Goal: Transaction & Acquisition: Subscribe to service/newsletter

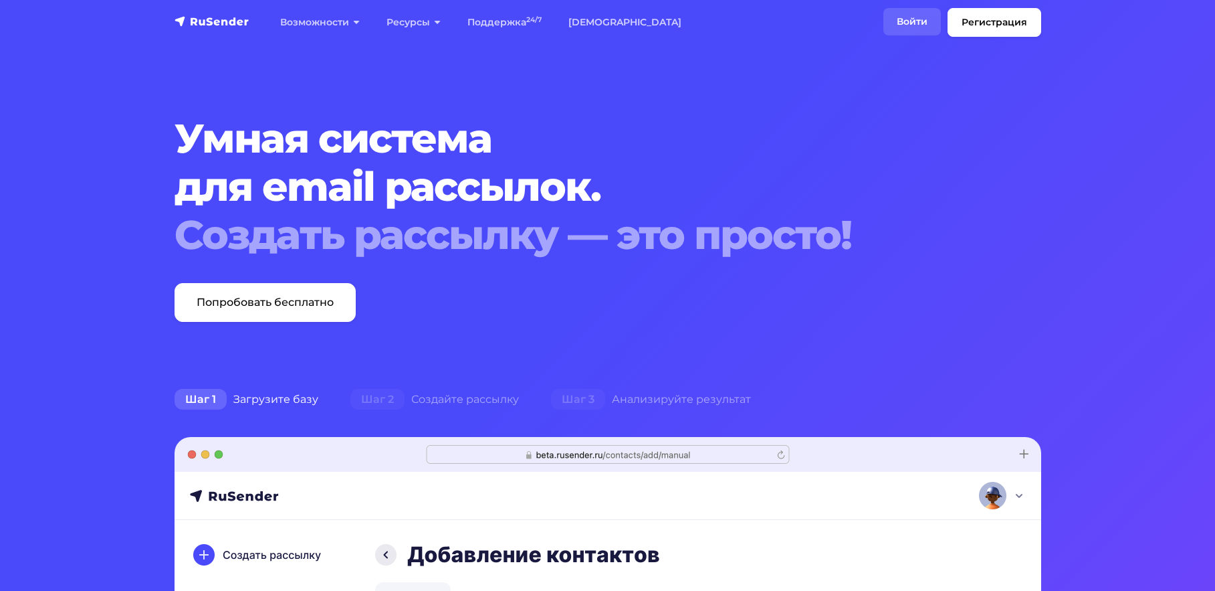
click at [914, 18] on link "Войти" at bounding box center [913, 21] width 58 height 27
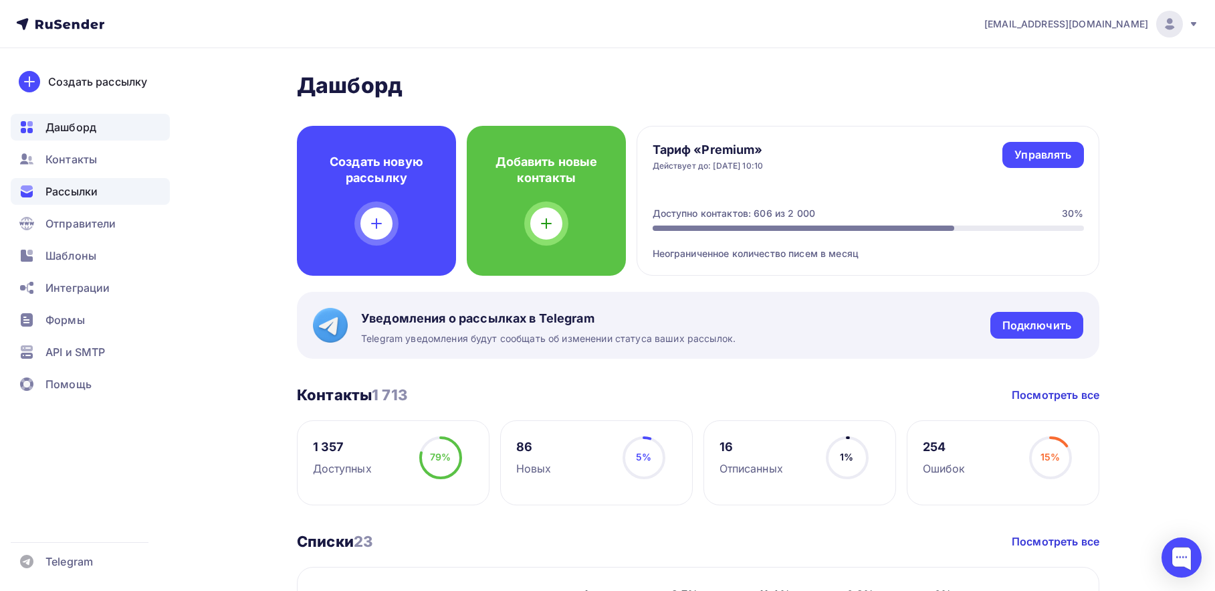
drag, startPoint x: 70, startPoint y: 195, endPoint x: 188, endPoint y: 195, distance: 117.7
click at [70, 195] on span "Рассылки" at bounding box center [71, 191] width 52 height 16
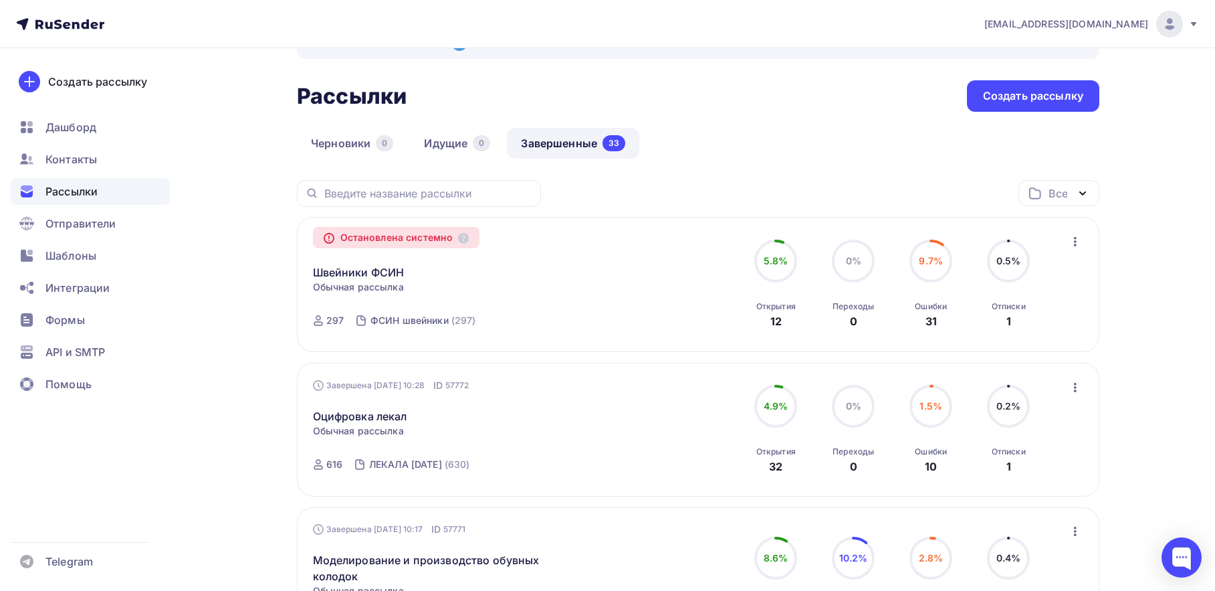
scroll to position [67, 0]
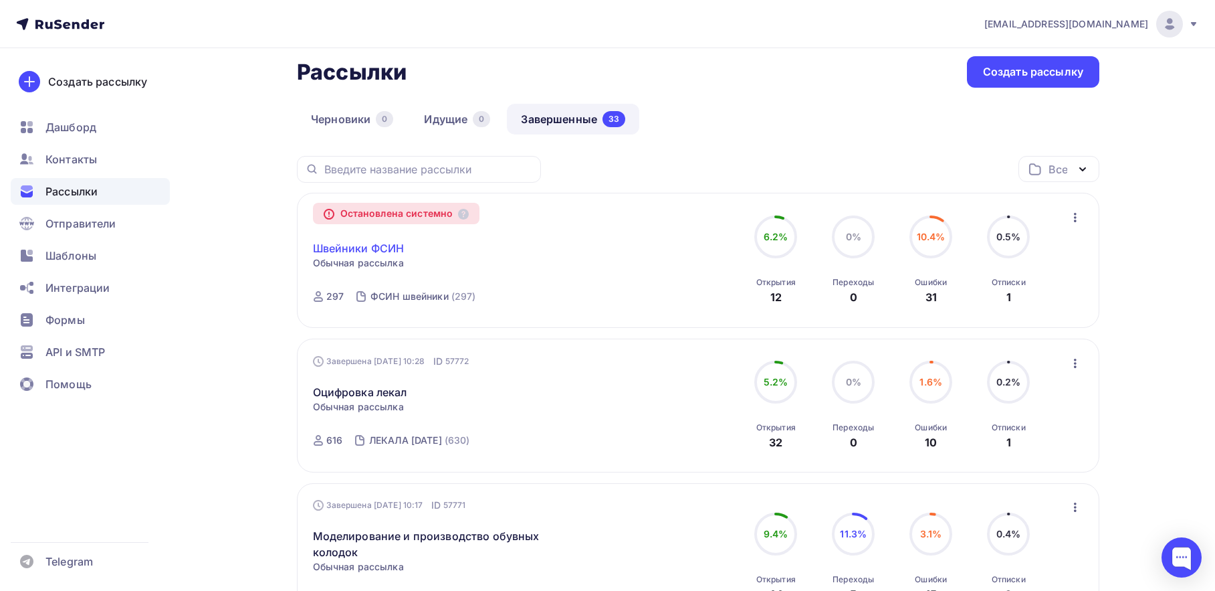
click at [362, 248] on link "Швейники ФСИН" at bounding box center [359, 248] width 92 height 16
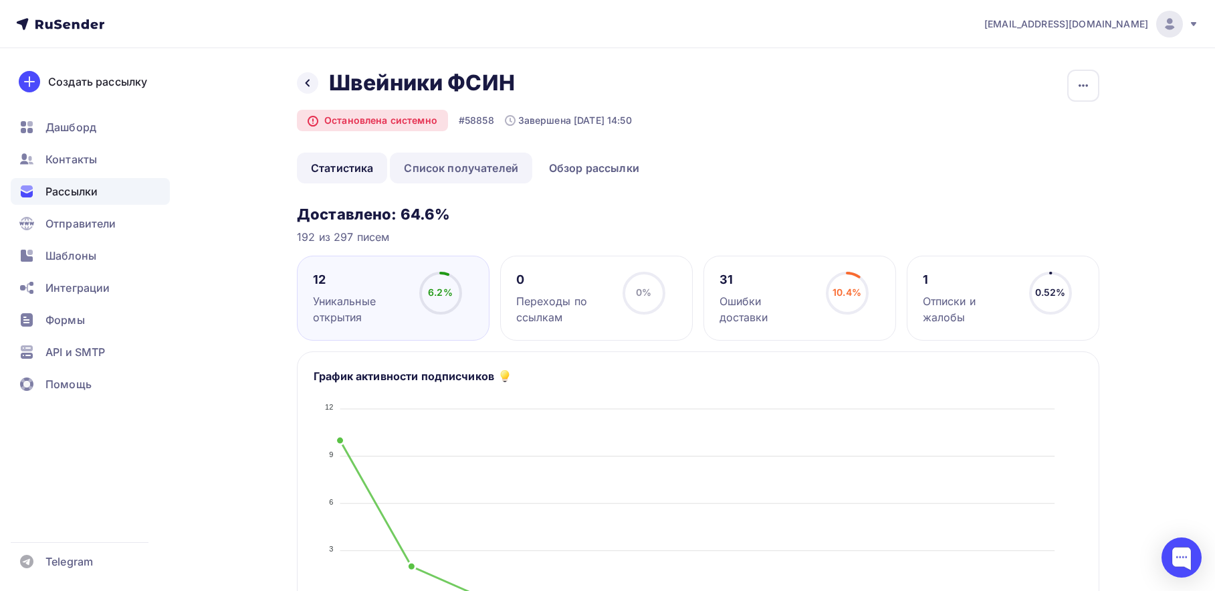
click at [468, 168] on link "Список получателей" at bounding box center [461, 168] width 142 height 31
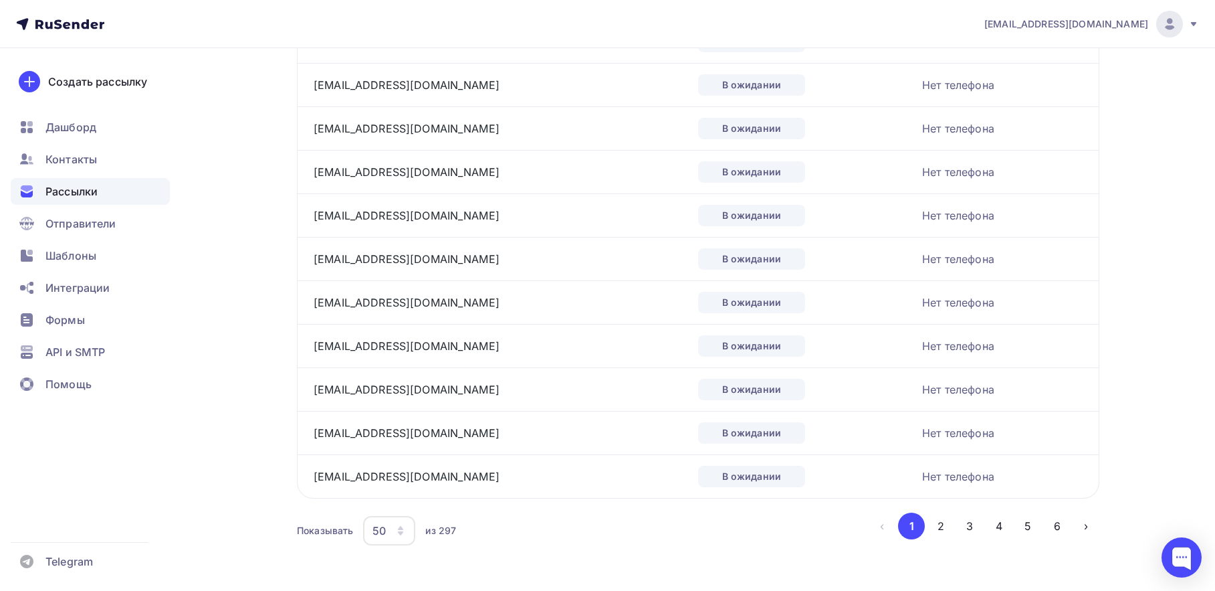
scroll to position [1971, 0]
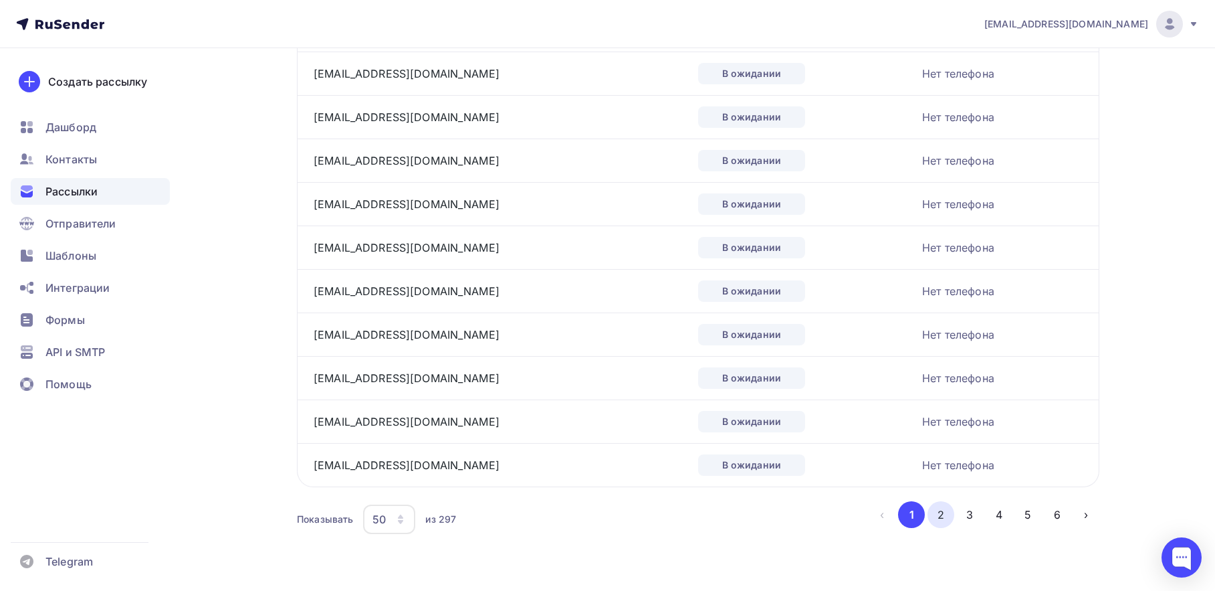
click at [938, 515] on button "2" at bounding box center [941, 514] width 27 height 27
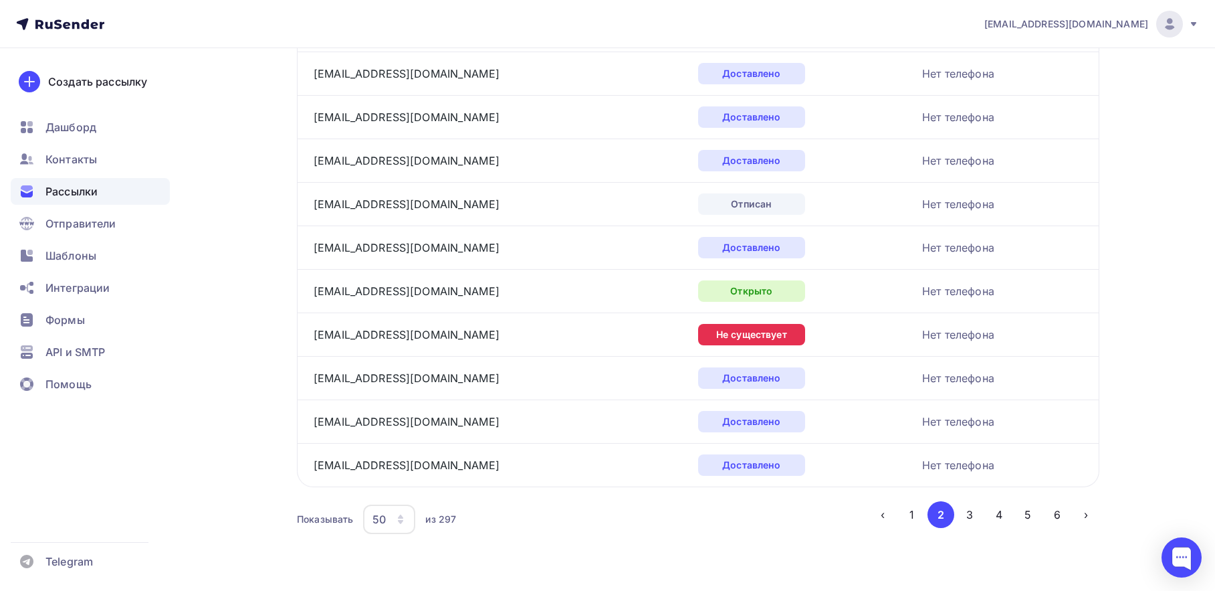
click at [401, 517] on icon "button" at bounding box center [400, 516] width 5 height 4
click at [391, 477] on div "100" at bounding box center [443, 478] width 128 height 16
click at [1039, 512] on button "2" at bounding box center [1028, 514] width 27 height 27
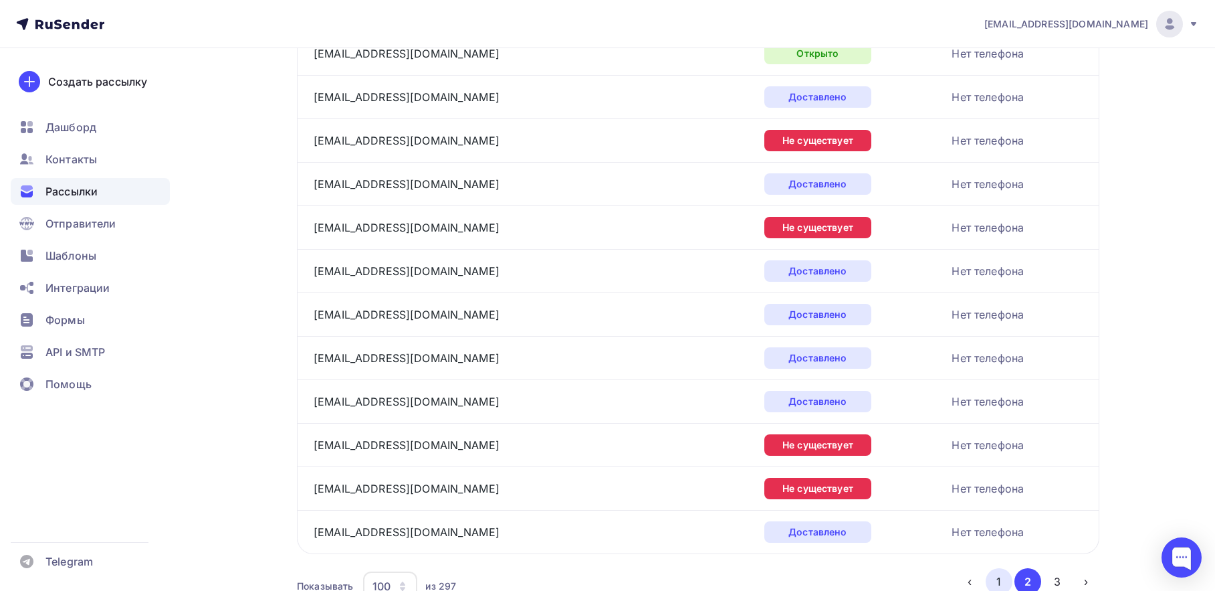
scroll to position [4145, 0]
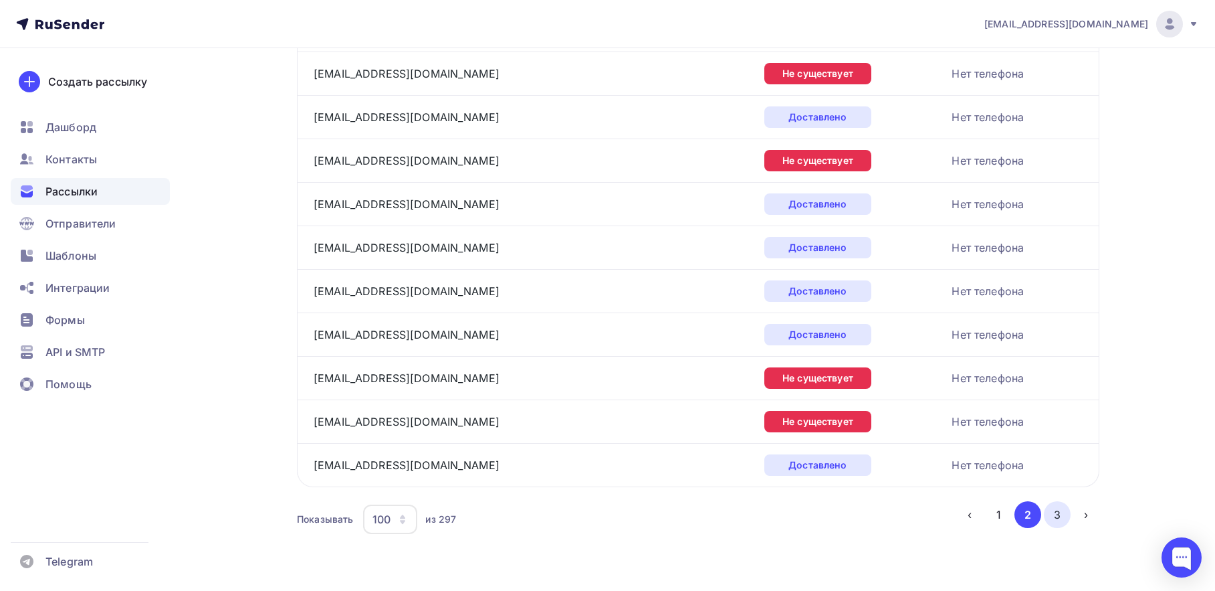
click at [1060, 513] on button "3" at bounding box center [1057, 514] width 27 height 27
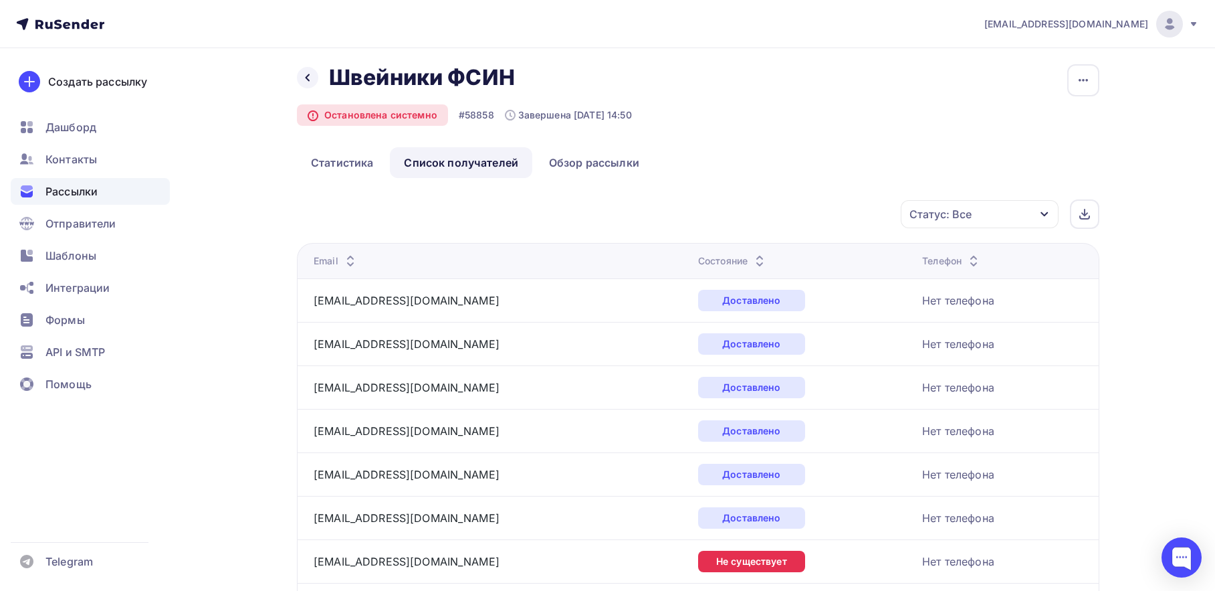
scroll to position [0, 0]
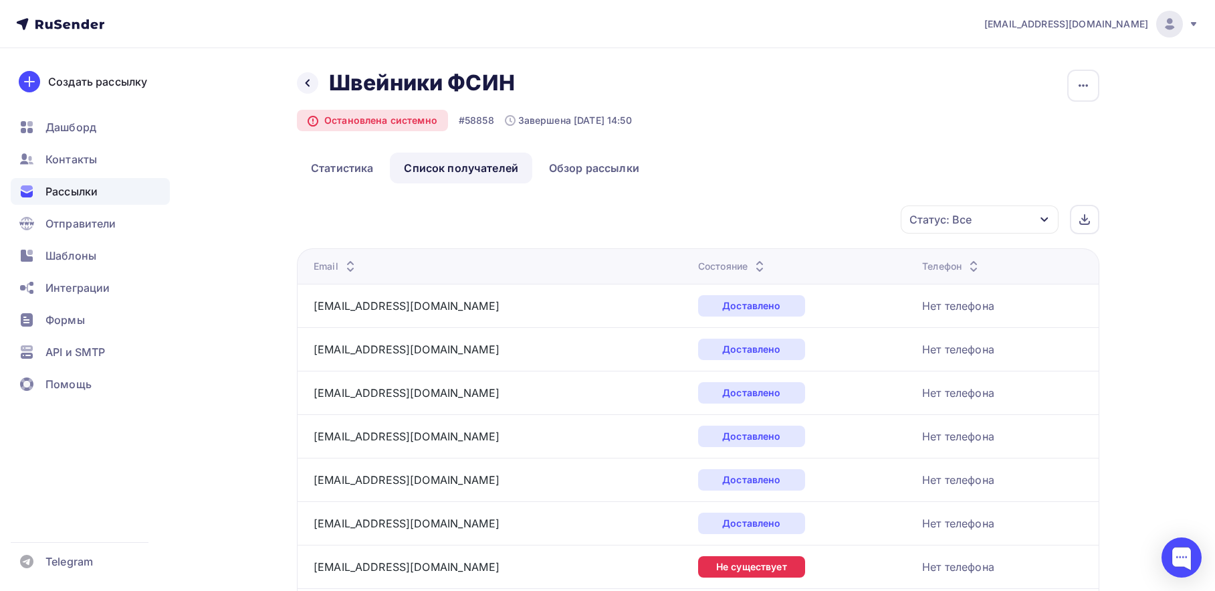
click at [1046, 214] on div "button" at bounding box center [1045, 219] width 11 height 11
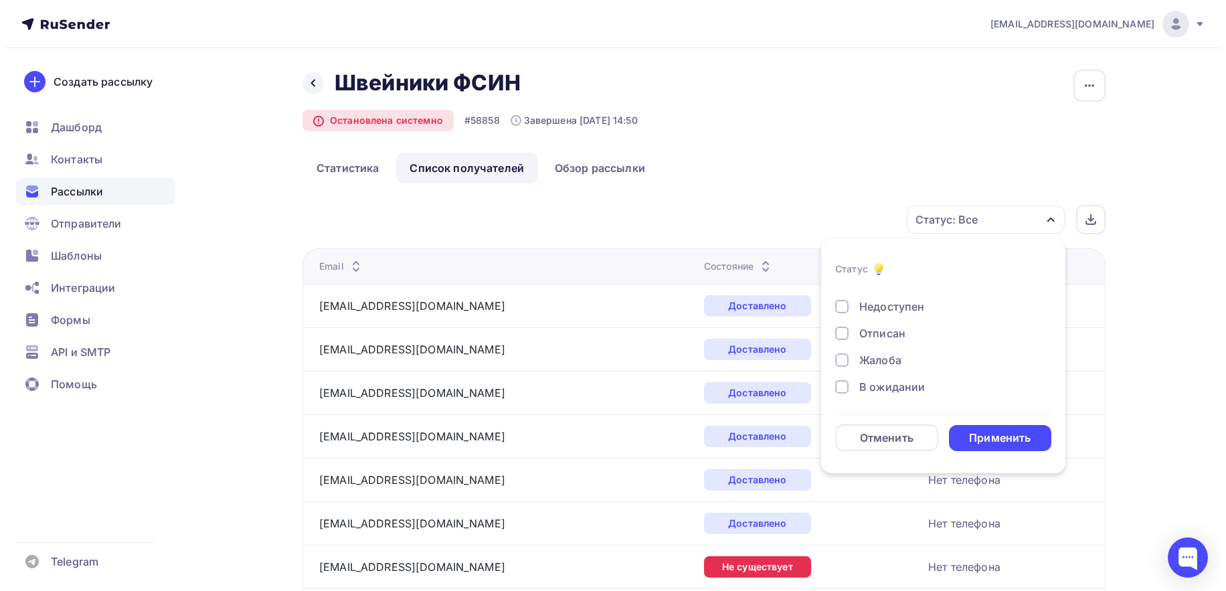
scroll to position [124, 0]
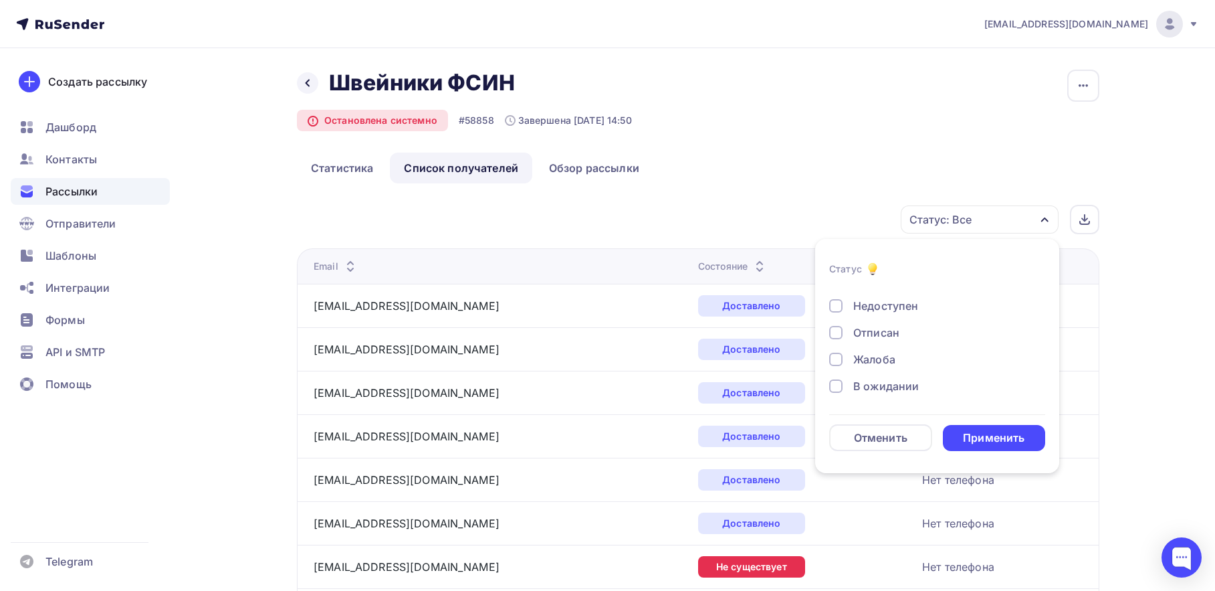
click at [838, 388] on div at bounding box center [835, 385] width 13 height 13
click at [1001, 437] on div "Применить" at bounding box center [994, 437] width 62 height 15
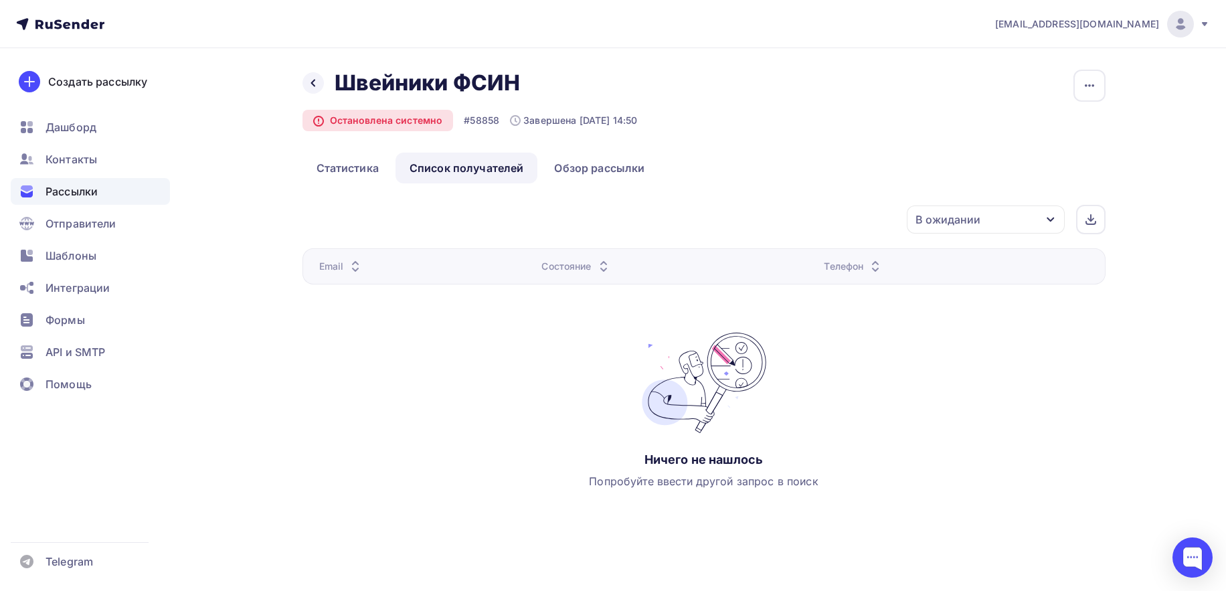
click at [757, 190] on div "Назад Швейники ФСИН Швейники ФСИН Остановлена системно #58858 Завершена 10.09.2…" at bounding box center [703, 293] width 803 height 446
click at [489, 169] on link "Список получателей" at bounding box center [466, 168] width 142 height 31
click at [1036, 223] on div "В ожидании" at bounding box center [985, 219] width 158 height 28
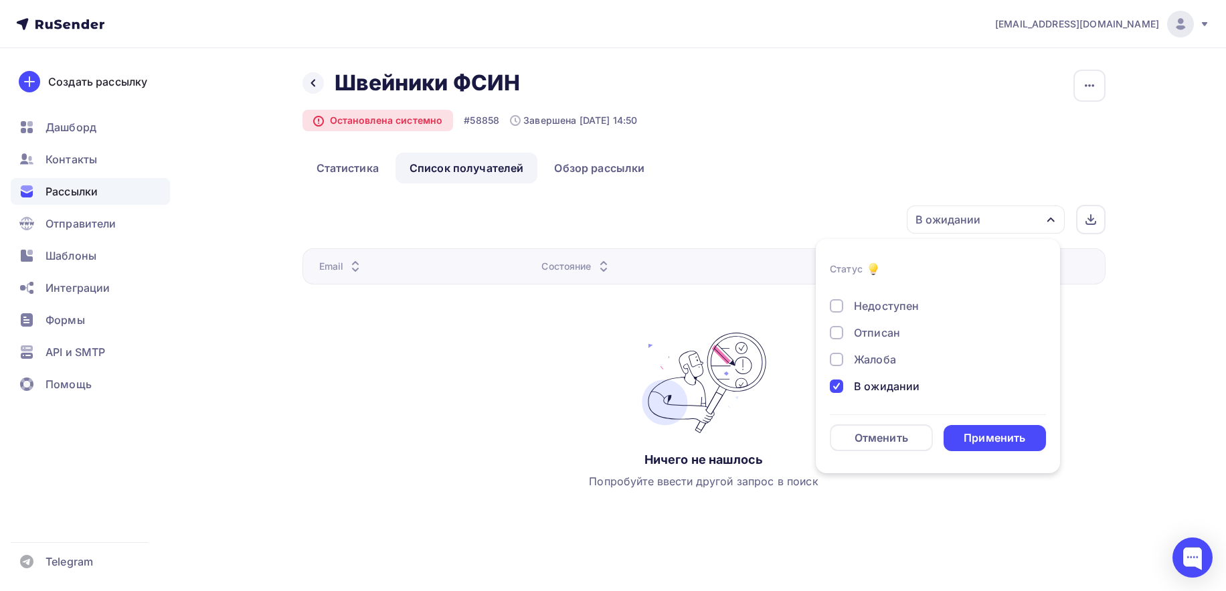
click at [838, 387] on div at bounding box center [835, 385] width 13 height 13
click at [842, 362] on div at bounding box center [835, 359] width 13 height 13
click at [835, 385] on div at bounding box center [835, 385] width 13 height 13
click at [1019, 445] on div "Применить" at bounding box center [994, 437] width 62 height 15
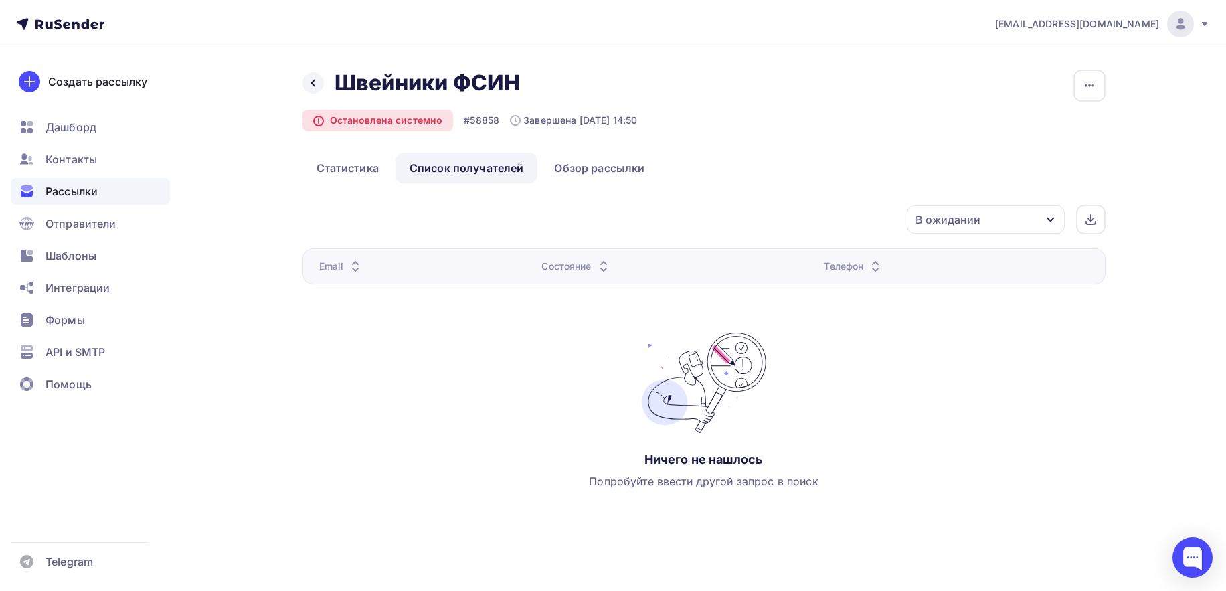
drag, startPoint x: 955, startPoint y: 359, endPoint x: 814, endPoint y: 359, distance: 141.1
click at [952, 359] on div "Email Состояние Телефон Ничего не нашлось Попробуйте ввести другой запрос в пои…" at bounding box center [703, 382] width 803 height 268
click at [1045, 221] on icon "button" at bounding box center [1050, 219] width 11 height 11
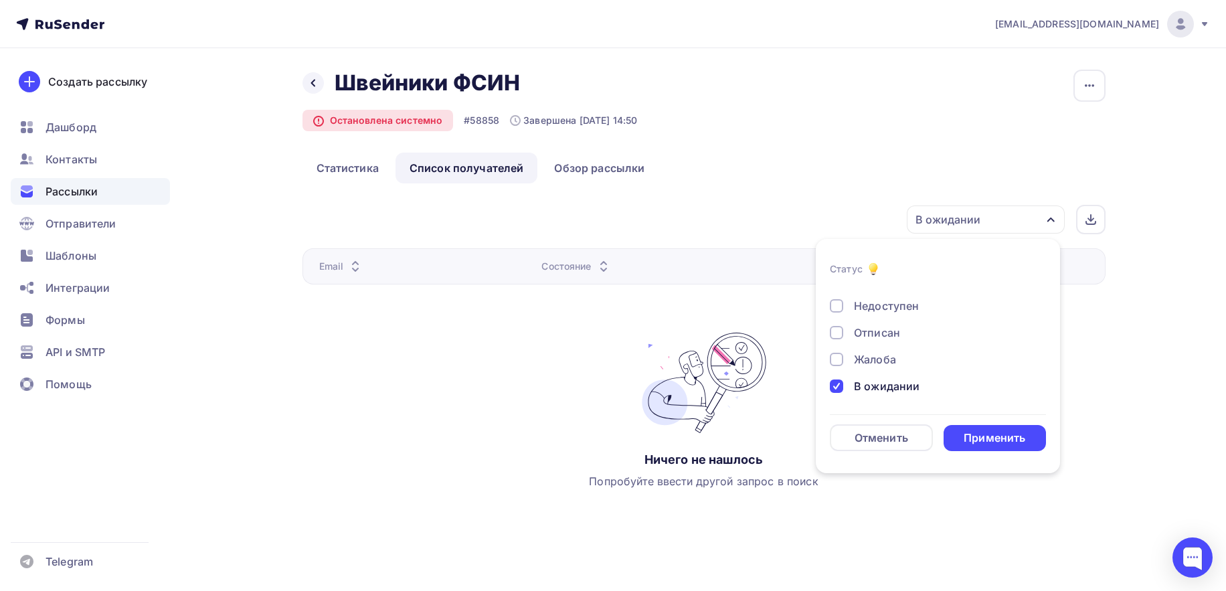
click at [880, 308] on div "Недоступен" at bounding box center [886, 306] width 65 height 16
click at [996, 442] on div "Применить" at bounding box center [994, 437] width 62 height 15
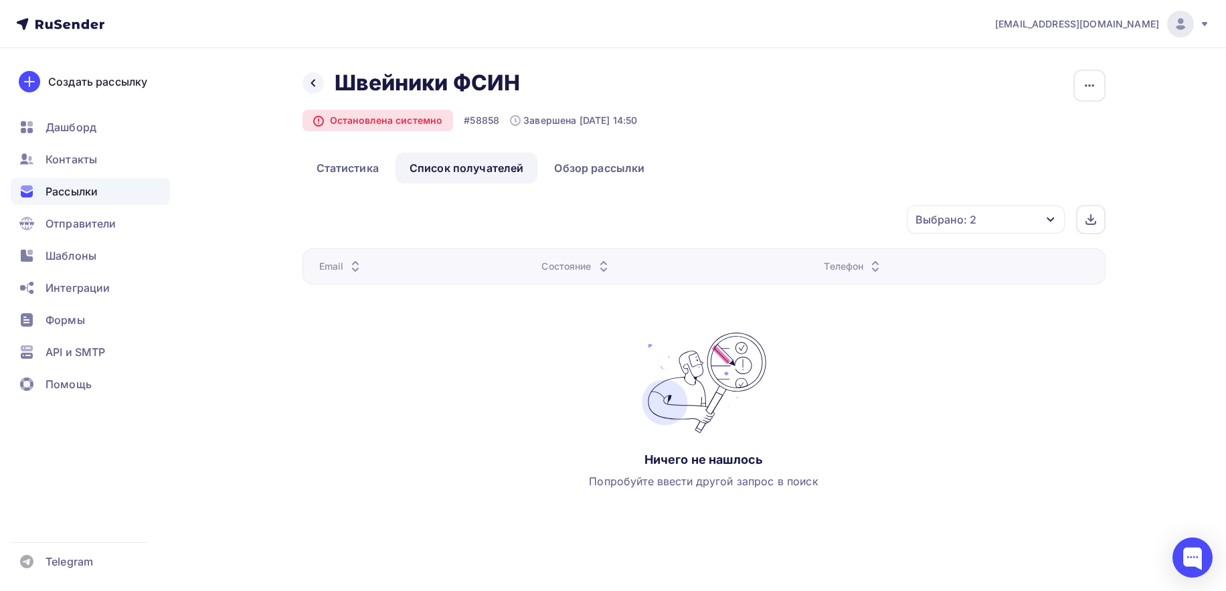
click at [1041, 215] on div "Выбрано: 2" at bounding box center [985, 219] width 158 height 28
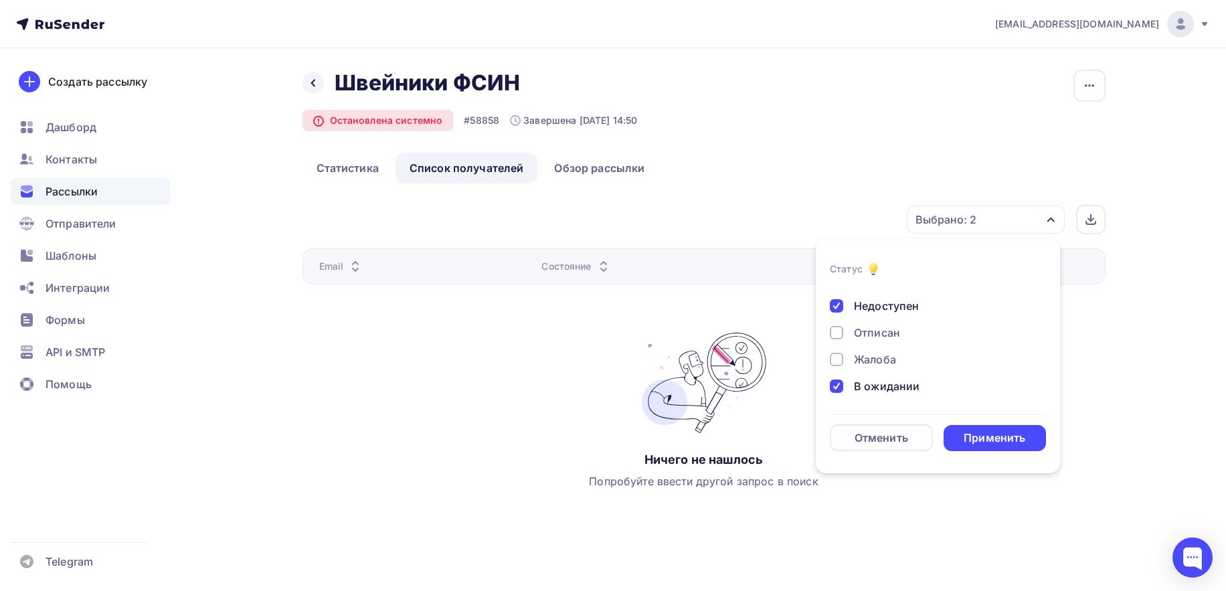
drag, startPoint x: 840, startPoint y: 304, endPoint x: 844, endPoint y: 353, distance: 49.7
click at [838, 312] on div at bounding box center [835, 305] width 13 height 13
click at [835, 381] on div at bounding box center [835, 385] width 13 height 13
click at [904, 439] on div "Отменить" at bounding box center [881, 437] width 54 height 16
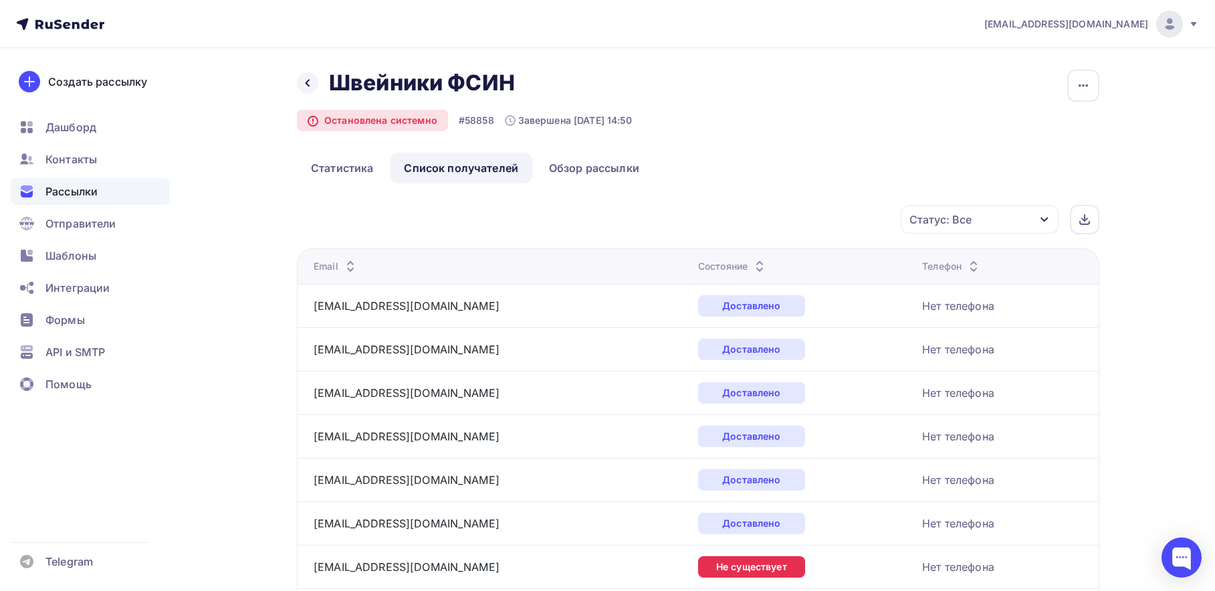
click at [1039, 219] on div "Статус: Все" at bounding box center [980, 219] width 158 height 28
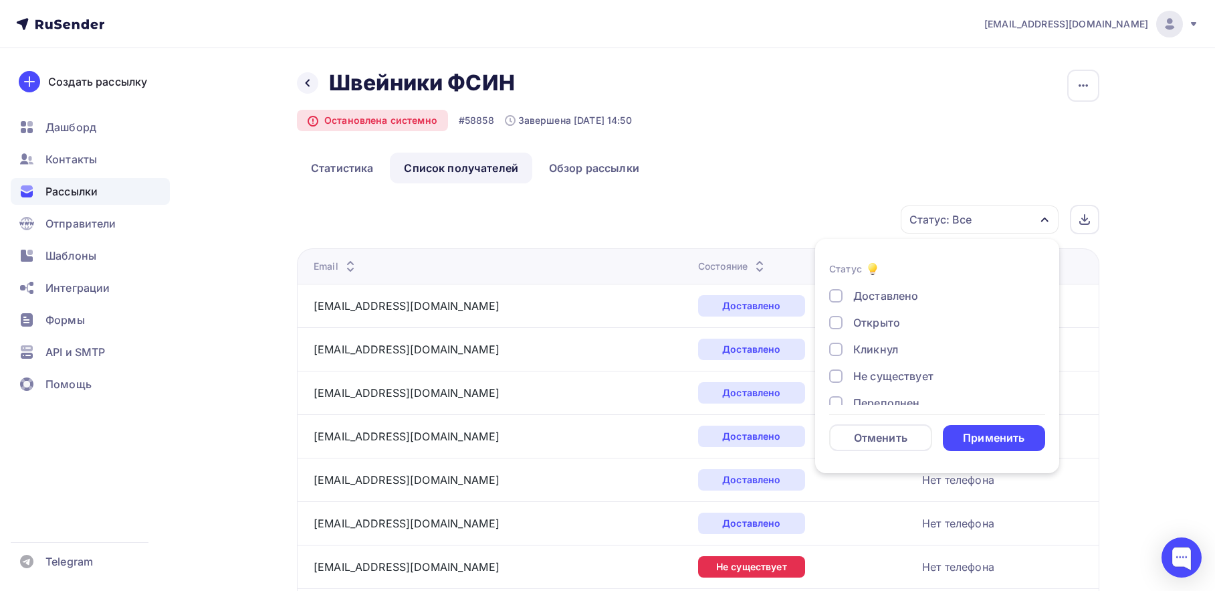
drag, startPoint x: 834, startPoint y: 297, endPoint x: 842, endPoint y: 297, distance: 8.0
click at [834, 296] on div at bounding box center [835, 295] width 13 height 13
click at [1007, 440] on div "Применить" at bounding box center [994, 437] width 62 height 15
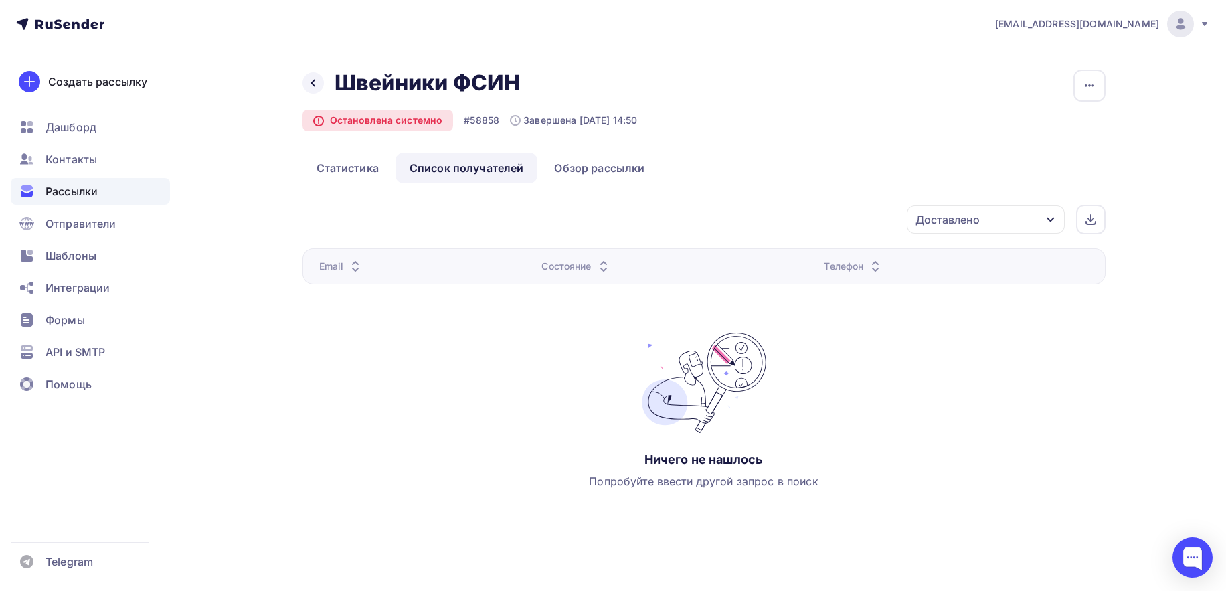
click at [1050, 219] on icon "button" at bounding box center [1050, 219] width 11 height 11
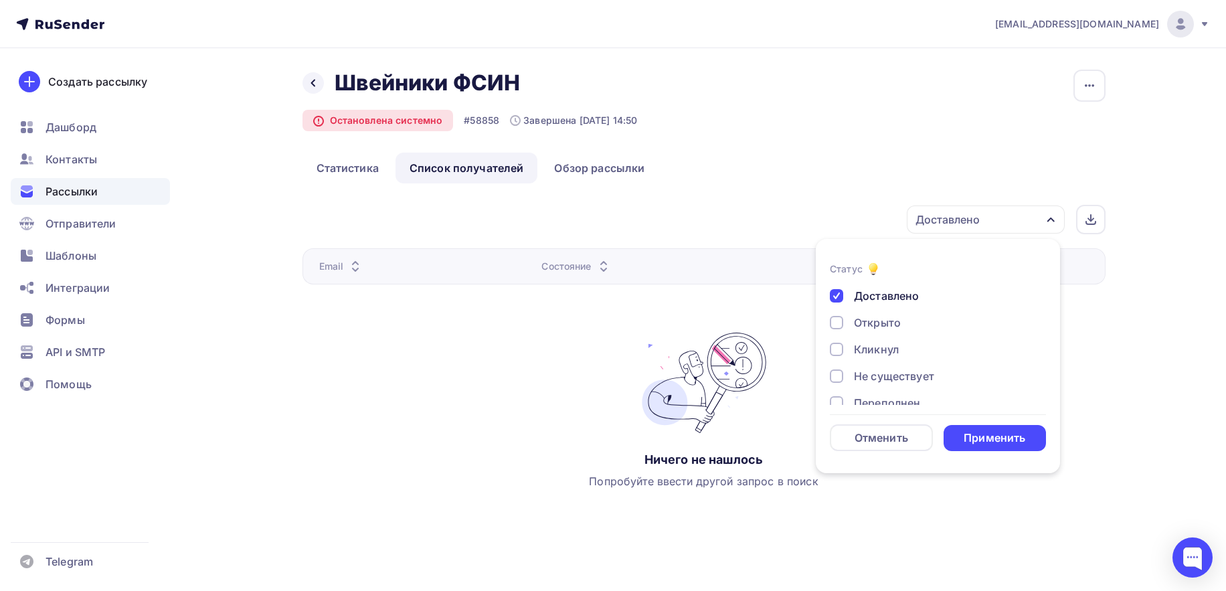
drag, startPoint x: 837, startPoint y: 296, endPoint x: 962, endPoint y: 391, distance: 156.7
click at [838, 301] on div at bounding box center [835, 295] width 13 height 13
drag, startPoint x: 985, startPoint y: 435, endPoint x: 1013, endPoint y: 448, distance: 31.2
click at [990, 439] on div "Применить" at bounding box center [994, 437] width 62 height 15
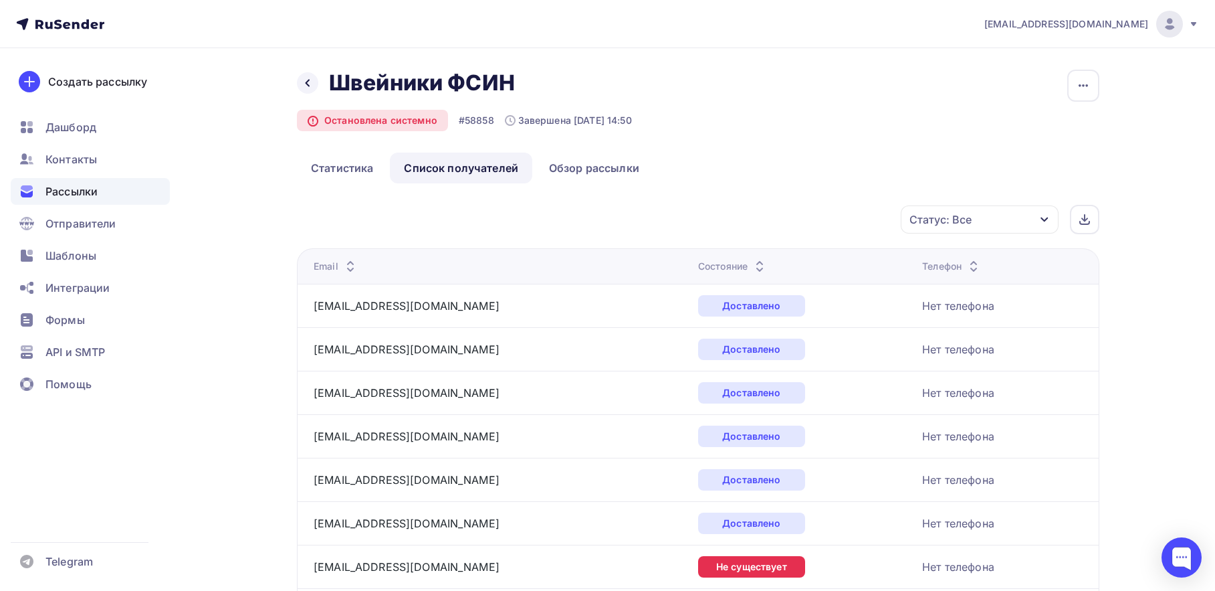
click at [1023, 361] on td "Нет телефона" at bounding box center [1008, 348] width 182 height 43
click at [325, 173] on link "Статистика" at bounding box center [342, 168] width 90 height 31
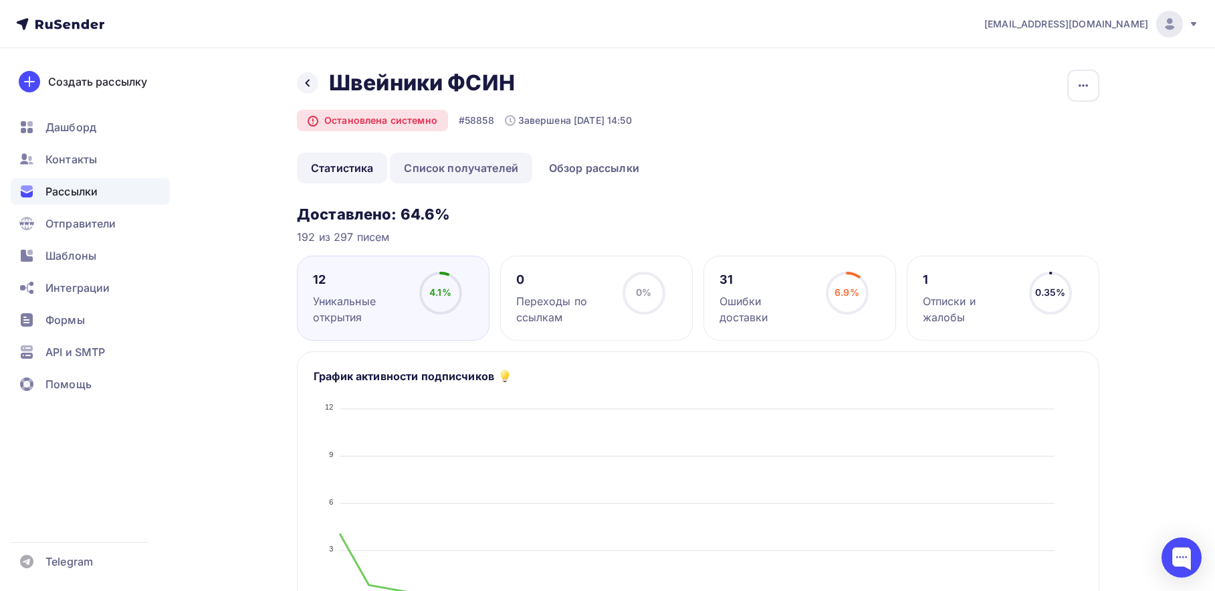
click at [463, 179] on link "Список получателей" at bounding box center [461, 168] width 142 height 31
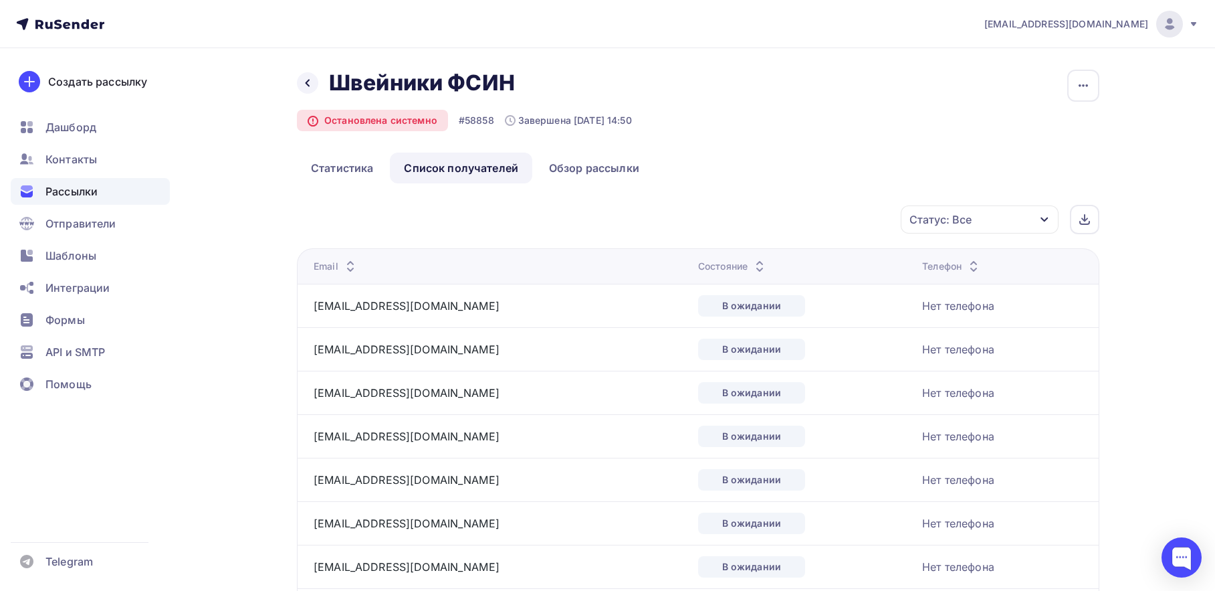
click at [1047, 215] on icon "button" at bounding box center [1045, 219] width 11 height 11
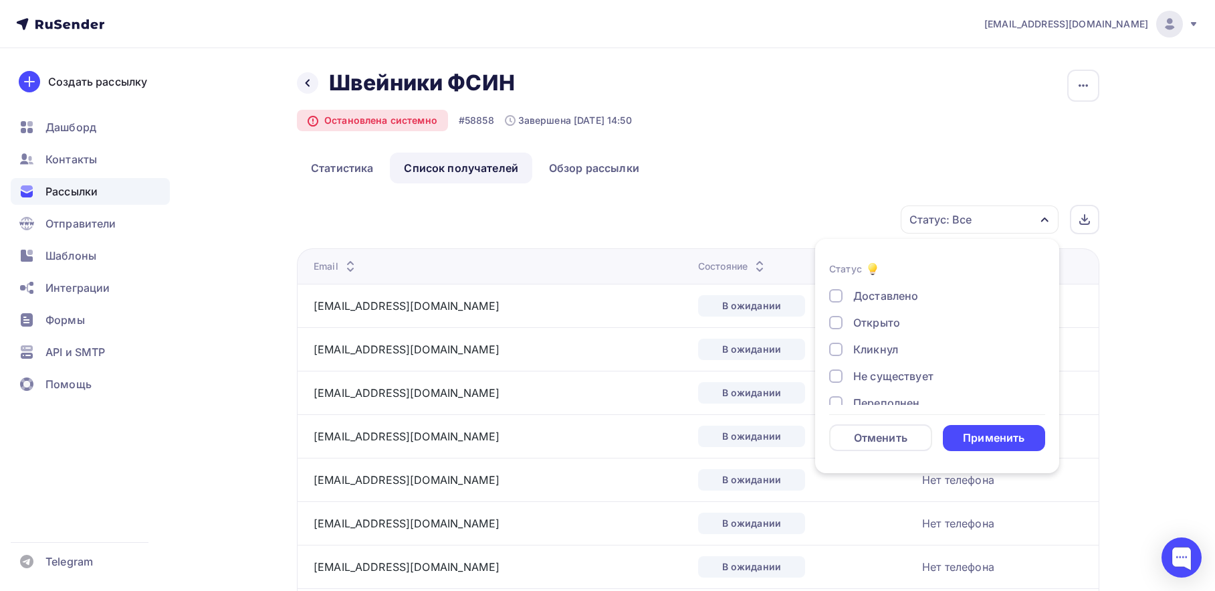
click at [833, 351] on div at bounding box center [835, 348] width 13 height 13
click at [987, 433] on div "Применить" at bounding box center [994, 437] width 62 height 15
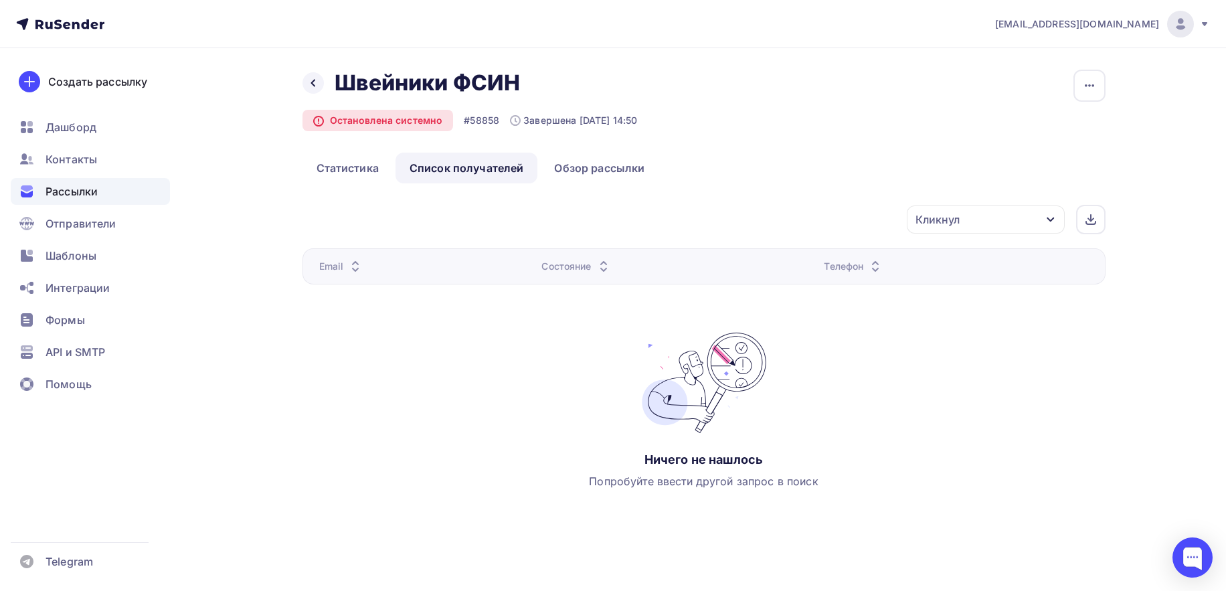
click at [1051, 219] on icon "button" at bounding box center [1050, 219] width 11 height 11
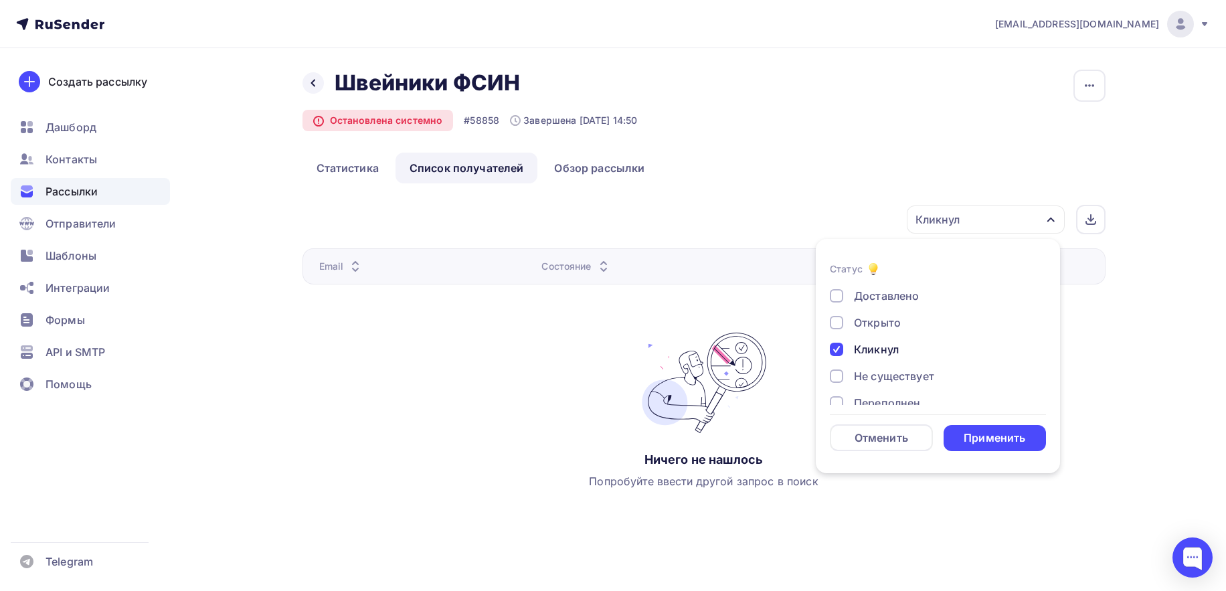
click at [832, 358] on div "Доставлено Открыто Кликнул Не существует Переполнен Недоступен Отписан Жалоба В…" at bounding box center [937, 403] width 216 height 230
click at [835, 354] on div at bounding box center [835, 348] width 13 height 13
click at [835, 325] on div at bounding box center [835, 322] width 13 height 13
click at [986, 435] on div "Применить" at bounding box center [994, 437] width 62 height 15
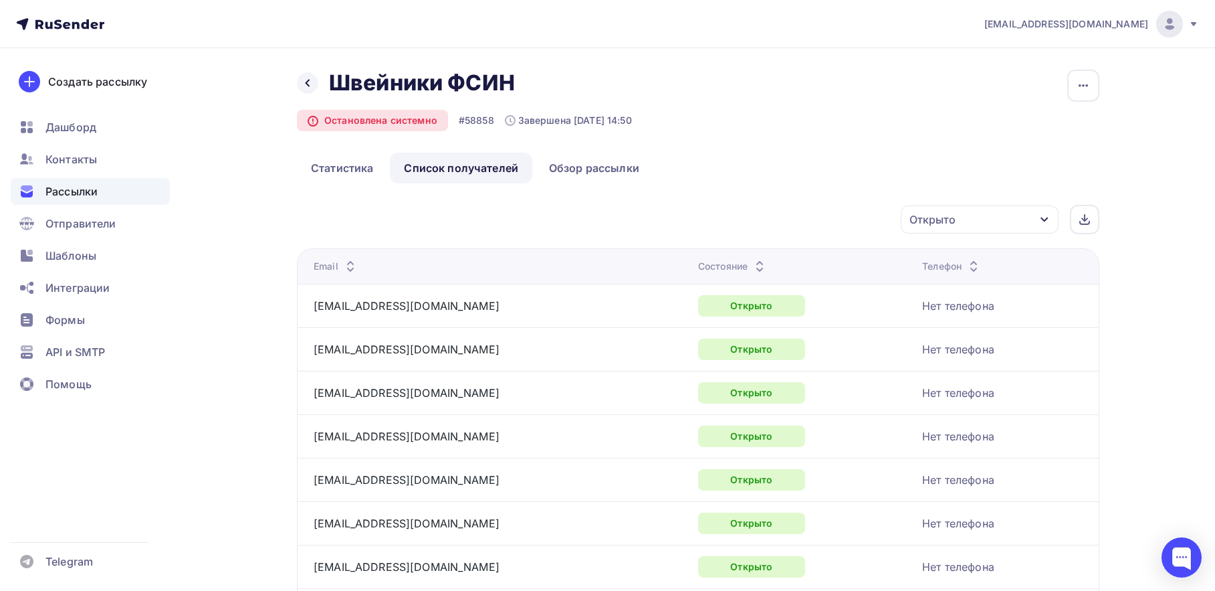
click at [1048, 221] on icon "button" at bounding box center [1045, 219] width 11 height 11
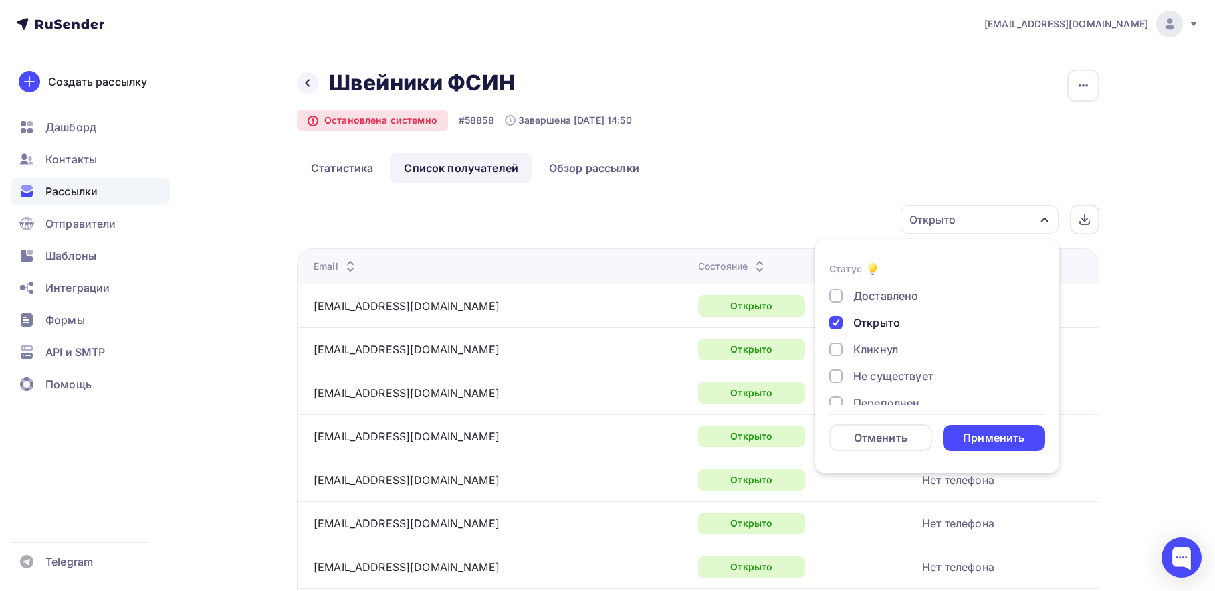
drag, startPoint x: 838, startPoint y: 328, endPoint x: 840, endPoint y: 298, distance: 29.5
click at [838, 324] on div at bounding box center [835, 322] width 13 height 13
click at [840, 296] on div at bounding box center [835, 295] width 13 height 13
click at [1014, 428] on div "Применить" at bounding box center [994, 438] width 103 height 26
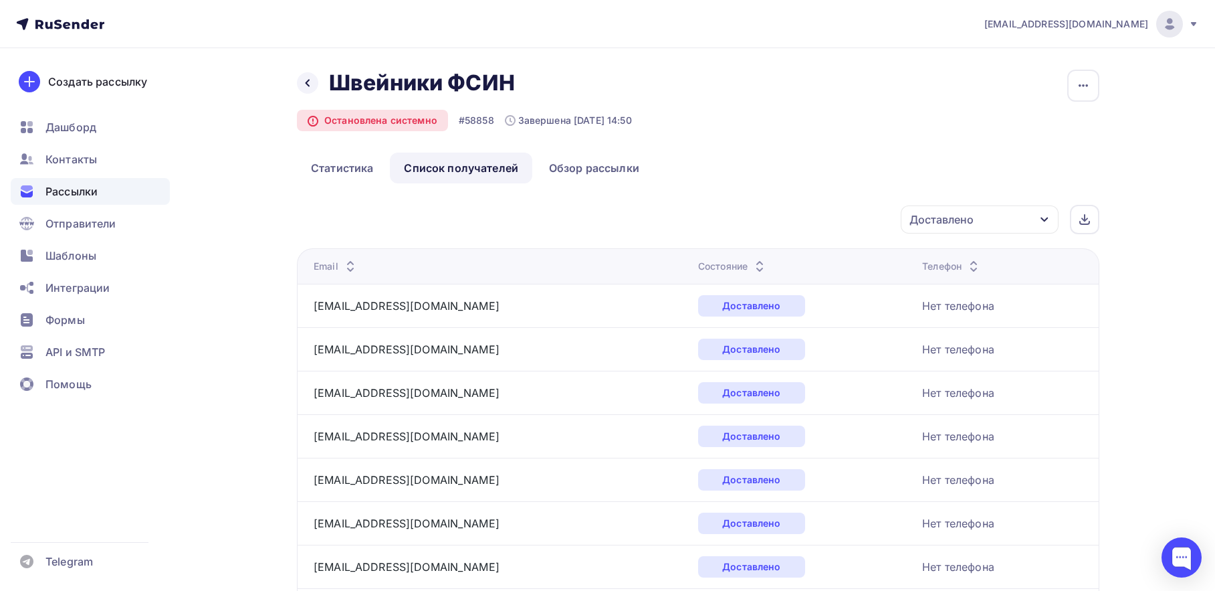
click at [1012, 214] on div "Доставлено" at bounding box center [980, 219] width 158 height 28
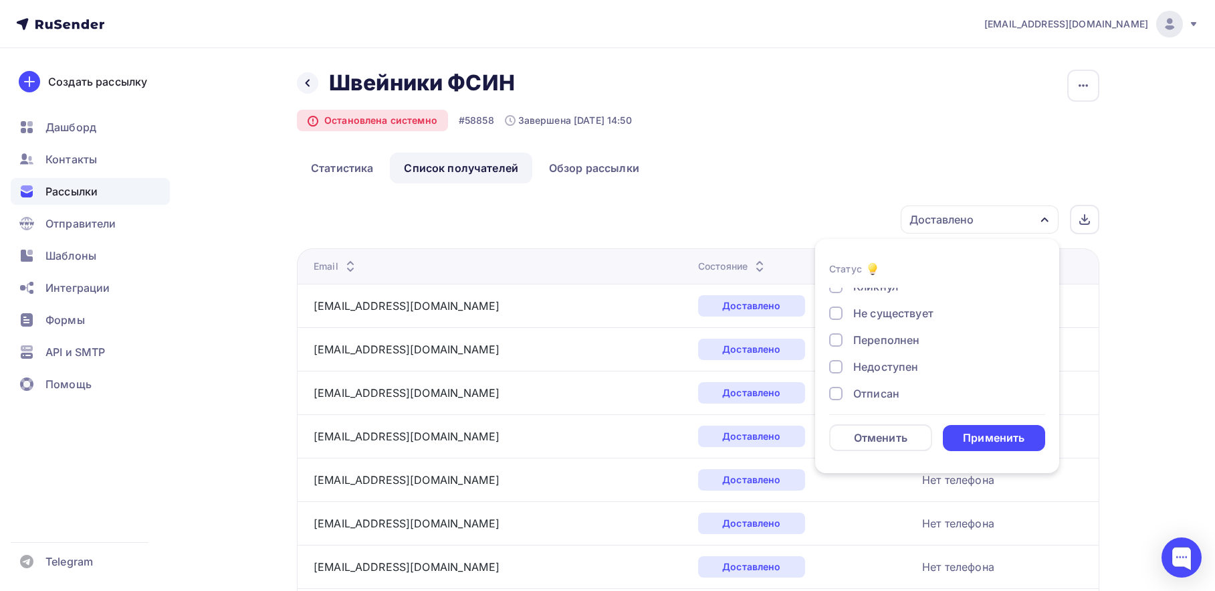
scroll to position [124, 0]
click at [836, 383] on div at bounding box center [835, 385] width 13 height 13
click at [840, 296] on div at bounding box center [835, 295] width 13 height 13
click at [981, 432] on div "Применить" at bounding box center [994, 437] width 62 height 15
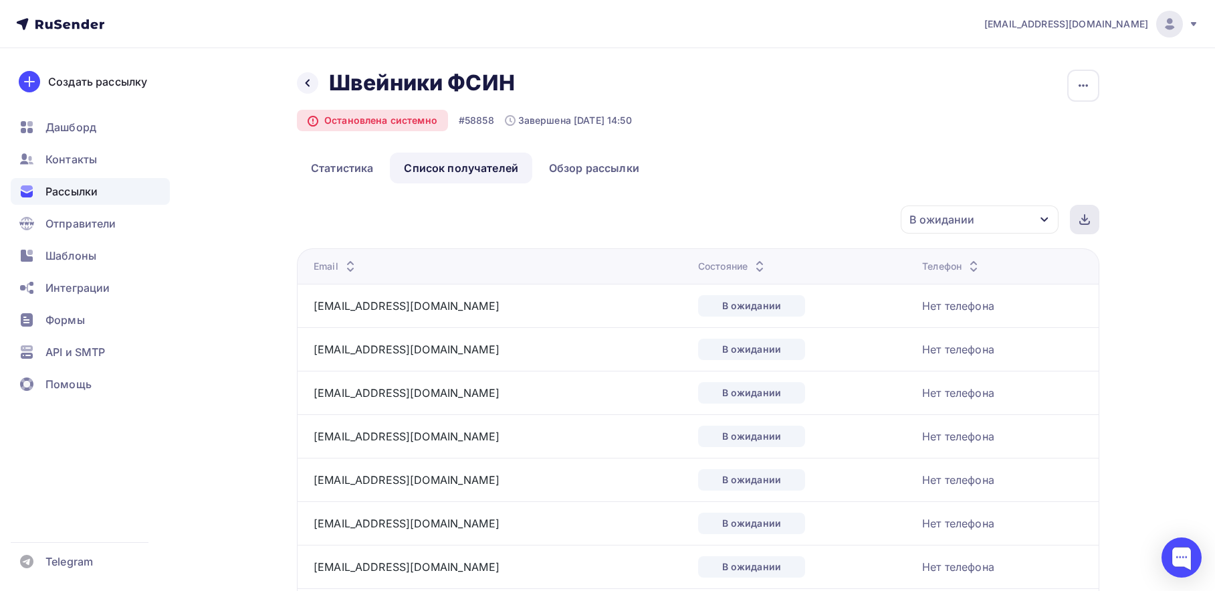
click at [1084, 214] on icon at bounding box center [1085, 219] width 11 height 11
click at [325, 169] on link "Статистика" at bounding box center [342, 168] width 90 height 31
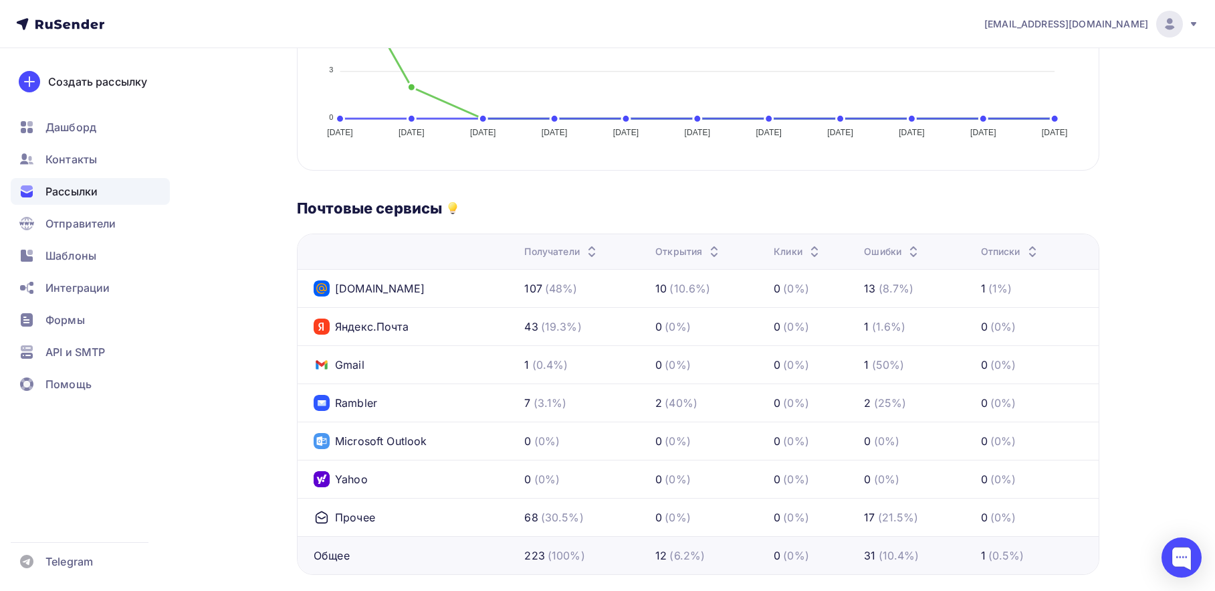
scroll to position [90, 0]
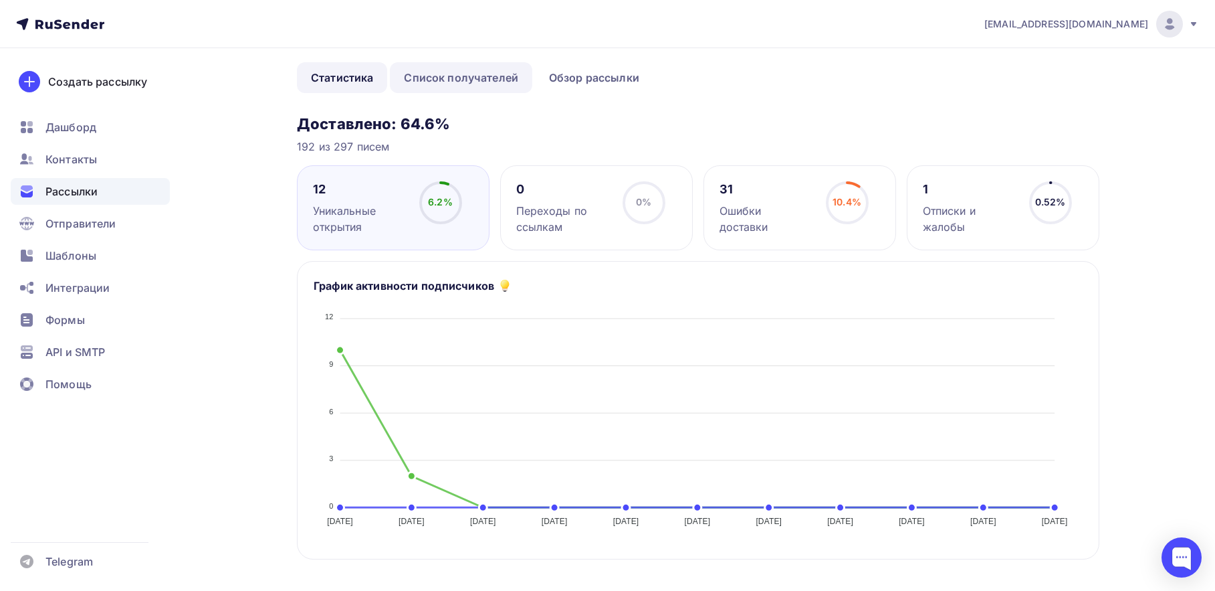
click at [472, 76] on link "Список получателей" at bounding box center [461, 77] width 142 height 31
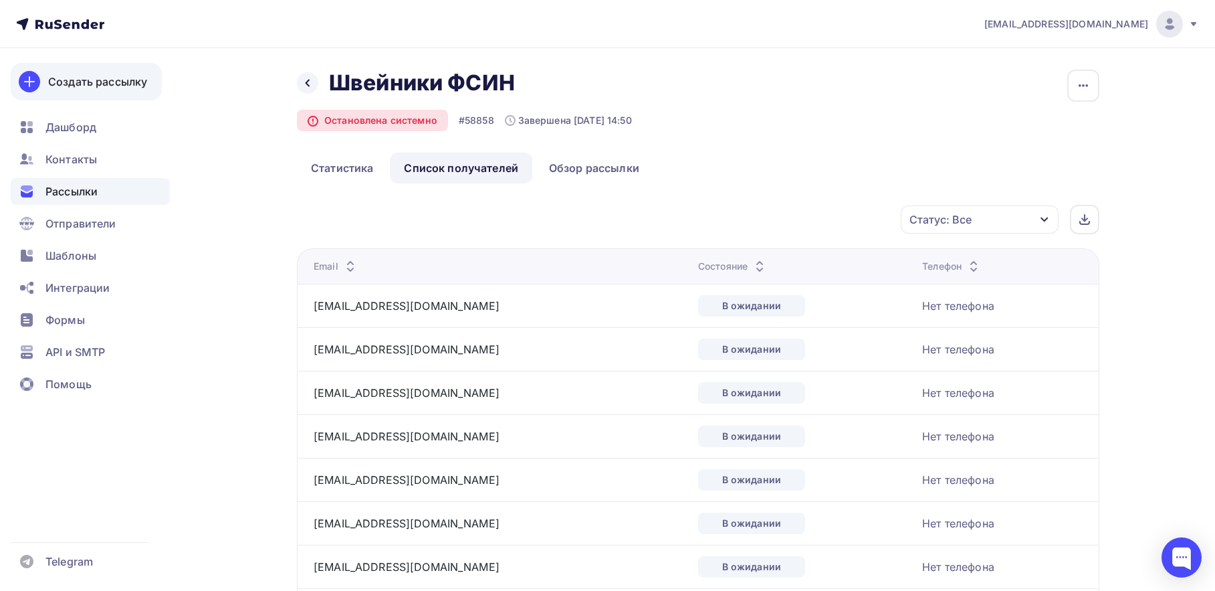
click at [66, 84] on div "Создать рассылку" at bounding box center [97, 82] width 99 height 16
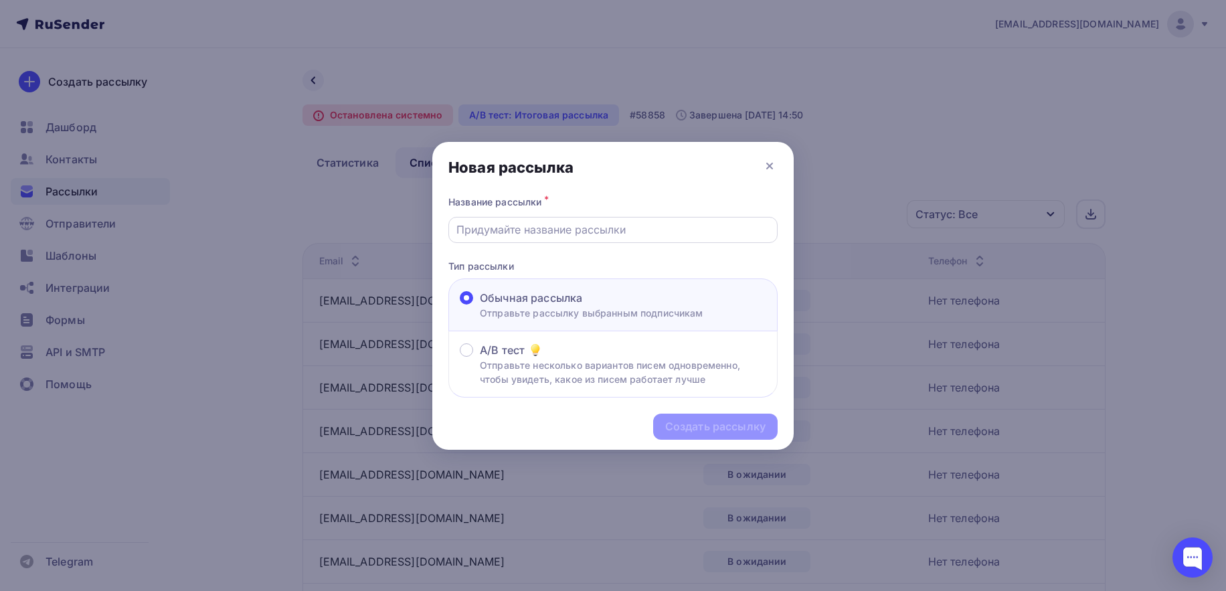
click at [520, 232] on input "text" at bounding box center [613, 229] width 314 height 16
type input "Швейники ФСИН в ожидании дорассылка"
click at [703, 427] on div "Создать рассылку" at bounding box center [715, 426] width 100 height 15
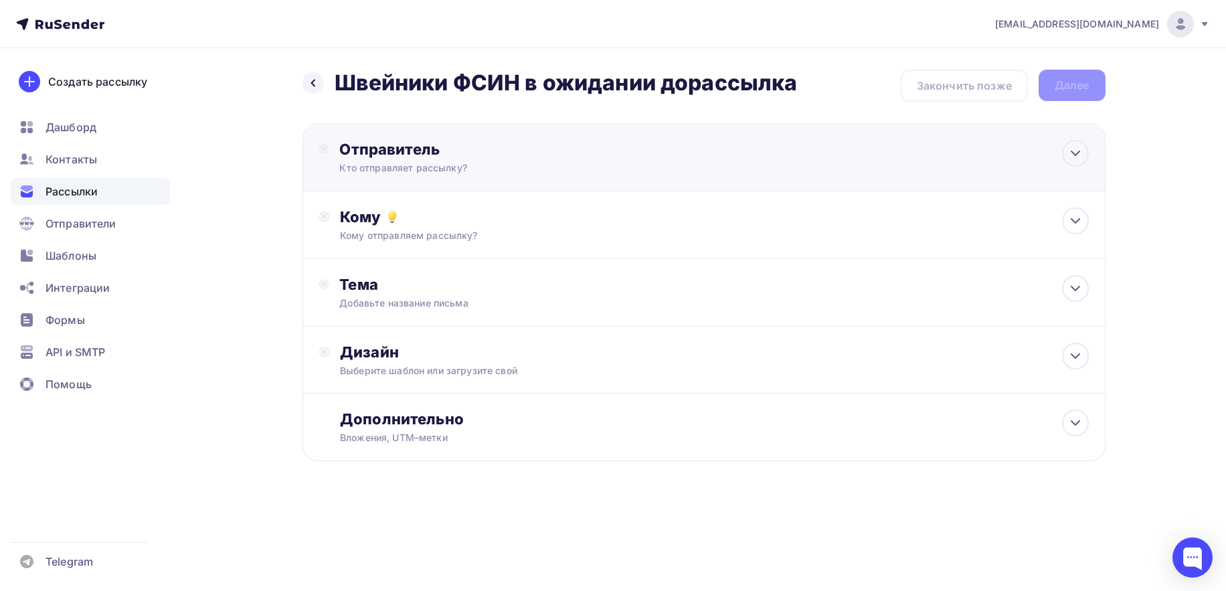
click at [419, 163] on div "Кто отправляет рассылку?" at bounding box center [469, 167] width 261 height 13
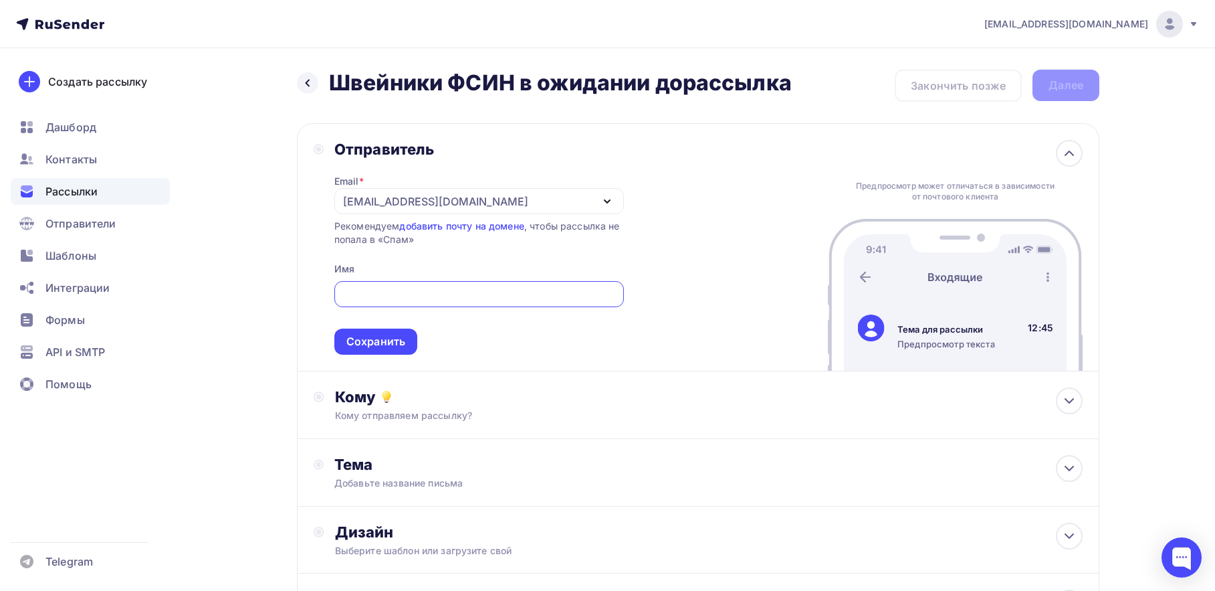
click at [444, 197] on div "[EMAIL_ADDRESS][DOMAIN_NAME]" at bounding box center [435, 201] width 185 height 16
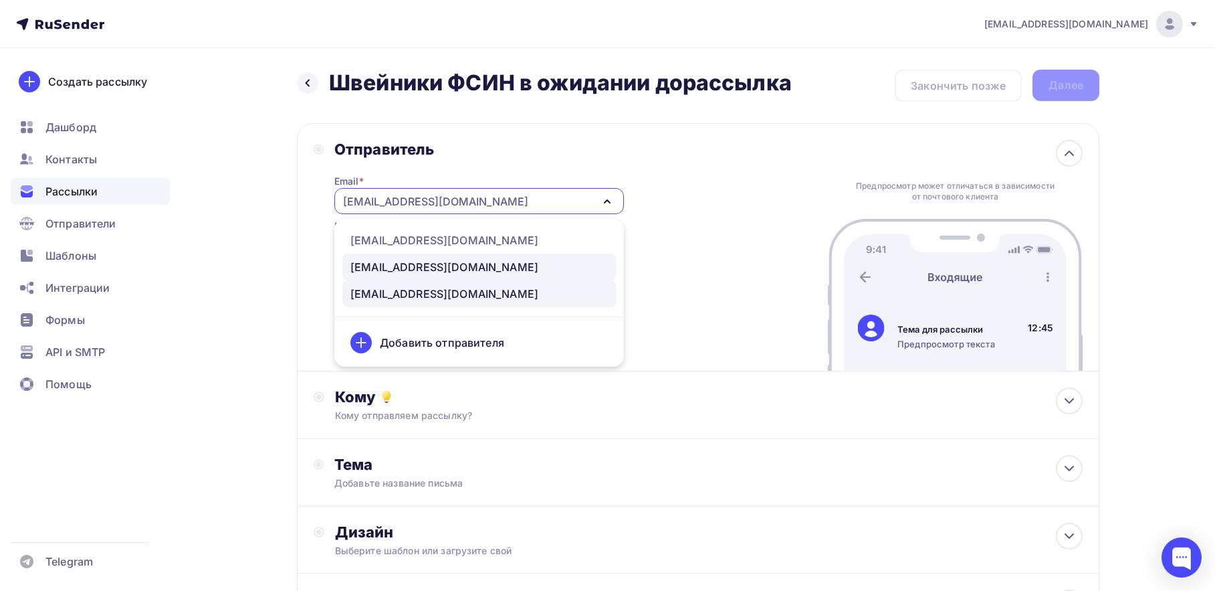
click at [401, 269] on div "info@lekalas.ru" at bounding box center [445, 267] width 188 height 16
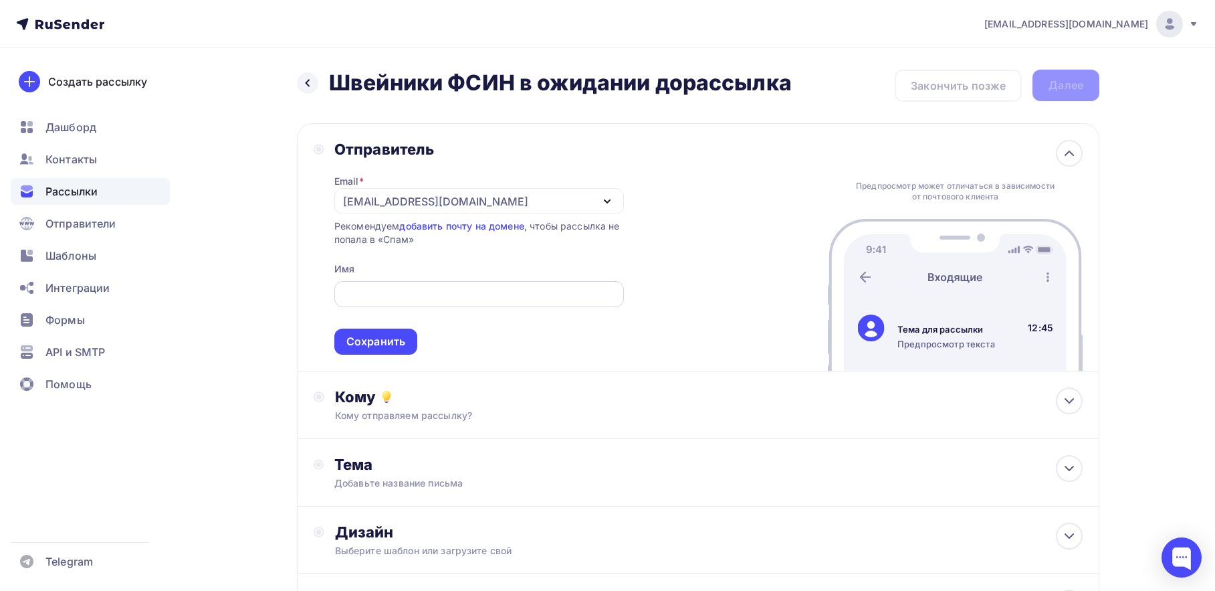
click at [405, 294] on input "text" at bounding box center [479, 294] width 274 height 16
type input "ЛЕКАЛА СЕРВИС"
click at [388, 349] on div "Сохранить" at bounding box center [376, 341] width 59 height 15
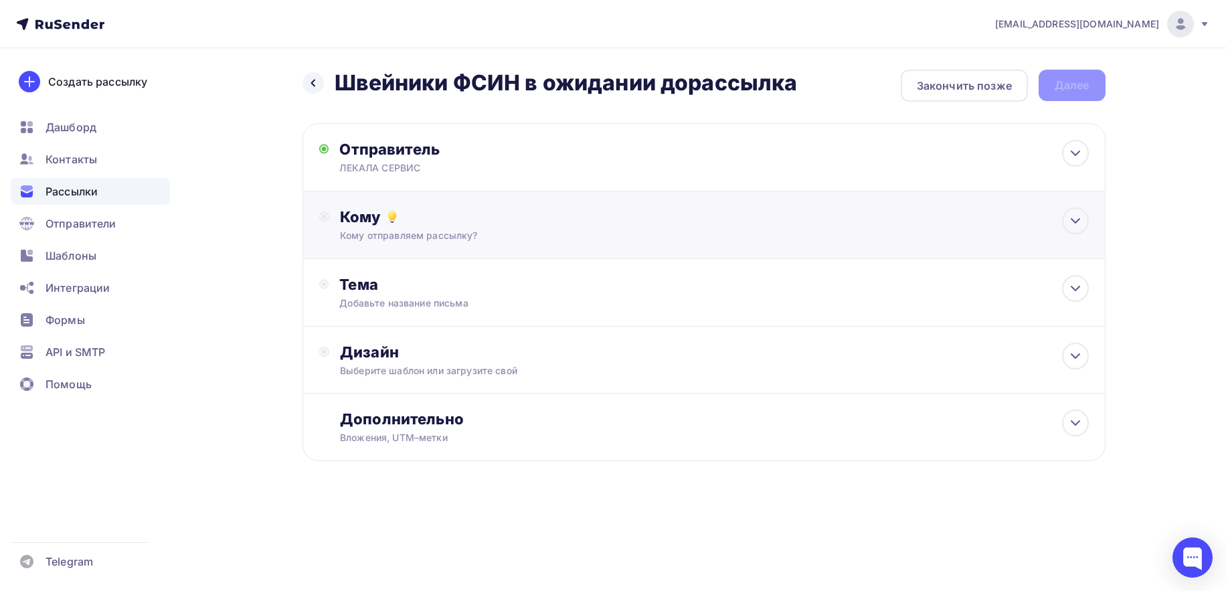
click at [369, 229] on div "Кому отправляем рассылку?" at bounding box center [677, 235] width 674 height 13
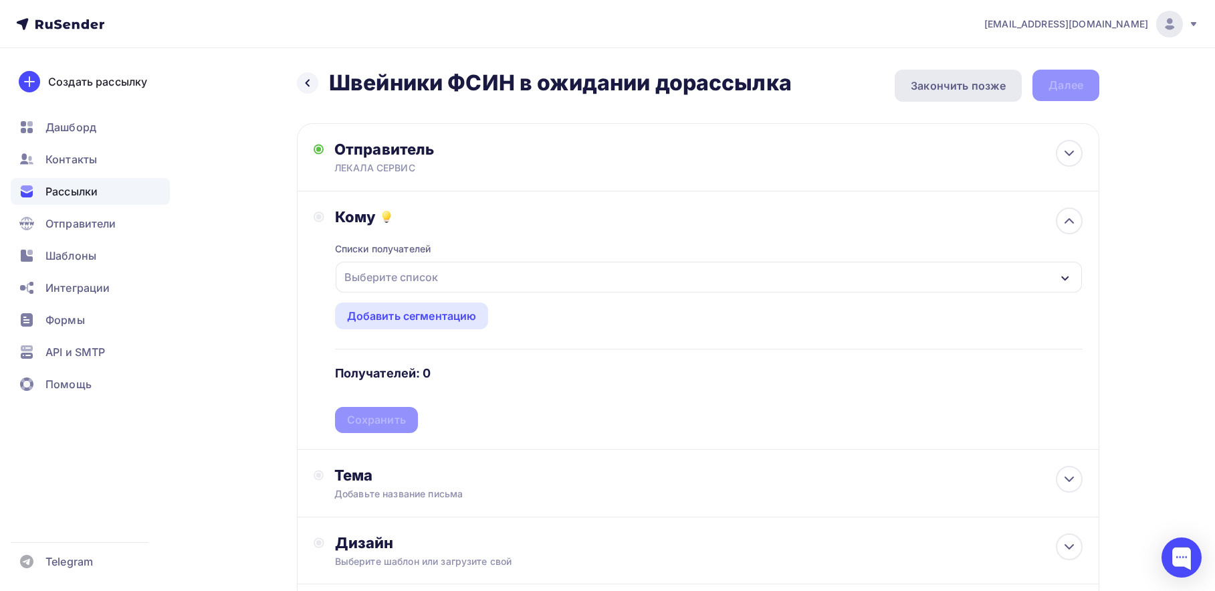
click at [981, 86] on div "Закончить позже" at bounding box center [958, 86] width 95 height 16
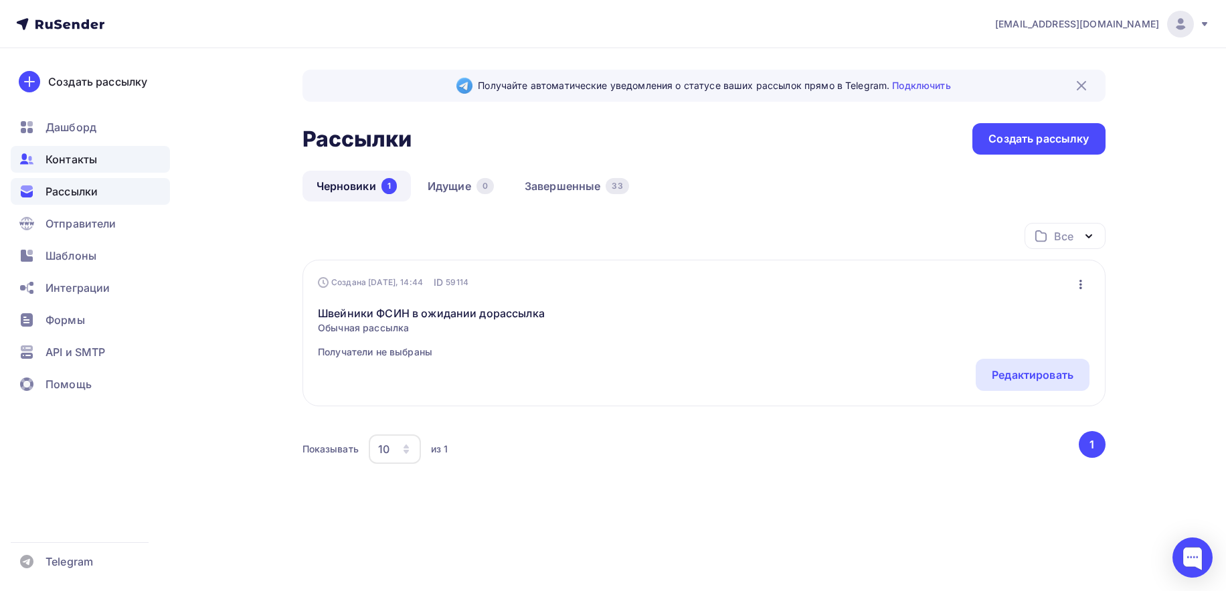
click at [72, 153] on span "Контакты" at bounding box center [71, 159] width 52 height 16
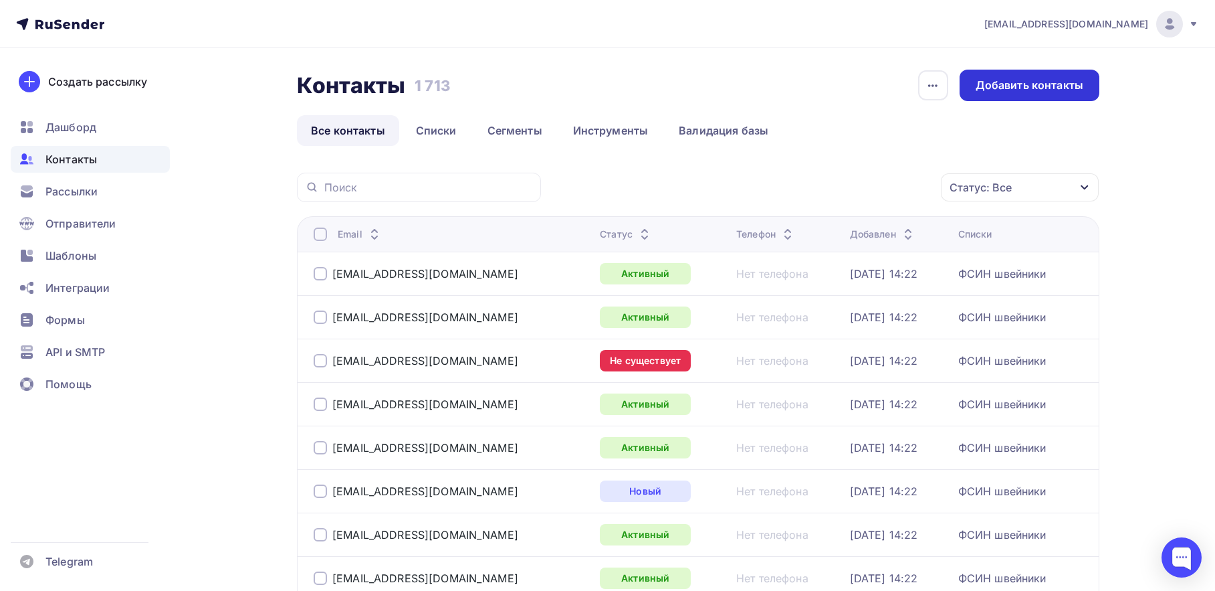
click at [1023, 86] on div "Добавить контакты" at bounding box center [1030, 85] width 108 height 15
click at [437, 126] on link "Списки" at bounding box center [436, 130] width 69 height 31
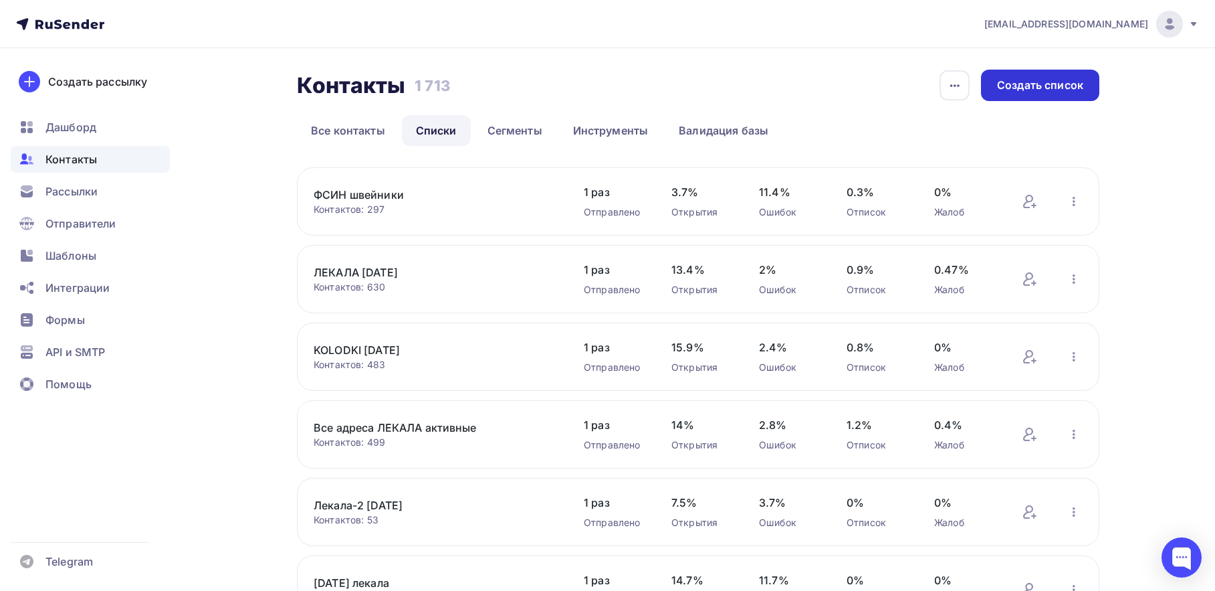
click at [1053, 82] on div "Создать список" at bounding box center [1040, 85] width 86 height 15
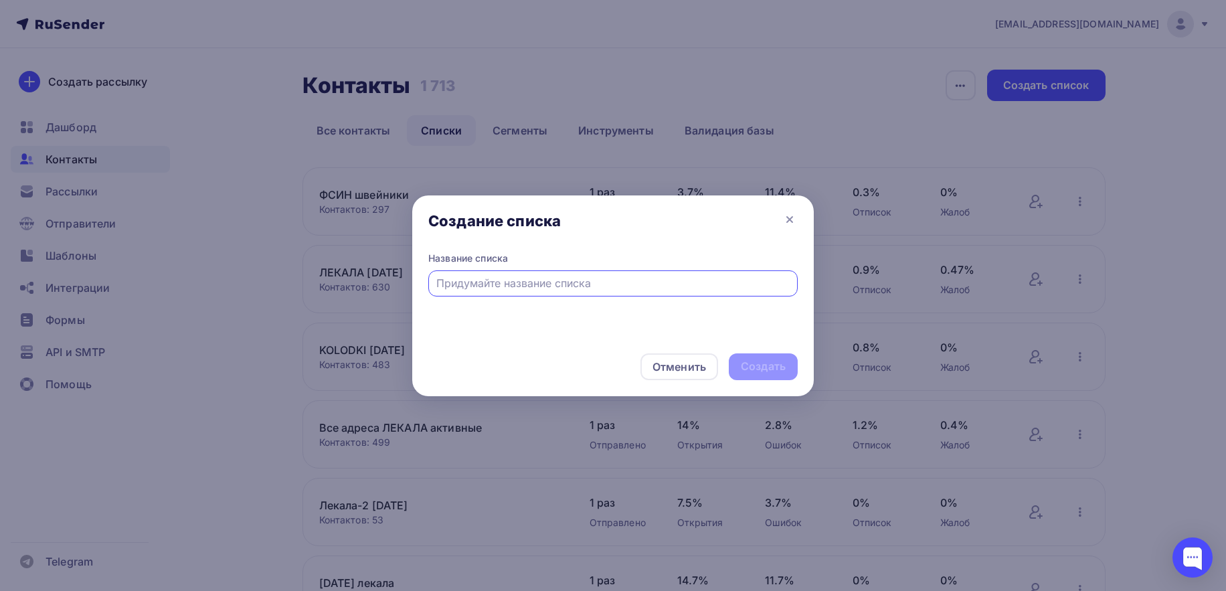
click at [486, 282] on input "text" at bounding box center [613, 283] width 354 height 16
type input "ФСИН швейники в ожидании"
click at [791, 366] on div "Создать" at bounding box center [762, 366] width 69 height 27
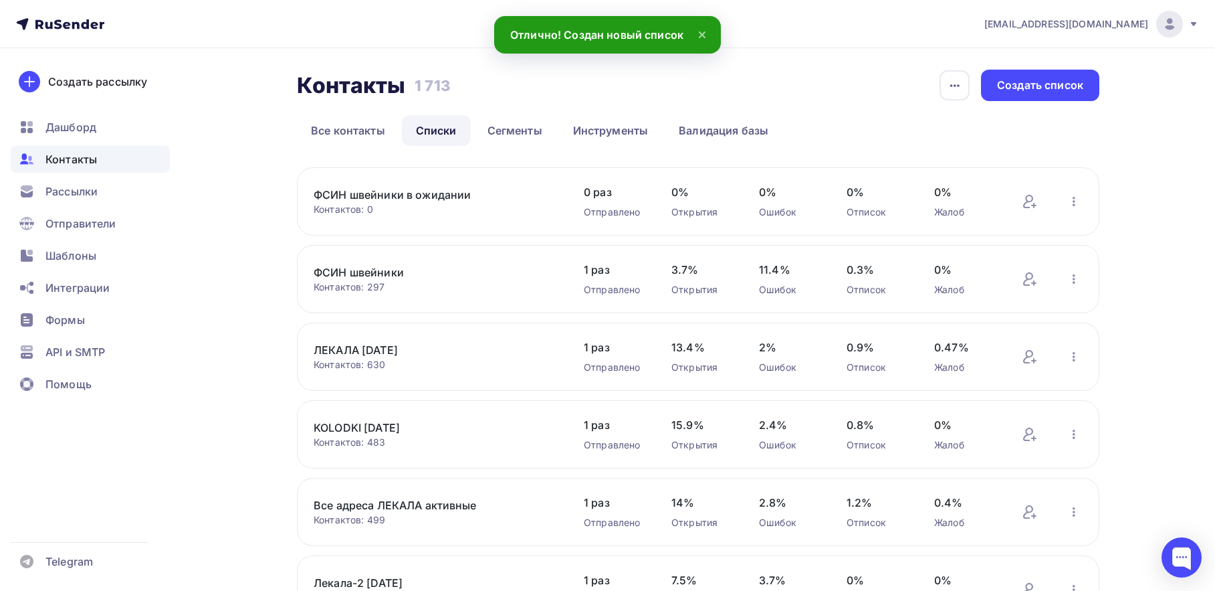
click at [364, 195] on link "ФСИН швейники в ожидании" at bounding box center [427, 195] width 227 height 16
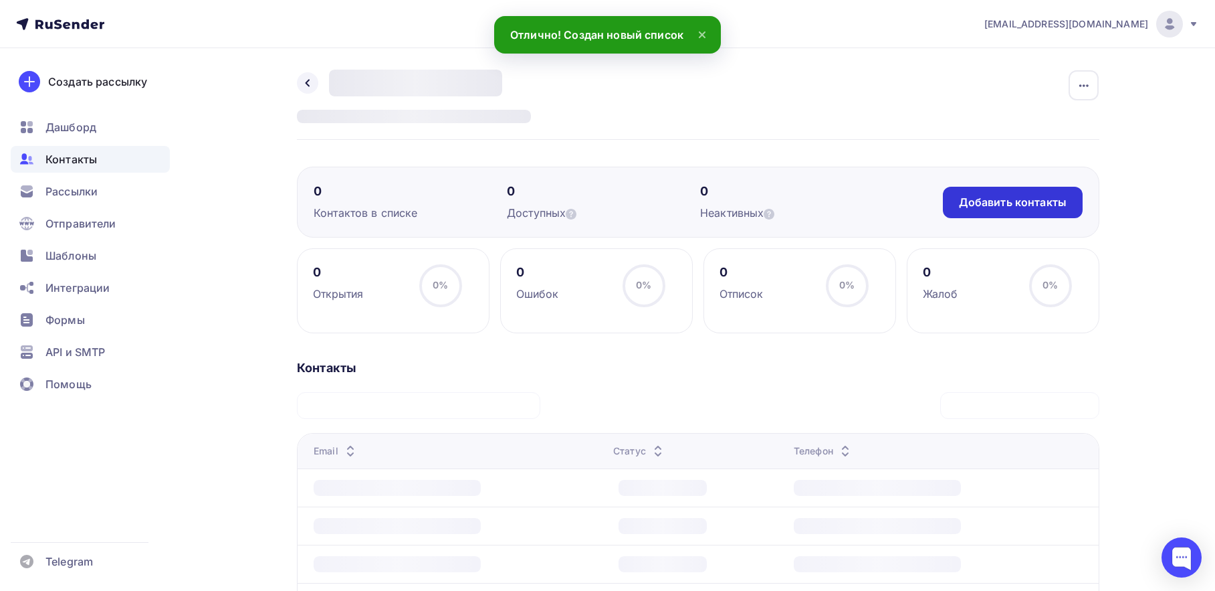
click at [1015, 201] on div "Добавить контакты" at bounding box center [1013, 202] width 108 height 15
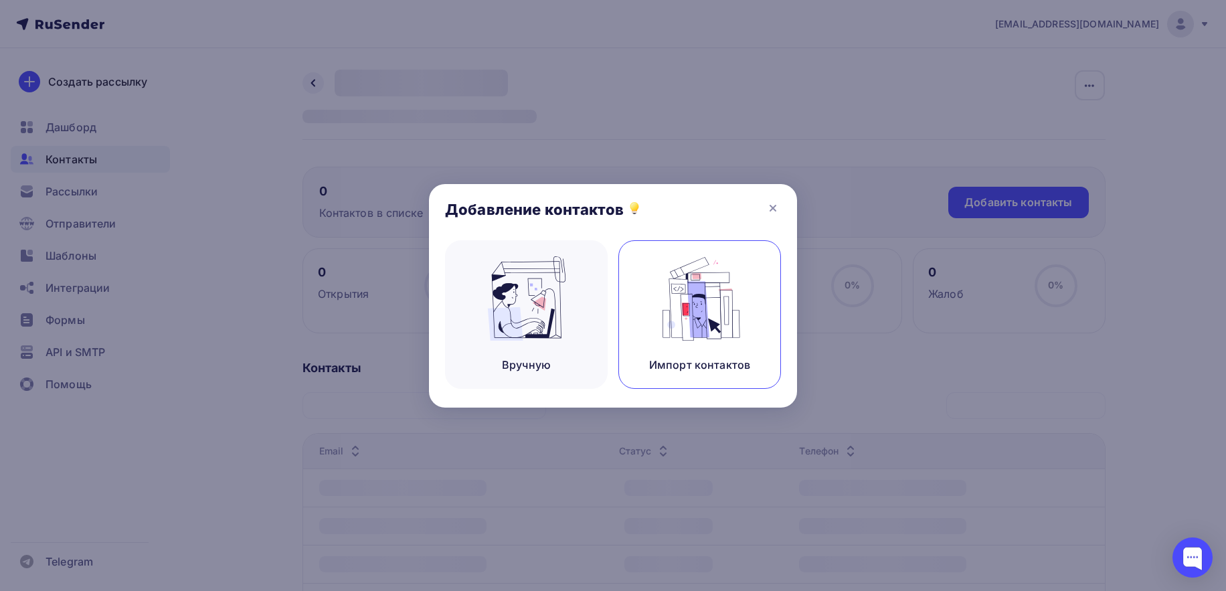
click at [712, 306] on img at bounding box center [700, 298] width 90 height 84
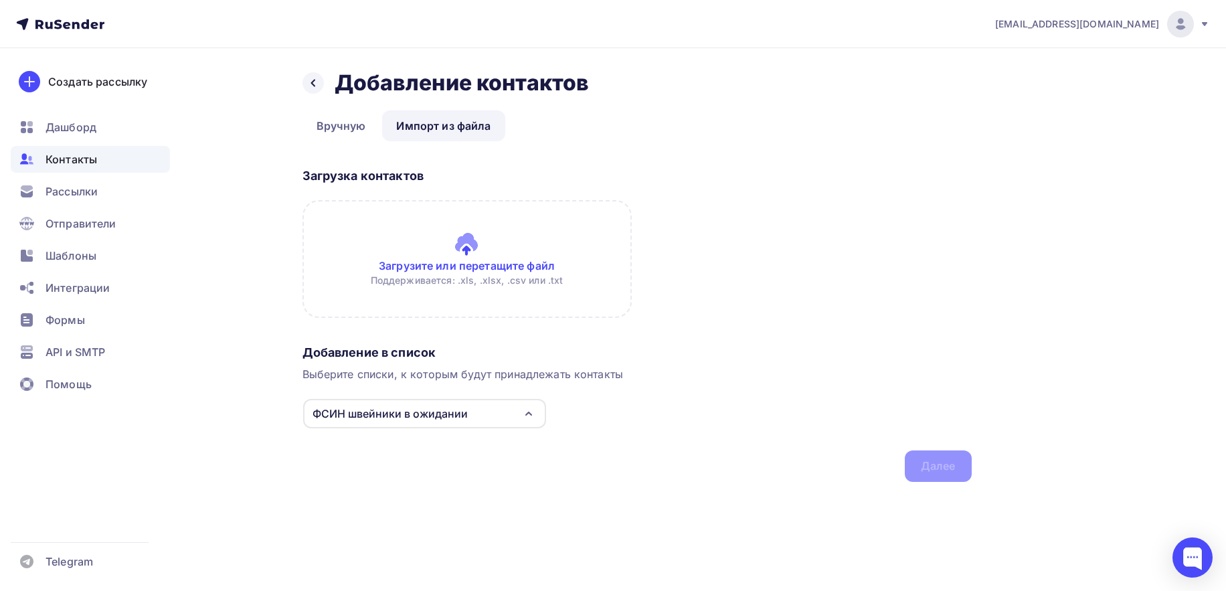
click at [478, 248] on input "file" at bounding box center [466, 259] width 329 height 118
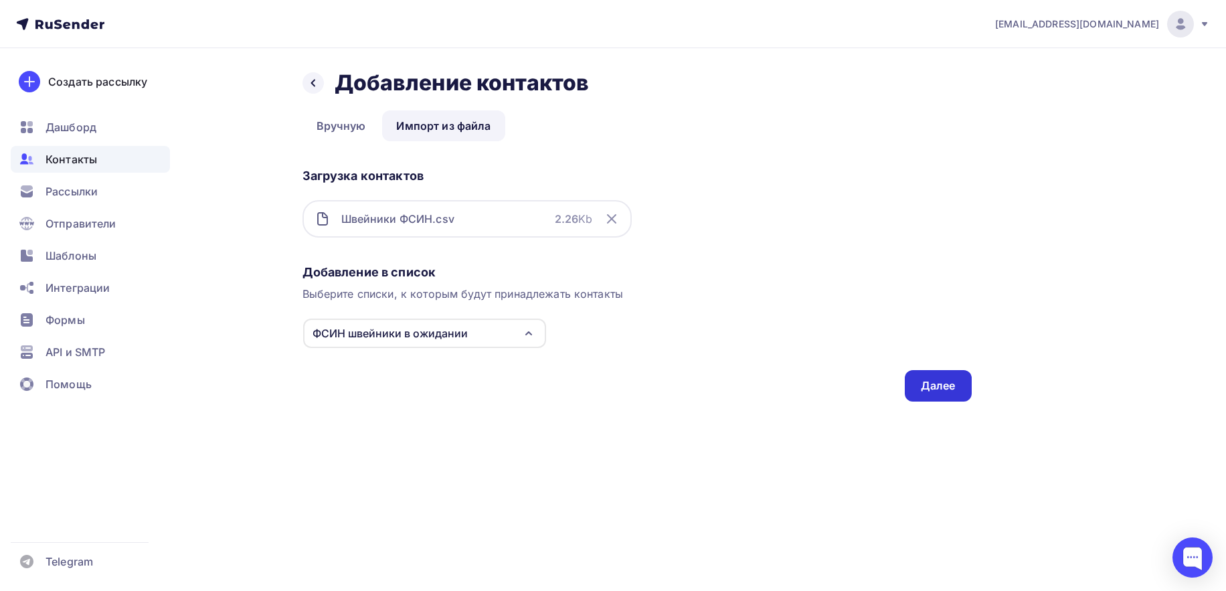
click at [951, 383] on div "Далее" at bounding box center [937, 385] width 35 height 15
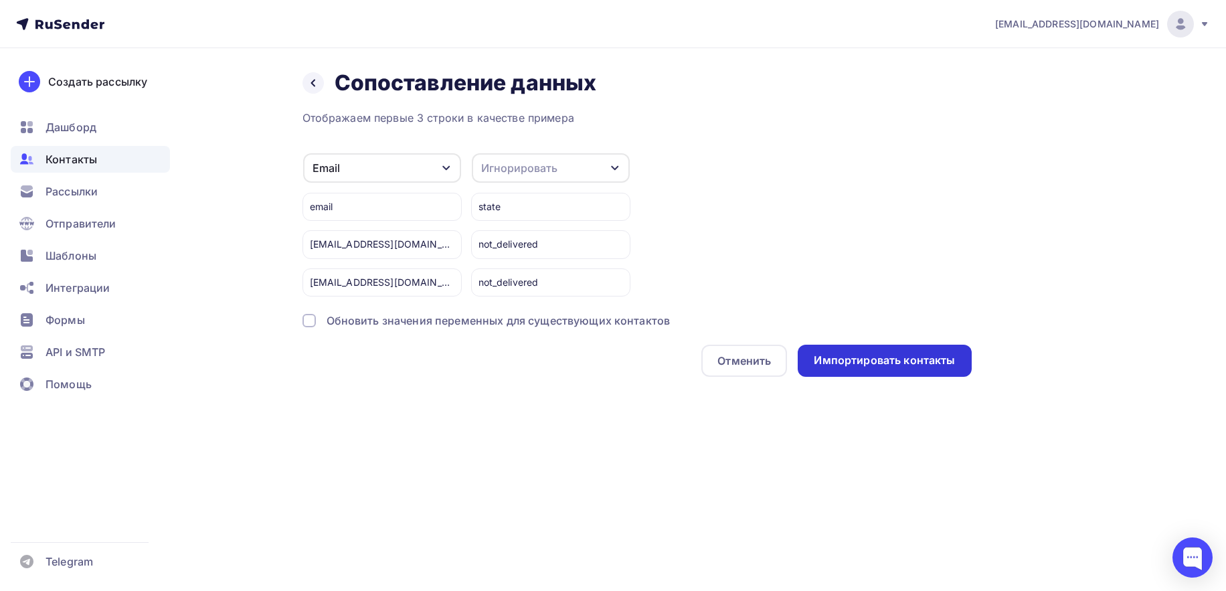
click at [888, 365] on div "Импортировать контакты" at bounding box center [883, 360] width 141 height 15
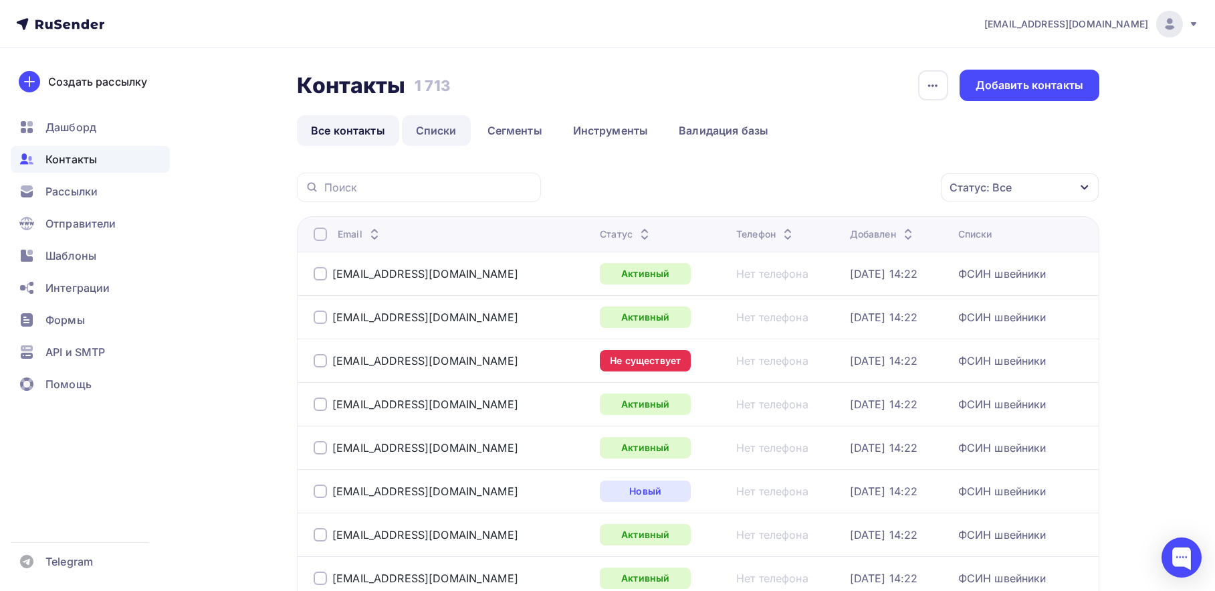
click at [455, 128] on link "Списки" at bounding box center [436, 130] width 69 height 31
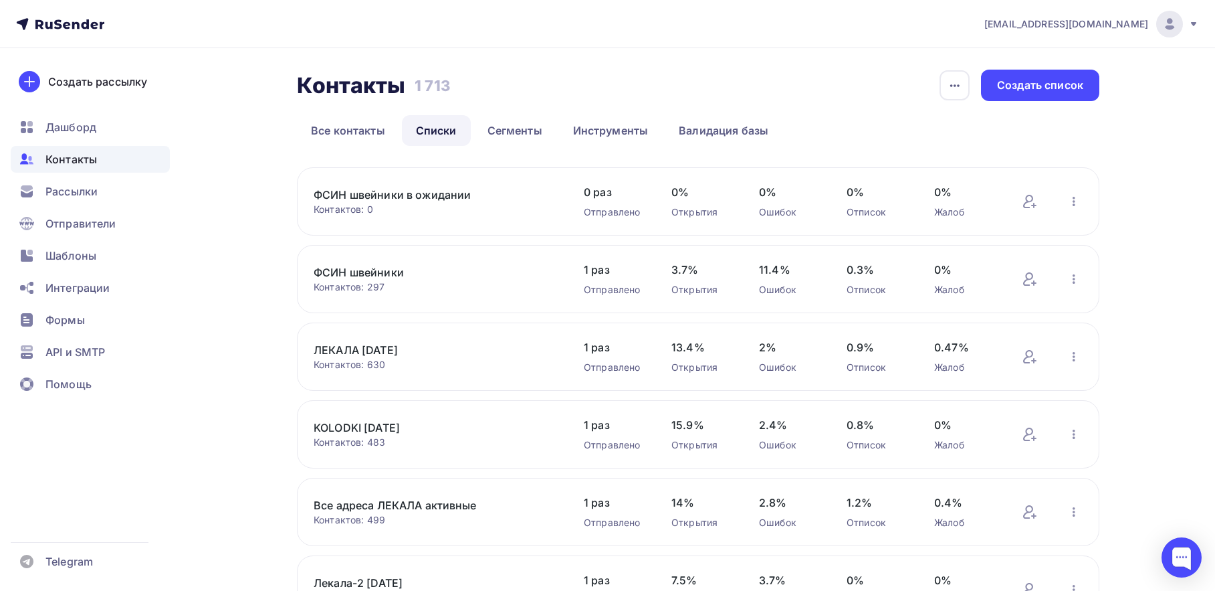
click at [363, 198] on link "ФСИН швейники в ожидании" at bounding box center [427, 195] width 227 height 16
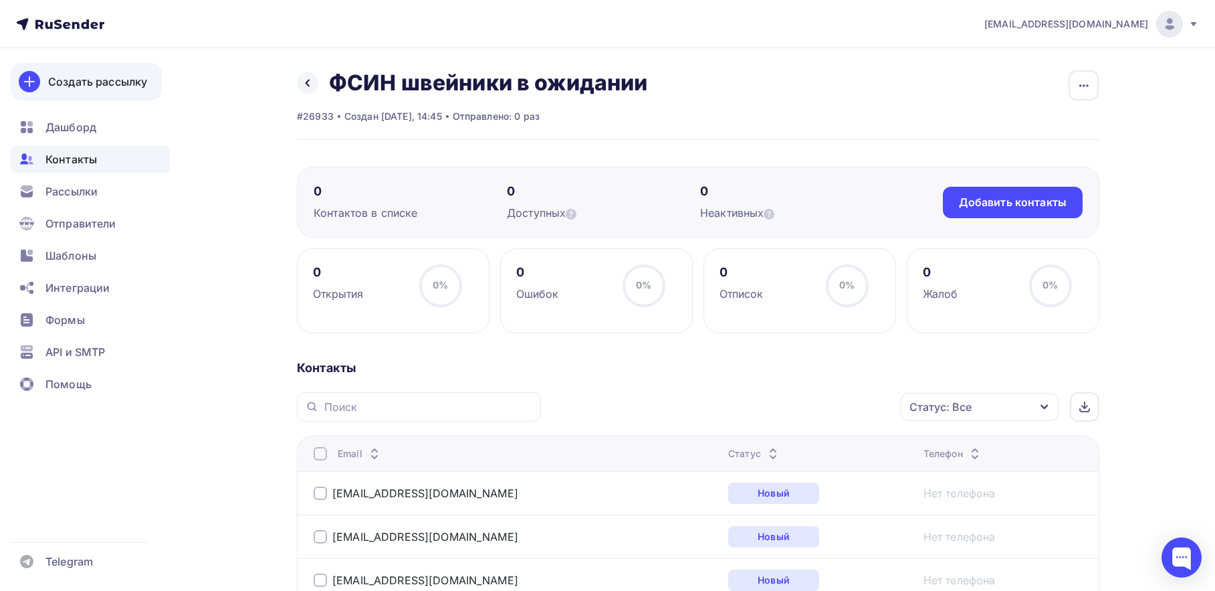
click at [91, 86] on div "Создать рассылку" at bounding box center [97, 82] width 99 height 16
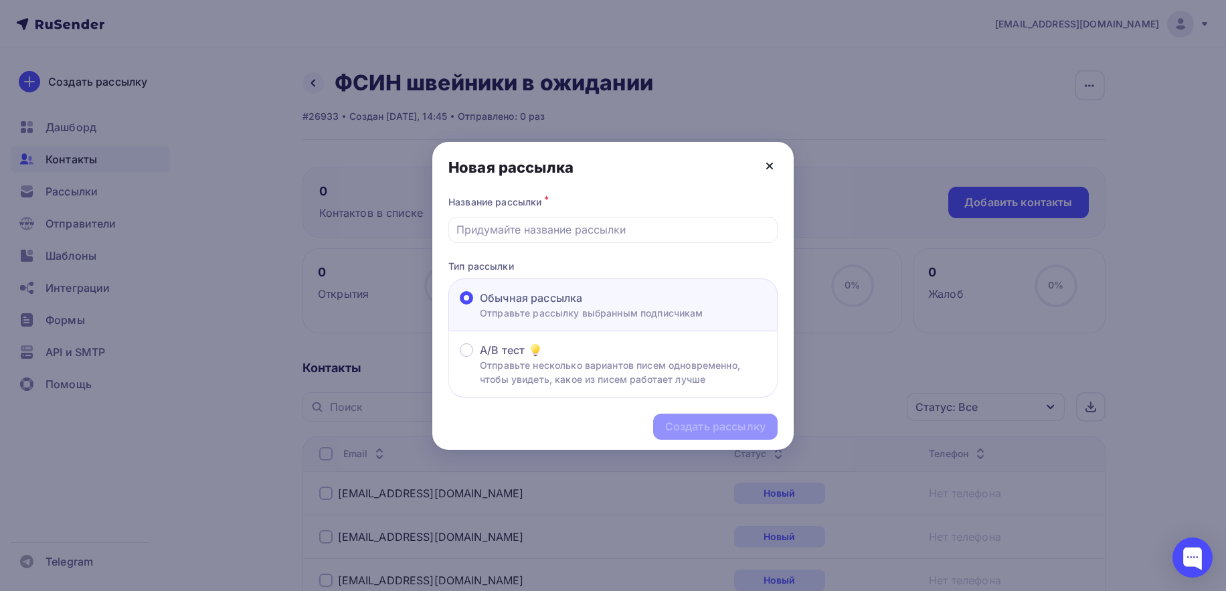
click at [767, 169] on icon at bounding box center [769, 166] width 16 height 16
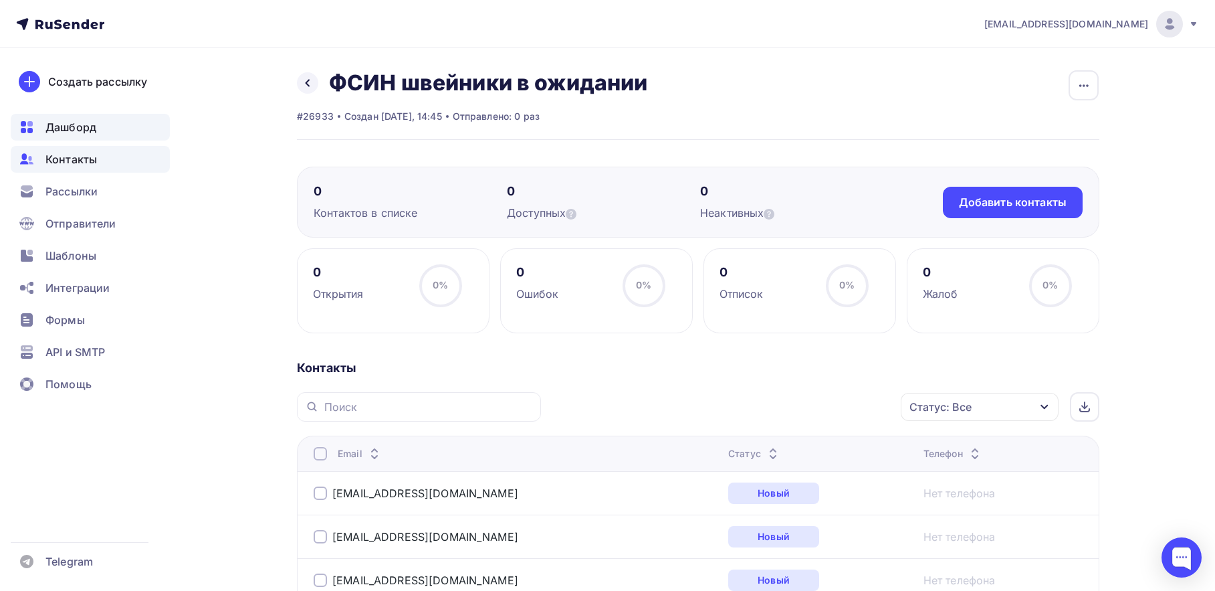
click at [56, 128] on span "Дашборд" at bounding box center [70, 127] width 51 height 16
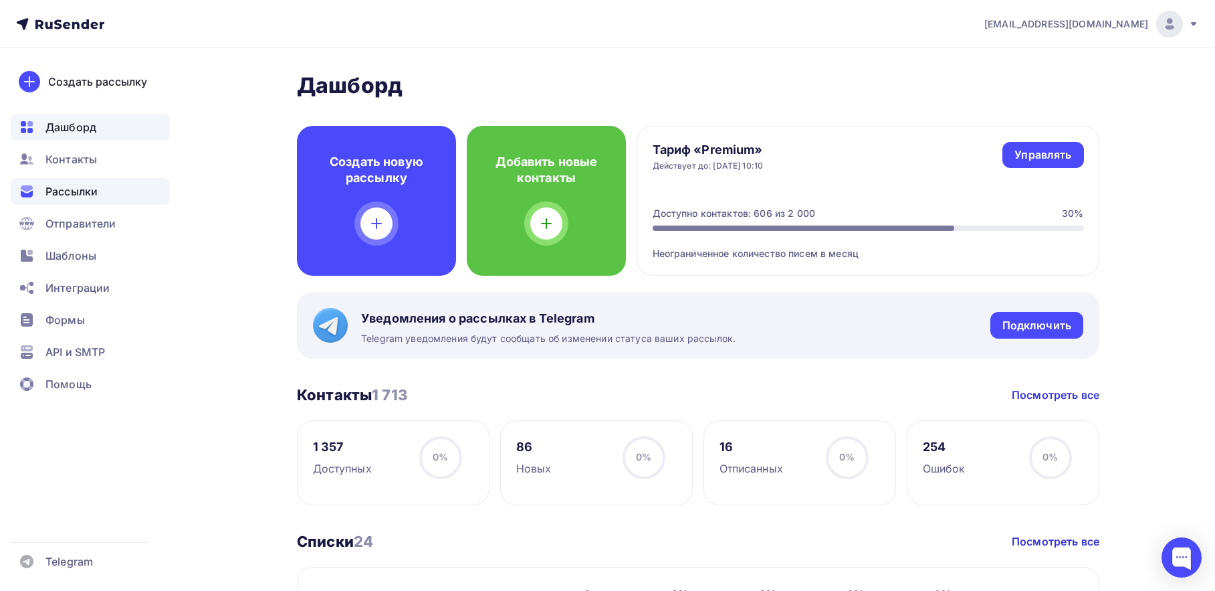
click at [70, 194] on span "Рассылки" at bounding box center [71, 191] width 52 height 16
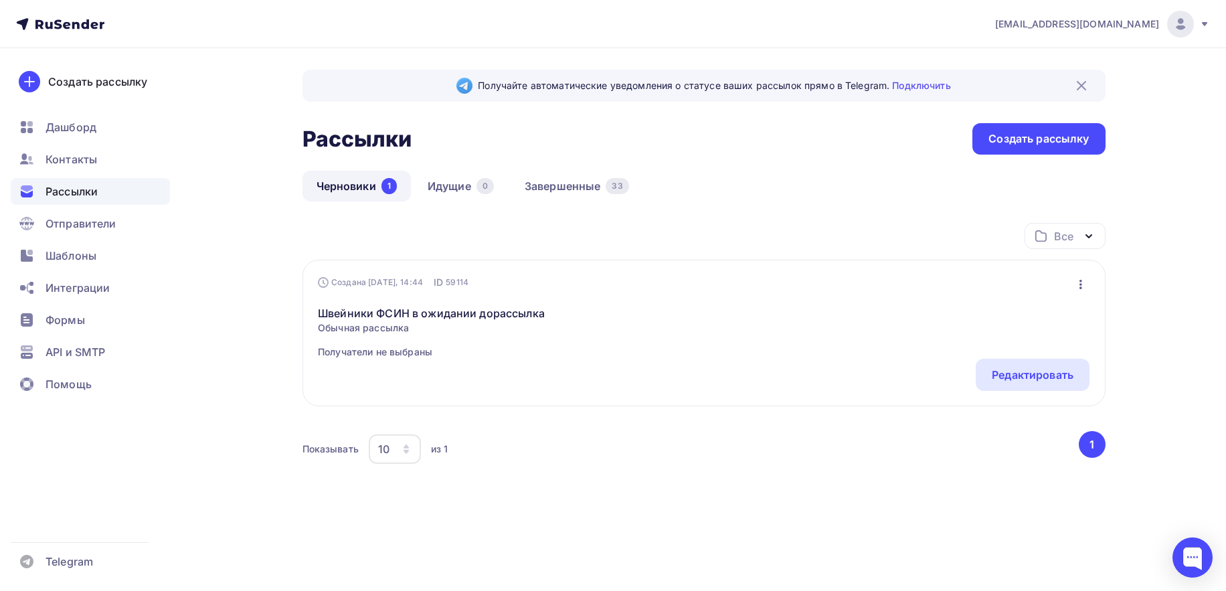
click at [351, 180] on link "Черновики 1" at bounding box center [356, 186] width 108 height 31
click at [1042, 377] on div "Редактировать" at bounding box center [1032, 375] width 82 height 16
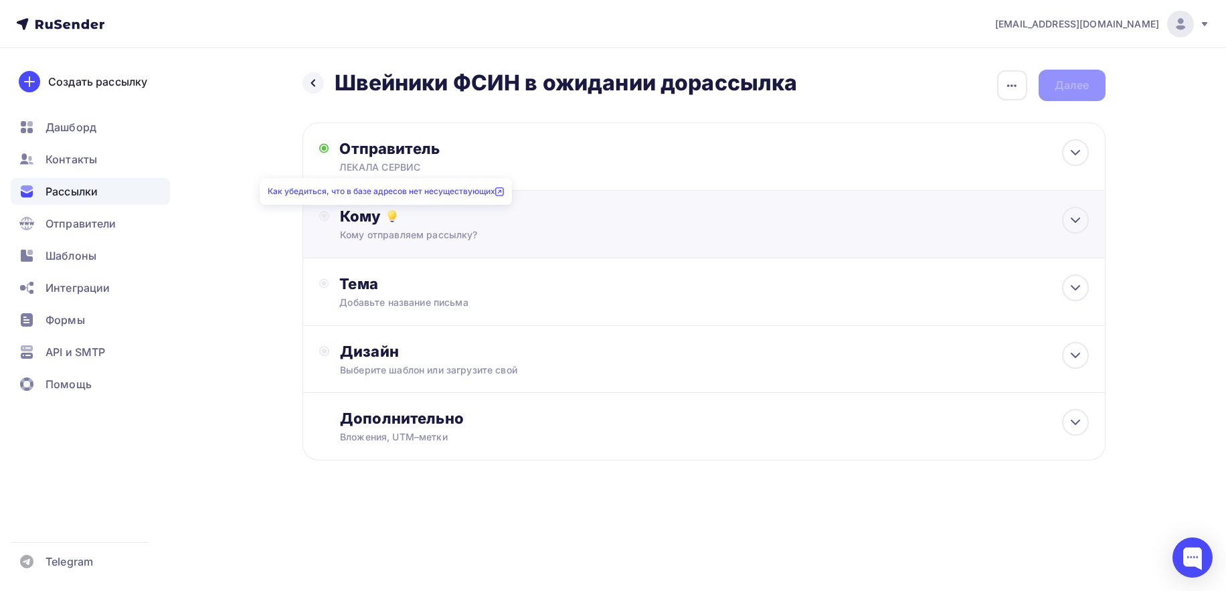
click at [385, 223] on icon at bounding box center [392, 216] width 16 height 16
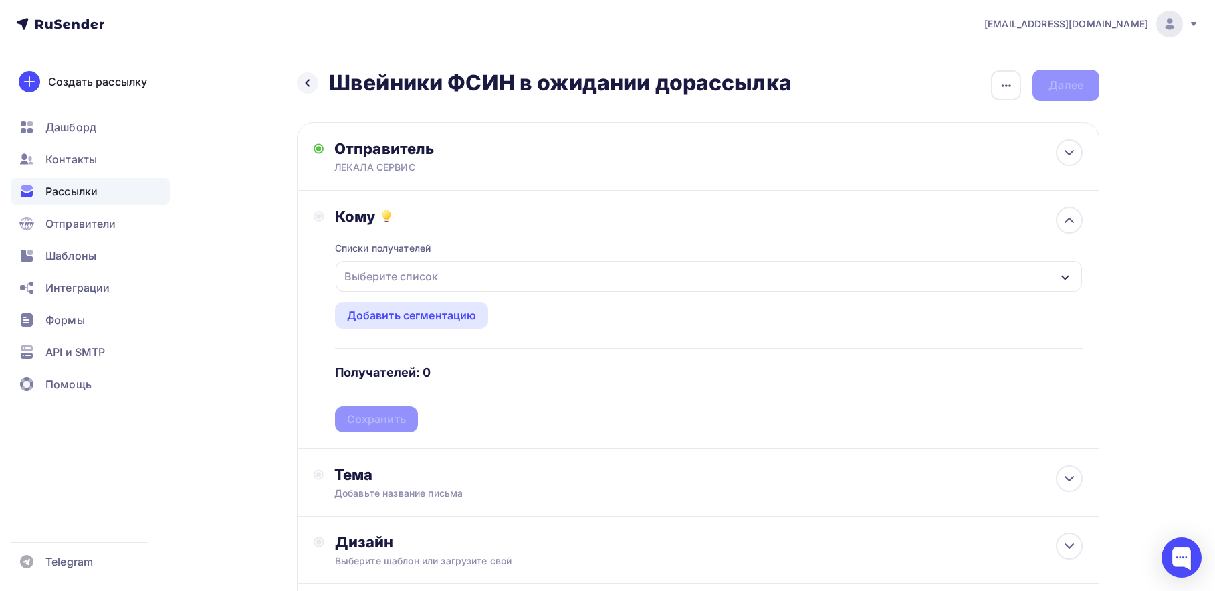
click at [390, 272] on div "Выберите список" at bounding box center [391, 276] width 104 height 24
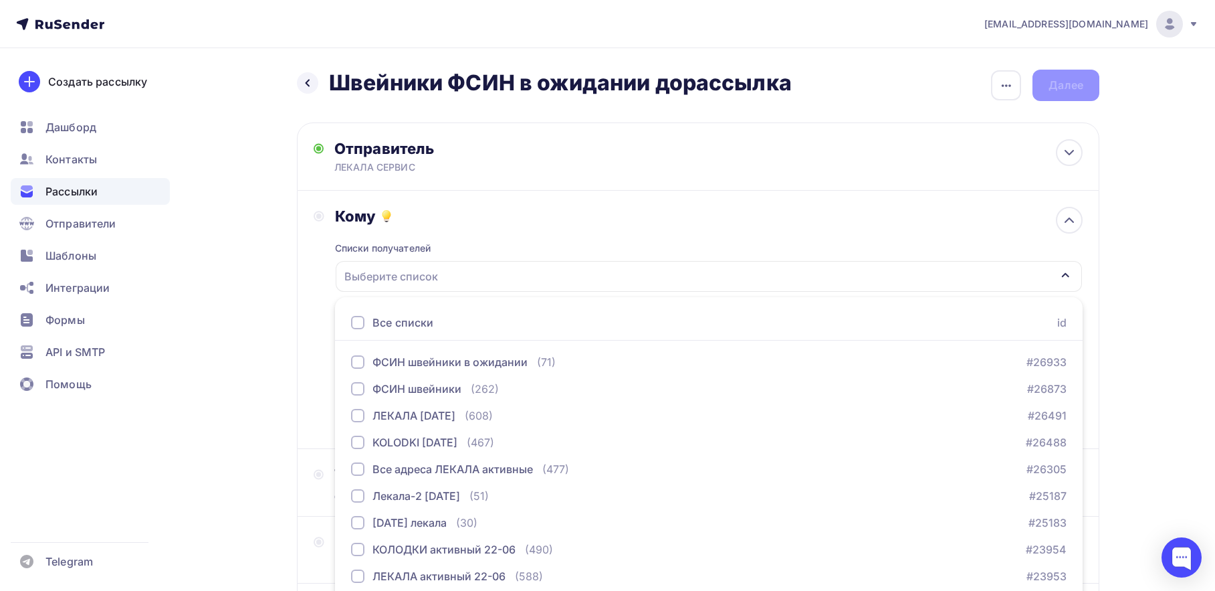
scroll to position [53, 0]
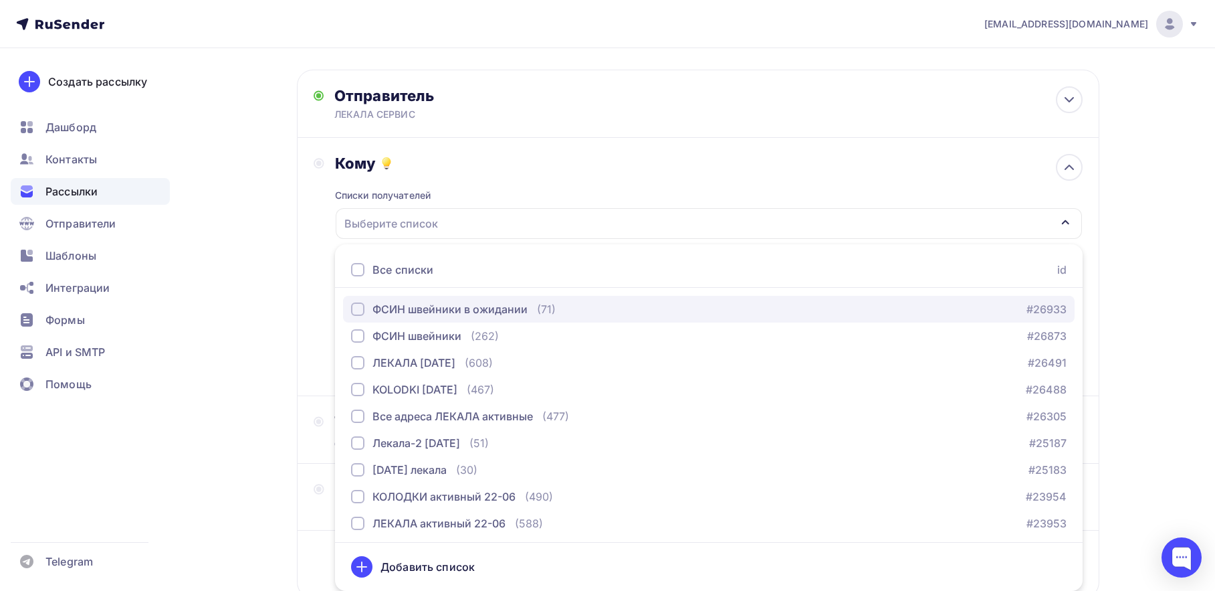
click at [355, 305] on div "button" at bounding box center [357, 308] width 13 height 13
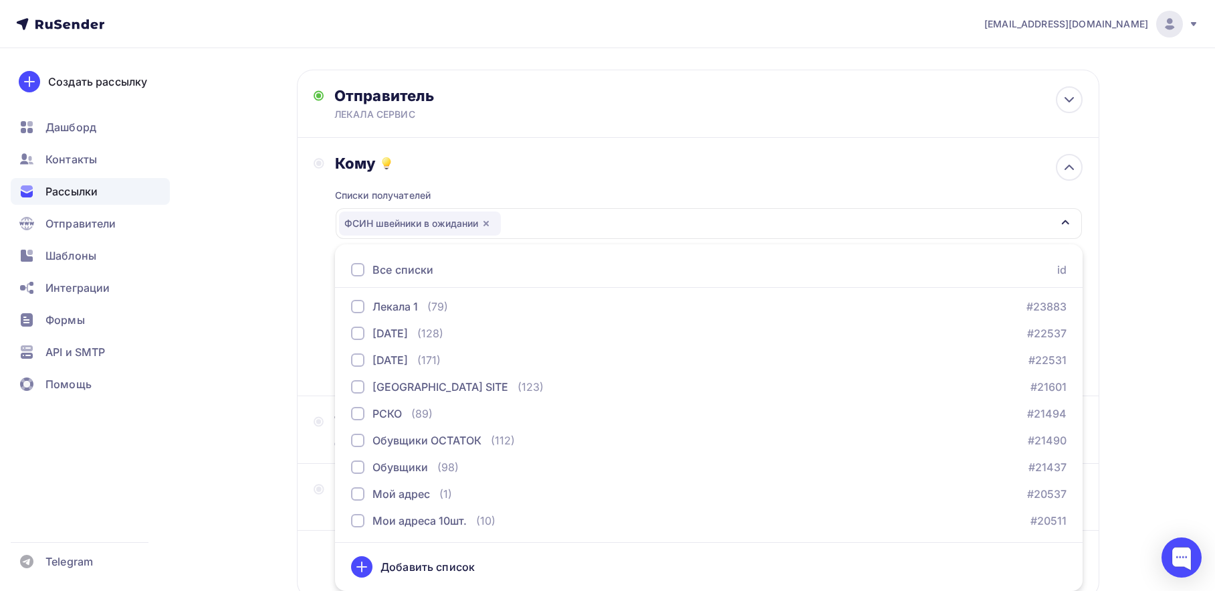
scroll to position [146, 0]
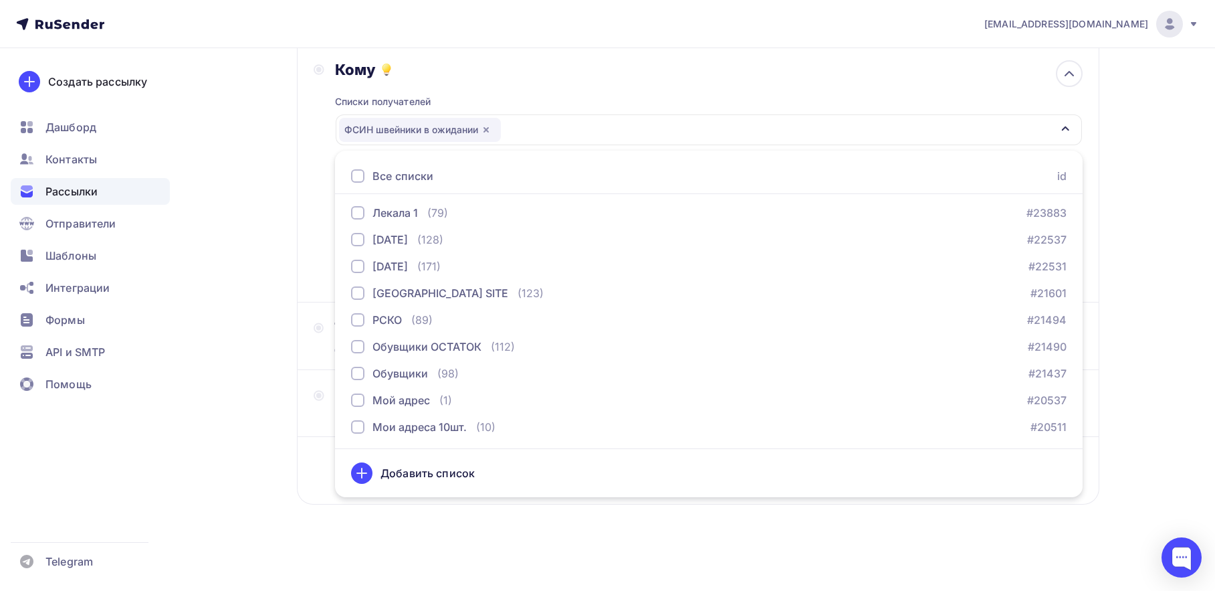
click at [427, 470] on div "Добавить список" at bounding box center [428, 473] width 94 height 16
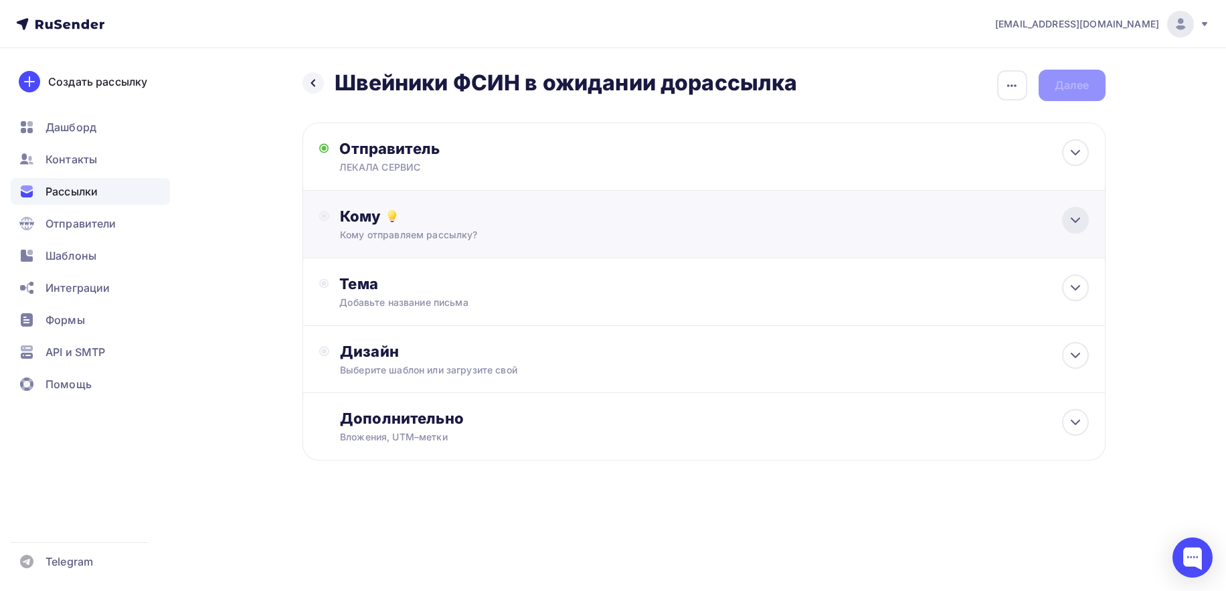
click at [1078, 217] on icon at bounding box center [1075, 220] width 16 height 16
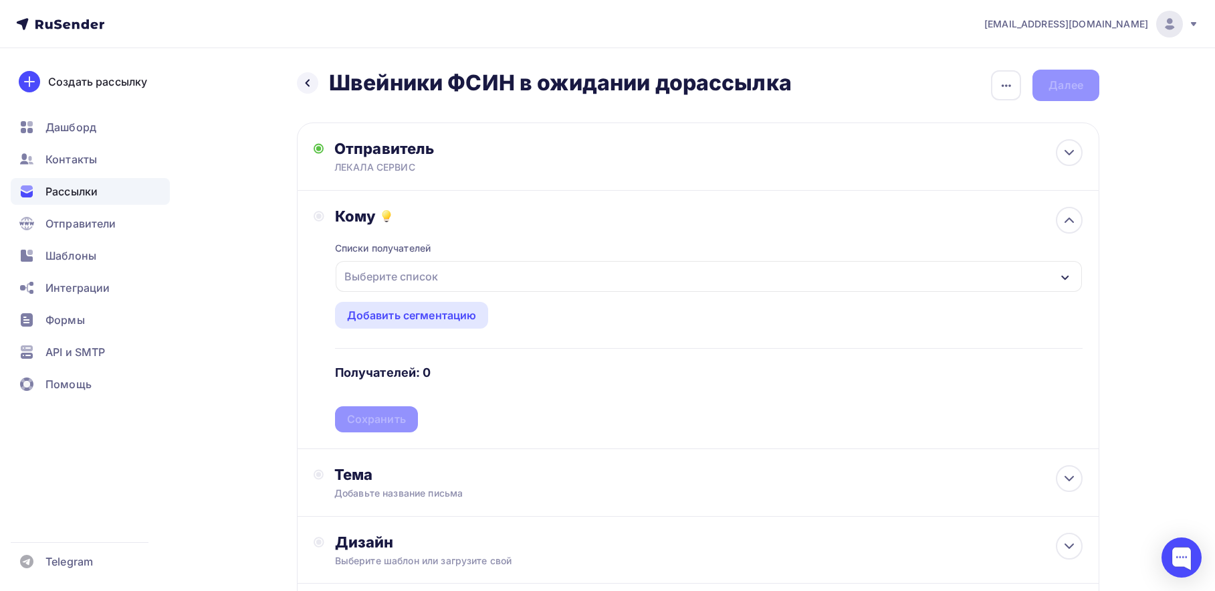
click at [444, 283] on div "Выберите список" at bounding box center [709, 276] width 747 height 31
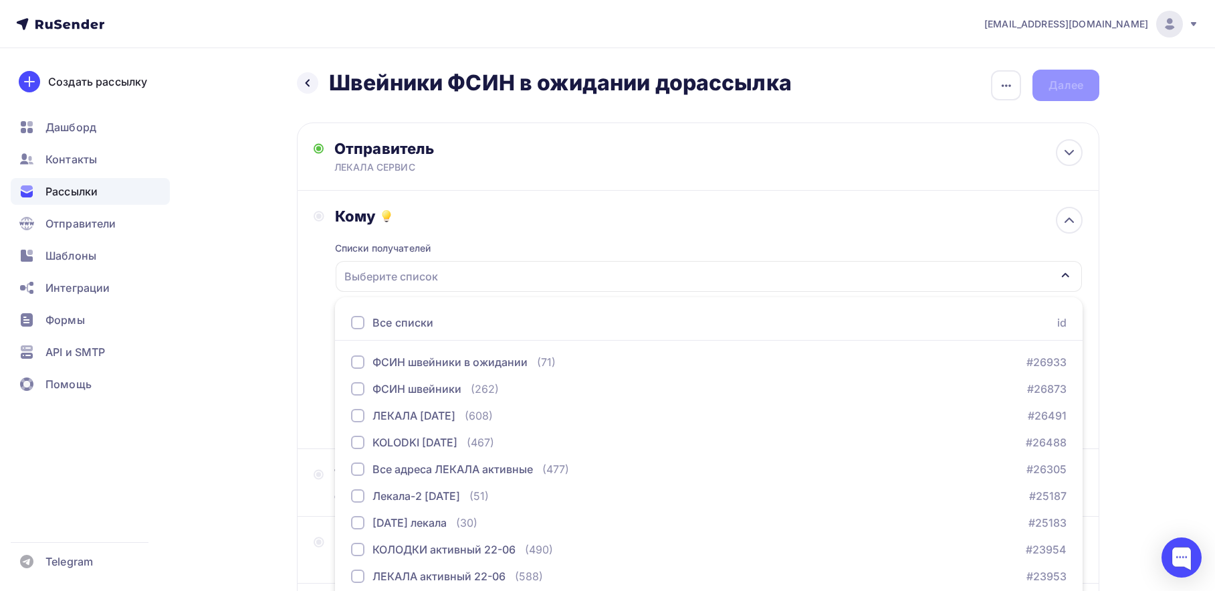
scroll to position [53, 0]
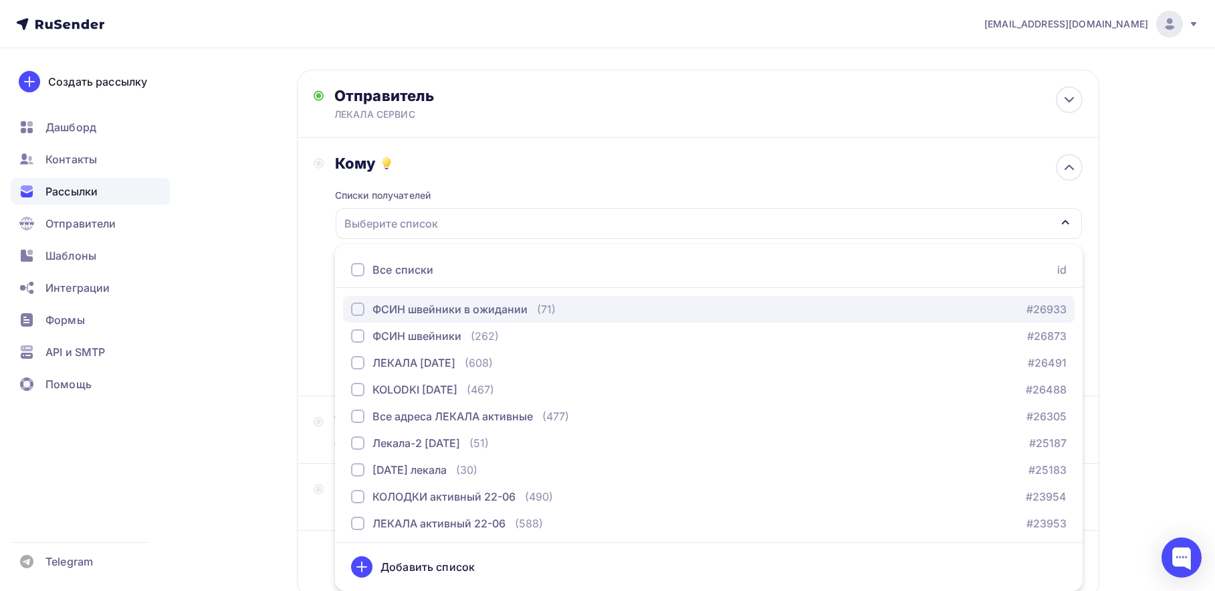
click at [355, 310] on div "button" at bounding box center [357, 308] width 13 height 13
click at [1115, 274] on div "Назад Швейники ФСИН в ожидании дорассылка Швейники ФСИН в ожидании дорассылка З…" at bounding box center [608, 339] width 1096 height 689
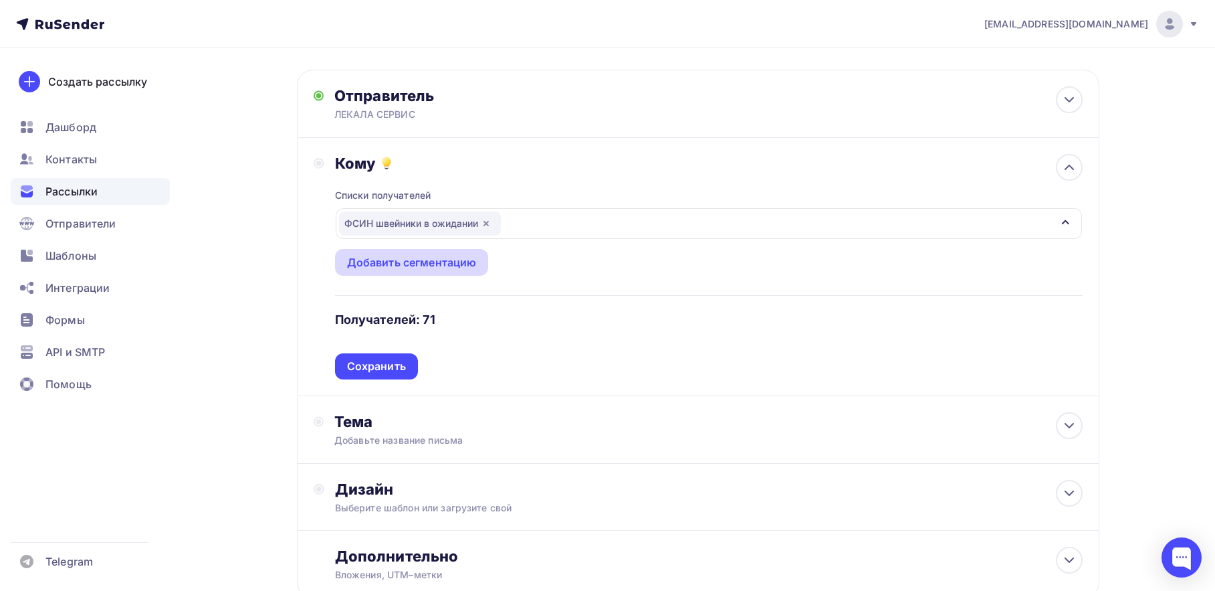
click at [418, 265] on div "Добавить сегментацию" at bounding box center [412, 262] width 130 height 16
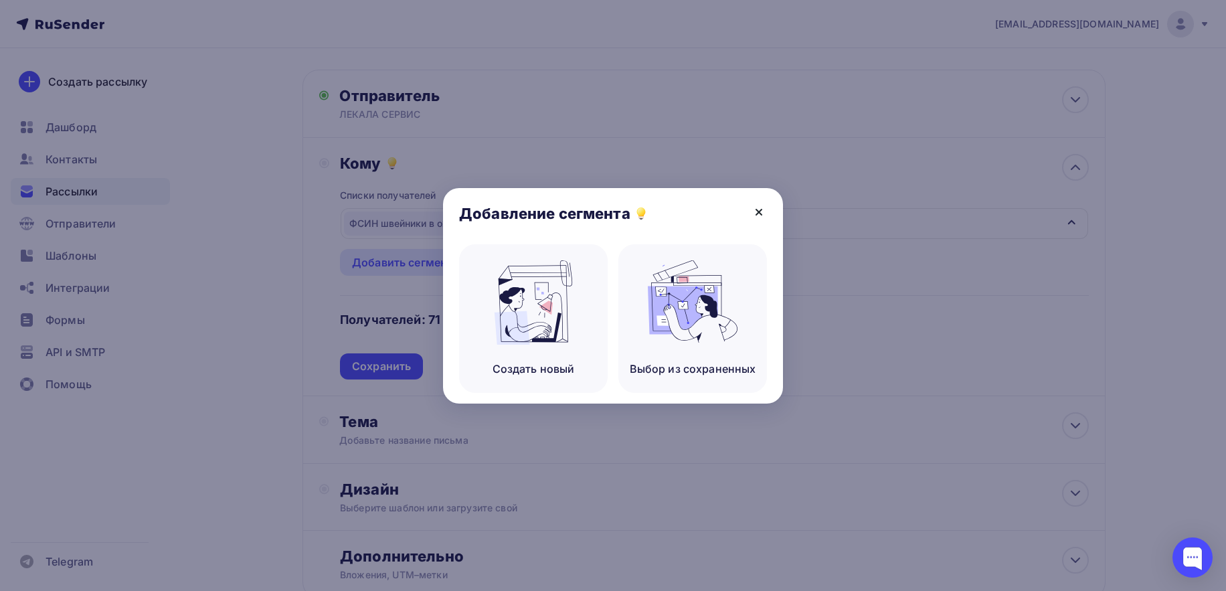
drag, startPoint x: 758, startPoint y: 211, endPoint x: 727, endPoint y: 203, distance: 31.8
click at [759, 211] on icon at bounding box center [759, 212] width 16 height 16
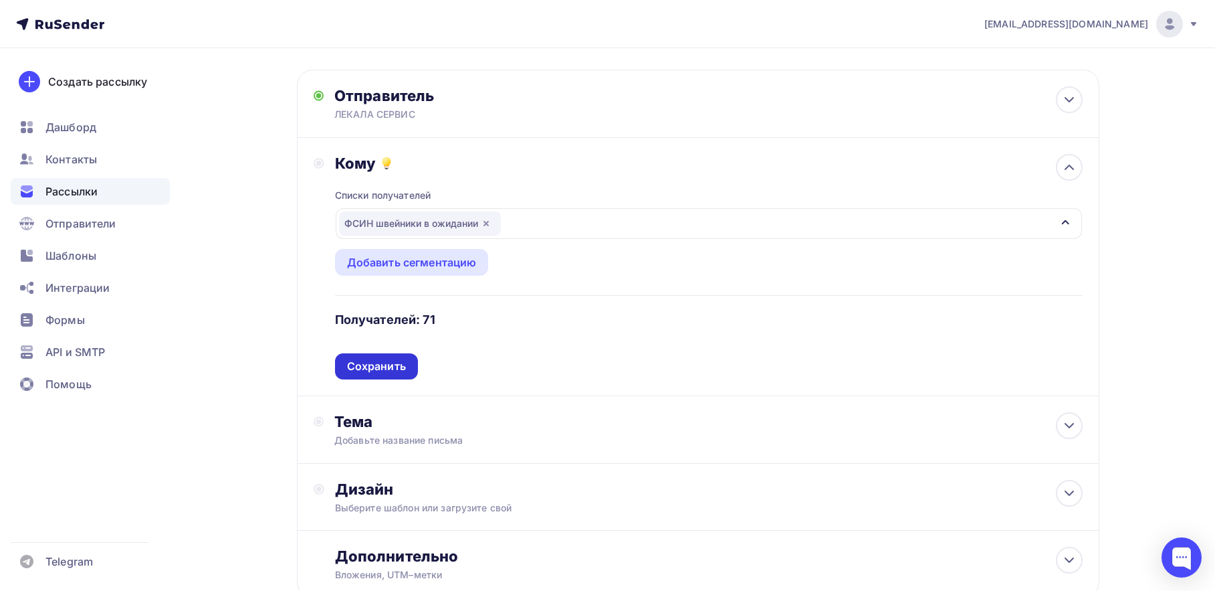
click at [368, 363] on div "Сохранить" at bounding box center [376, 366] width 59 height 15
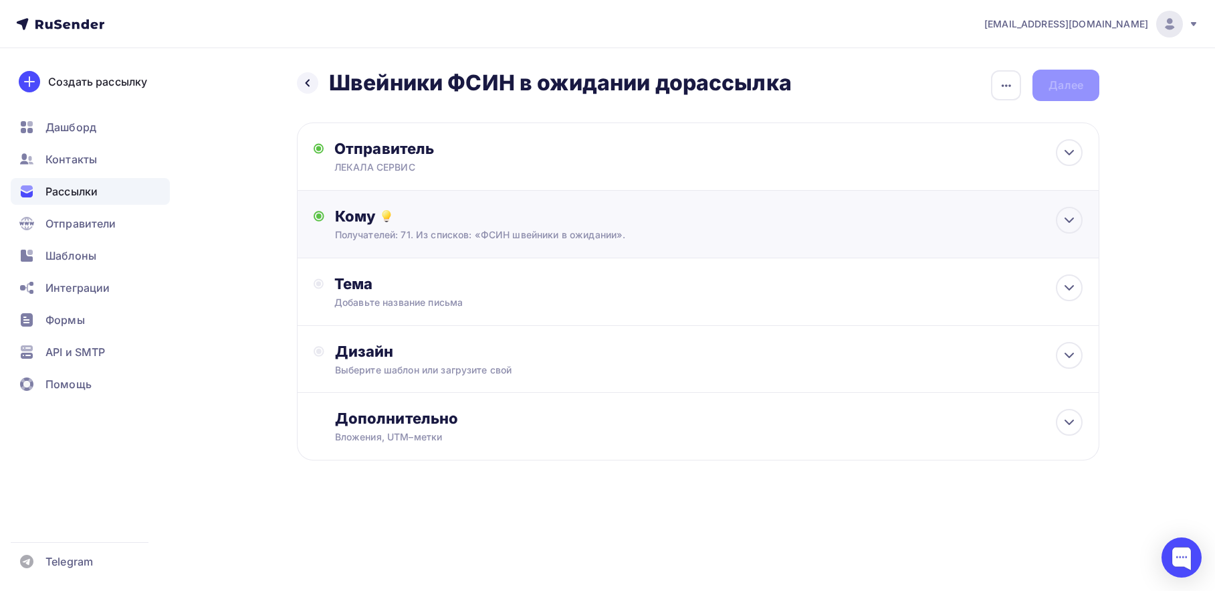
scroll to position [0, 0]
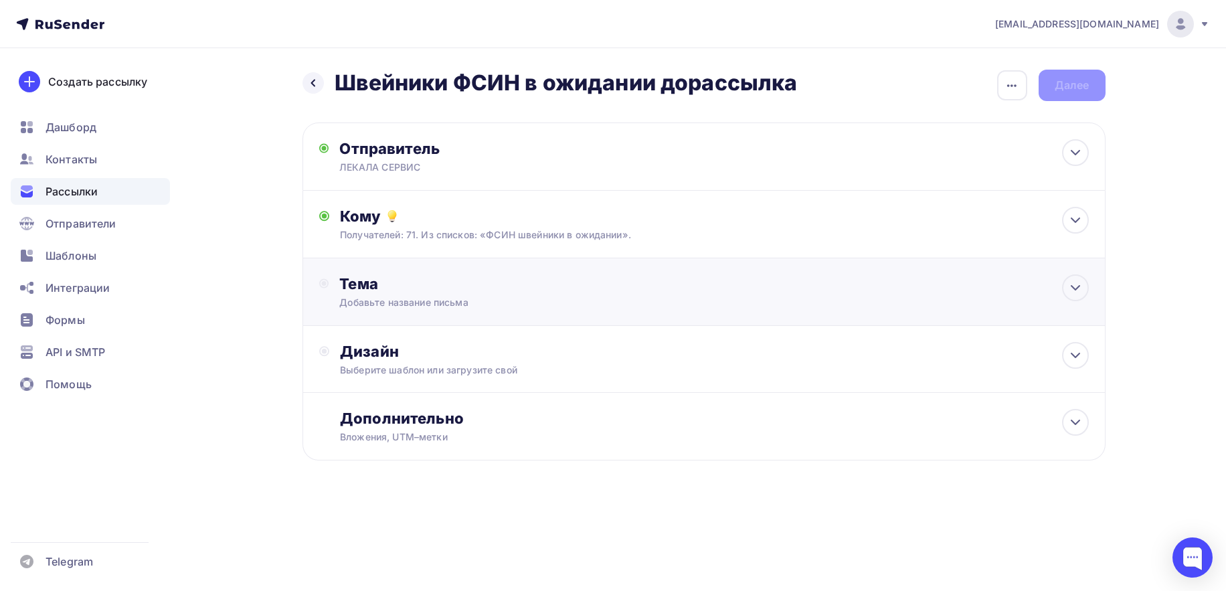
click at [446, 298] on div "Добавьте название письма" at bounding box center [458, 302] width 238 height 13
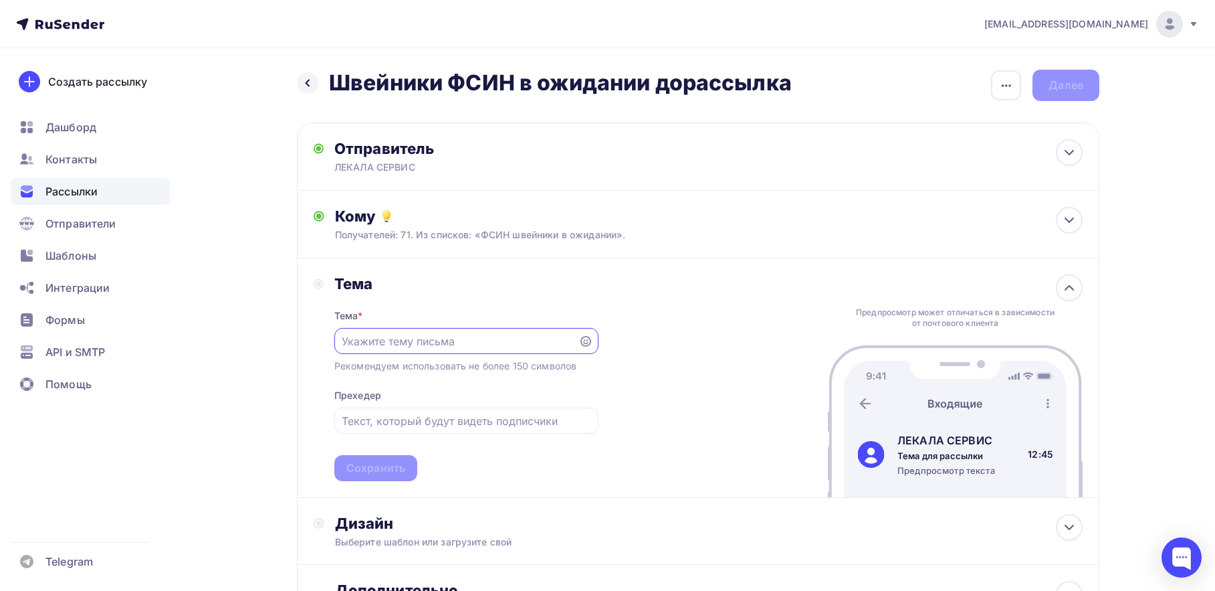
click at [429, 348] on input "text" at bounding box center [456, 341] width 229 height 16
click at [428, 349] on input "Оцифровка лекал, конвертация, раскладка, печать, резка" at bounding box center [456, 341] width 229 height 16
drag, startPoint x: 391, startPoint y: 345, endPoint x: 322, endPoint y: 338, distance: 69.2
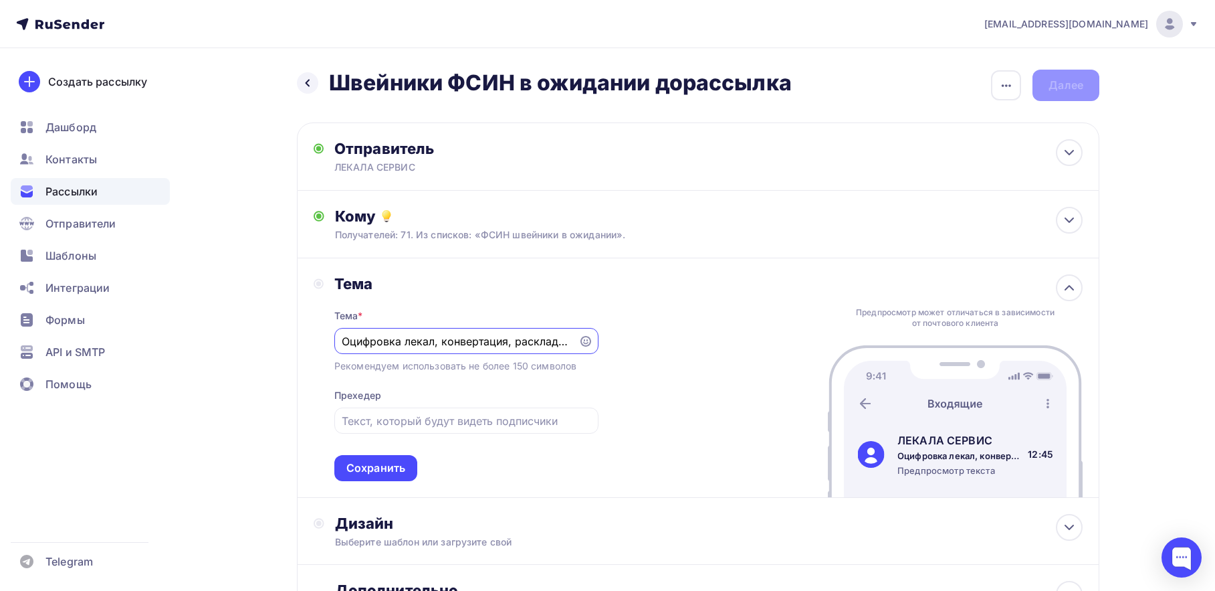
click at [322, 338] on div "Тема Тема * Оцифровка лекал, конвертация, раскладка, печать, резка Рекомендуем …" at bounding box center [456, 377] width 285 height 207
click at [377, 338] on input "Оцифровка лекал, конвертация, раскладка, печать, резка" at bounding box center [456, 341] width 229 height 16
type input "Оцифровка лекал, конвертация, раскладка, печать, резка"
click at [370, 466] on div "Сохранить" at bounding box center [376, 467] width 59 height 15
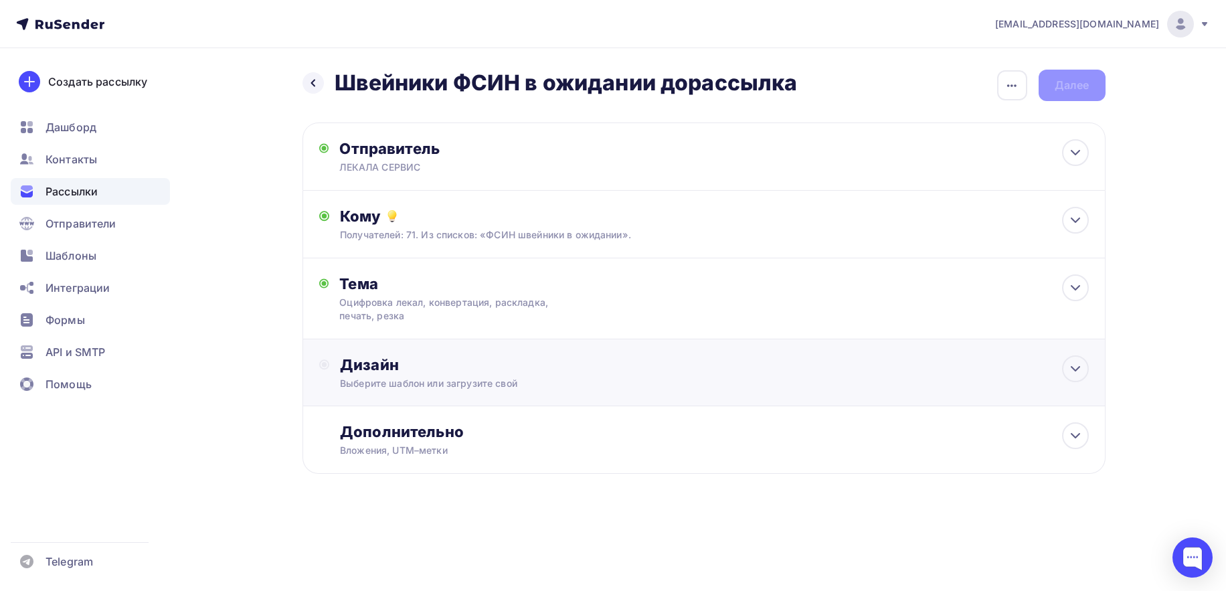
click at [393, 380] on div "Выберите шаблон или загрузите свой" at bounding box center [677, 383] width 674 height 13
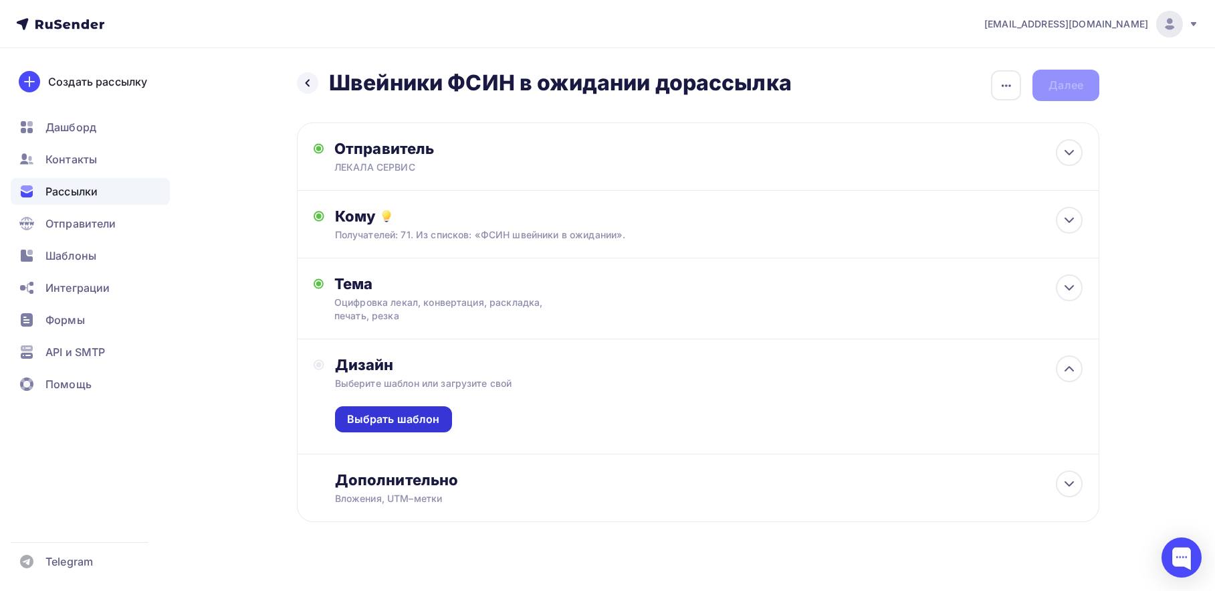
click at [385, 422] on div "Выбрать шаблон" at bounding box center [393, 418] width 93 height 15
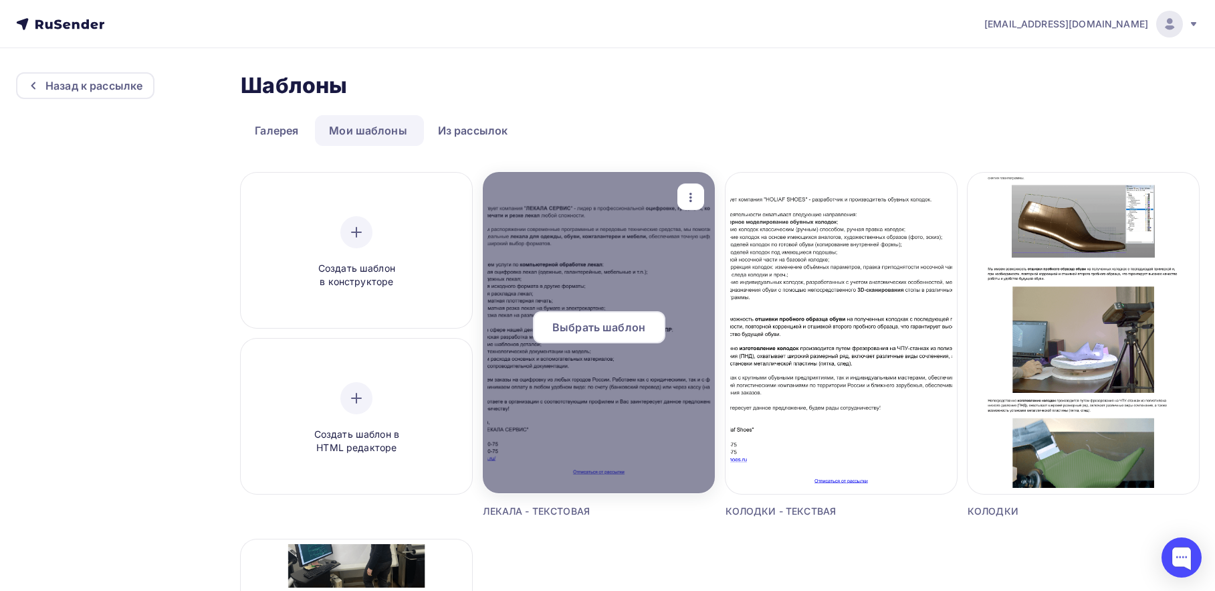
click at [597, 332] on span "Выбрать шаблон" at bounding box center [599, 327] width 93 height 16
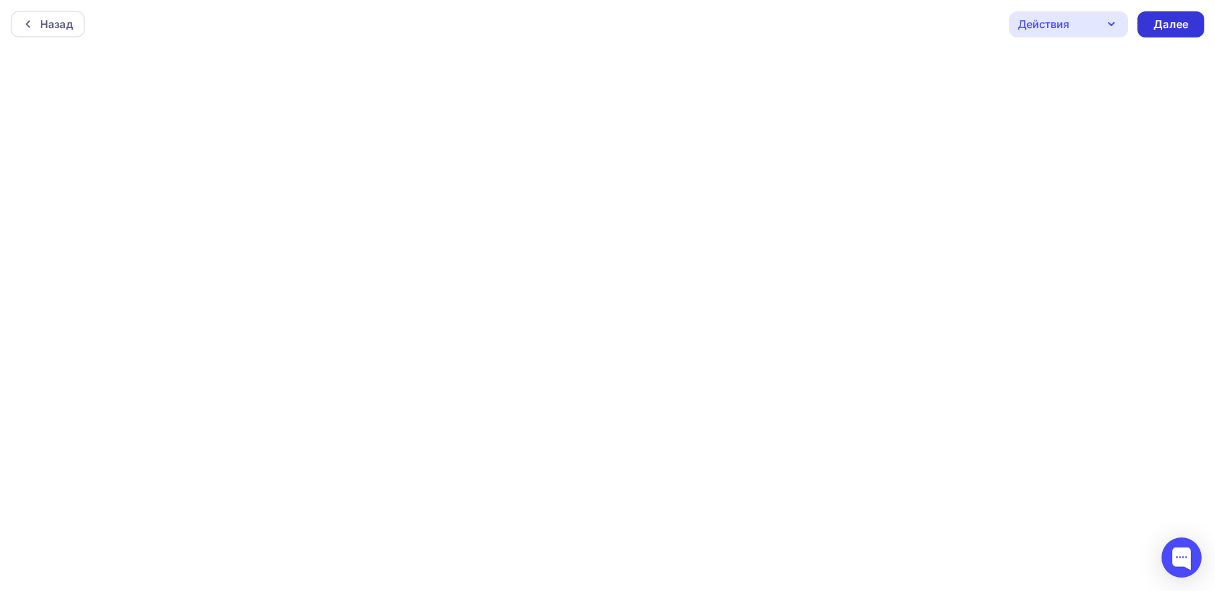
click at [1176, 21] on div "Далее" at bounding box center [1171, 24] width 35 height 15
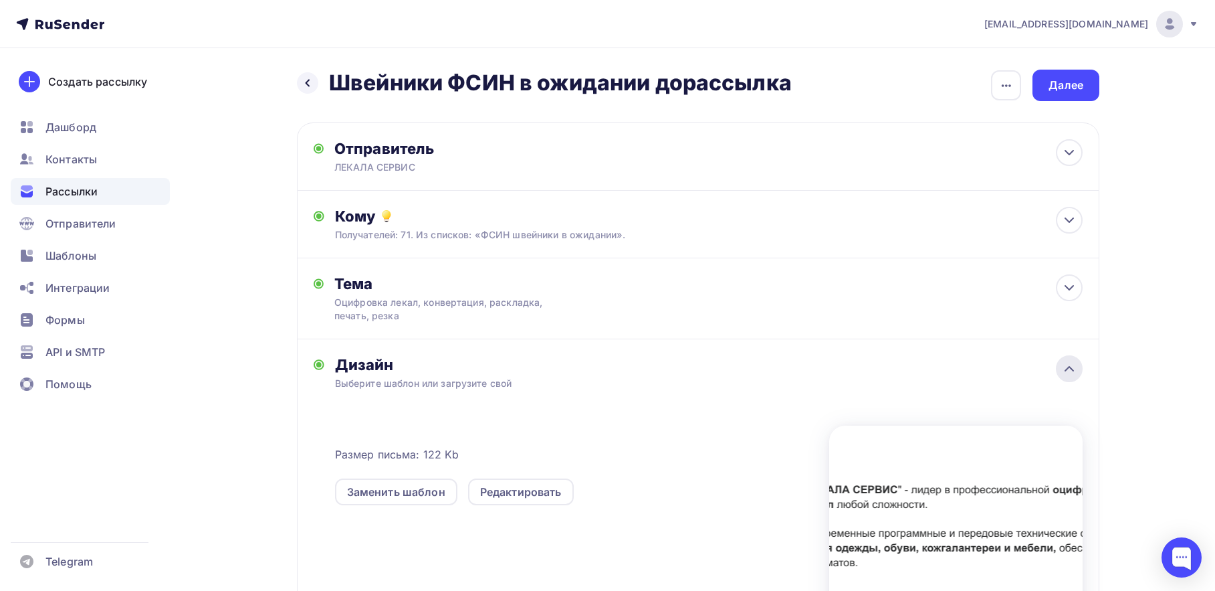
click at [1078, 362] on div at bounding box center [1069, 368] width 27 height 27
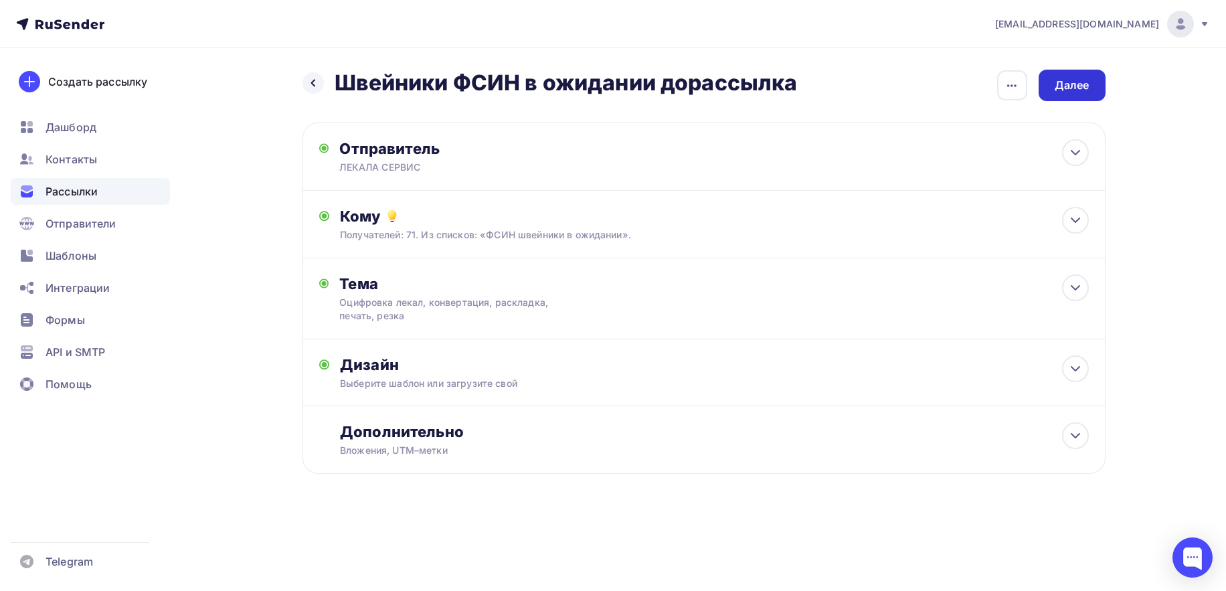
click at [1073, 85] on div "Далее" at bounding box center [1071, 85] width 35 height 15
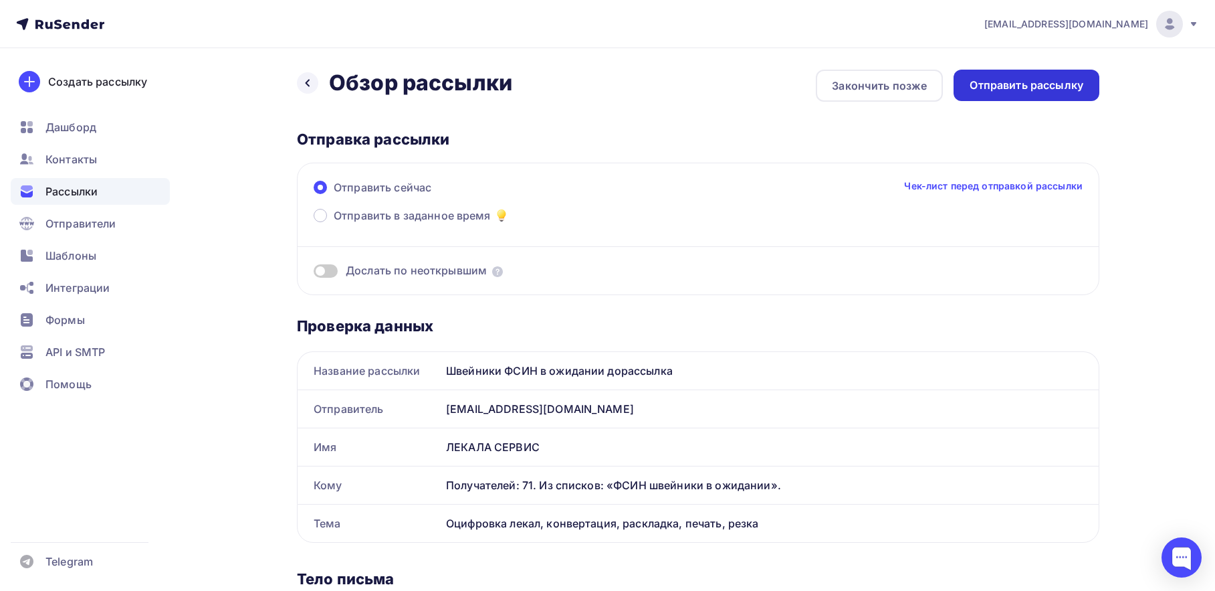
click at [1020, 80] on div "Отправить рассылку" at bounding box center [1027, 85] width 114 height 15
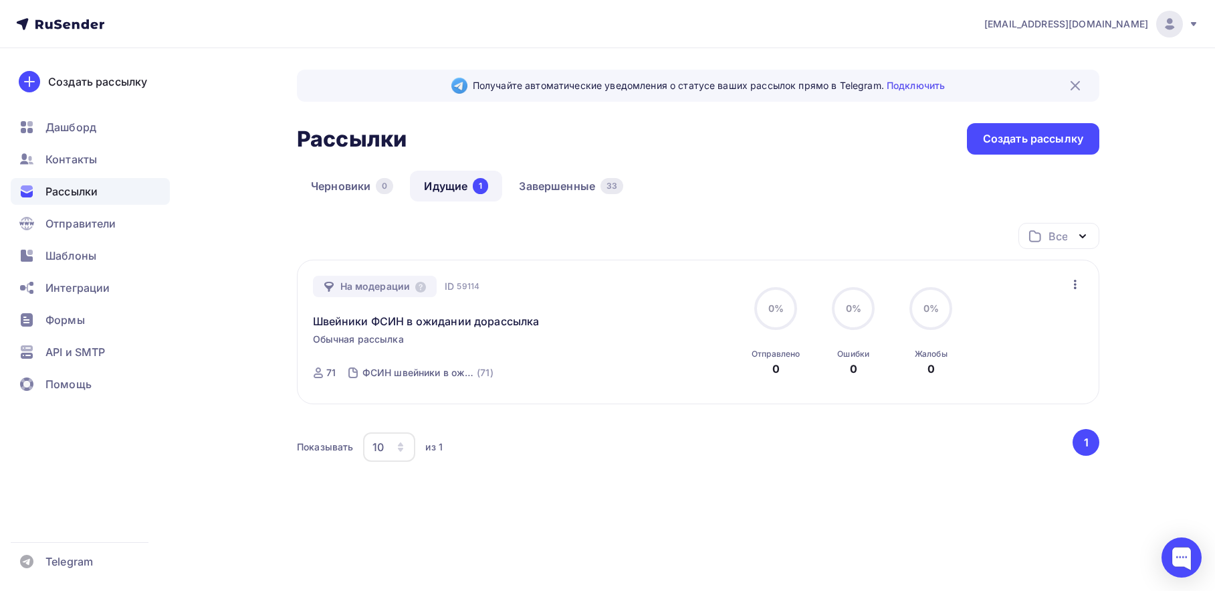
click at [458, 185] on link "Идущие 1" at bounding box center [456, 186] width 92 height 31
click at [580, 189] on link "Завершенные 33" at bounding box center [571, 186] width 132 height 31
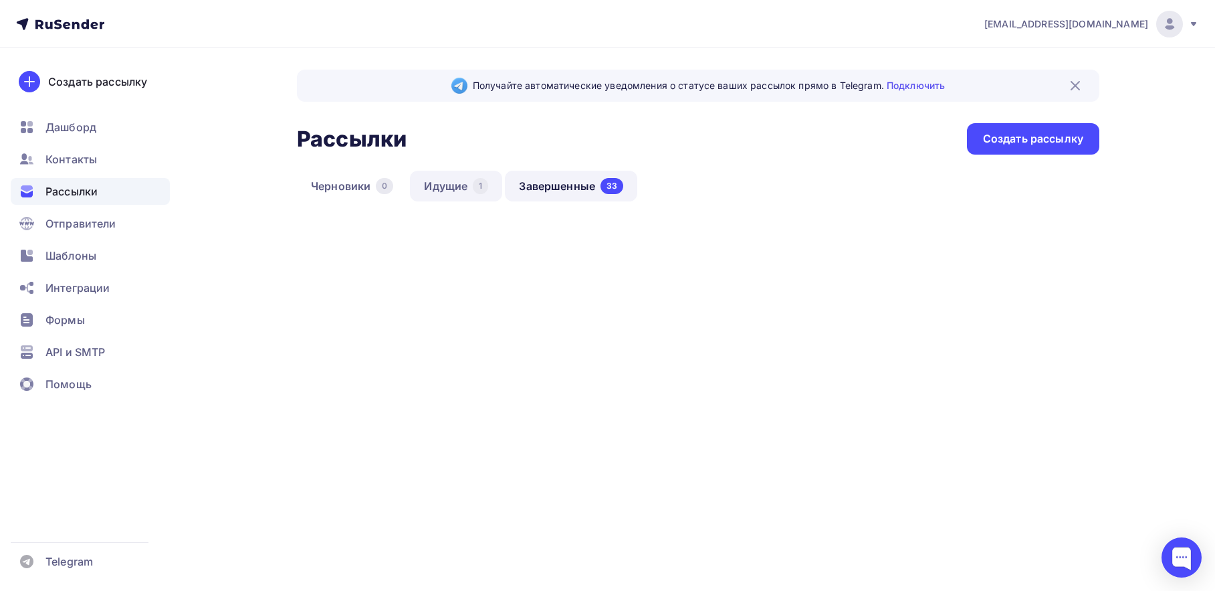
click at [447, 188] on link "Идущие 1" at bounding box center [456, 186] width 92 height 31
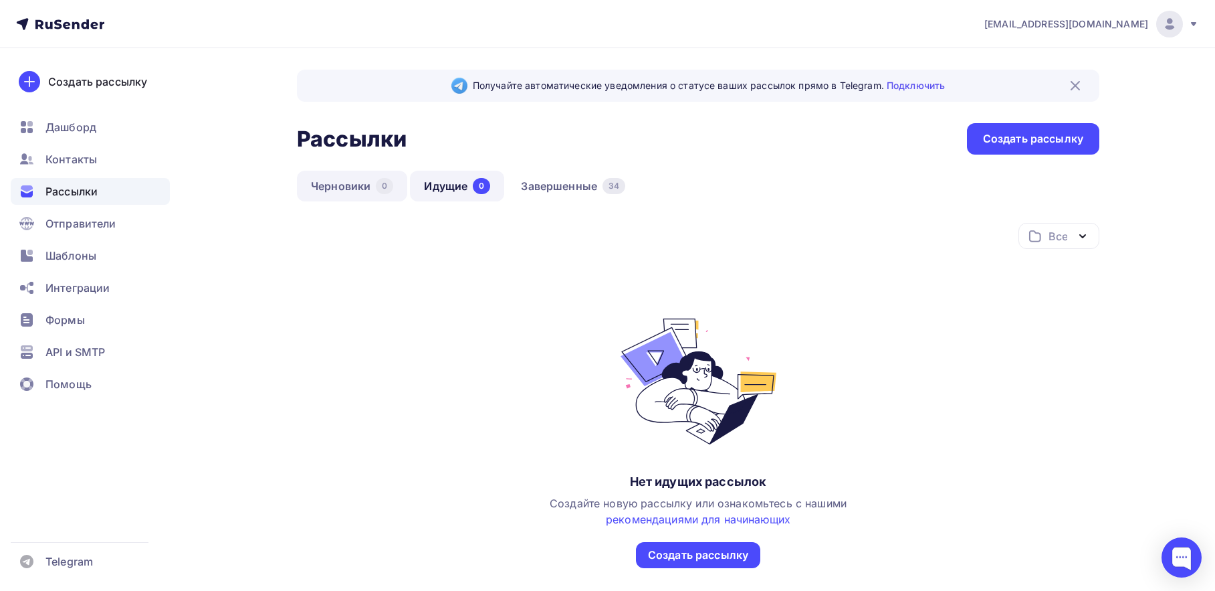
click at [336, 182] on link "Черновики 0" at bounding box center [352, 186] width 110 height 31
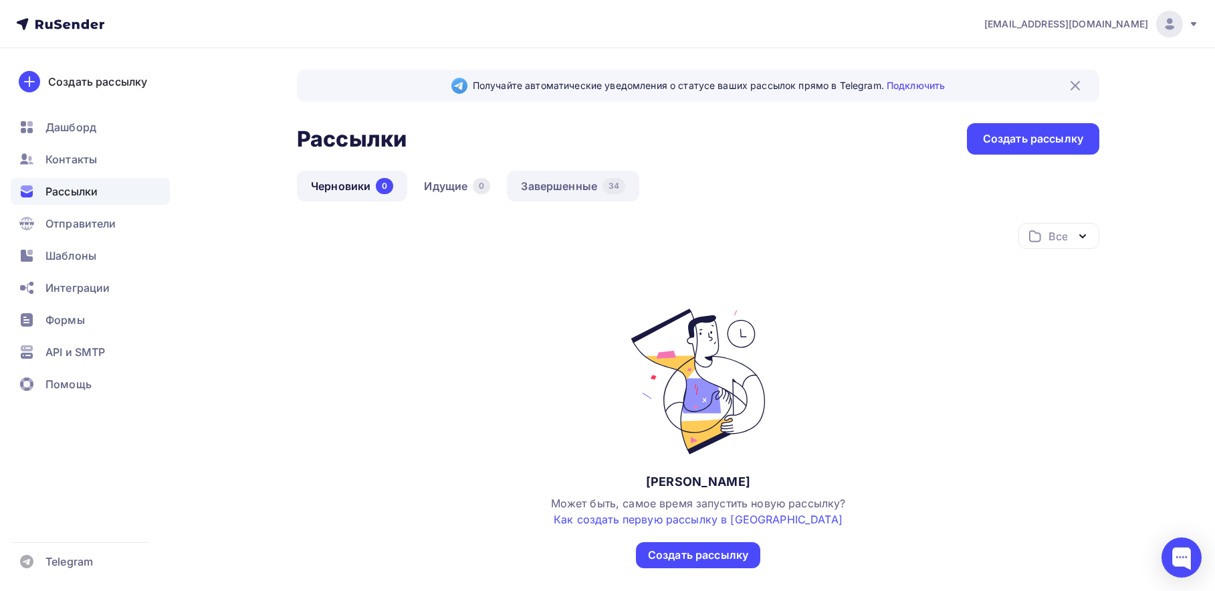
click at [577, 188] on link "Завершенные 34" at bounding box center [573, 186] width 132 height 31
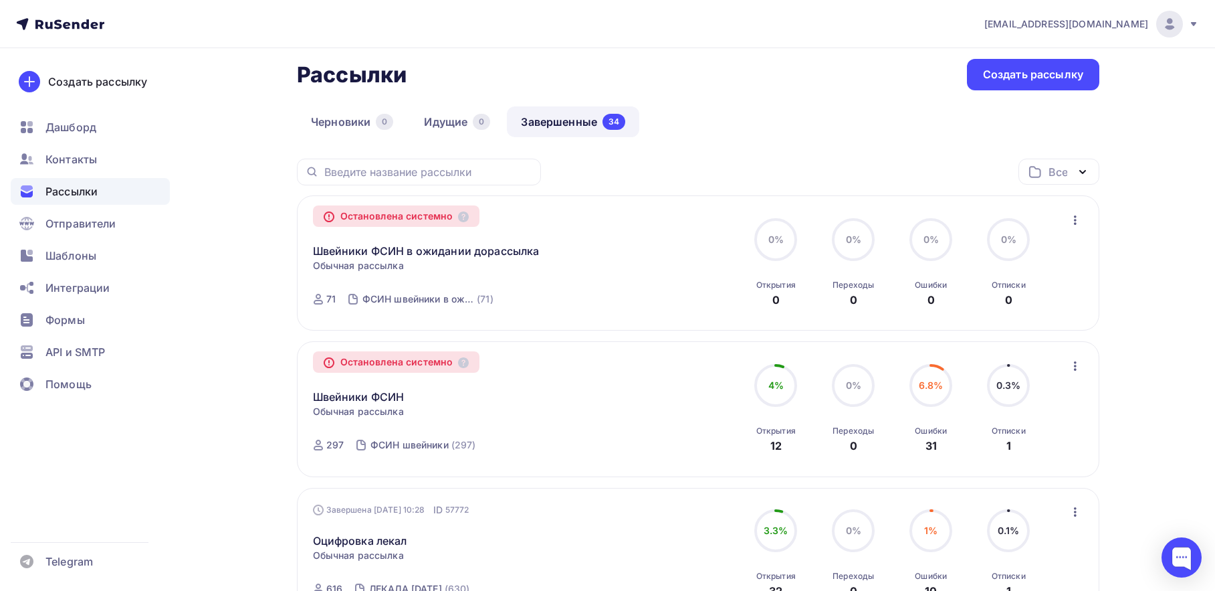
scroll to position [134, 0]
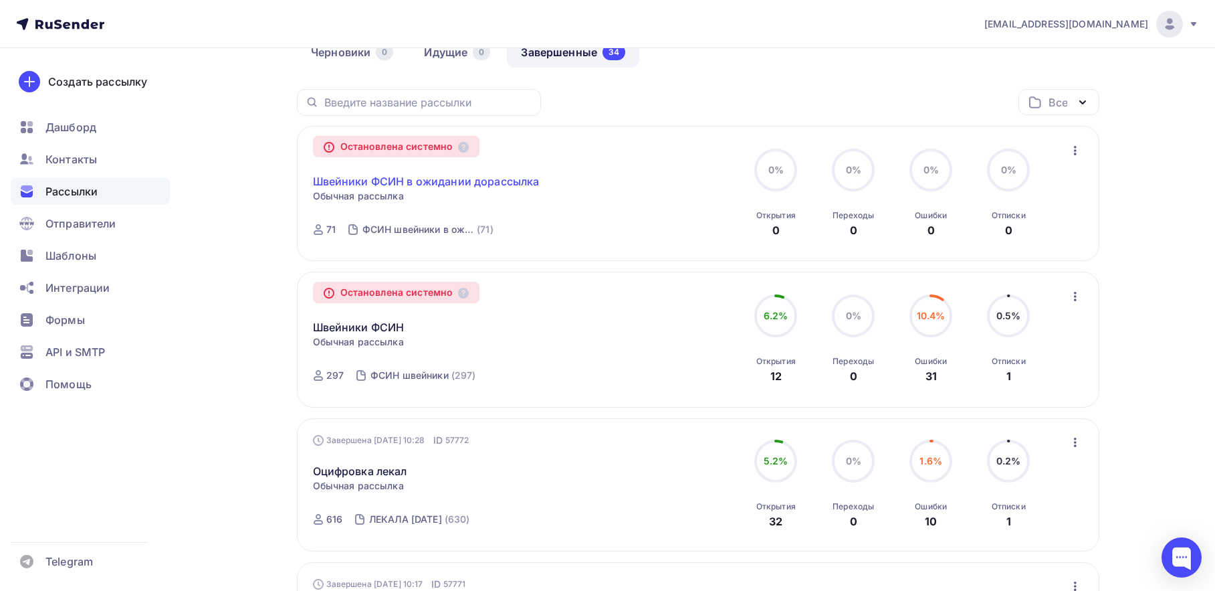
click at [427, 179] on link "Швейники ФСИН в ожидании дорассылка" at bounding box center [426, 181] width 227 height 16
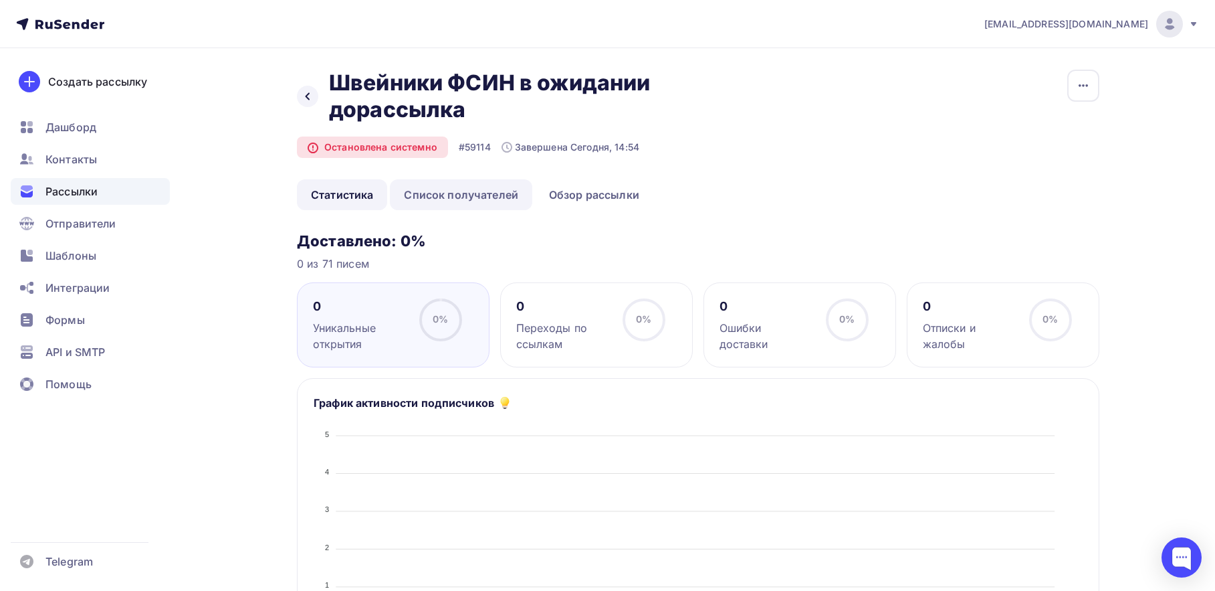
click at [472, 196] on link "Список получателей" at bounding box center [461, 194] width 142 height 31
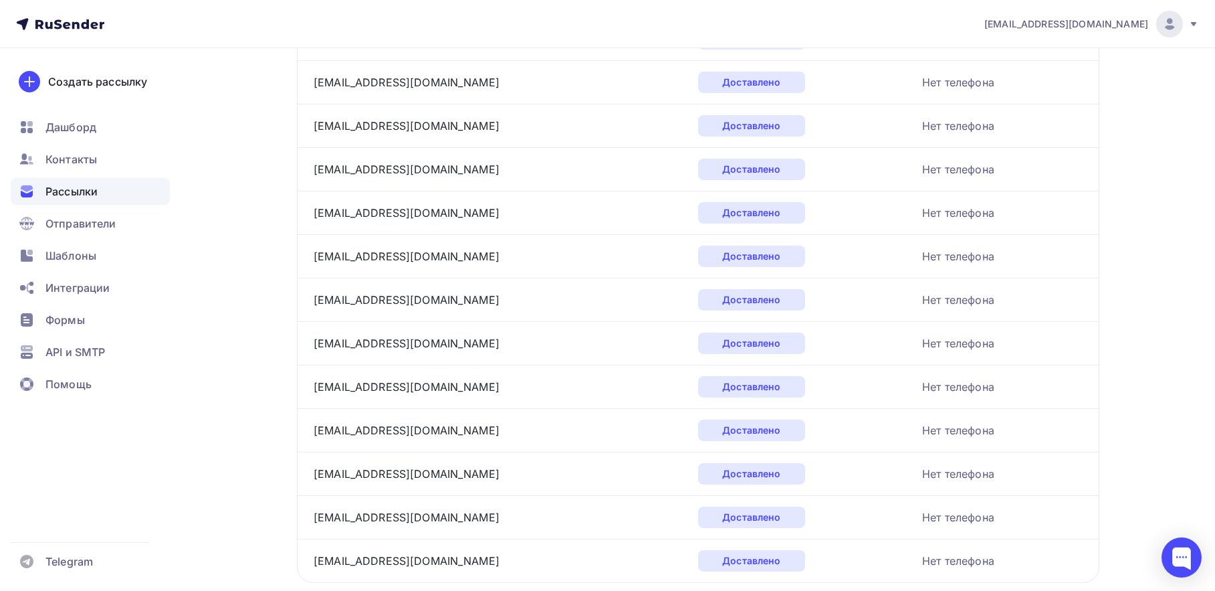
scroll to position [1998, 0]
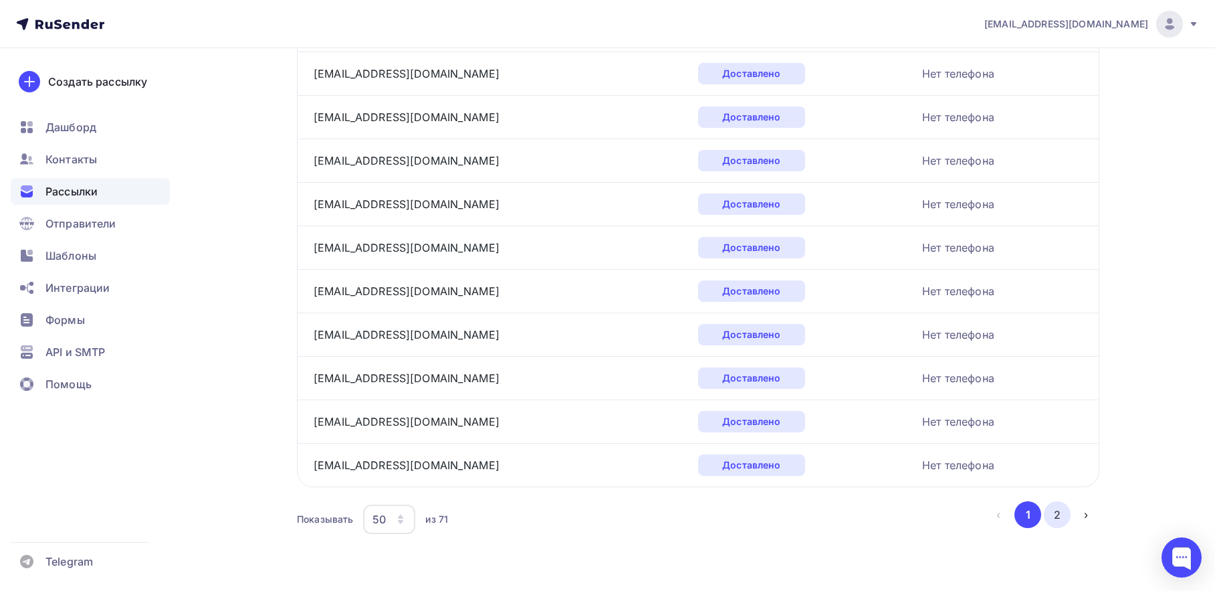
click at [1052, 512] on button "2" at bounding box center [1057, 514] width 27 height 27
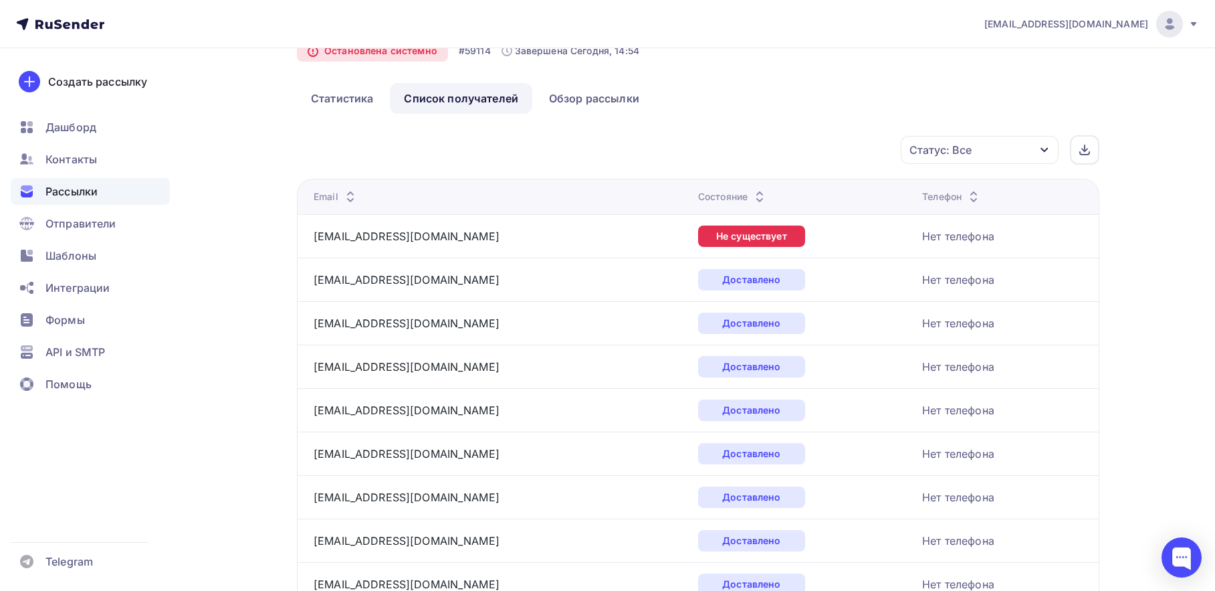
scroll to position [0, 0]
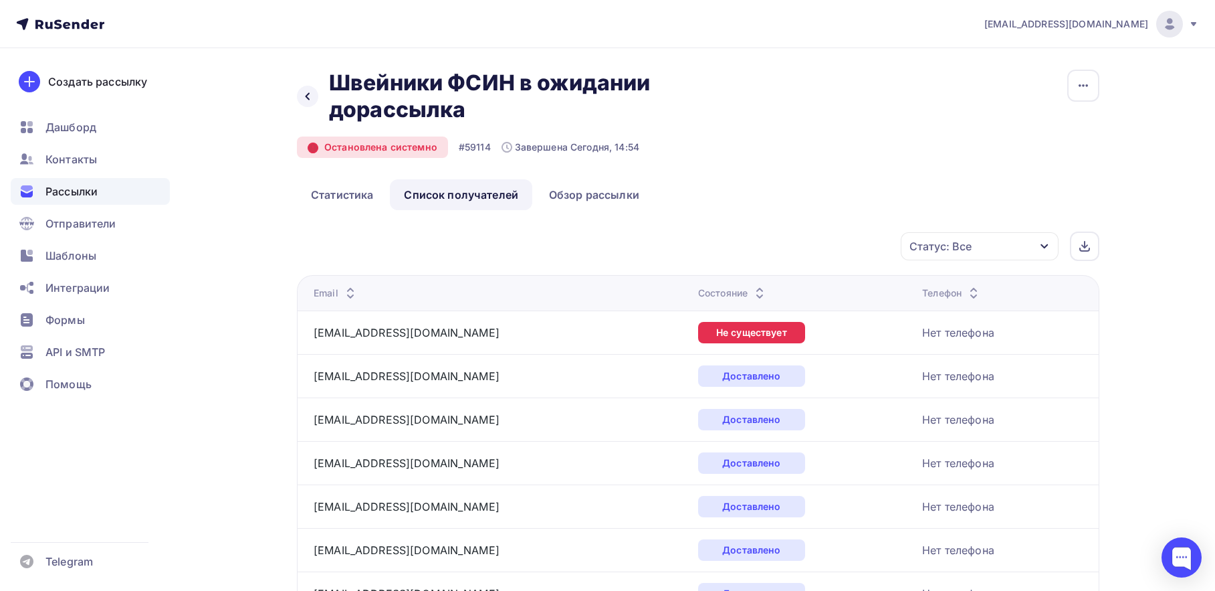
click at [311, 146] on icon at bounding box center [312, 147] width 9 height 9
click at [314, 146] on icon at bounding box center [312, 147] width 9 height 9
click at [314, 146] on g at bounding box center [312, 147] width 9 height 9
click at [313, 146] on icon at bounding box center [313, 147] width 0 height 2
click at [391, 149] on div "Остановлена системно" at bounding box center [372, 146] width 151 height 21
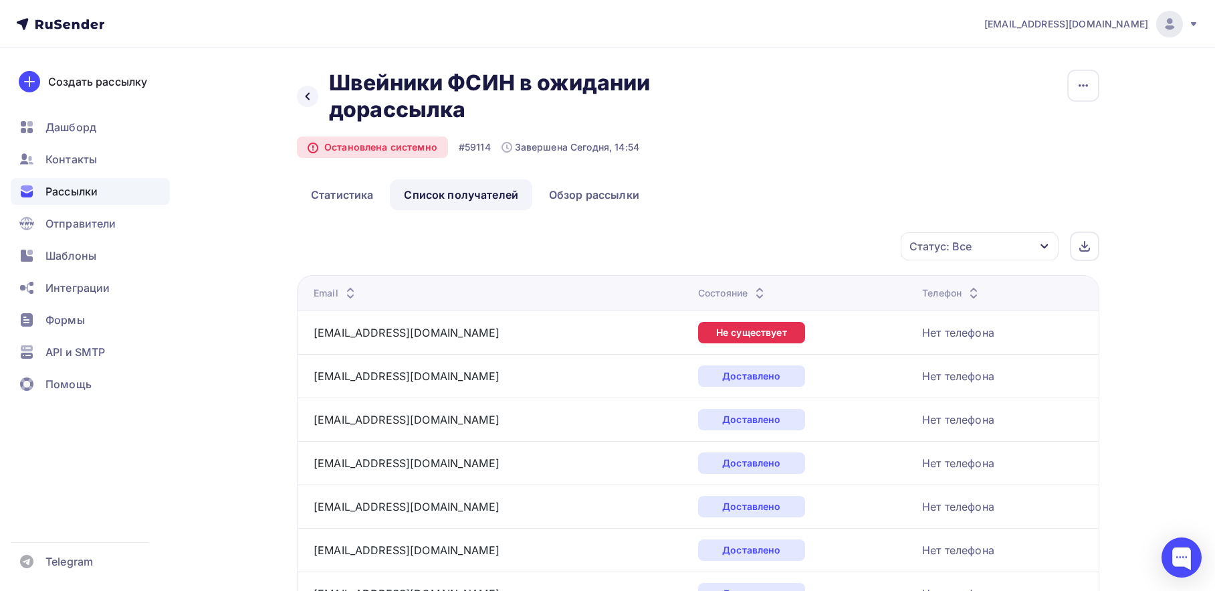
click at [785, 176] on div "Назад Швейники ФСИН в ожидании дорассылка Швейники ФСИН в ожидании дорассылка О…" at bounding box center [698, 125] width 803 height 110
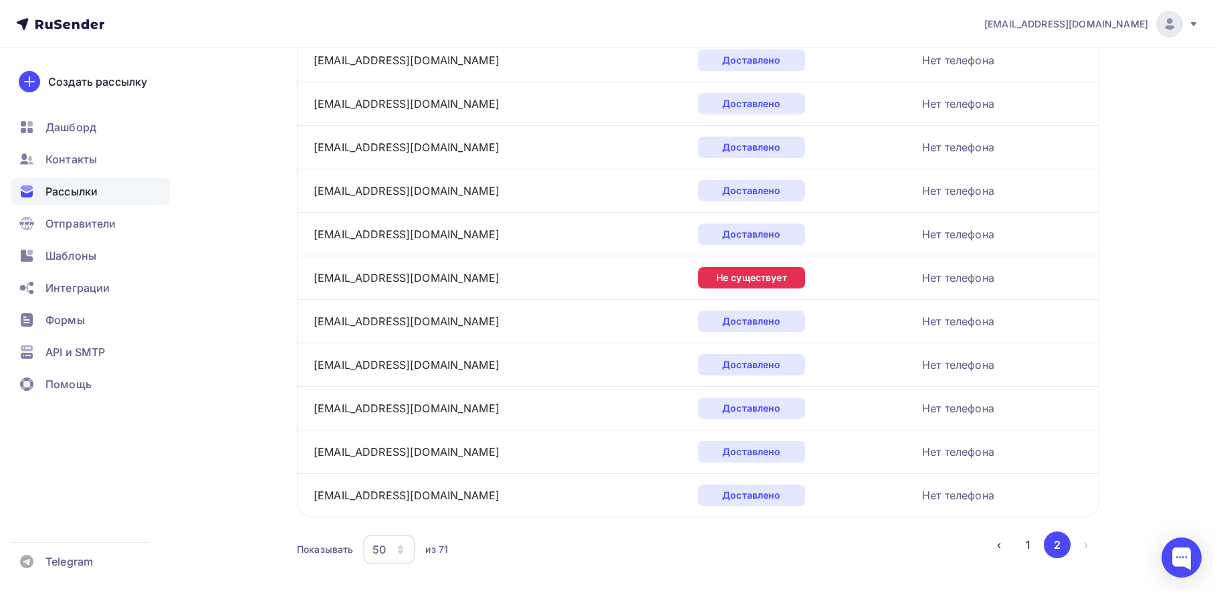
scroll to position [737, 0]
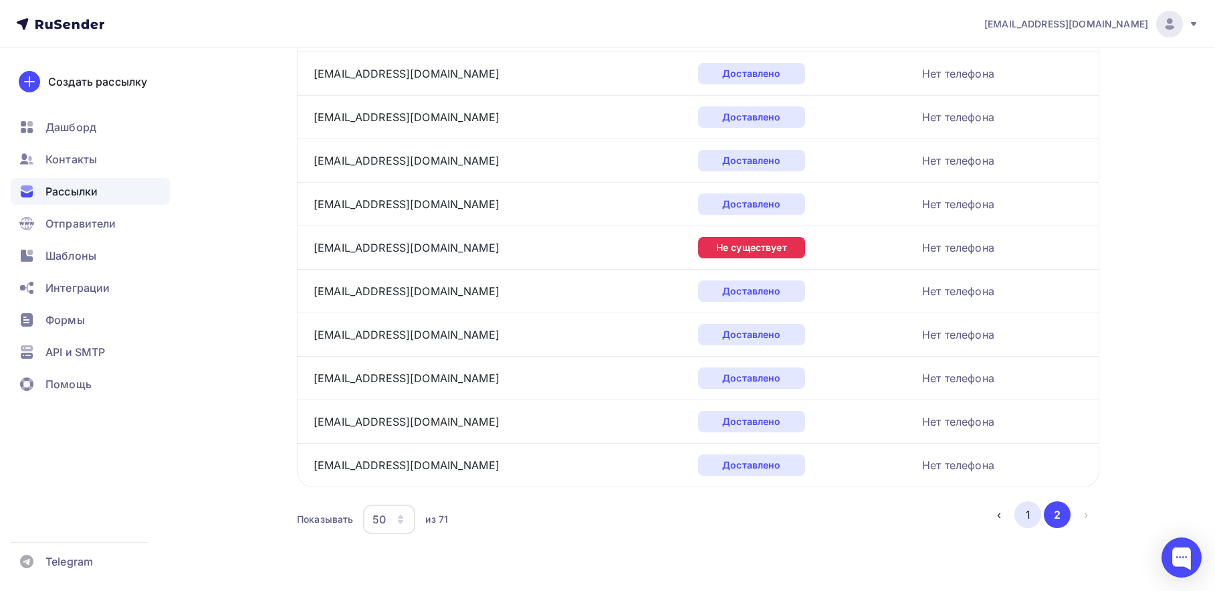
click at [1037, 513] on button "1" at bounding box center [1028, 514] width 27 height 27
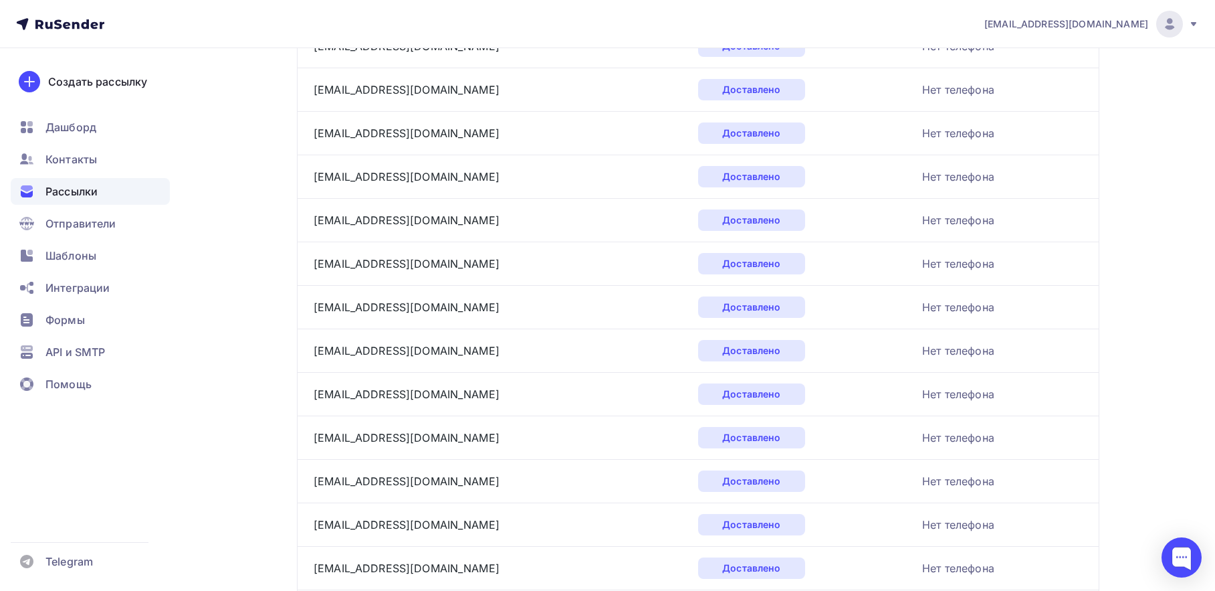
scroll to position [1998, 0]
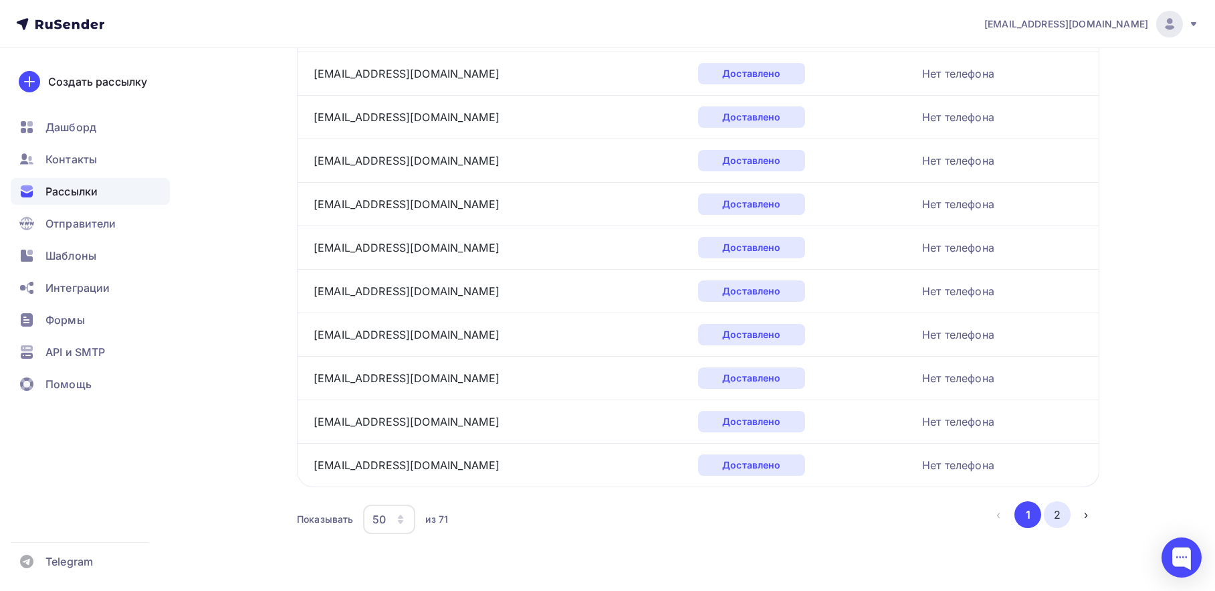
click at [1058, 518] on button "2" at bounding box center [1057, 514] width 27 height 27
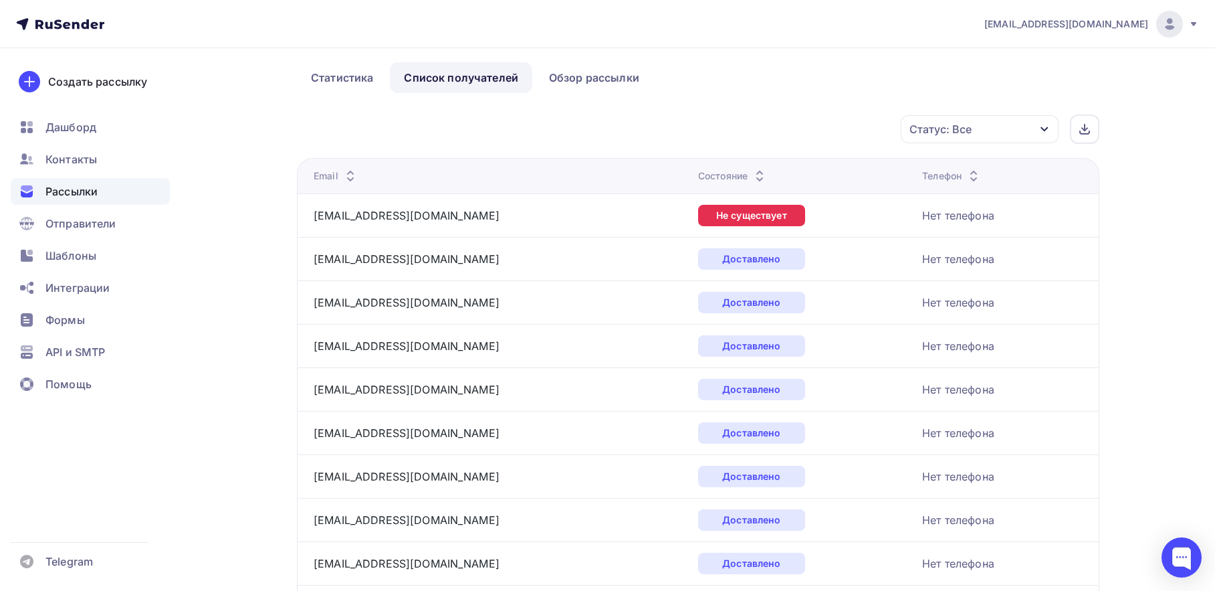
scroll to position [0, 0]
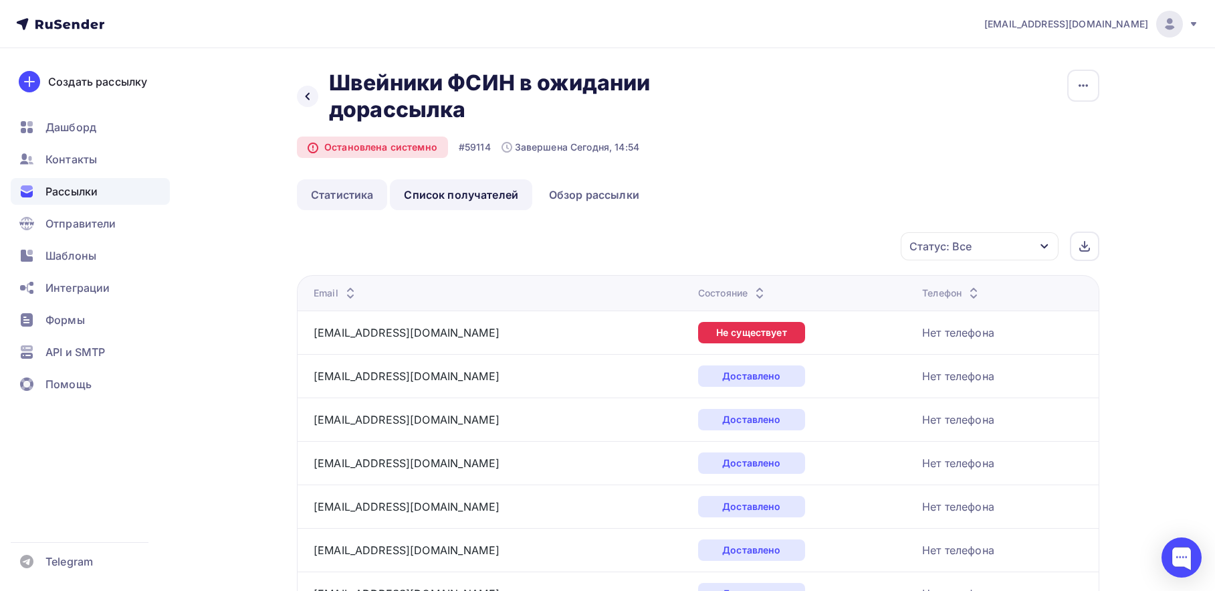
click at [349, 200] on link "Статистика" at bounding box center [342, 194] width 90 height 31
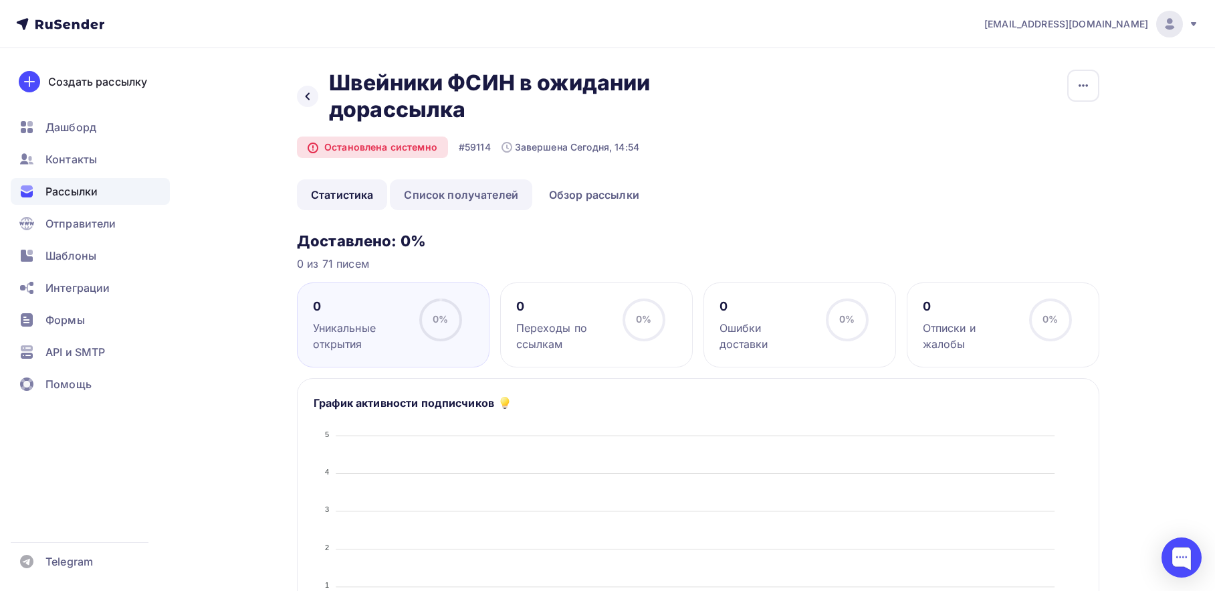
click at [470, 197] on link "Список получателей" at bounding box center [461, 194] width 142 height 31
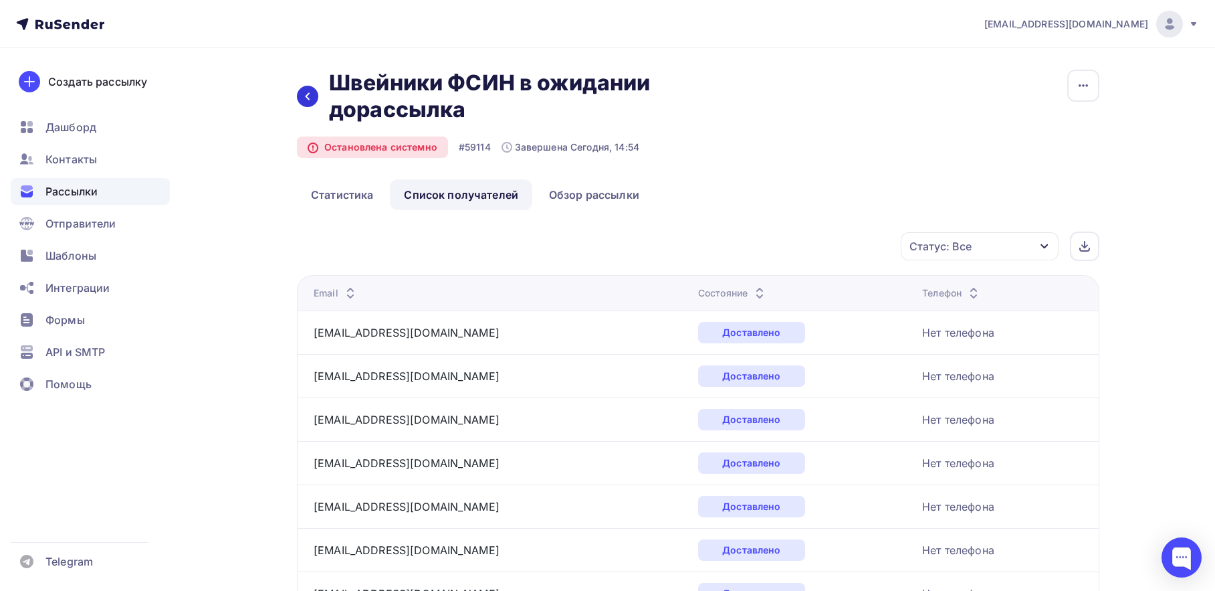
click at [314, 92] on div at bounding box center [307, 96] width 21 height 21
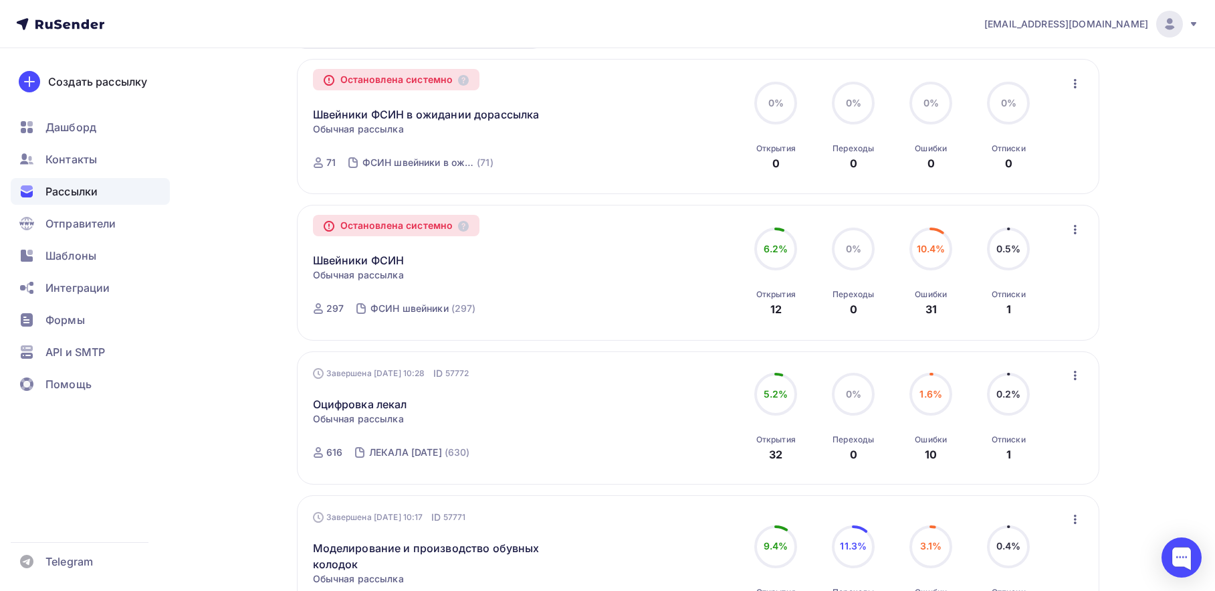
scroll to position [134, 0]
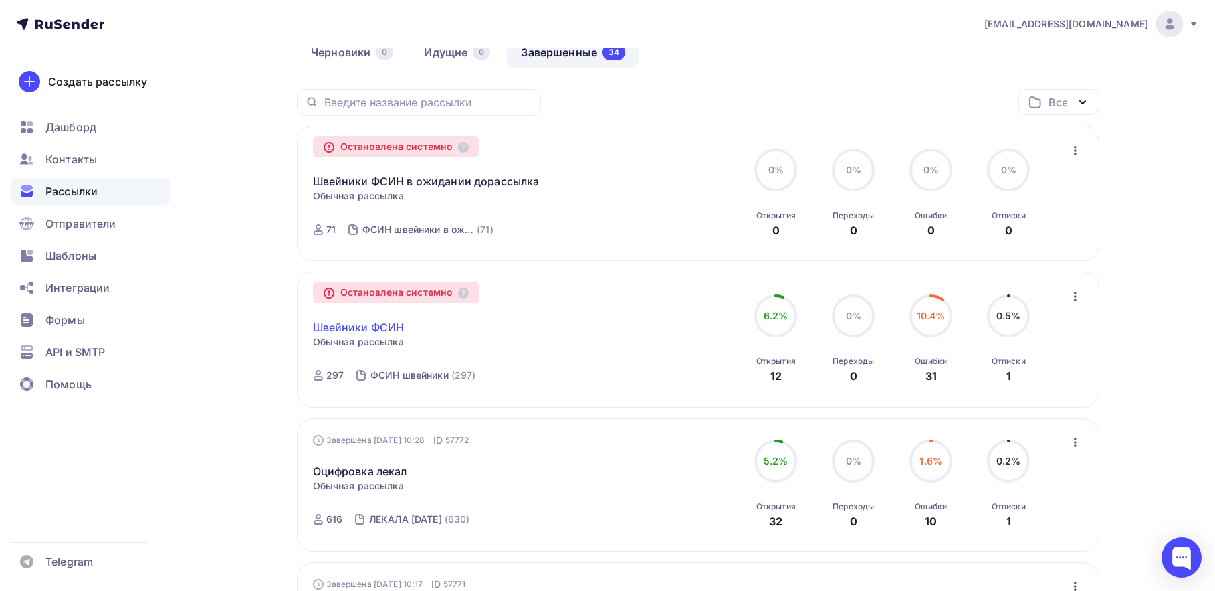
click at [357, 325] on link "Швейники ФСИН" at bounding box center [359, 327] width 92 height 16
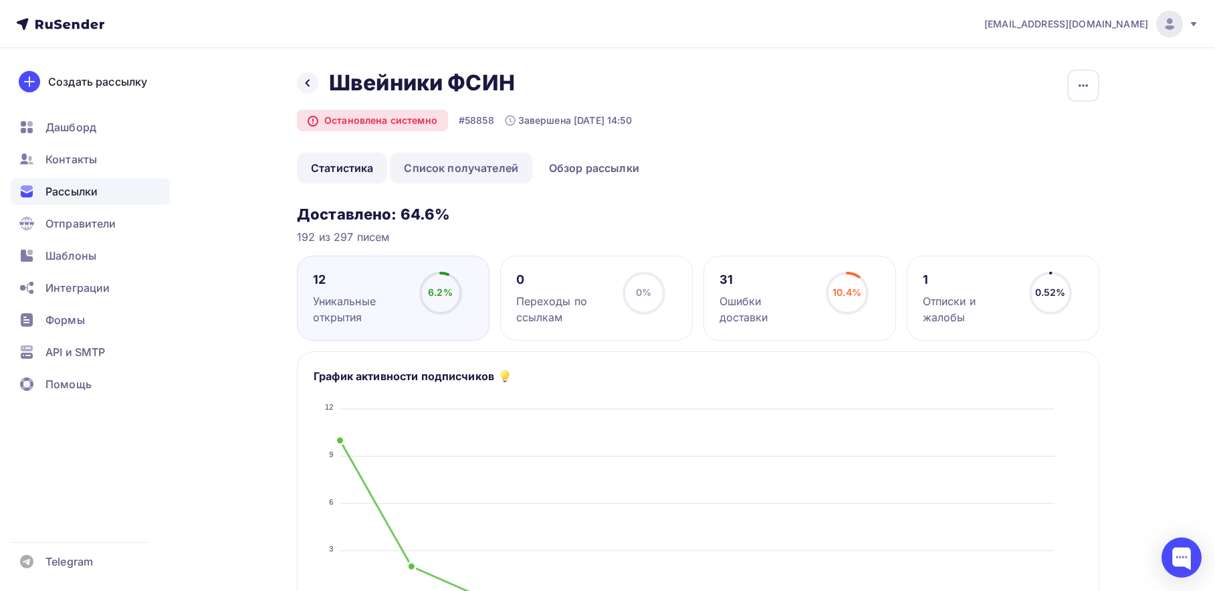
click at [464, 171] on link "Список получателей" at bounding box center [461, 168] width 142 height 31
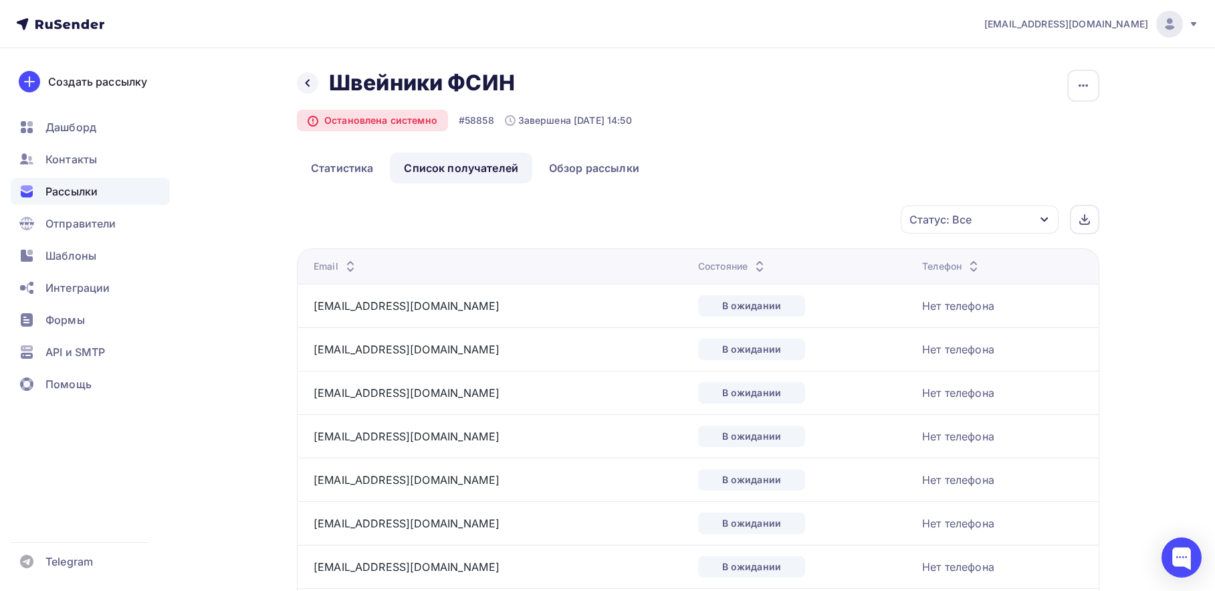
click at [1051, 219] on div "Статус: Все" at bounding box center [980, 219] width 158 height 28
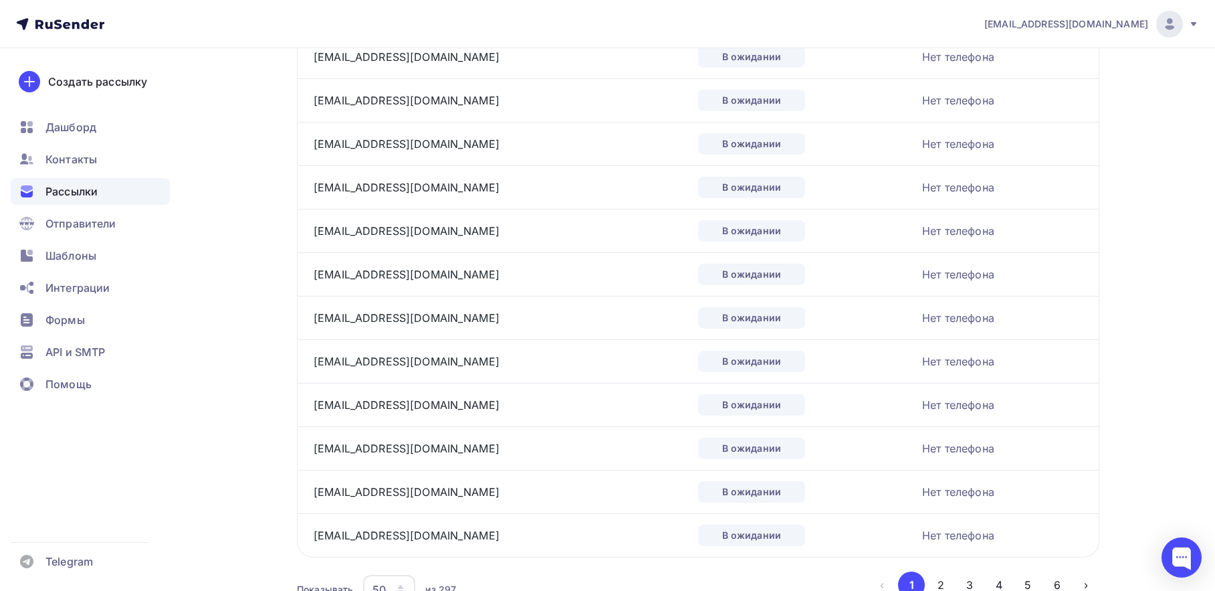
scroll to position [1971, 0]
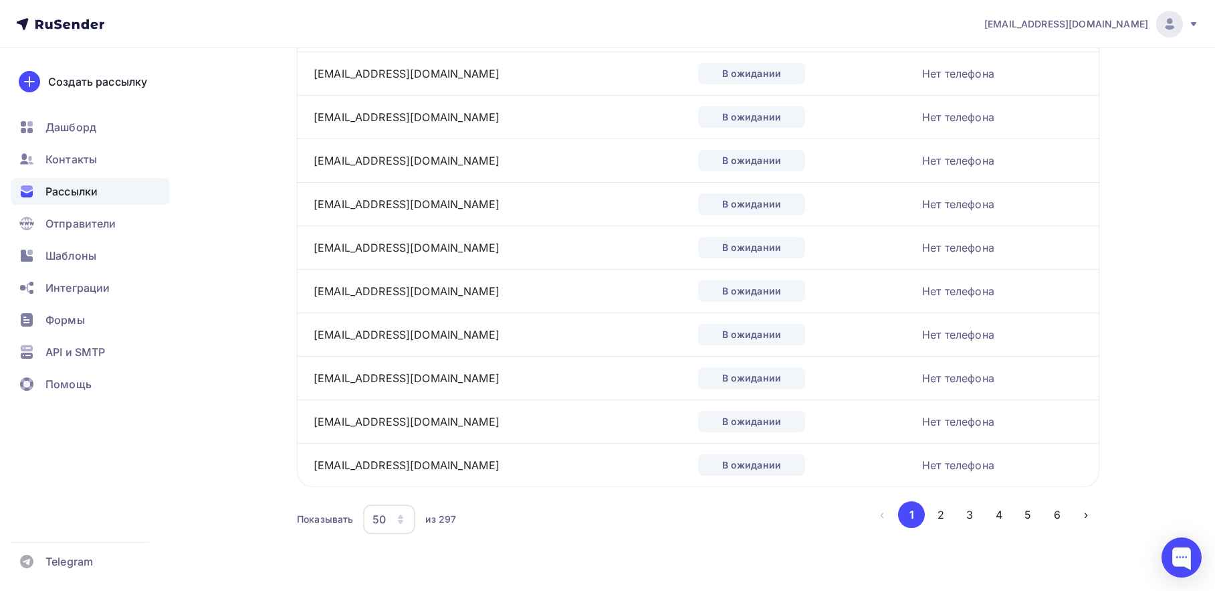
click at [406, 521] on icon "button" at bounding box center [400, 519] width 11 height 11
click at [387, 478] on div "100" at bounding box center [443, 478] width 128 height 16
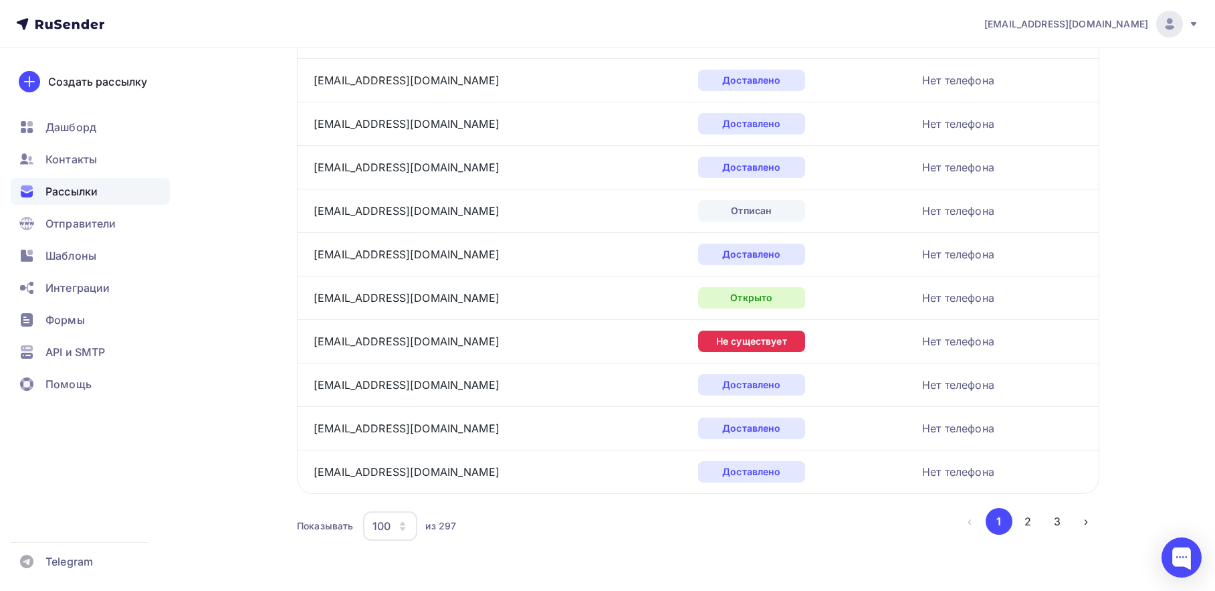
scroll to position [4145, 0]
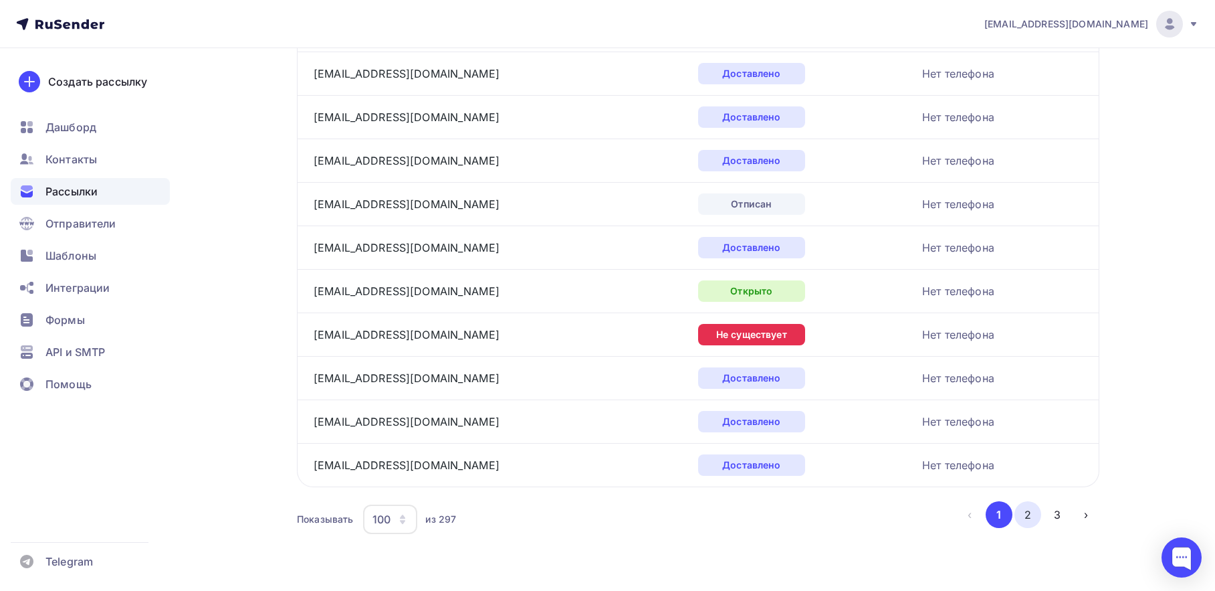
click at [1030, 516] on button "2" at bounding box center [1028, 514] width 27 height 27
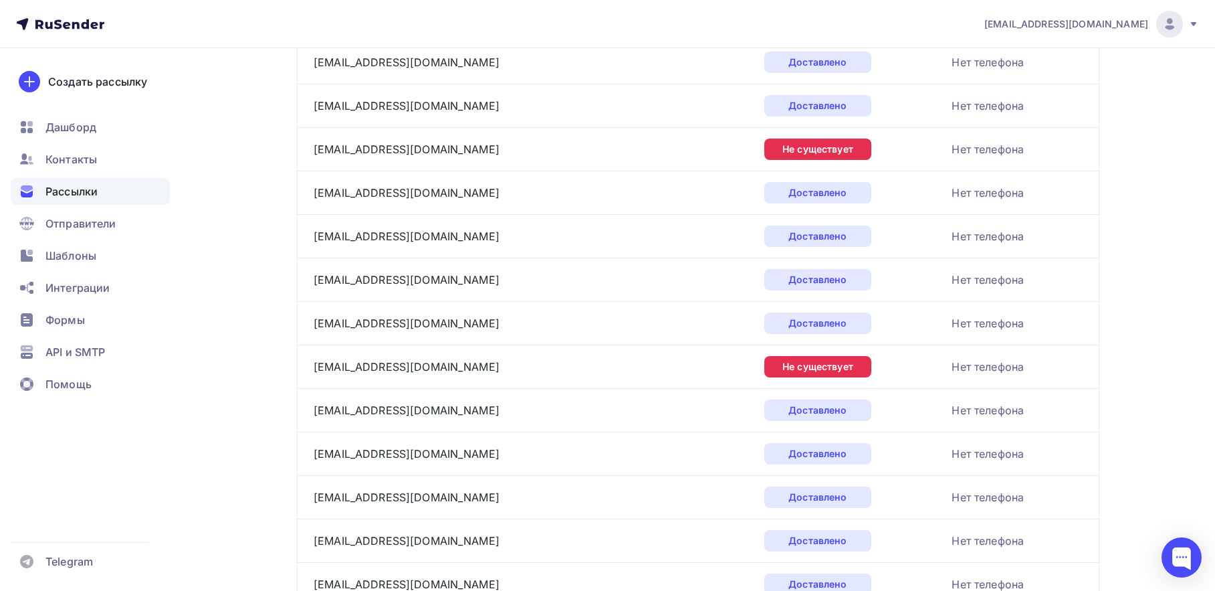
scroll to position [1330, 0]
drag, startPoint x: 455, startPoint y: 153, endPoint x: 306, endPoint y: 139, distance: 149.8
click at [306, 139] on td "ik7marketing@ramler.ru" at bounding box center [528, 149] width 462 height 43
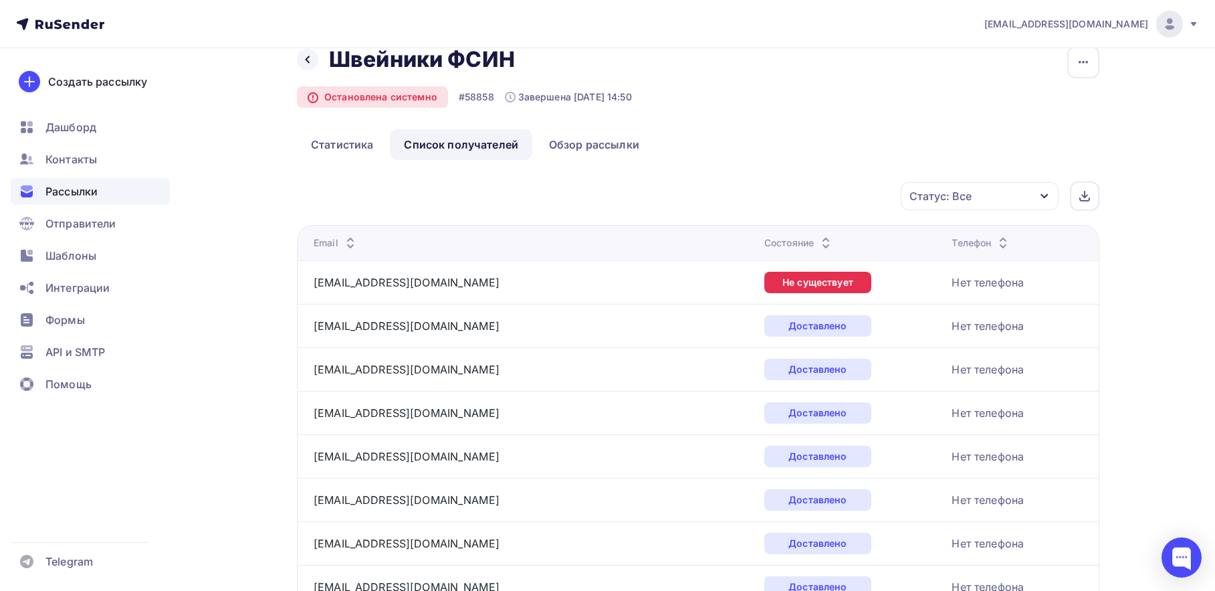
scroll to position [0, 0]
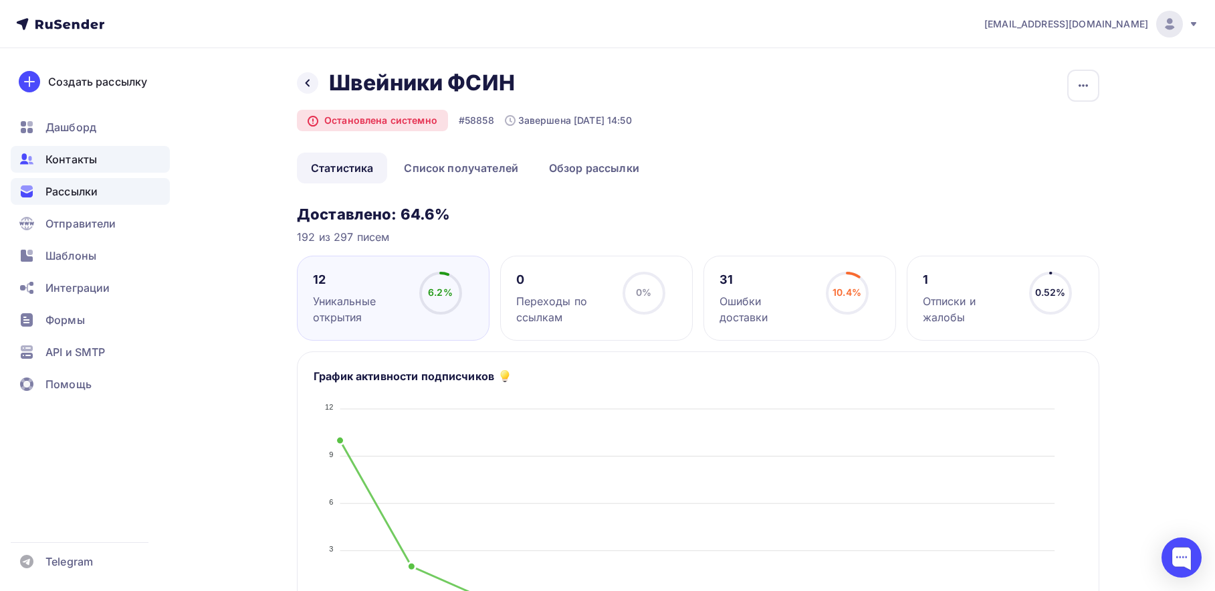
click at [63, 152] on span "Контакты" at bounding box center [71, 159] width 52 height 16
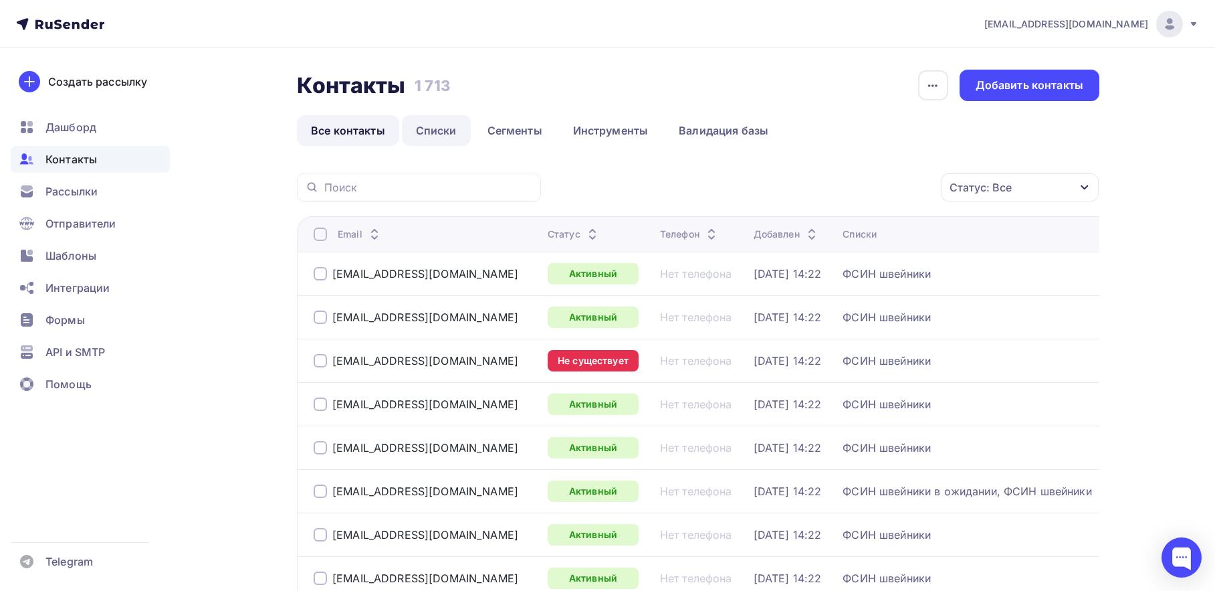
click at [447, 127] on link "Списки" at bounding box center [436, 130] width 69 height 31
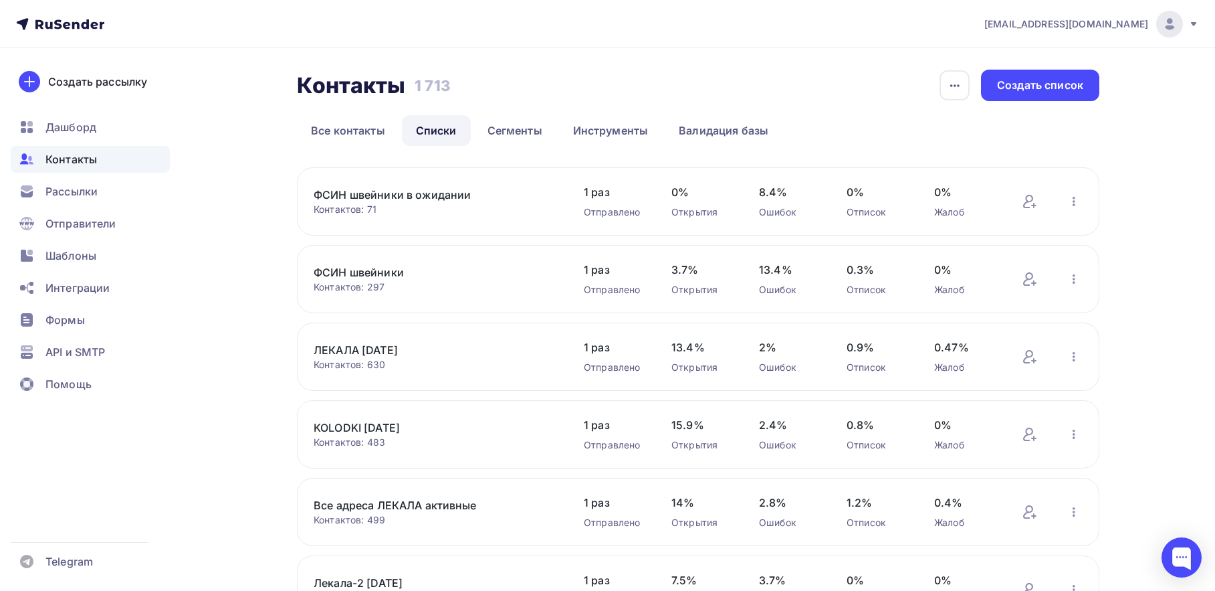
click at [373, 197] on link "ФСИН швейники в ожидании" at bounding box center [427, 195] width 227 height 16
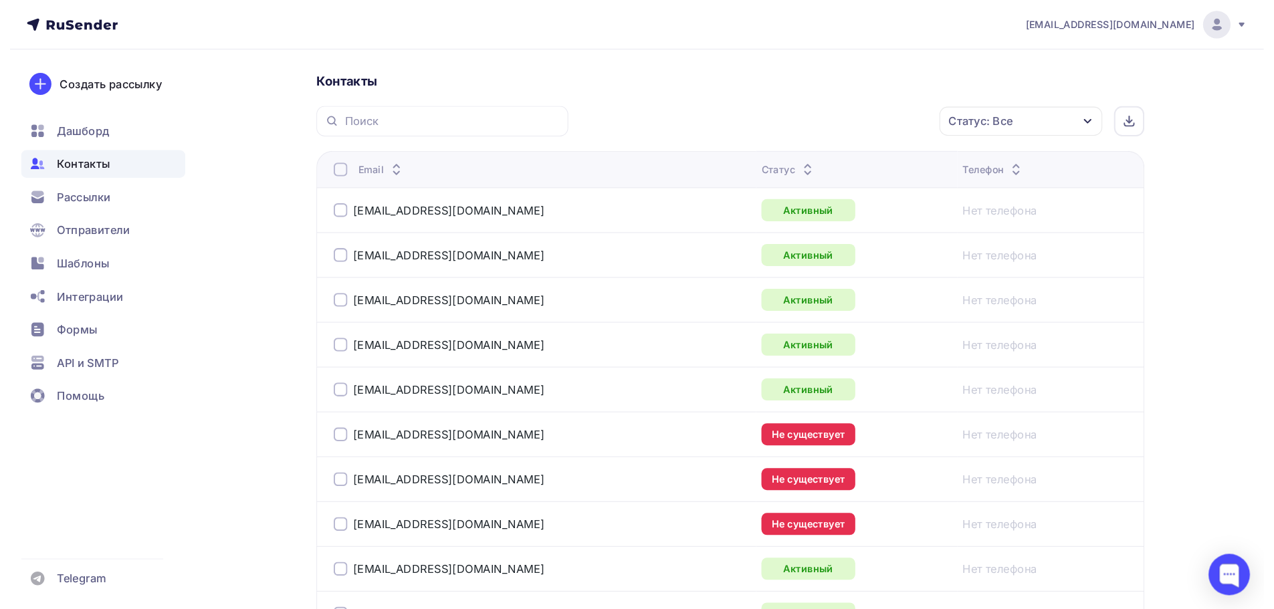
scroll to position [468, 0]
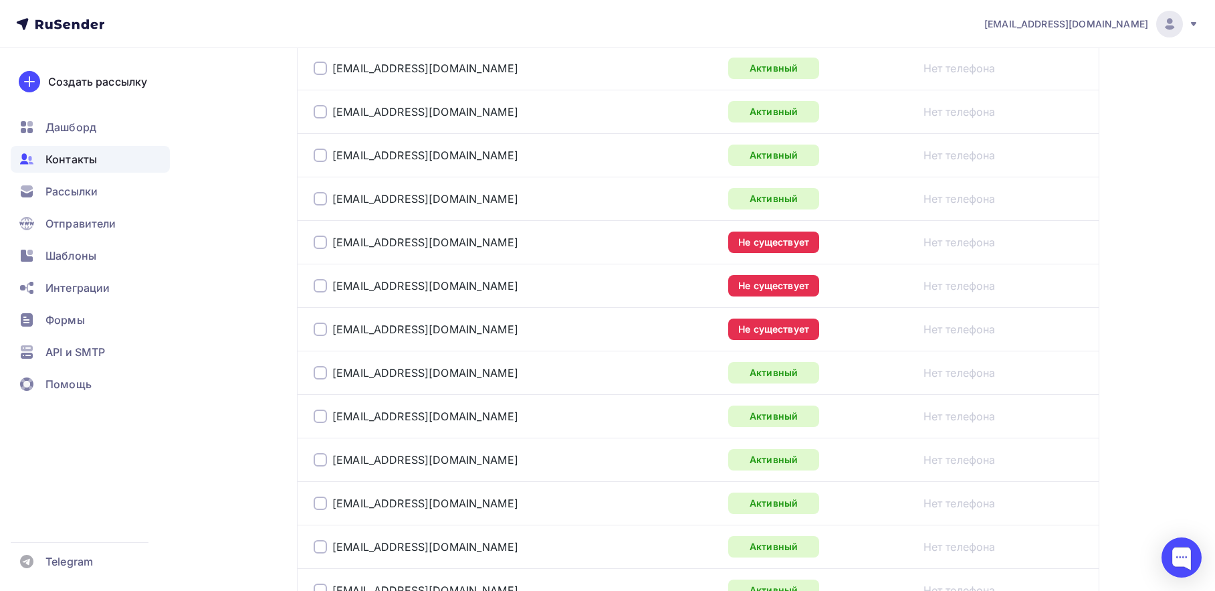
drag, startPoint x: 396, startPoint y: 284, endPoint x: 322, endPoint y: 287, distance: 74.3
click at [322, 287] on div at bounding box center [320, 285] width 13 height 13
drag, startPoint x: 440, startPoint y: 292, endPoint x: 333, endPoint y: 291, distance: 107.0
click at [333, 291] on div "vkkir2@ramler.ru" at bounding box center [481, 285] width 334 height 21
copy link "vkkir2@ramler.ru"
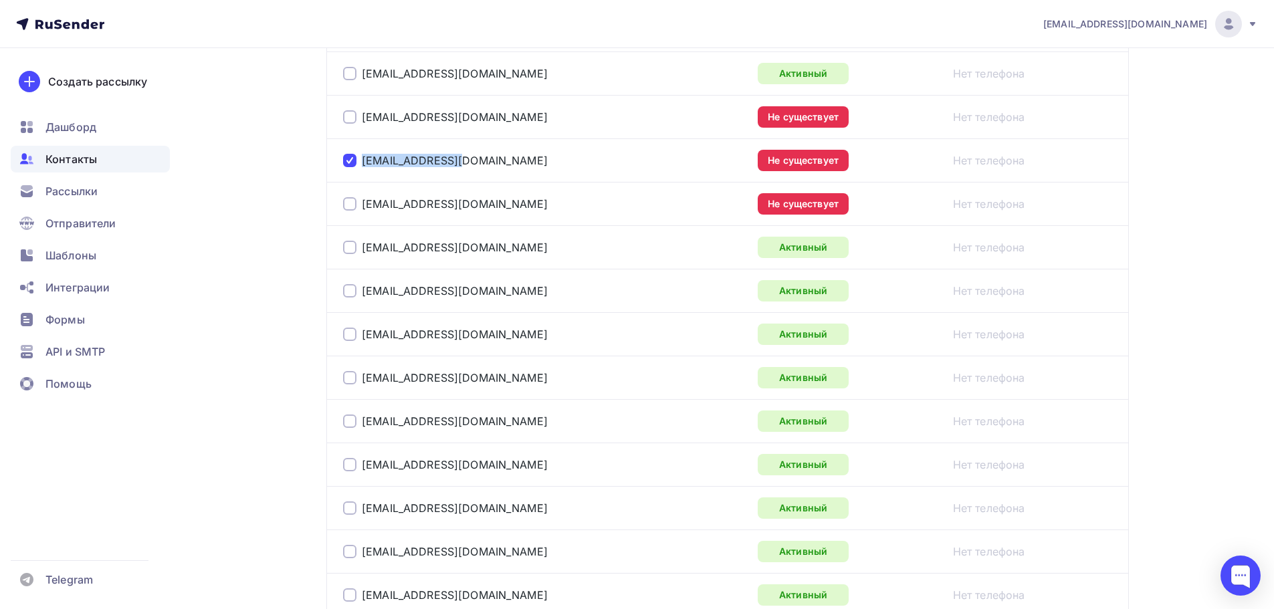
scroll to position [602, 0]
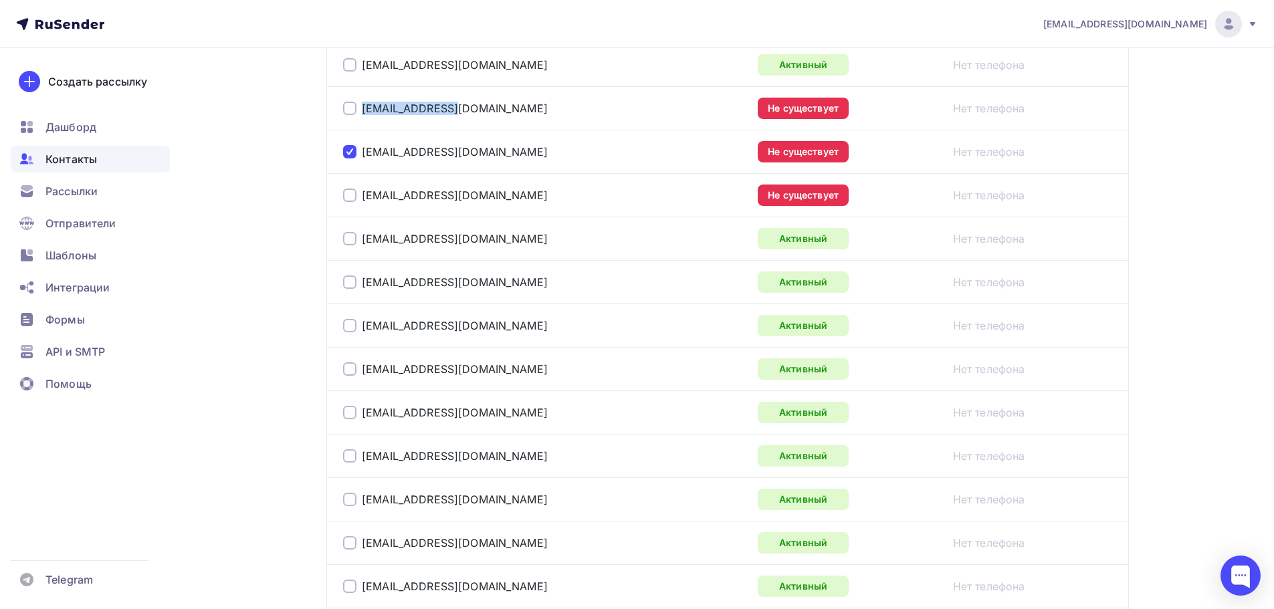
drag, startPoint x: 455, startPoint y: 105, endPoint x: 350, endPoint y: 108, distance: 105.1
click at [350, 108] on div "ik15@86.fsin.su" at bounding box center [510, 108] width 334 height 21
click at [454, 107] on div "ik15@86.fsin.su" at bounding box center [510, 108] width 334 height 21
drag, startPoint x: 445, startPoint y: 109, endPoint x: 361, endPoint y: 109, distance: 84.3
click at [361, 109] on div "ik15@86.fsin.su" at bounding box center [510, 108] width 334 height 21
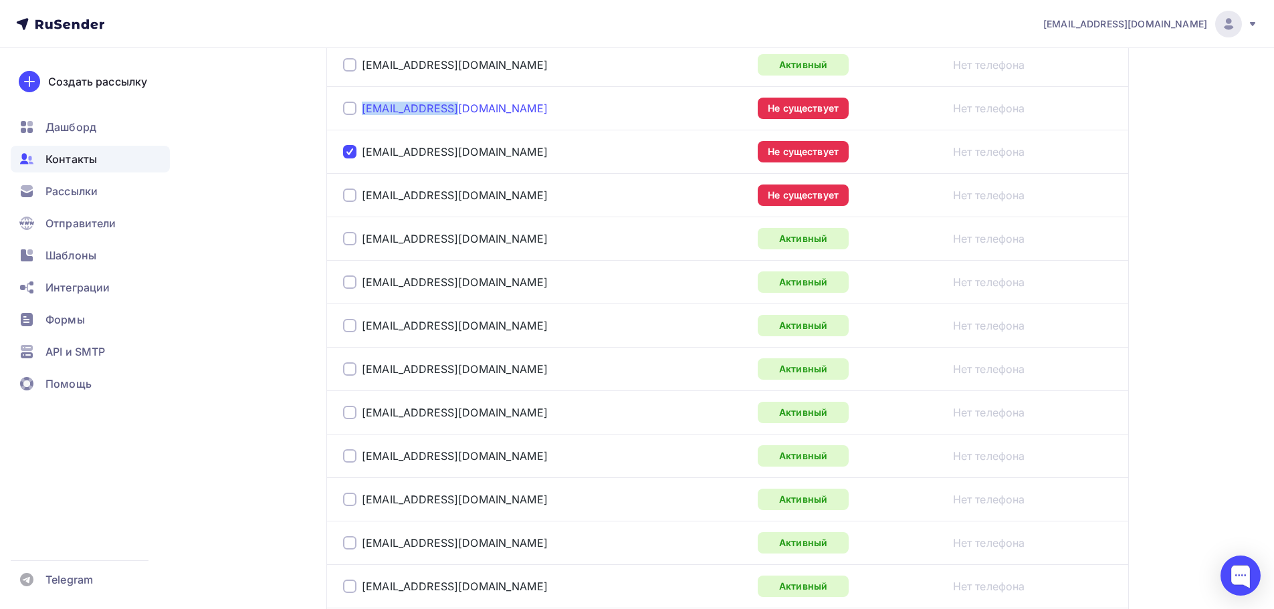
copy link "ik15@86.fsin.su"
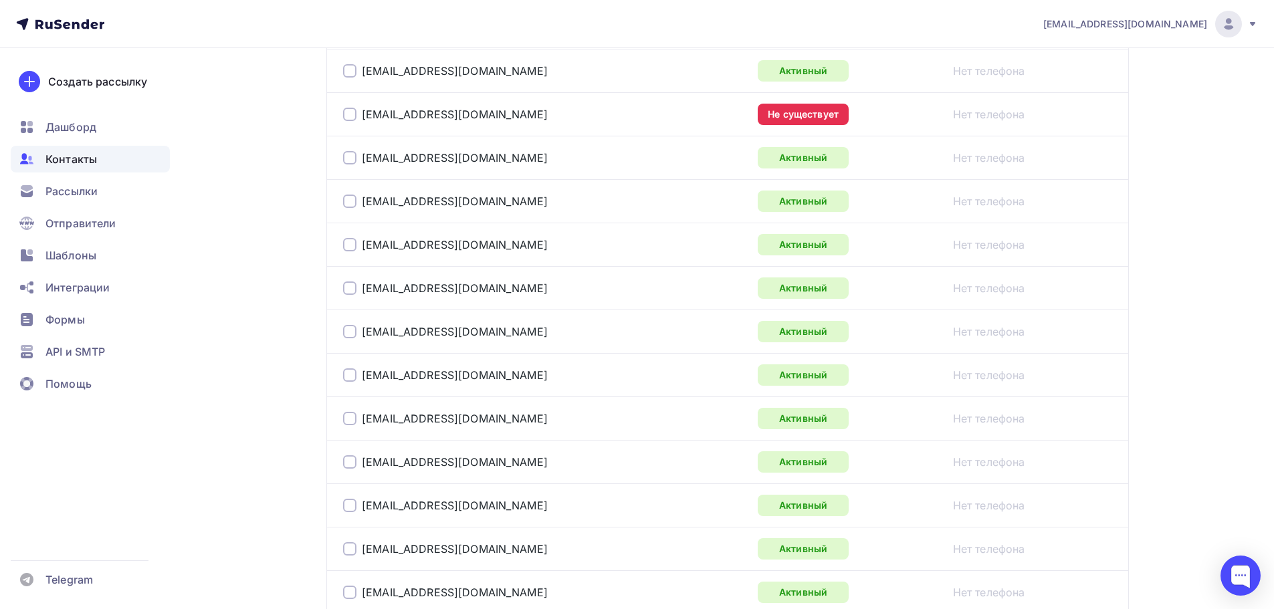
scroll to position [1003, 0]
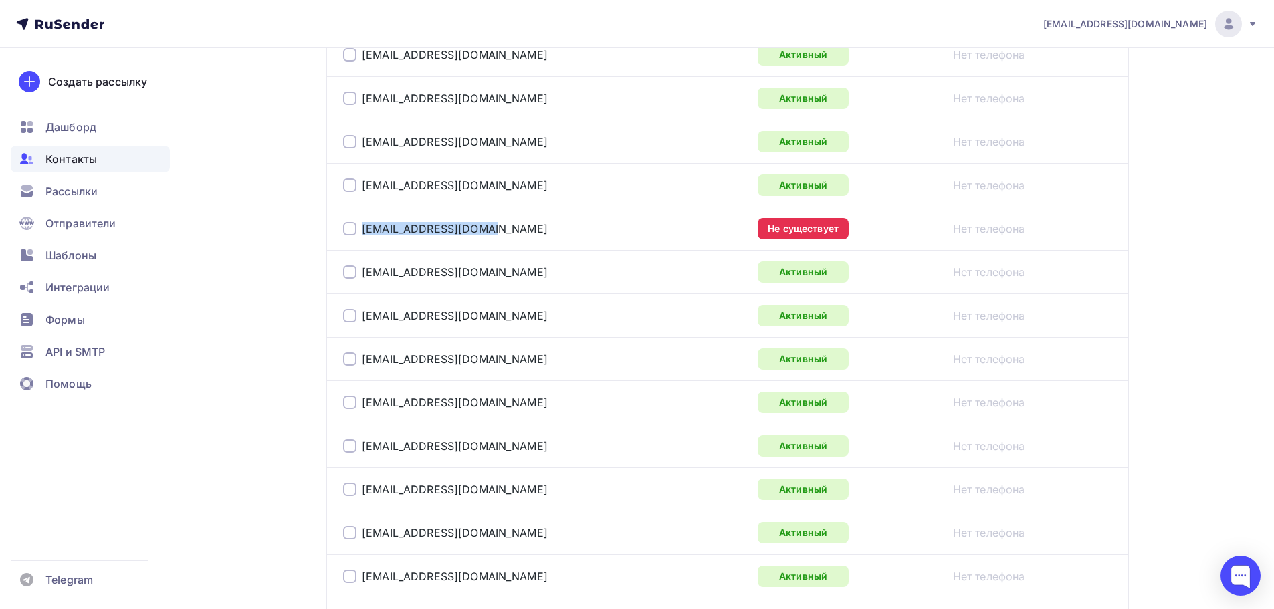
drag, startPoint x: 478, startPoint y: 228, endPoint x: 347, endPoint y: 221, distance: 130.6
click at [347, 221] on div "fku-ik-1_sbit@mail.ru" at bounding box center [510, 228] width 334 height 21
copy div "fku-ik-1_sbit@mail.ru"
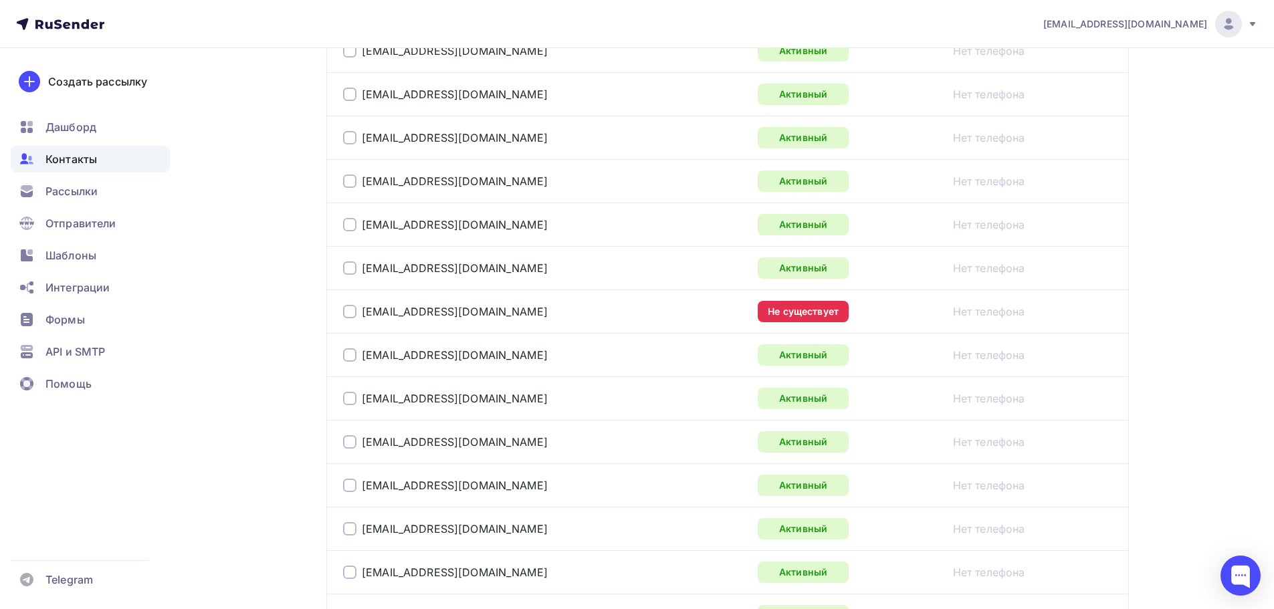
scroll to position [2173, 0]
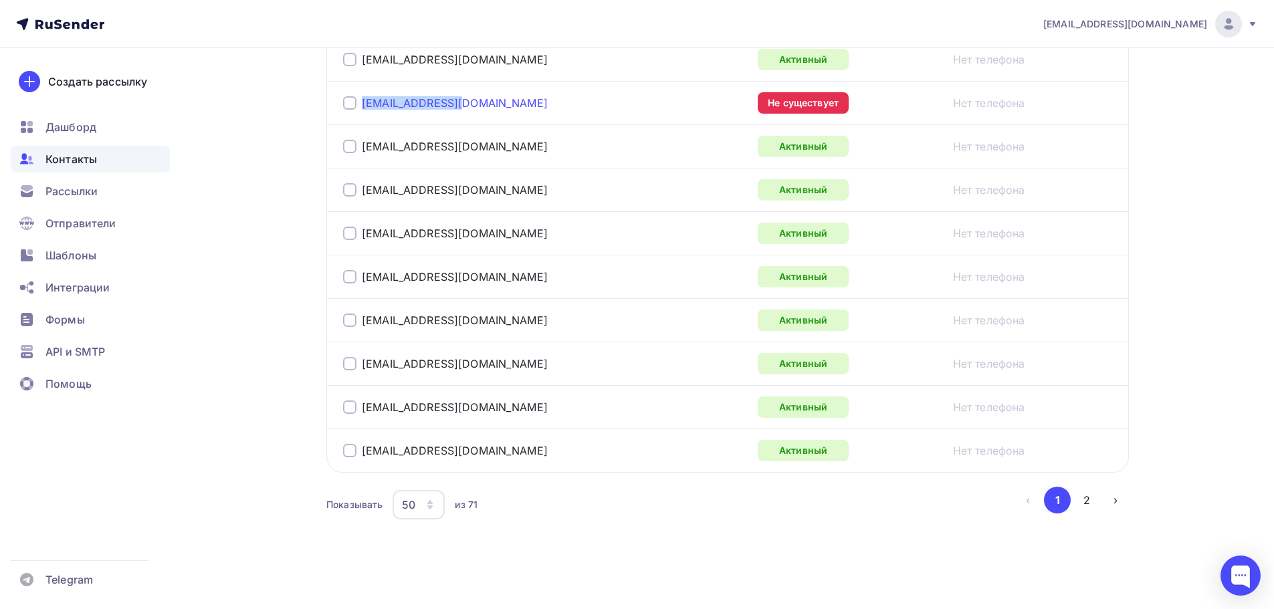
drag, startPoint x: 462, startPoint y: 102, endPoint x: 363, endPoint y: 100, distance: 99.7
click at [363, 100] on div "53-18-87@mail.ru" at bounding box center [510, 102] width 334 height 21
copy link "53-18-87@mail.ru"
click at [1084, 498] on button "2" at bounding box center [1087, 500] width 27 height 27
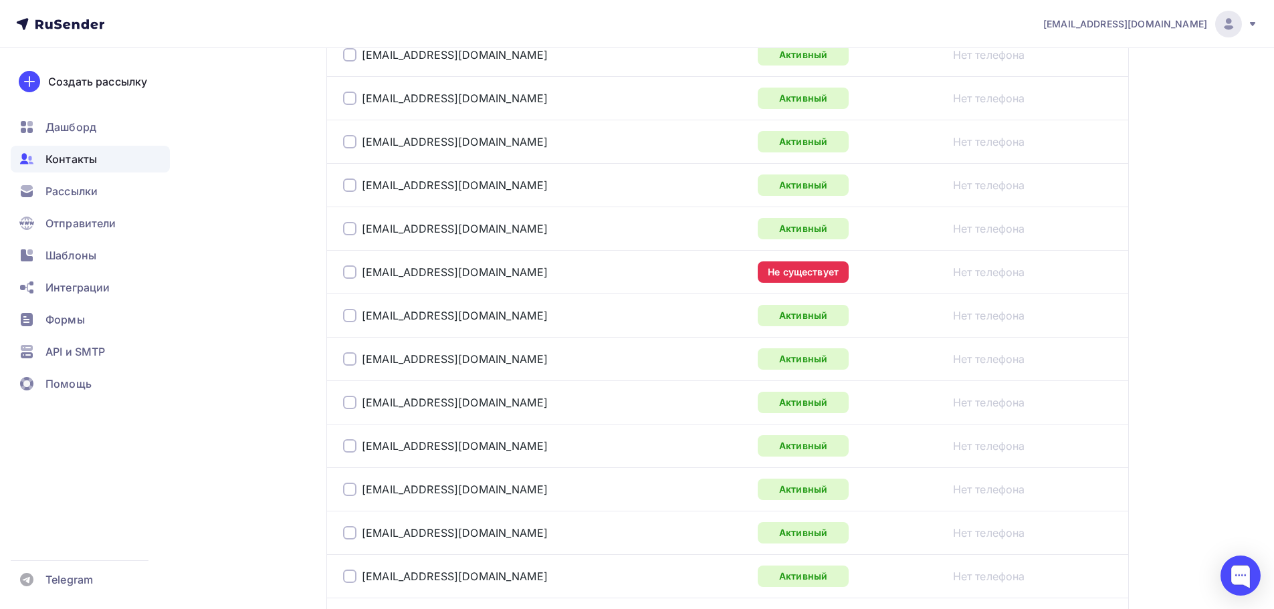
scroll to position [459, 0]
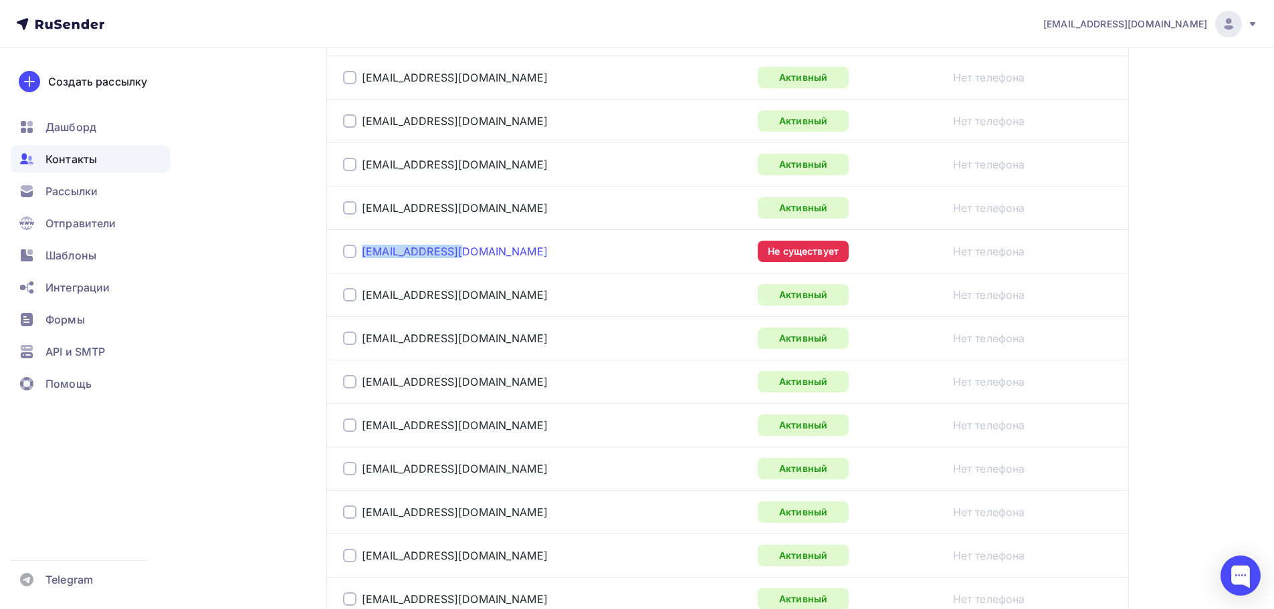
drag, startPoint x: 452, startPoint y: 254, endPoint x: 365, endPoint y: 257, distance: 87.7
click at [365, 257] on div "ufsinik7@mail.ru" at bounding box center [510, 251] width 334 height 21
copy link "ufsinik7@mail.ru"
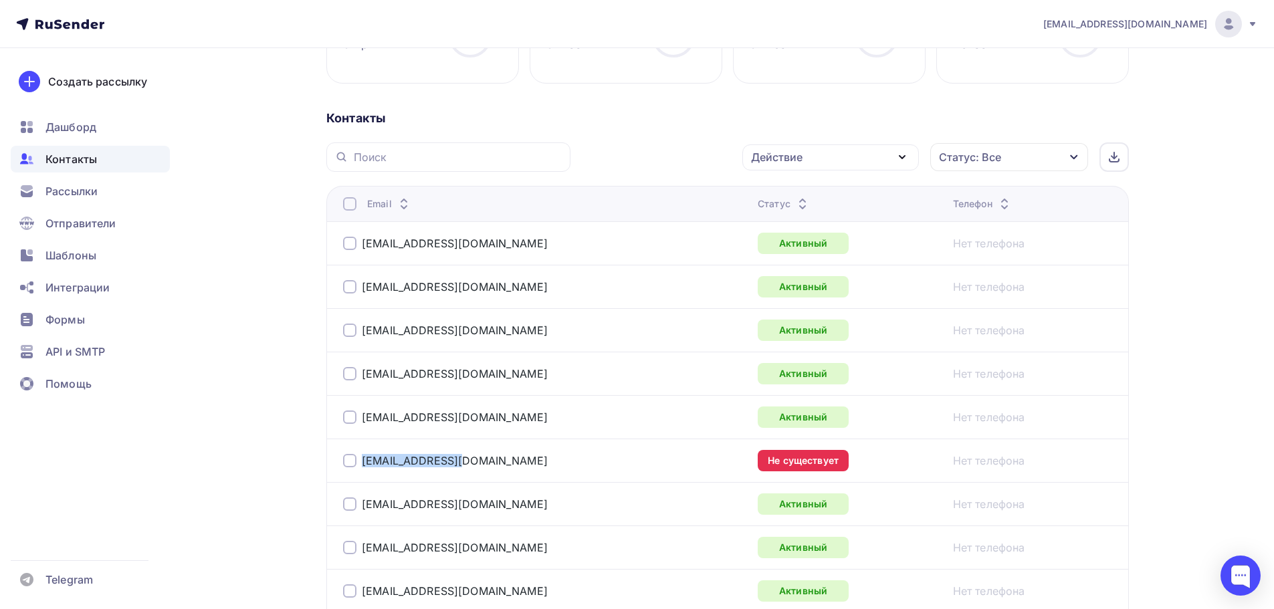
scroll to position [0, 0]
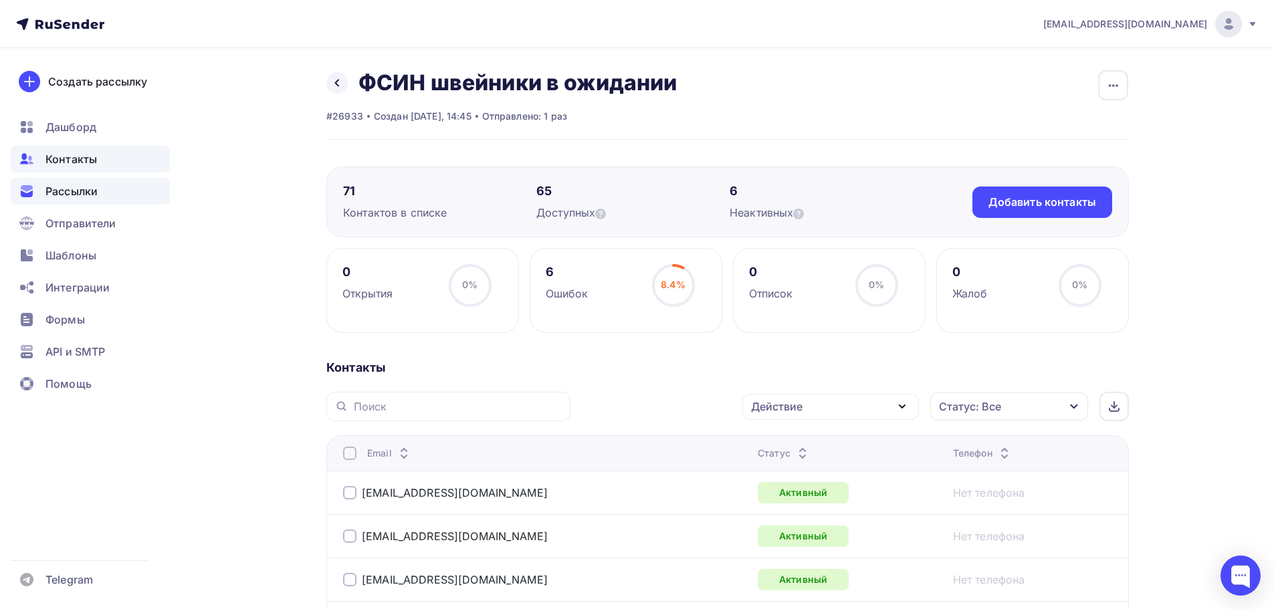
click at [62, 193] on span "Рассылки" at bounding box center [71, 191] width 52 height 16
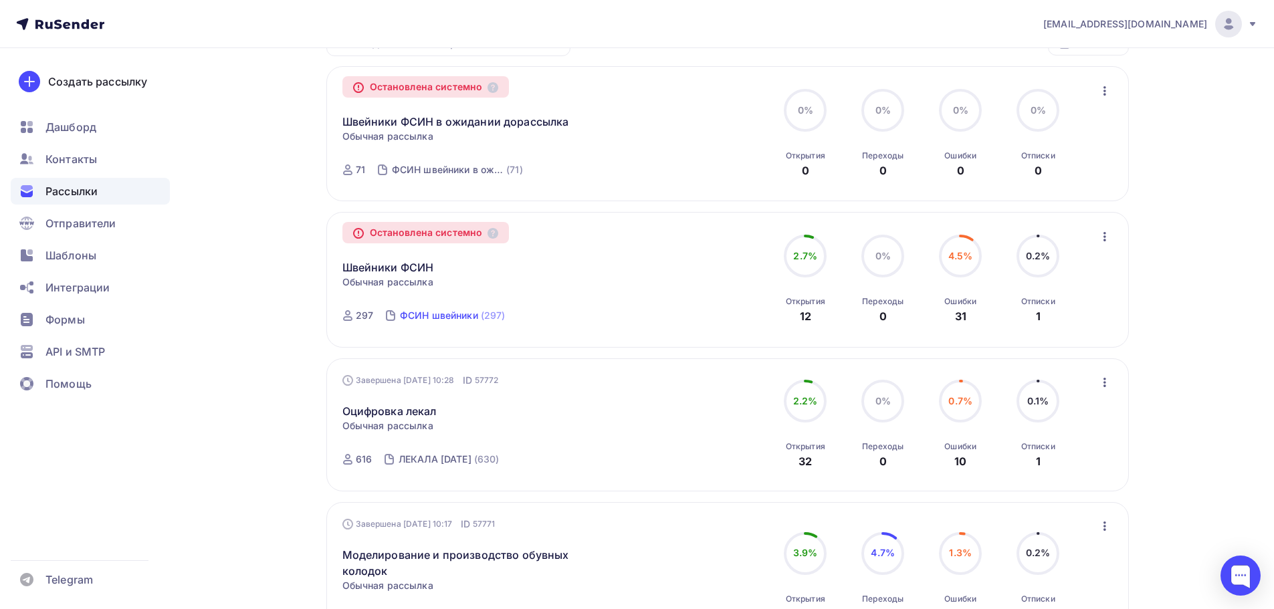
scroll to position [201, 0]
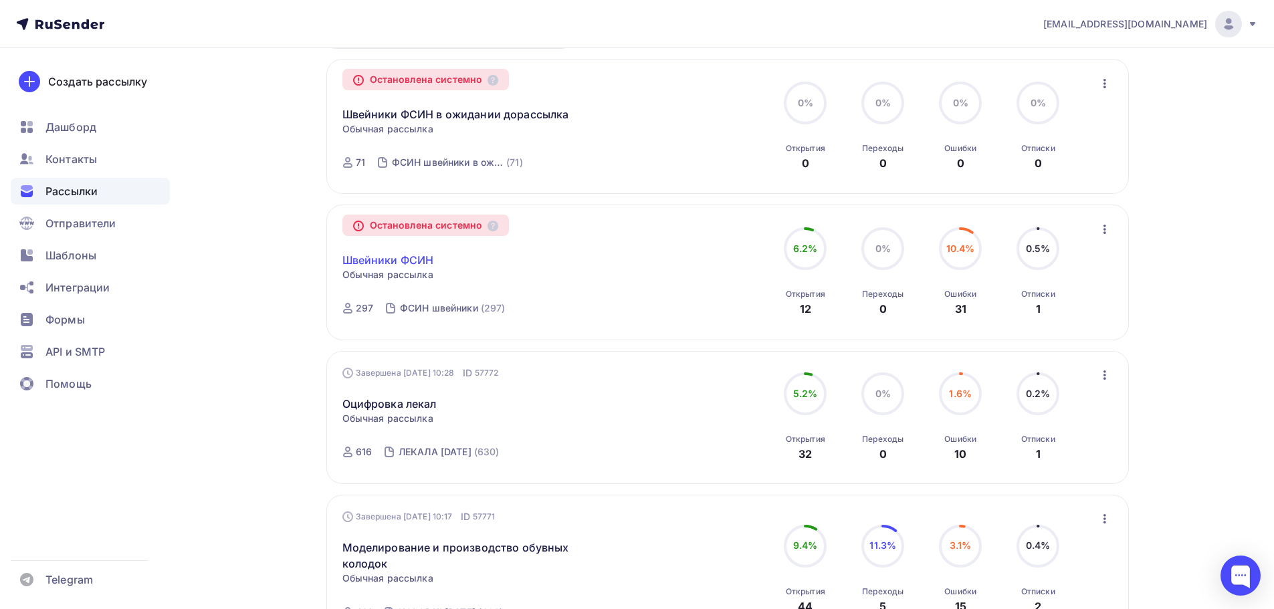
click at [406, 262] on link "Швейники ФСИН" at bounding box center [388, 260] width 92 height 16
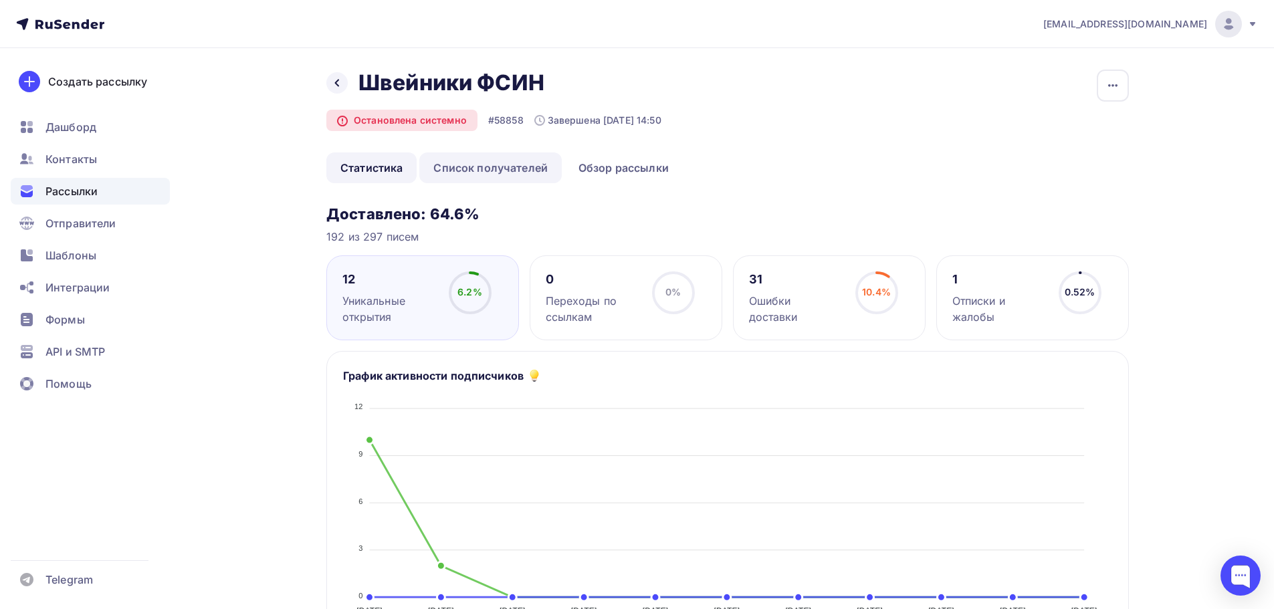
click at [516, 165] on link "Список получателей" at bounding box center [490, 168] width 142 height 31
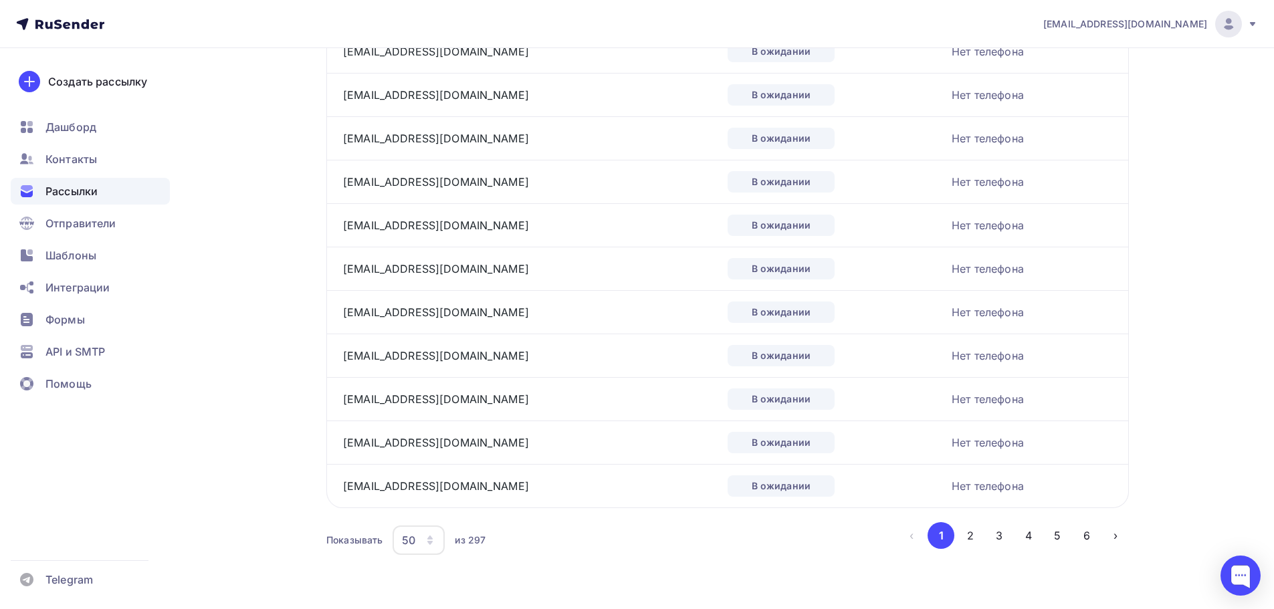
scroll to position [1953, 0]
click at [435, 538] on icon "button" at bounding box center [430, 537] width 11 height 11
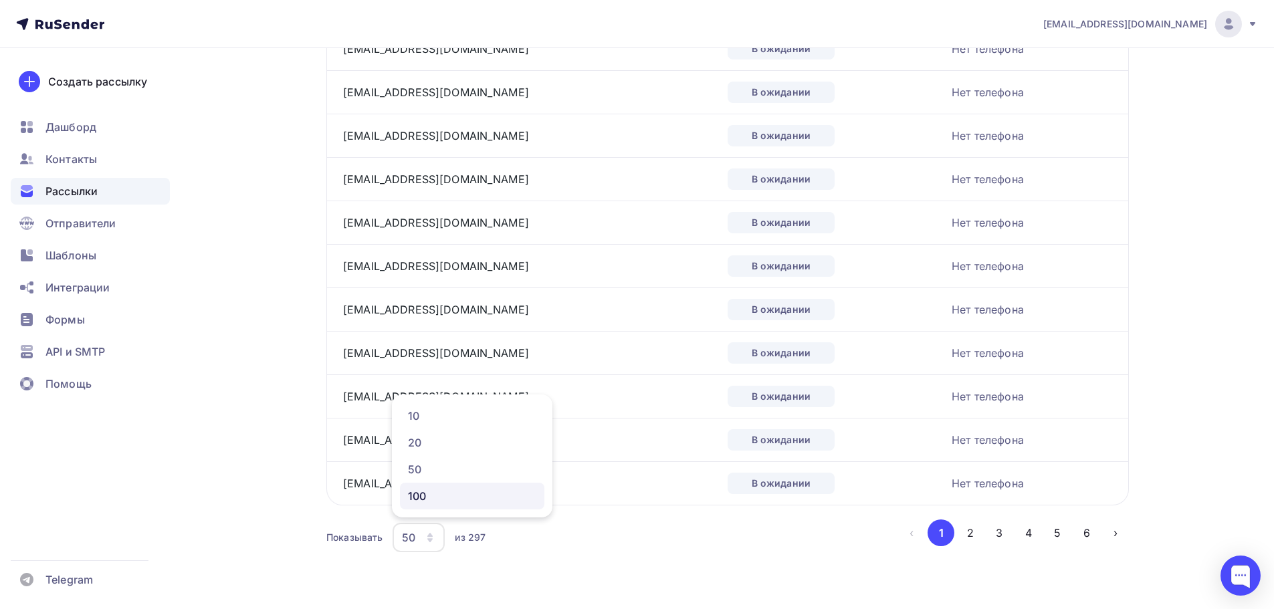
click at [408, 494] on div "100" at bounding box center [472, 496] width 128 height 16
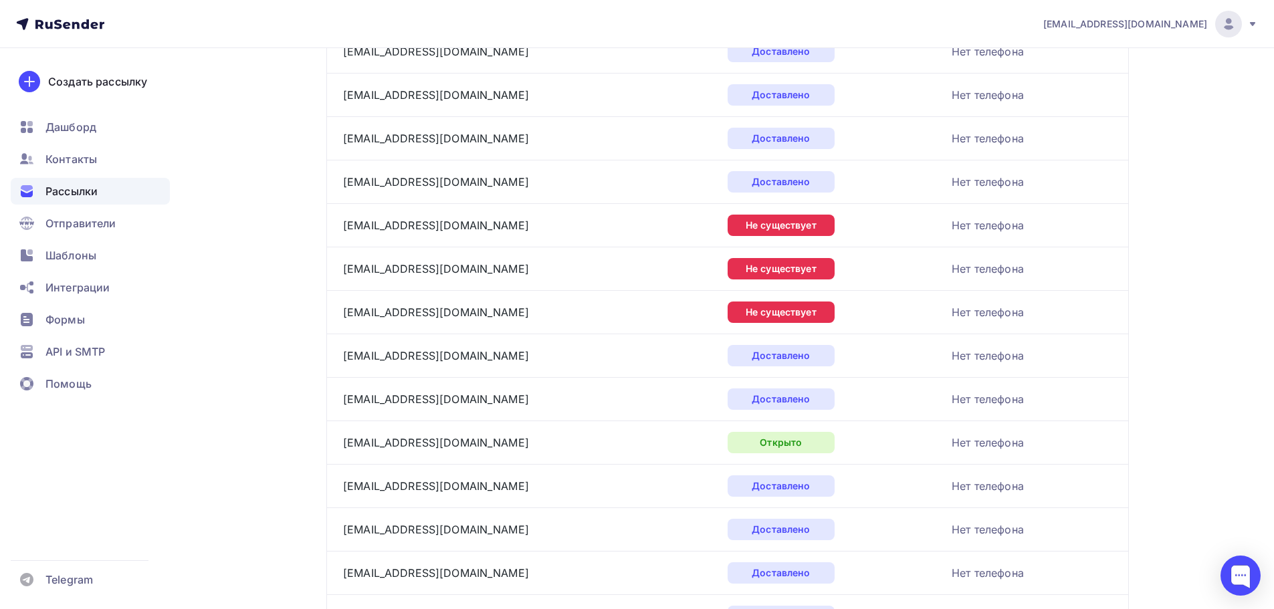
scroll to position [3452, 0]
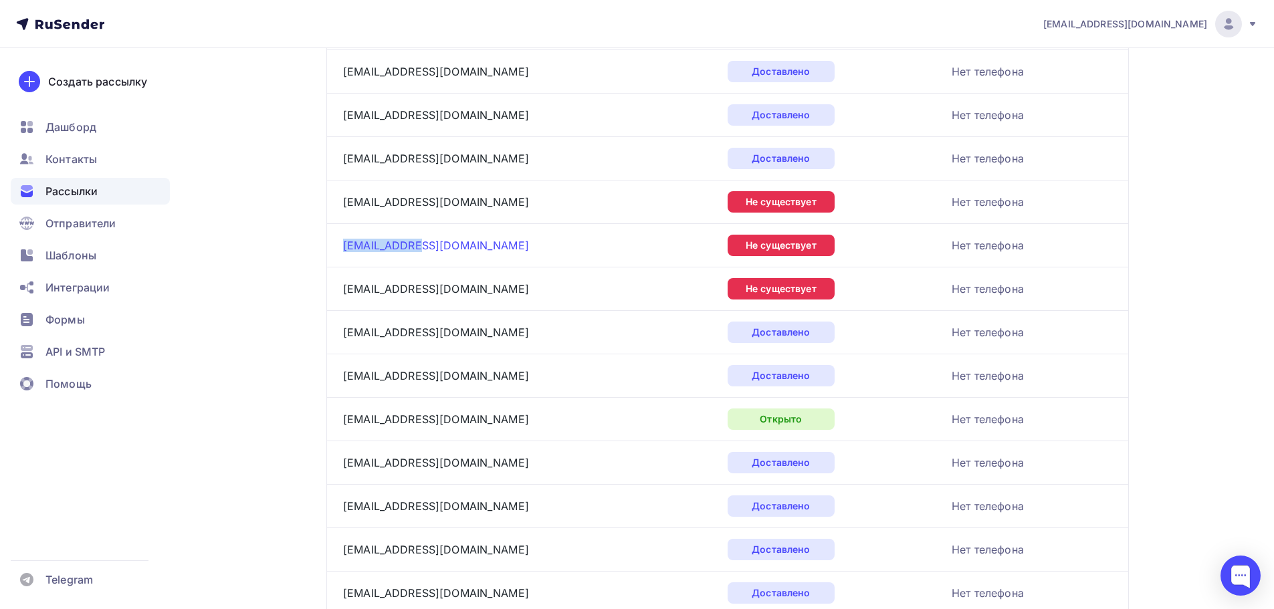
drag, startPoint x: 414, startPoint y: 245, endPoint x: 343, endPoint y: 246, distance: 70.9
click at [343, 246] on div "ik-3@mail.ru" at bounding box center [510, 245] width 334 height 21
copy link "ik-3@mail.ru"
drag, startPoint x: 429, startPoint y: 289, endPoint x: 333, endPoint y: 288, distance: 96.3
click at [333, 288] on td "ik-sar@mail.ru" at bounding box center [524, 288] width 396 height 43
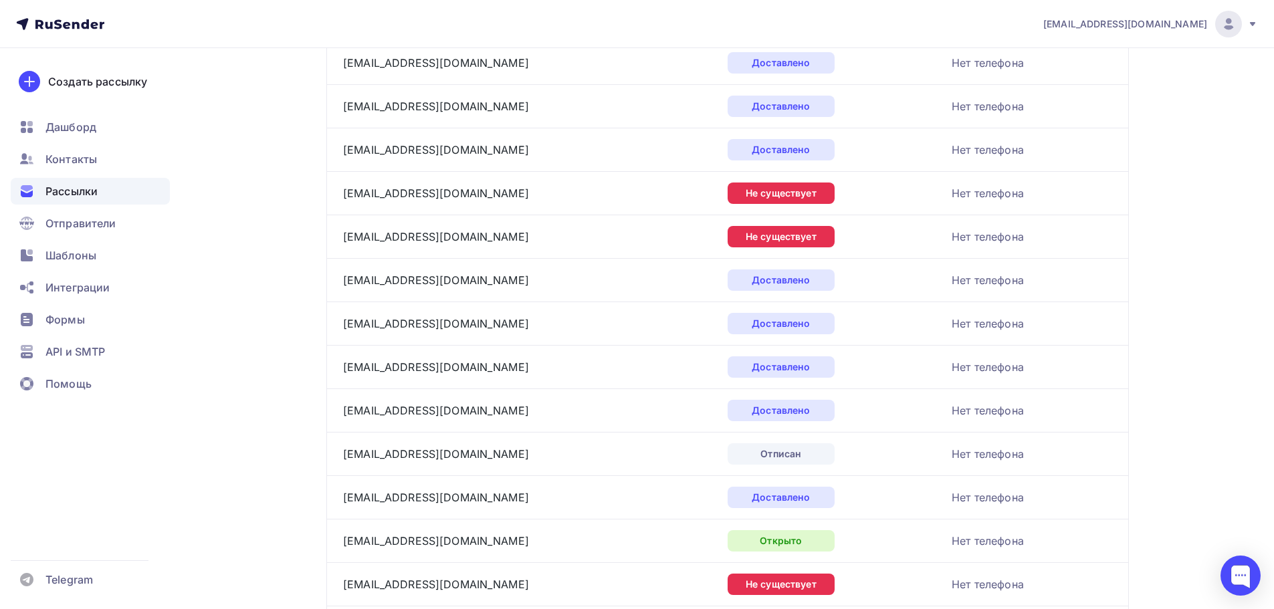
scroll to position [3920, 0]
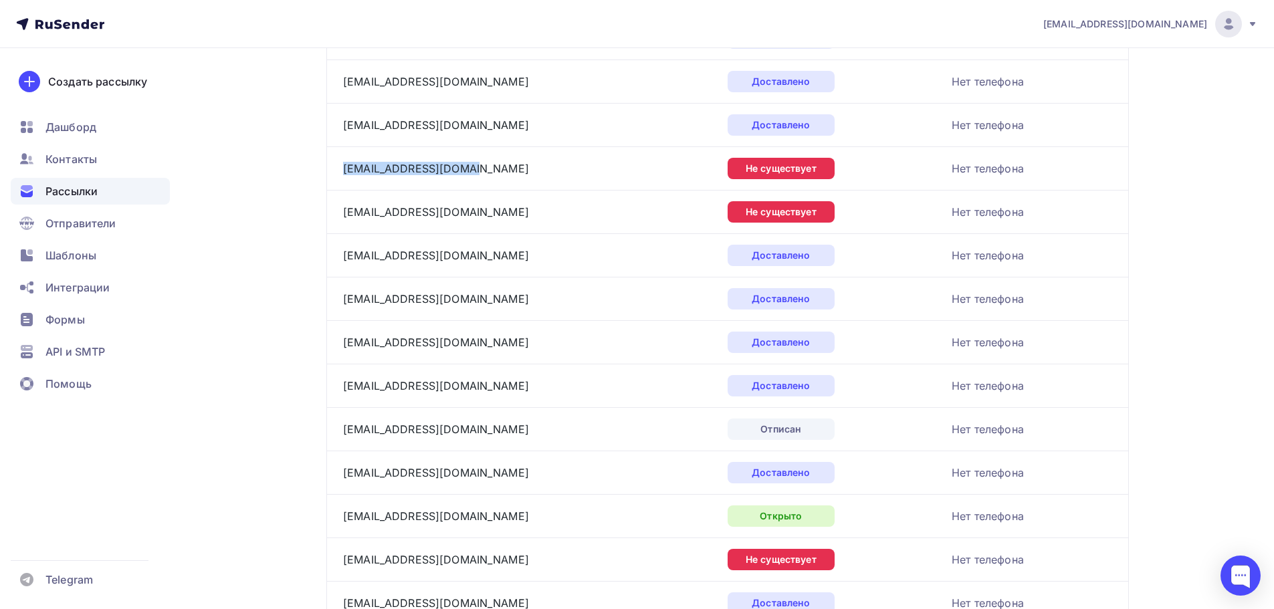
drag, startPoint x: 464, startPoint y: 171, endPoint x: 341, endPoint y: 168, distance: 122.5
click at [341, 168] on td "ik-3skopin@rambler.ru" at bounding box center [524, 167] width 396 height 43
copy link "ik-3skopin@rambler.ru"
drag, startPoint x: 421, startPoint y: 215, endPoint x: 341, endPoint y: 223, distance: 80.0
click at [341, 223] on td "fbuik2@list.ru" at bounding box center [524, 211] width 396 height 43
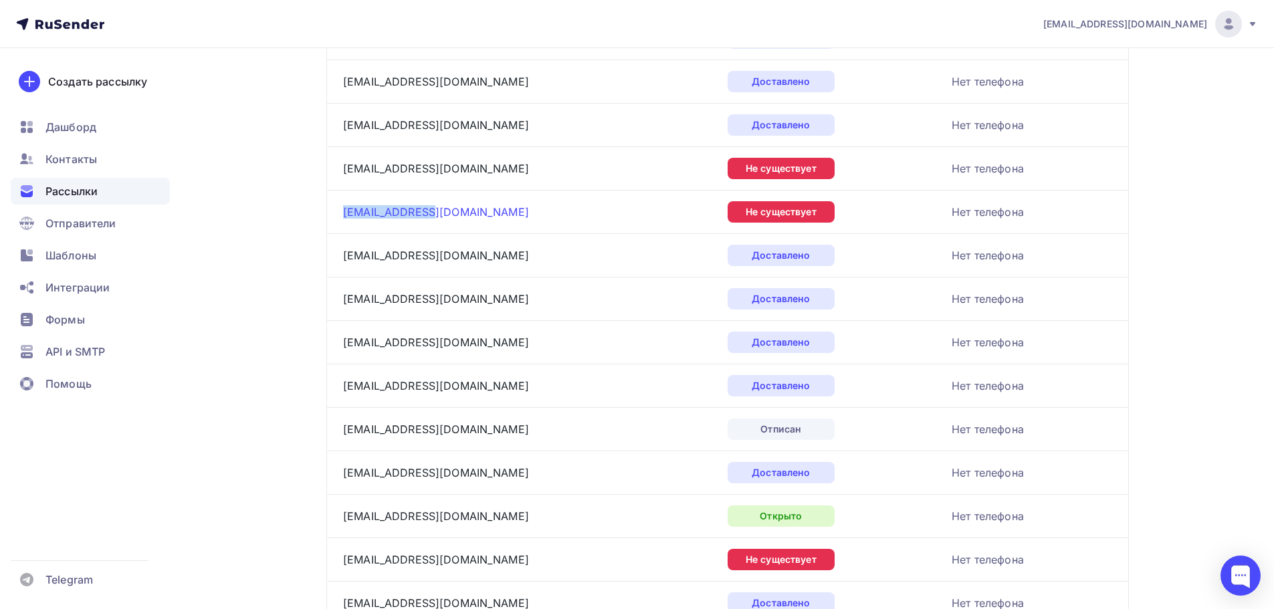
copy link "fbuik2@list.ru"
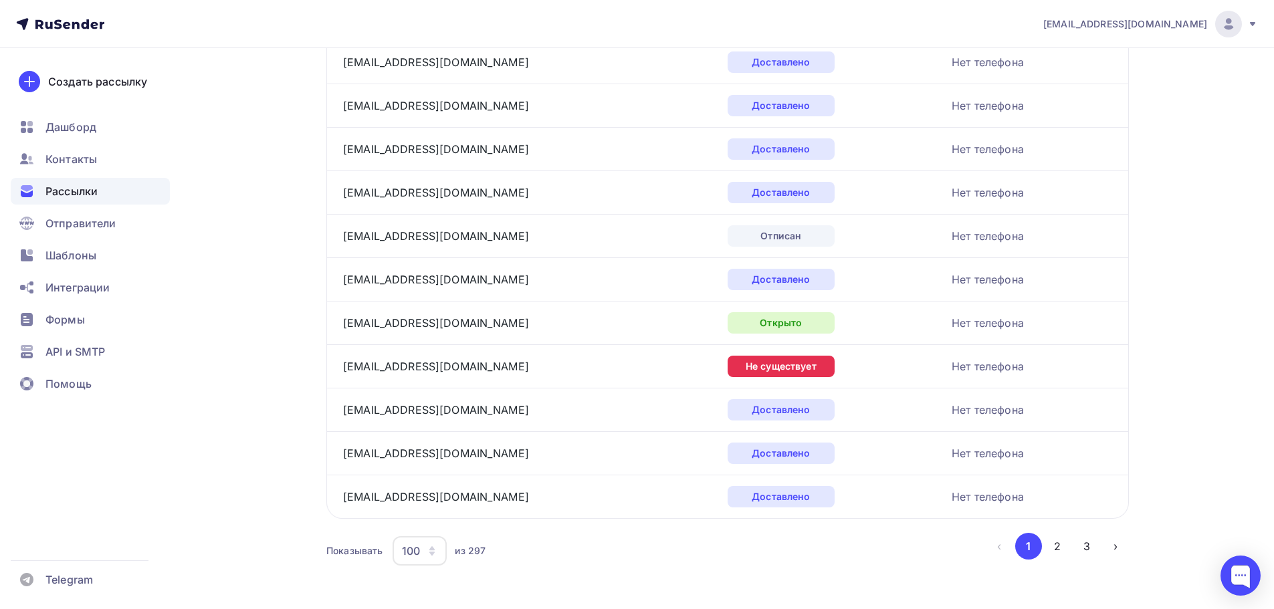
scroll to position [4127, 0]
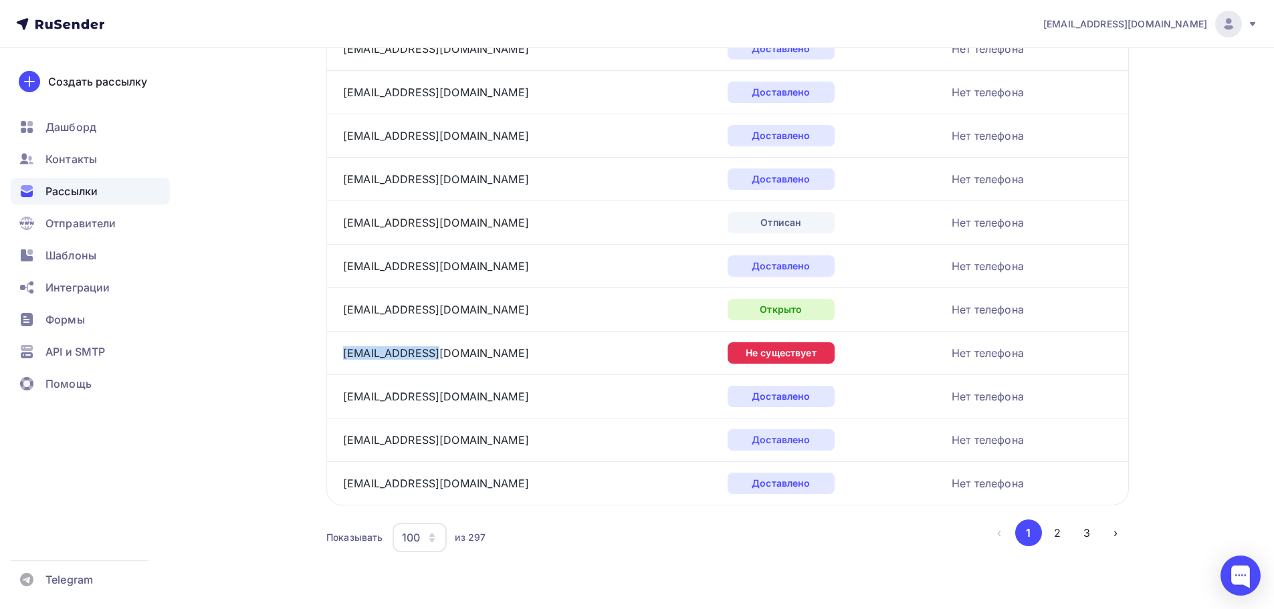
drag, startPoint x: 433, startPoint y: 354, endPoint x: 338, endPoint y: 355, distance: 95.0
click at [338, 355] on td "liu34@19fsin.su" at bounding box center [524, 352] width 396 height 43
copy link "liu34@19fsin.su"
click at [1056, 534] on button "2" at bounding box center [1057, 533] width 27 height 27
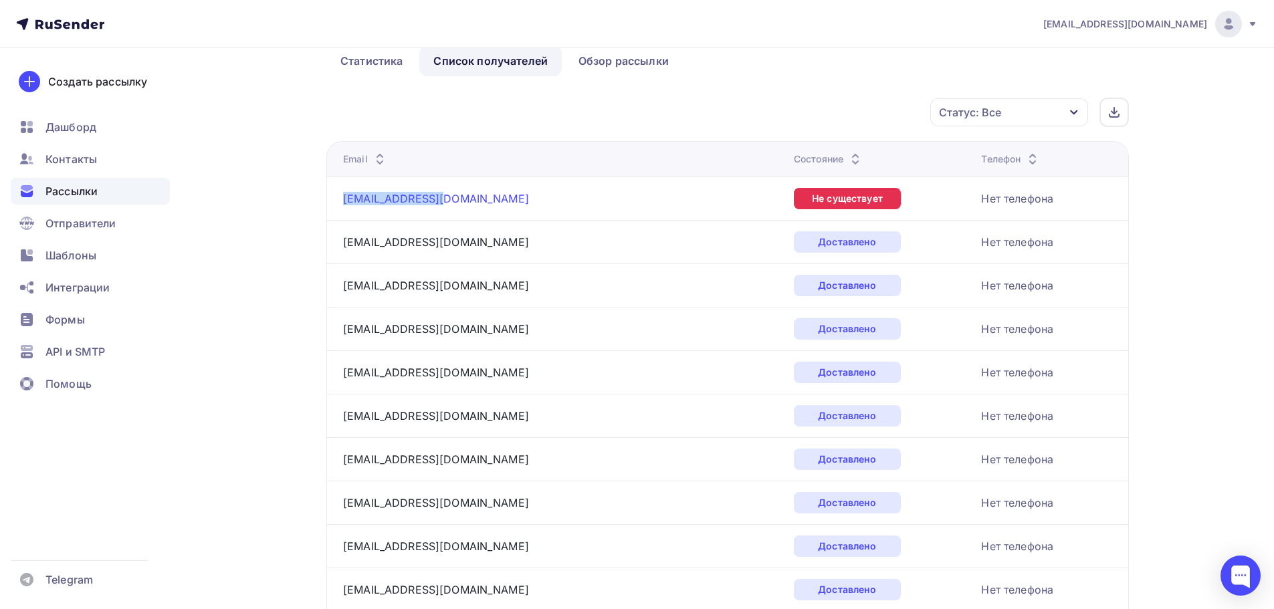
drag, startPoint x: 431, startPoint y: 198, endPoint x: 344, endPoint y: 202, distance: 87.7
click at [344, 202] on div "ik1.tuva@mail.ru" at bounding box center [510, 198] width 334 height 21
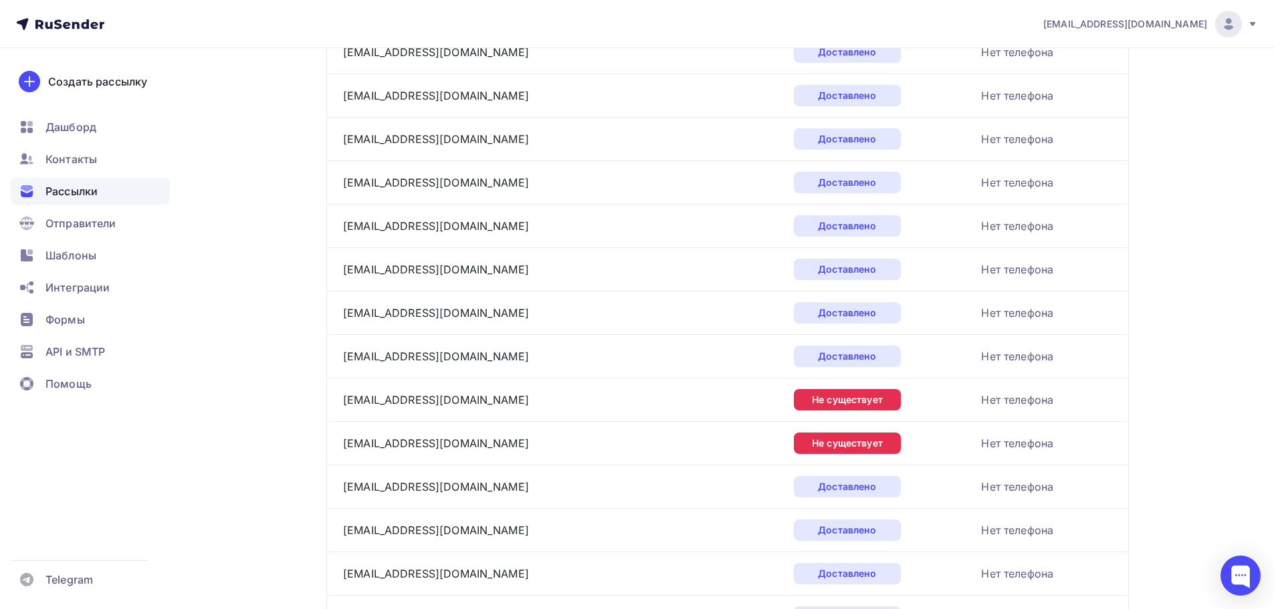
scroll to position [776, 0]
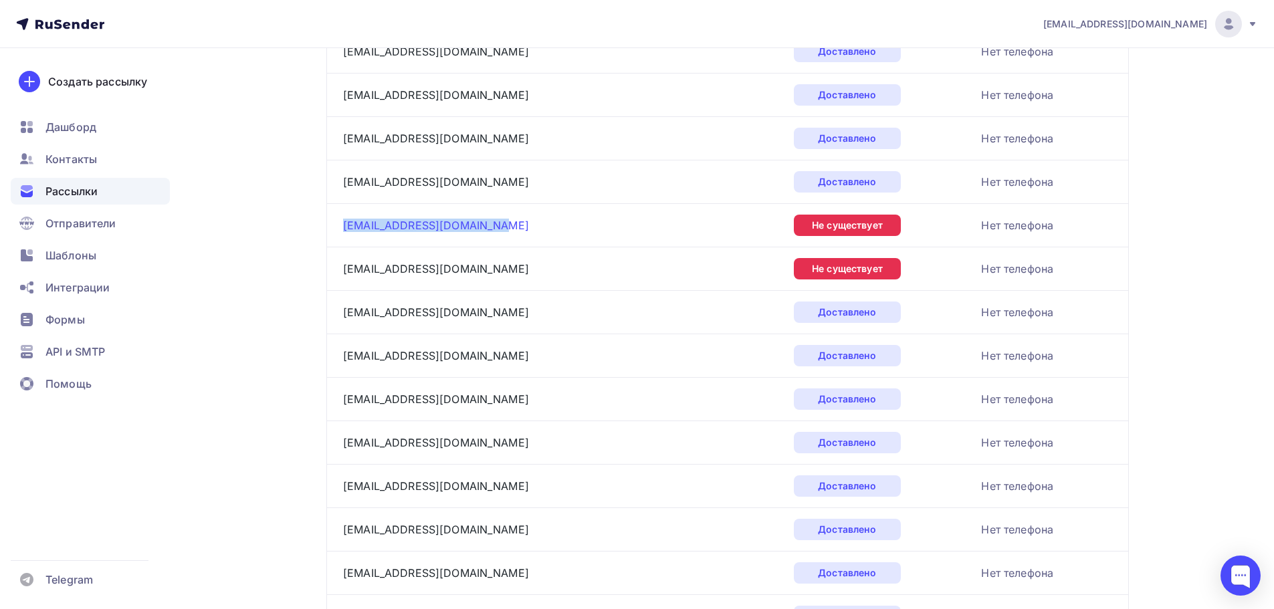
drag, startPoint x: 490, startPoint y: 222, endPoint x: 343, endPoint y: 231, distance: 147.5
click at [342, 231] on td "ik2_omto@krim.fsin.gov.ru" at bounding box center [557, 224] width 462 height 43
drag, startPoint x: 449, startPoint y: 273, endPoint x: 371, endPoint y: 260, distance: 78.6
click at [340, 265] on td "ikoloniya1@mail.ru" at bounding box center [557, 268] width 462 height 43
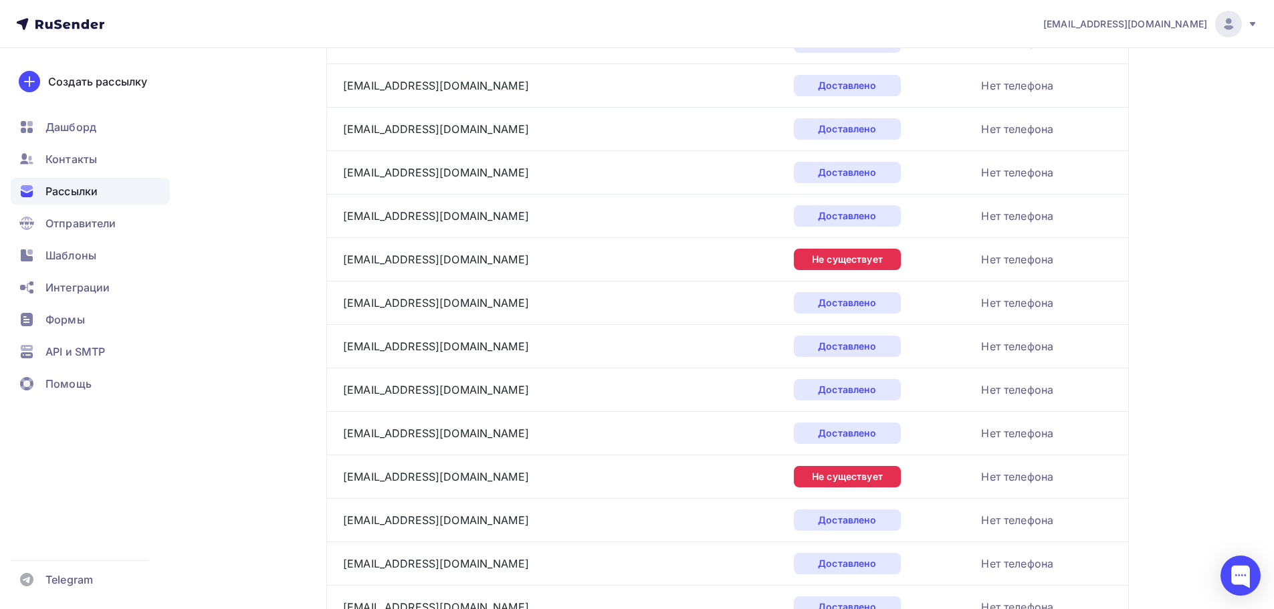
scroll to position [1244, 0]
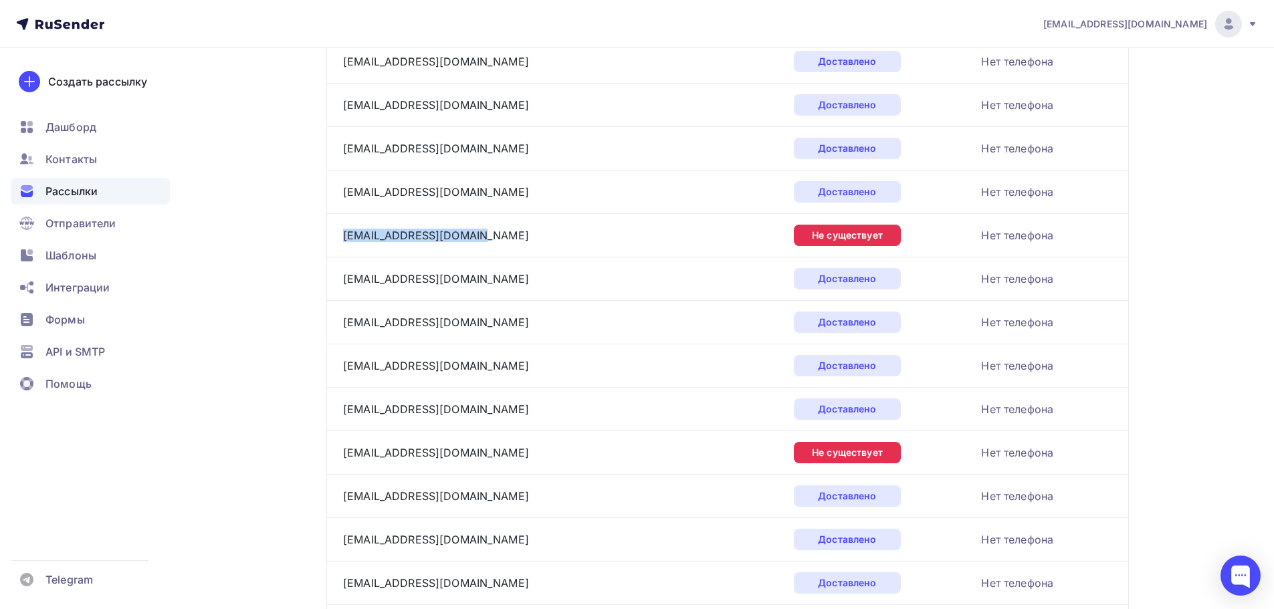
drag, startPoint x: 472, startPoint y: 233, endPoint x: 332, endPoint y: 237, distance: 140.5
click at [332, 237] on td "ik7marketing@ramler.ru" at bounding box center [557, 234] width 462 height 43
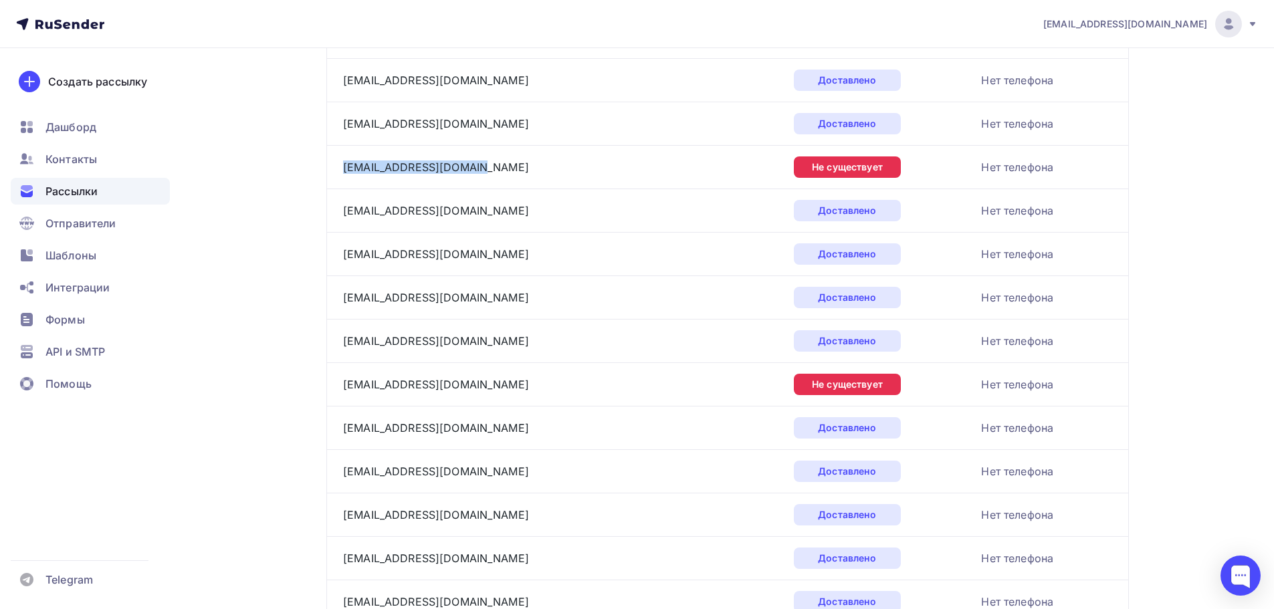
scroll to position [1445, 0]
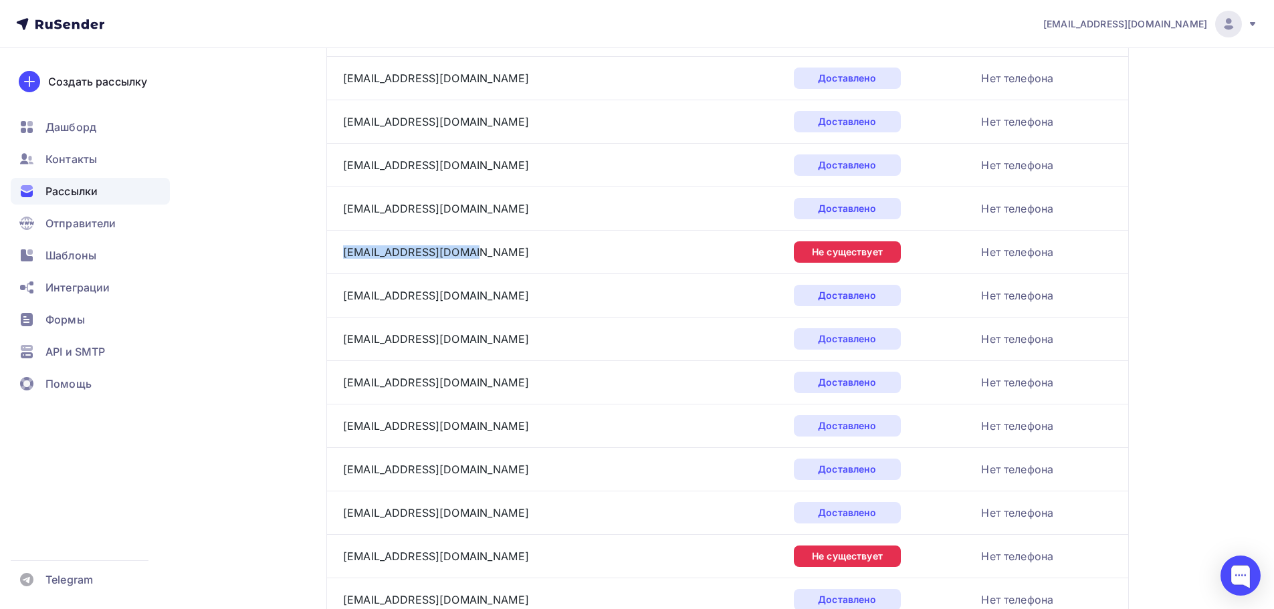
drag, startPoint x: 465, startPoint y: 253, endPoint x: 367, endPoint y: 250, distance: 98.4
click at [330, 250] on td "ik-2adigeya@ramler.ru" at bounding box center [557, 251] width 462 height 43
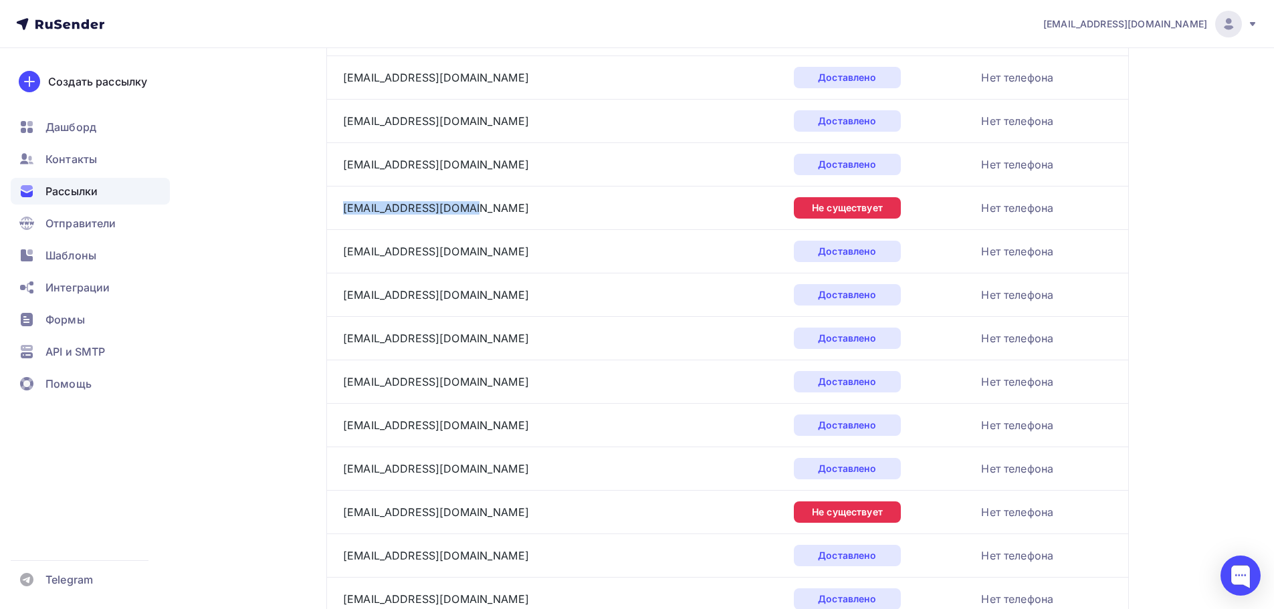
scroll to position [1712, 0]
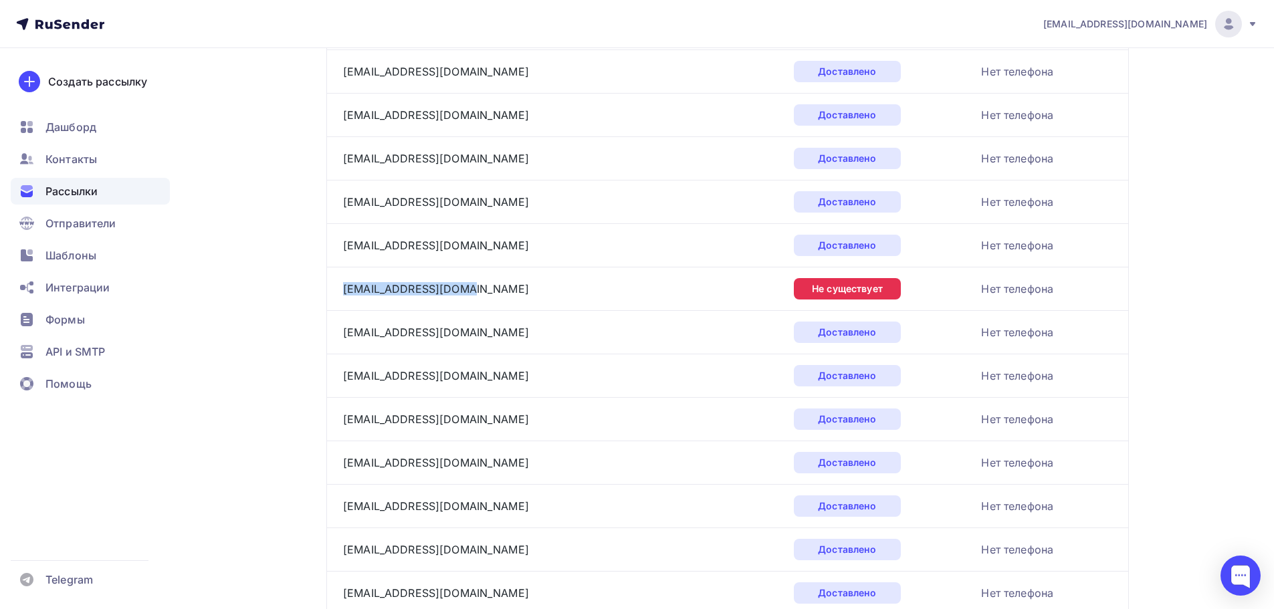
drag, startPoint x: 343, startPoint y: 288, endPoint x: 467, endPoint y: 288, distance: 123.8
click at [467, 288] on td "ik-29@25.fsin.gov.ru" at bounding box center [557, 288] width 462 height 43
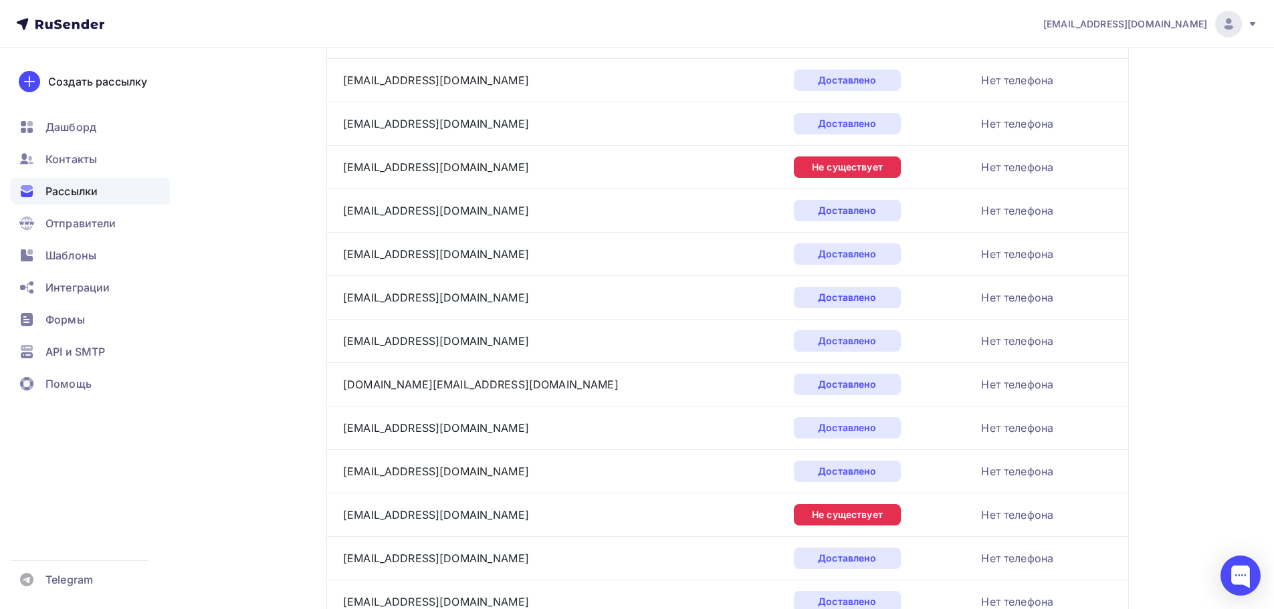
scroll to position [2248, 0]
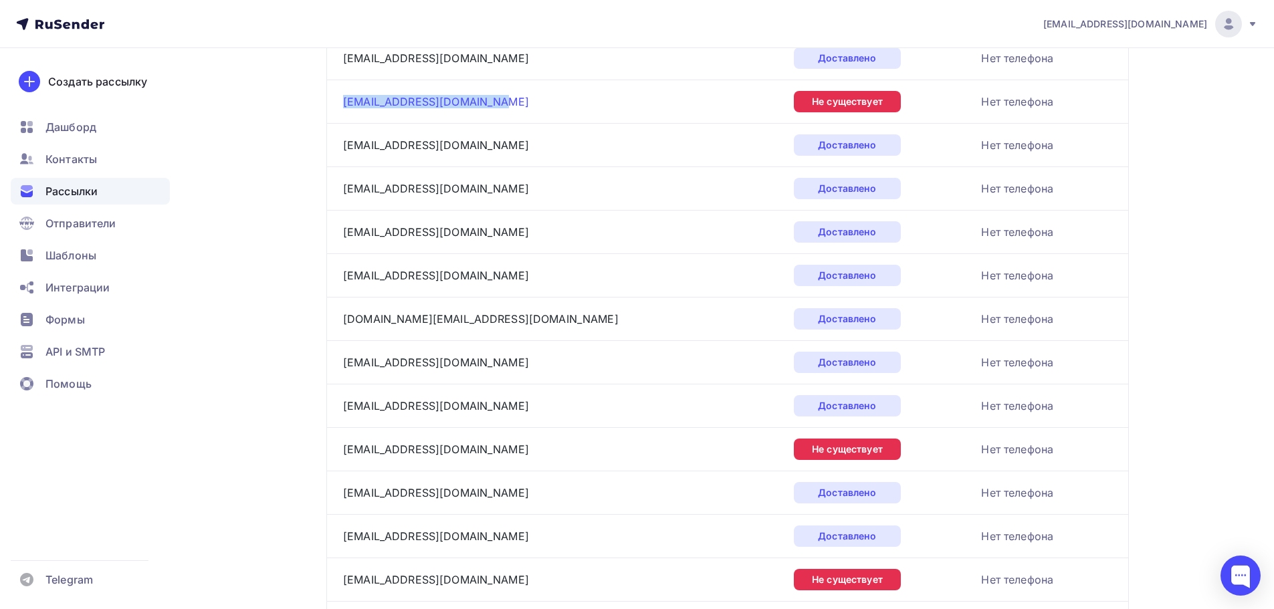
drag, startPoint x: 487, startPoint y: 100, endPoint x: 360, endPoint y: 103, distance: 127.1
click at [345, 105] on div "marketing_ik28@59.fsin.su" at bounding box center [510, 101] width 334 height 21
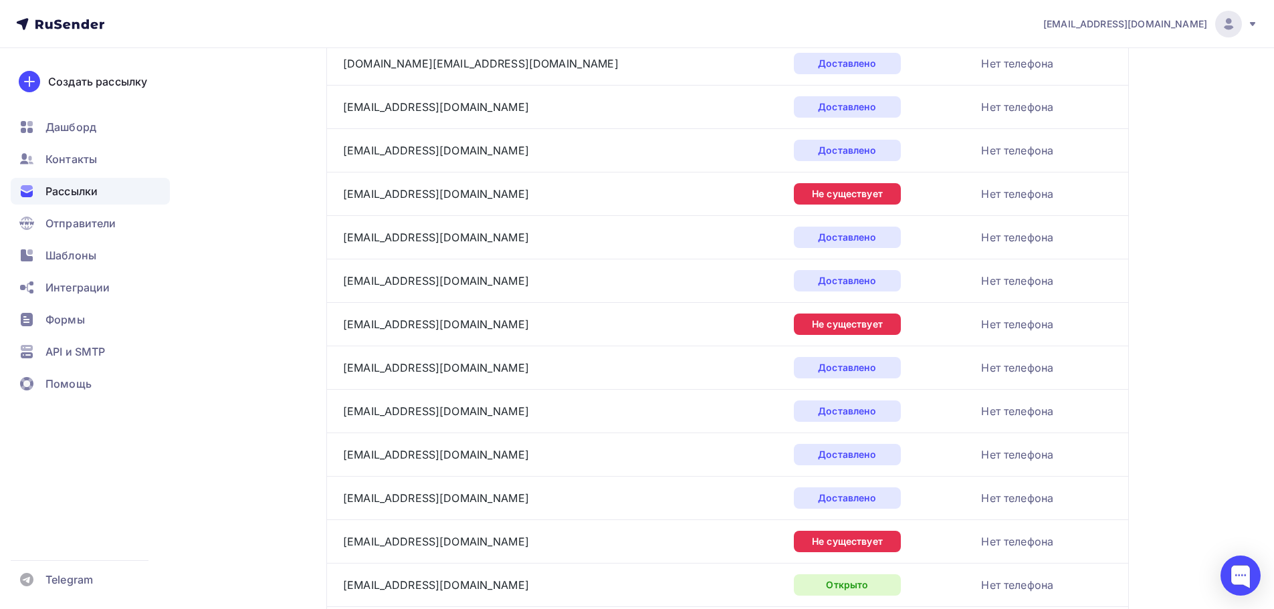
scroll to position [2515, 0]
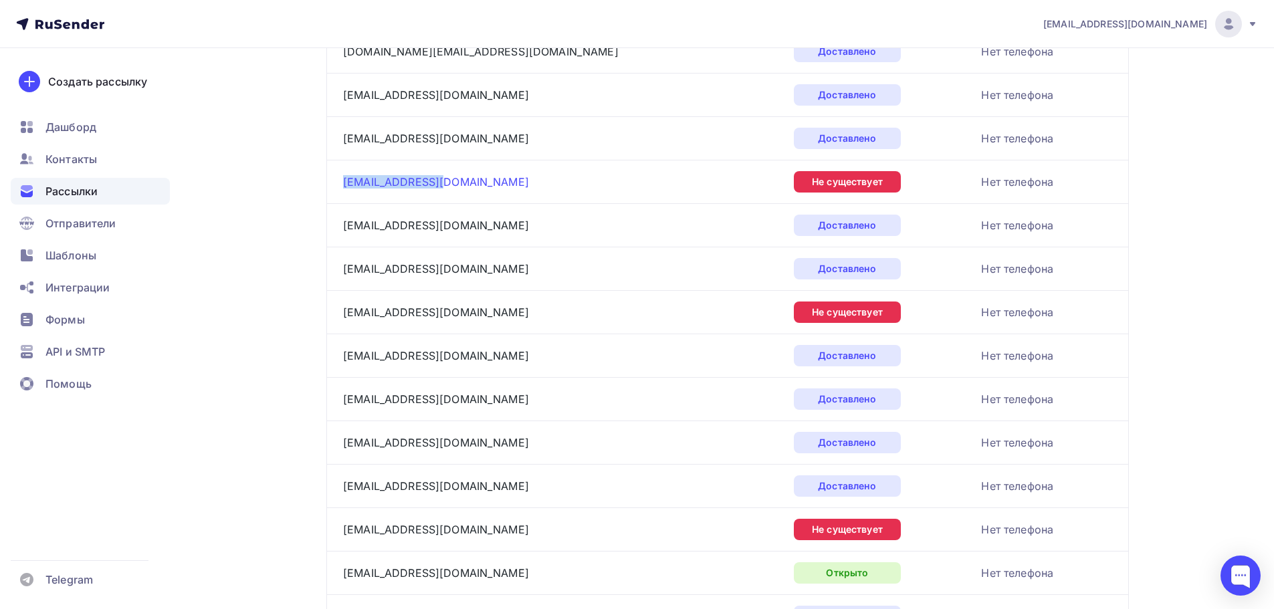
drag, startPoint x: 352, startPoint y: 179, endPoint x: 431, endPoint y: 181, distance: 79.6
click at [431, 181] on td "kp-12@56.fsin.su" at bounding box center [557, 181] width 462 height 43
drag, startPoint x: 438, startPoint y: 314, endPoint x: 344, endPoint y: 314, distance: 94.3
click at [344, 314] on div "ik1@56.fsin.gov.ru" at bounding box center [510, 312] width 334 height 21
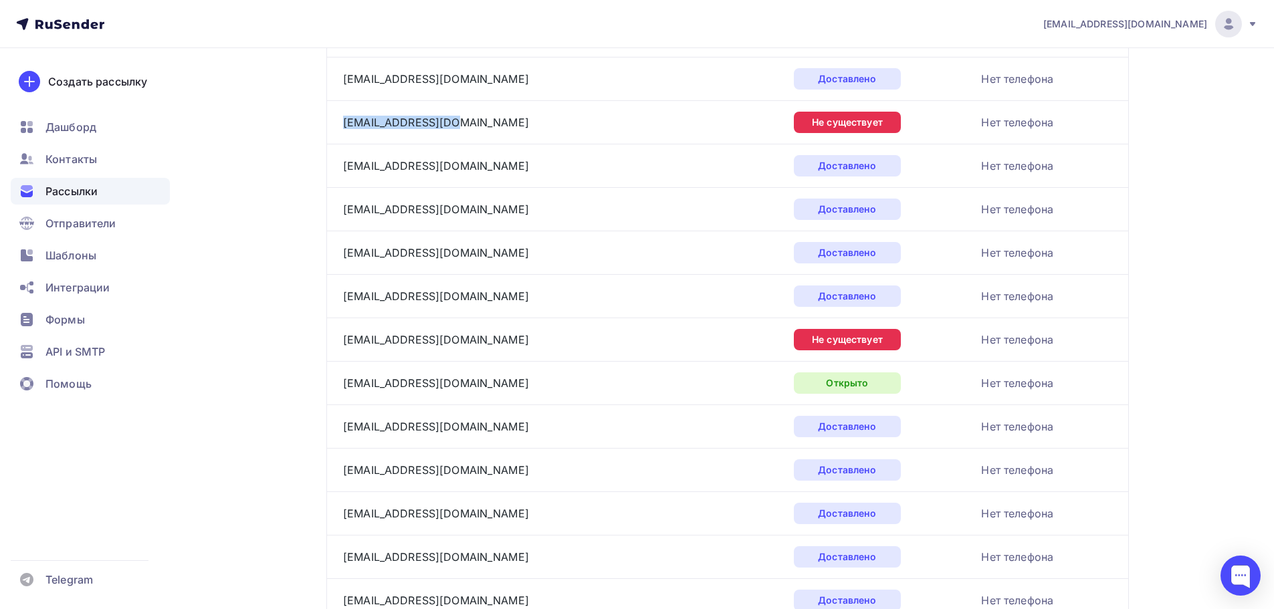
scroll to position [2783, 0]
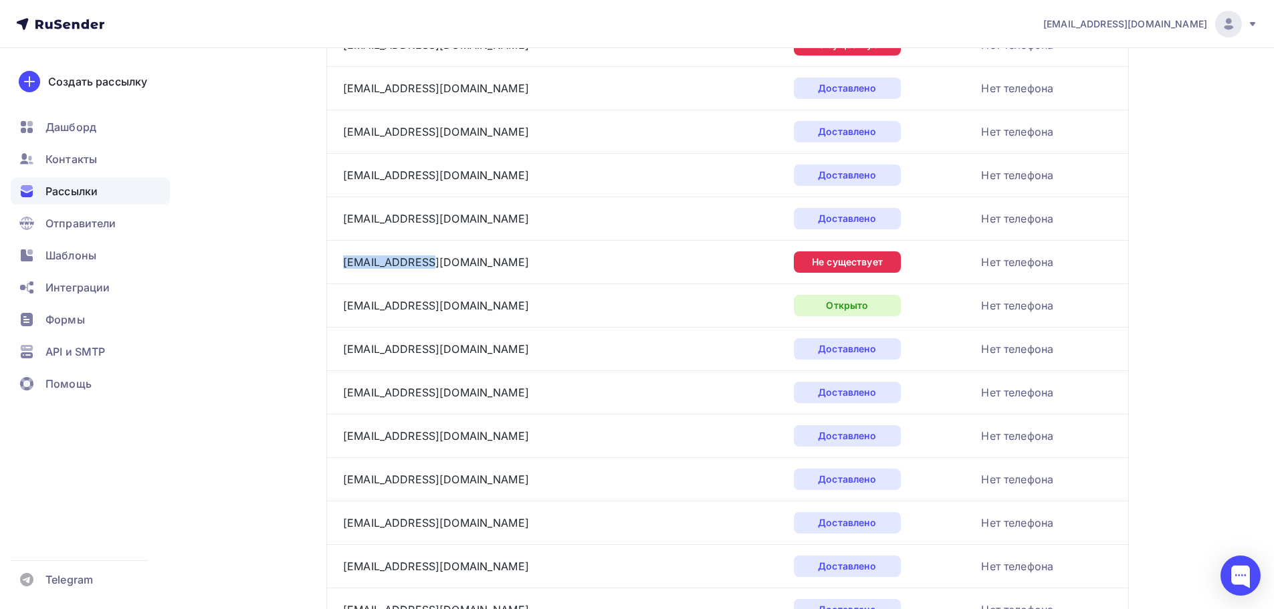
drag, startPoint x: 431, startPoint y: 260, endPoint x: 342, endPoint y: 263, distance: 88.4
click at [342, 263] on td "432091@mail.ru" at bounding box center [557, 261] width 462 height 43
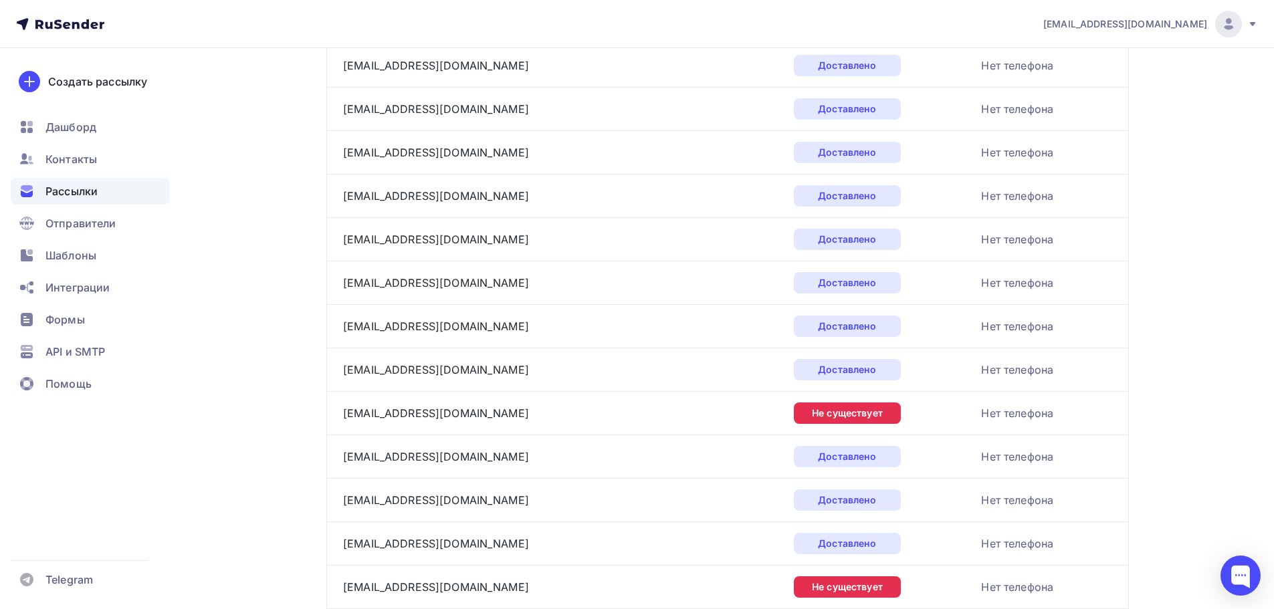
scroll to position [3184, 0]
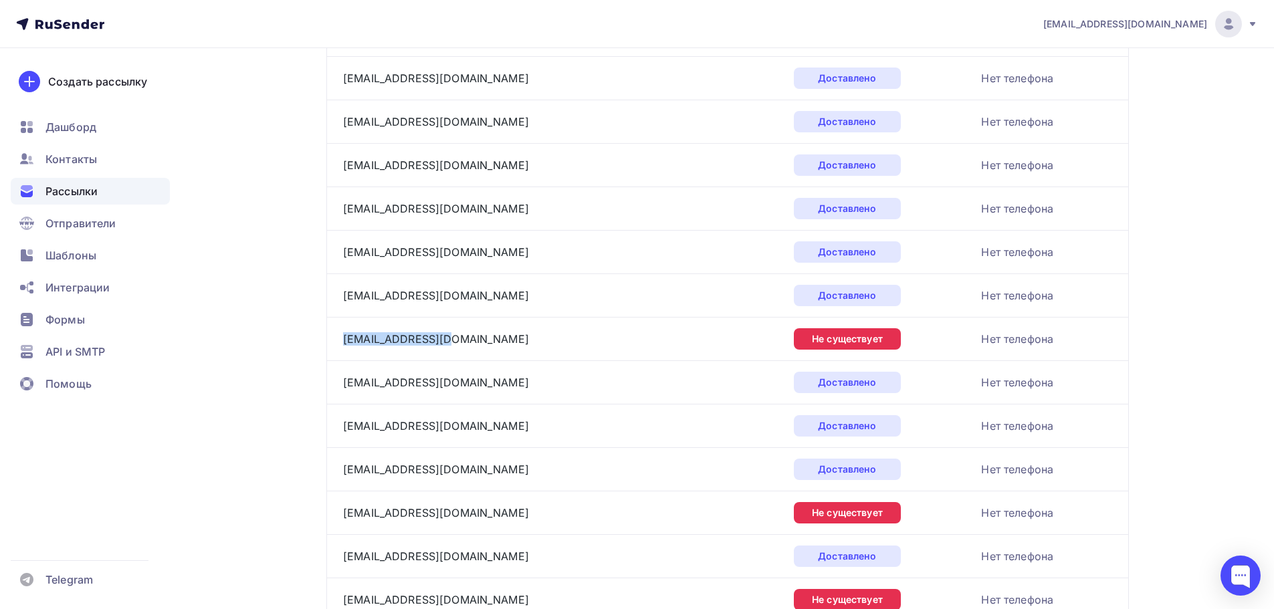
drag, startPoint x: 448, startPoint y: 340, endPoint x: 341, endPoint y: 340, distance: 107.0
click at [341, 340] on td "ool.mtoik.9@ya.ru" at bounding box center [557, 338] width 462 height 43
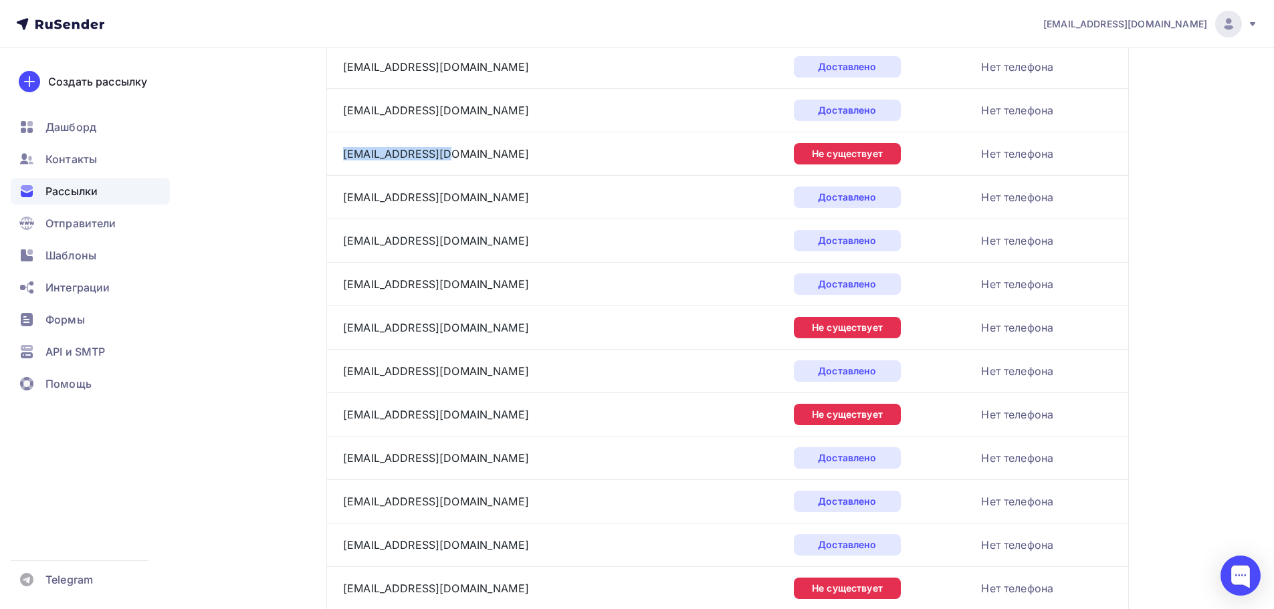
scroll to position [3385, 0]
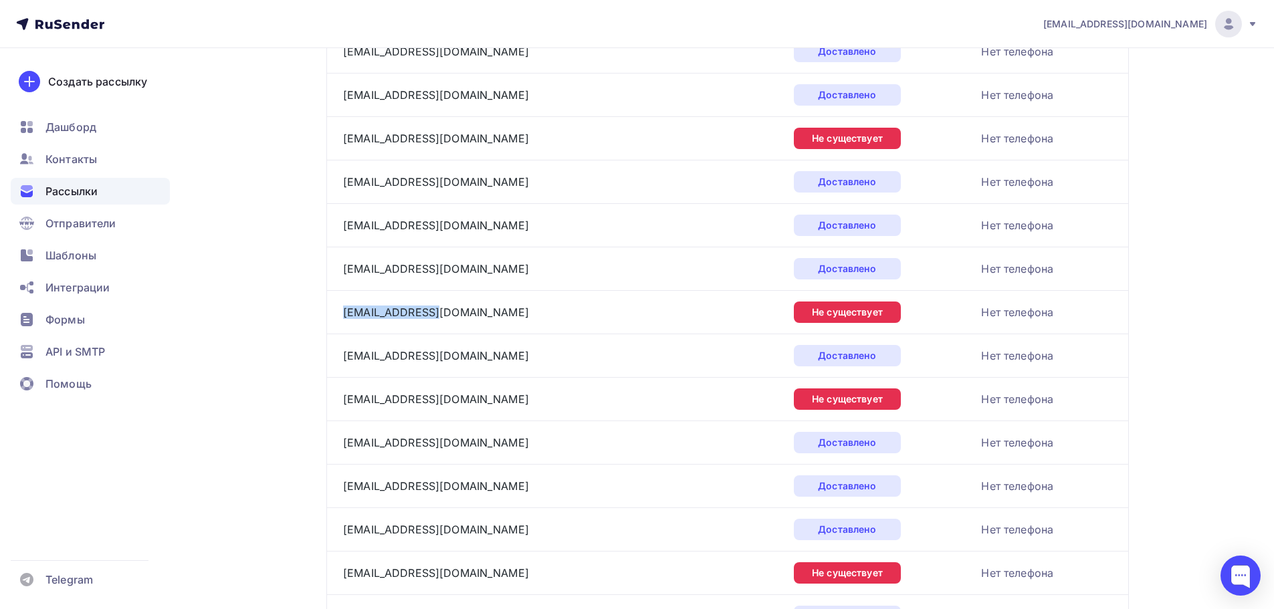
drag, startPoint x: 427, startPoint y: 312, endPoint x: 338, endPoint y: 314, distance: 89.0
click at [339, 313] on td "ik-2@52.fsin.ru" at bounding box center [557, 311] width 462 height 43
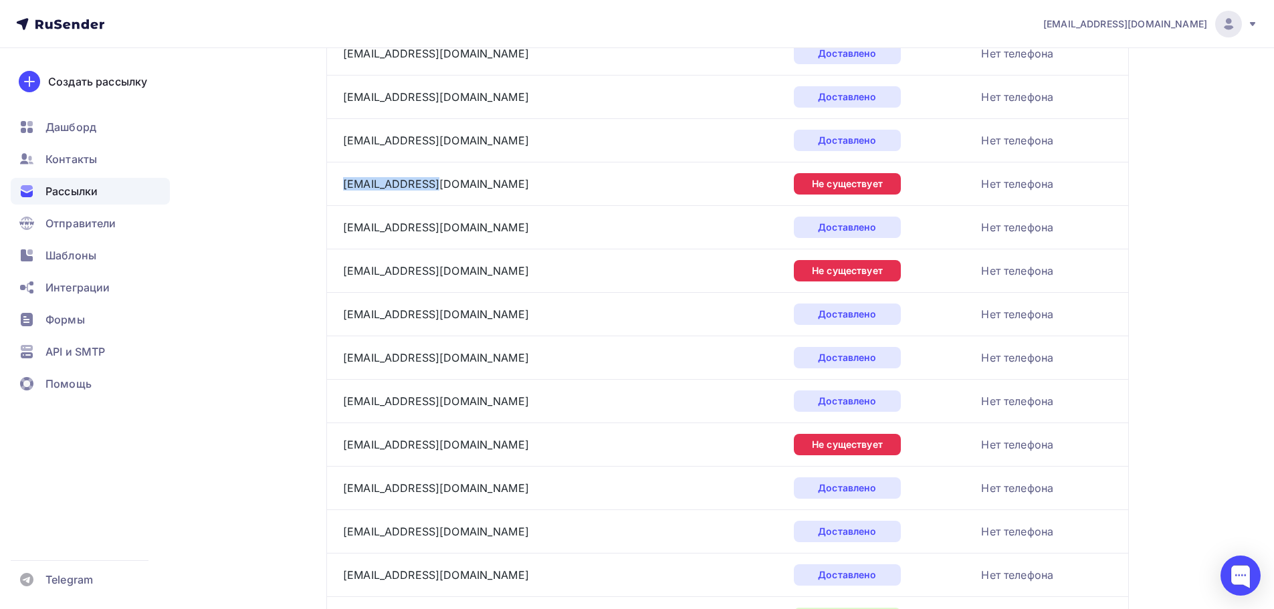
scroll to position [3519, 0]
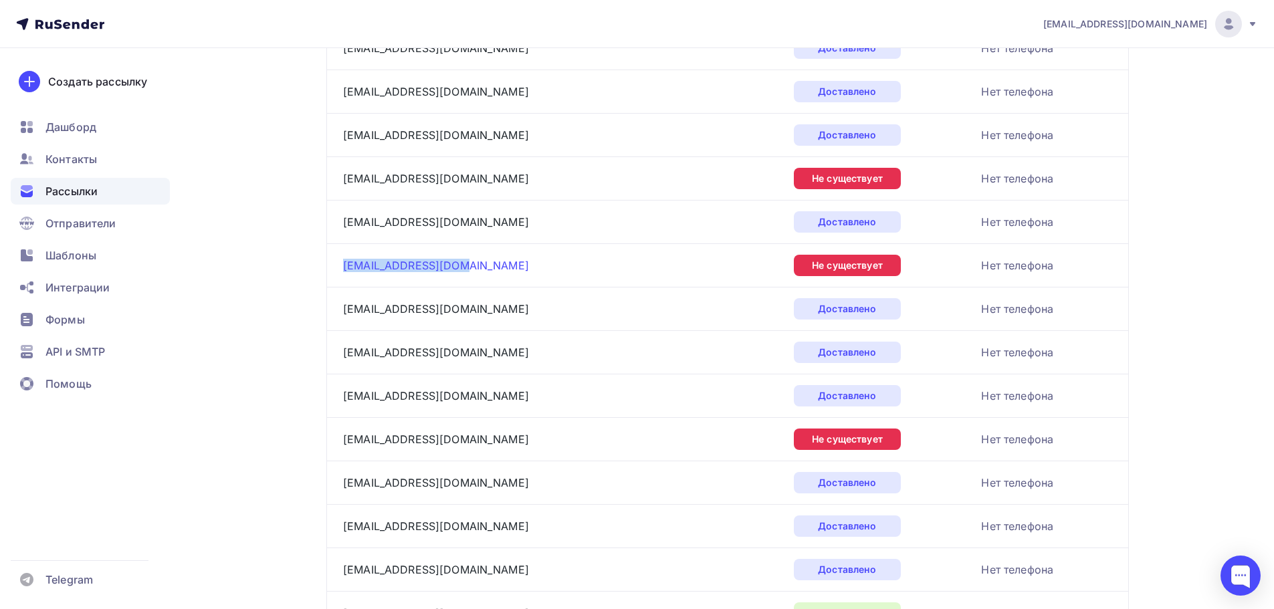
drag, startPoint x: 450, startPoint y: 268, endPoint x: 344, endPoint y: 262, distance: 105.9
click at [344, 262] on div "arketing-16@mail.ru" at bounding box center [510, 265] width 334 height 21
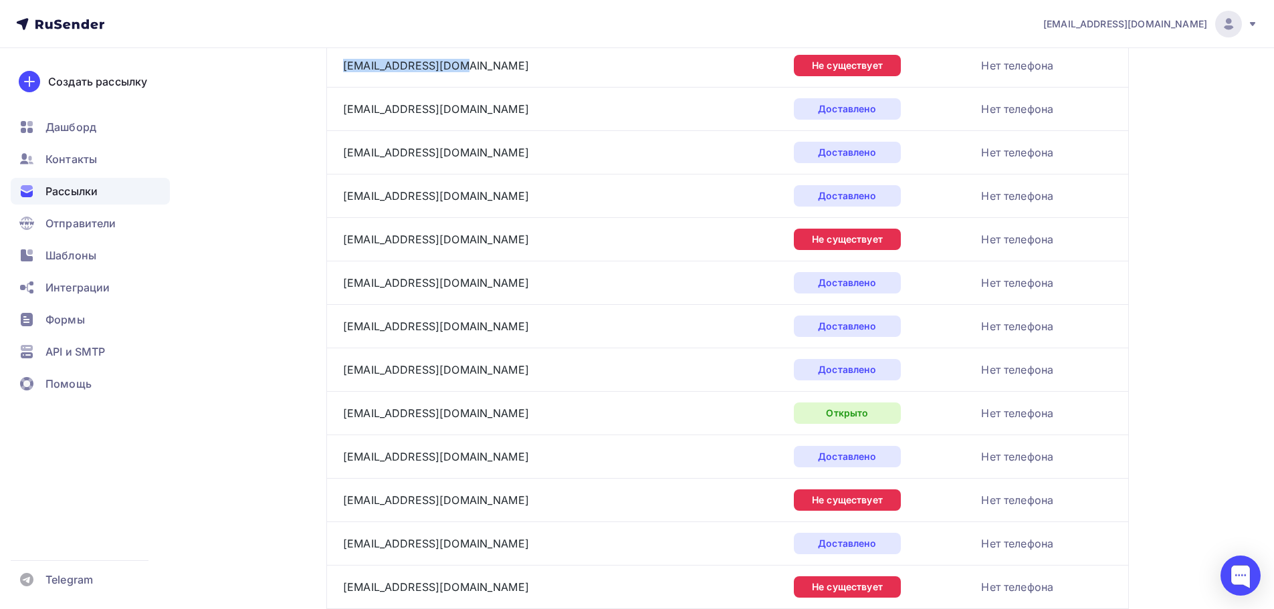
scroll to position [3719, 0]
drag, startPoint x: 468, startPoint y: 242, endPoint x: 339, endPoint y: 239, distance: 129.1
click at [339, 239] on td "ik17ctao@51.fsin.gov.ru" at bounding box center [557, 238] width 462 height 43
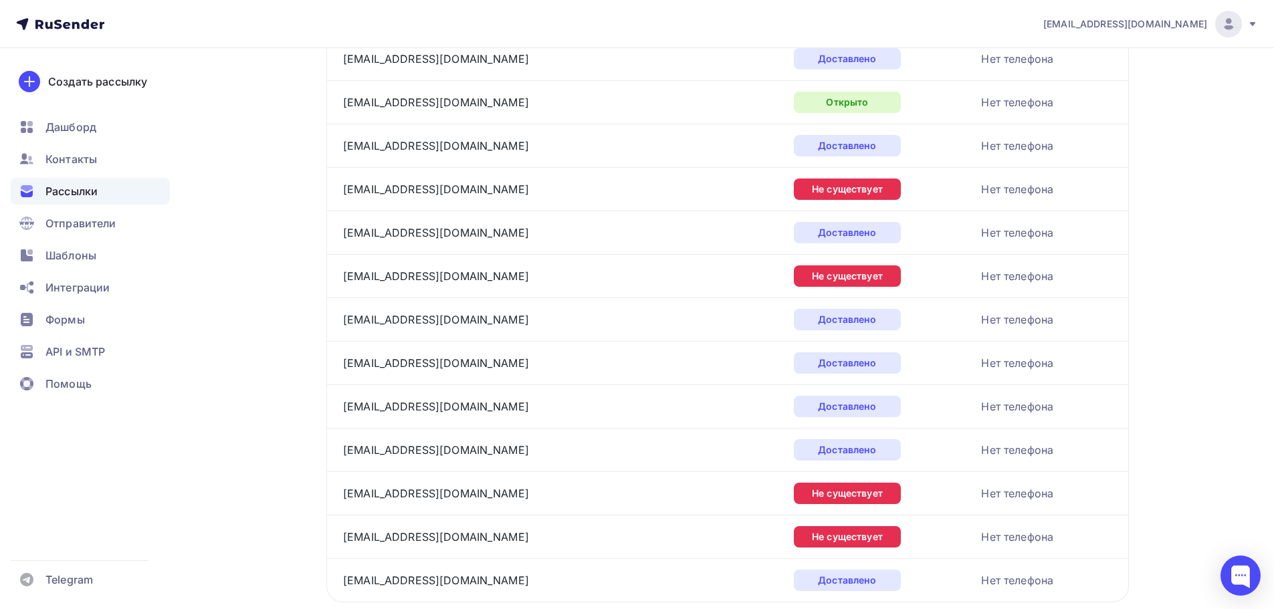
scroll to position [4054, 0]
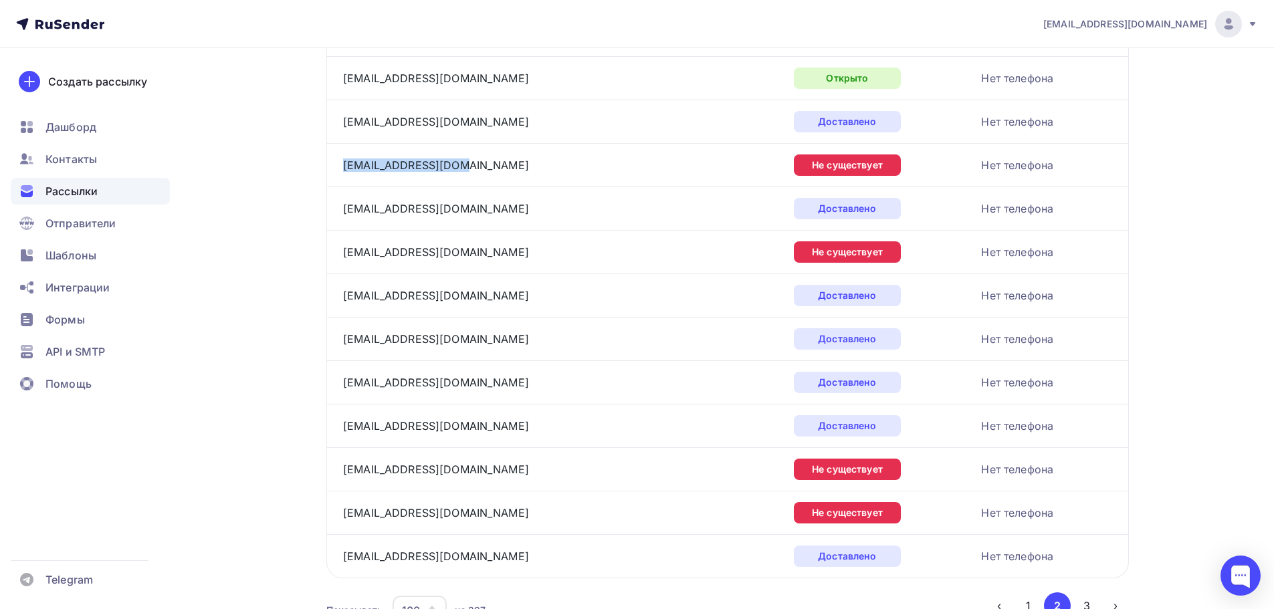
drag, startPoint x: 449, startPoint y: 166, endPoint x: 337, endPoint y: 166, distance: 111.7
click at [337, 166] on td "omis.ik3@48.fsin.su" at bounding box center [557, 164] width 462 height 43
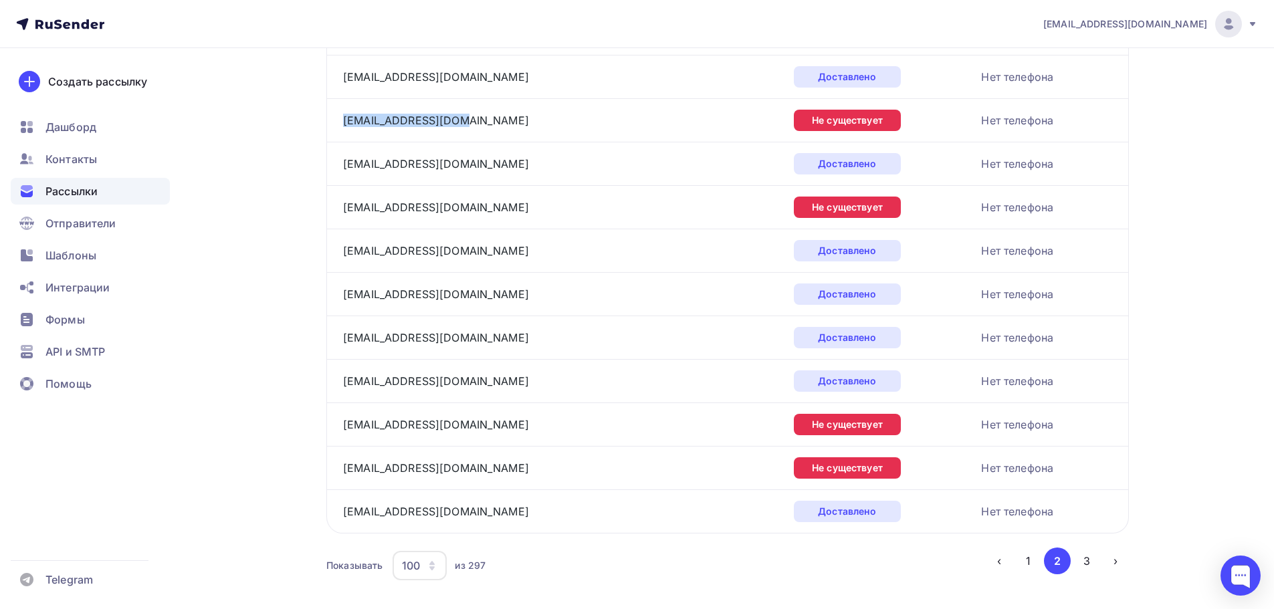
scroll to position [4127, 0]
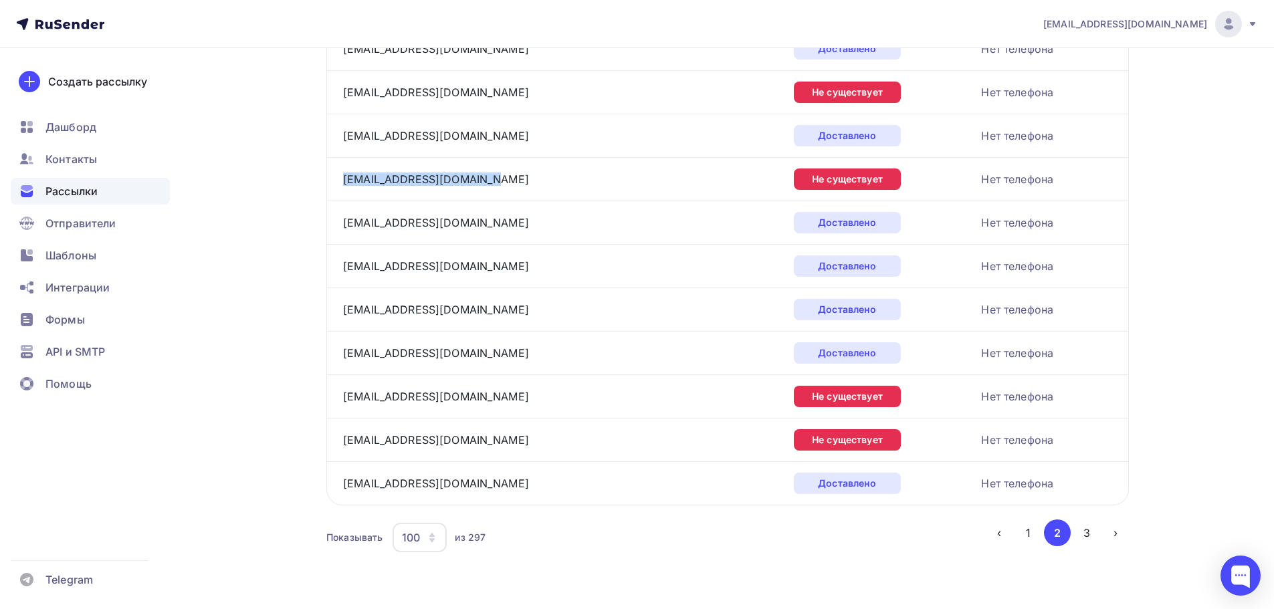
drag, startPoint x: 475, startPoint y: 177, endPoint x: 340, endPoint y: 173, distance: 134.5
click at [340, 173] on td "ik-3.snab@46.fsin.gov.ru" at bounding box center [557, 178] width 462 height 43
drag, startPoint x: 464, startPoint y: 397, endPoint x: 342, endPoint y: 407, distance: 122.2
click at [342, 407] on td "markrting-ik4@mail.ru" at bounding box center [557, 396] width 462 height 43
drag, startPoint x: 460, startPoint y: 443, endPoint x: 337, endPoint y: 438, distance: 122.5
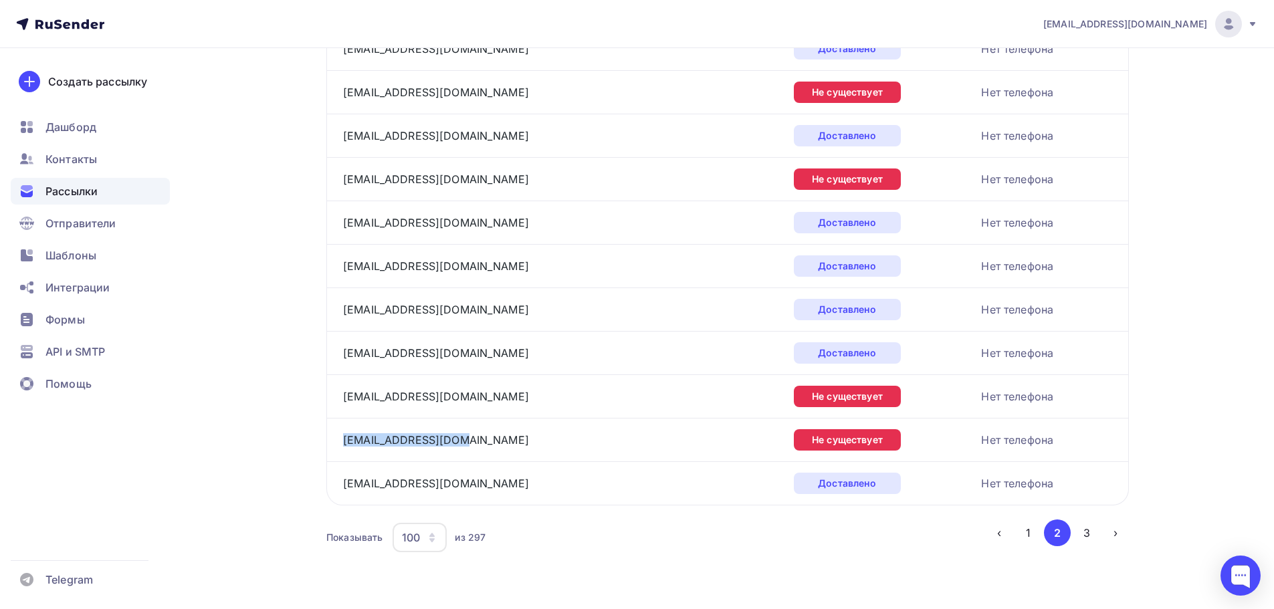
click at [337, 438] on td "ik2-omto@23.fsin.su" at bounding box center [557, 439] width 462 height 43
click at [1079, 529] on button "3" at bounding box center [1087, 533] width 27 height 27
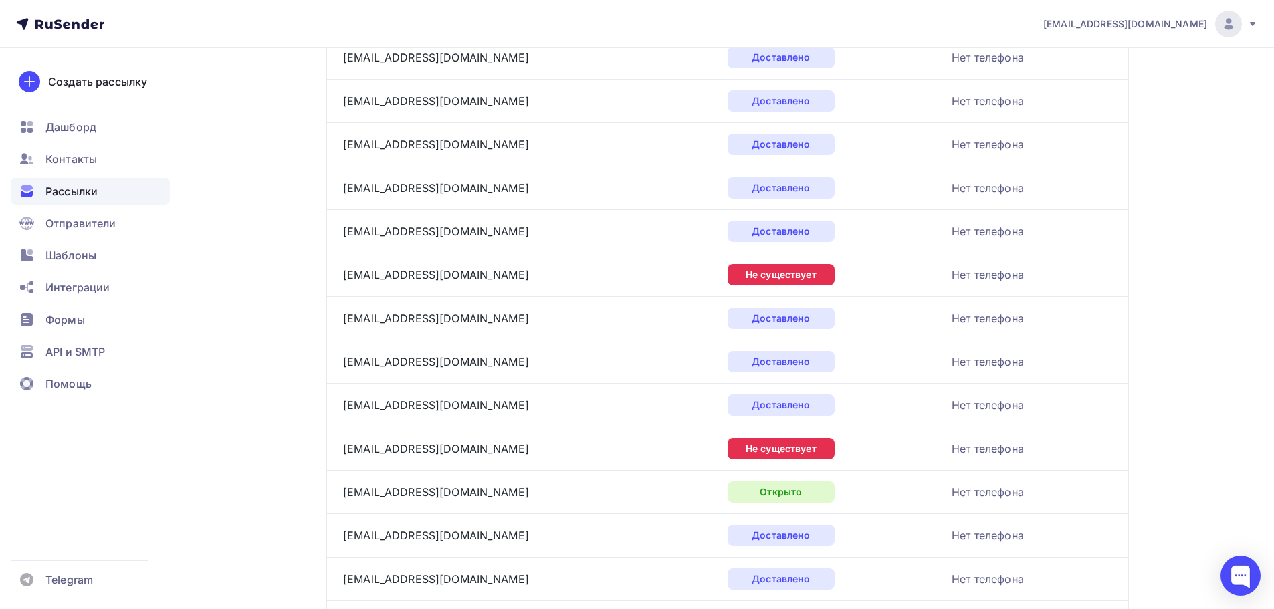
scroll to position [308, 0]
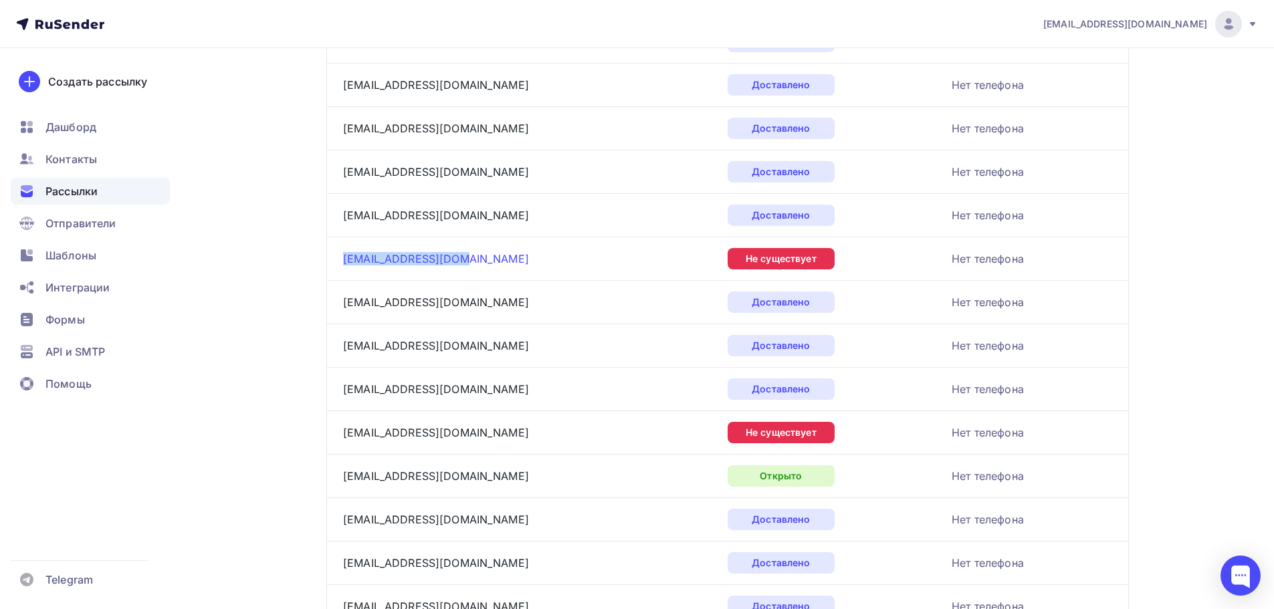
drag, startPoint x: 462, startPoint y: 261, endPoint x: 344, endPoint y: 260, distance: 118.4
click at [344, 260] on div "ik50fedoruk@mail.ru" at bounding box center [510, 258] width 334 height 21
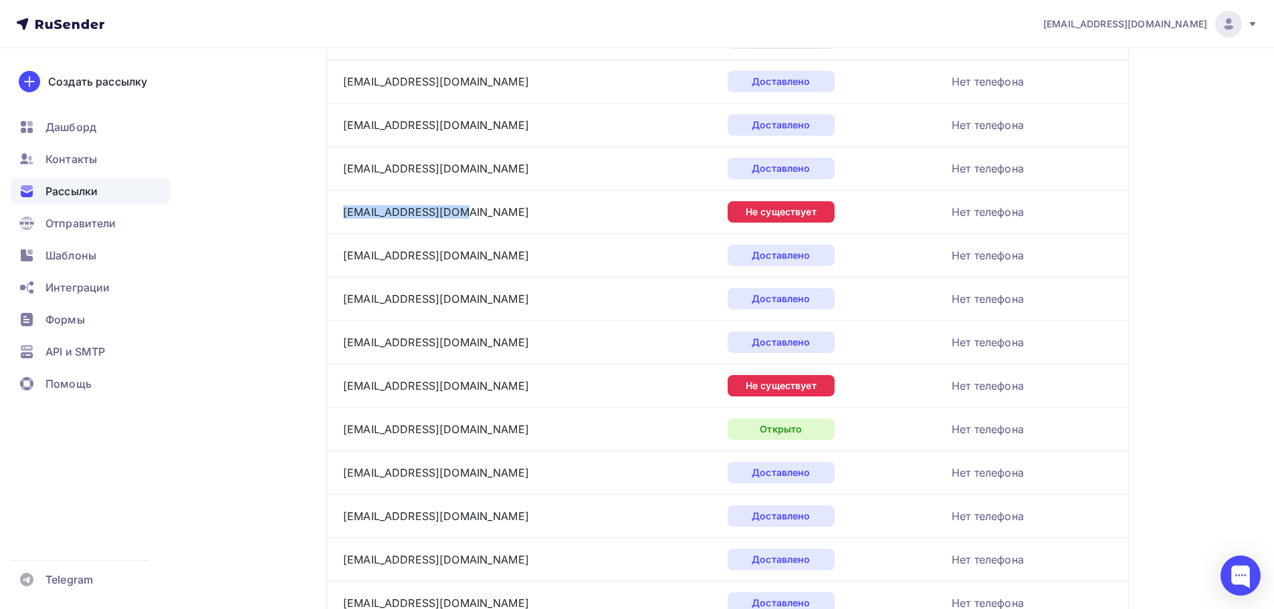
scroll to position [508, 0]
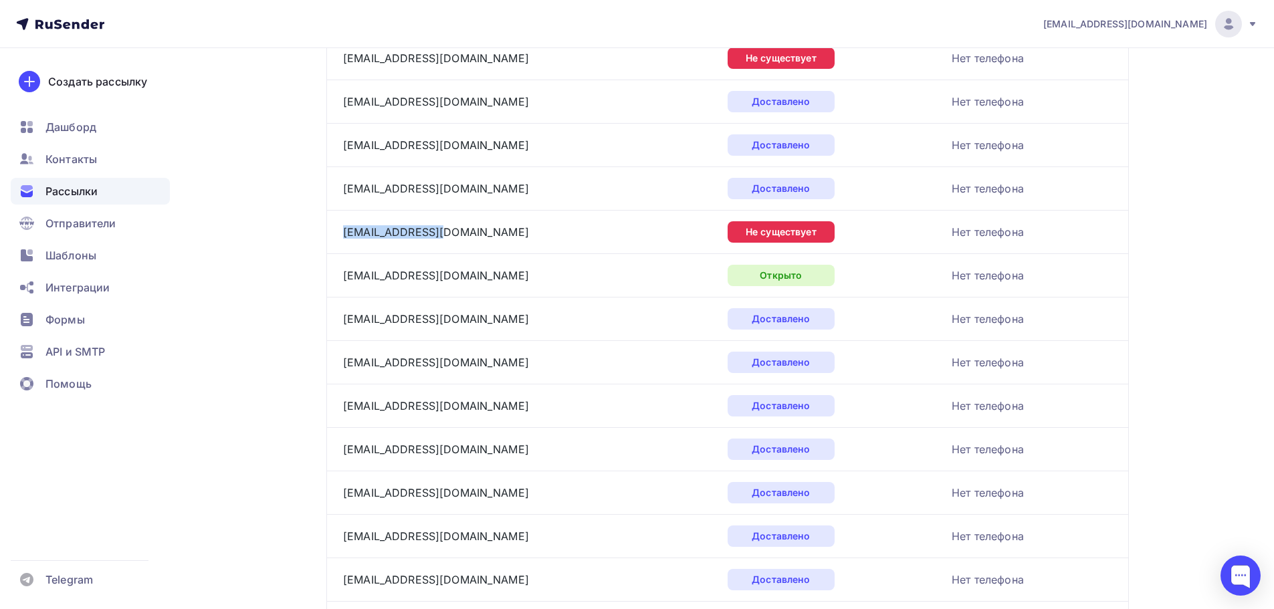
drag, startPoint x: 432, startPoint y: 235, endPoint x: 336, endPoint y: 235, distance: 95.7
click at [336, 235] on td "ik-41@rambler.ru" at bounding box center [524, 231] width 396 height 43
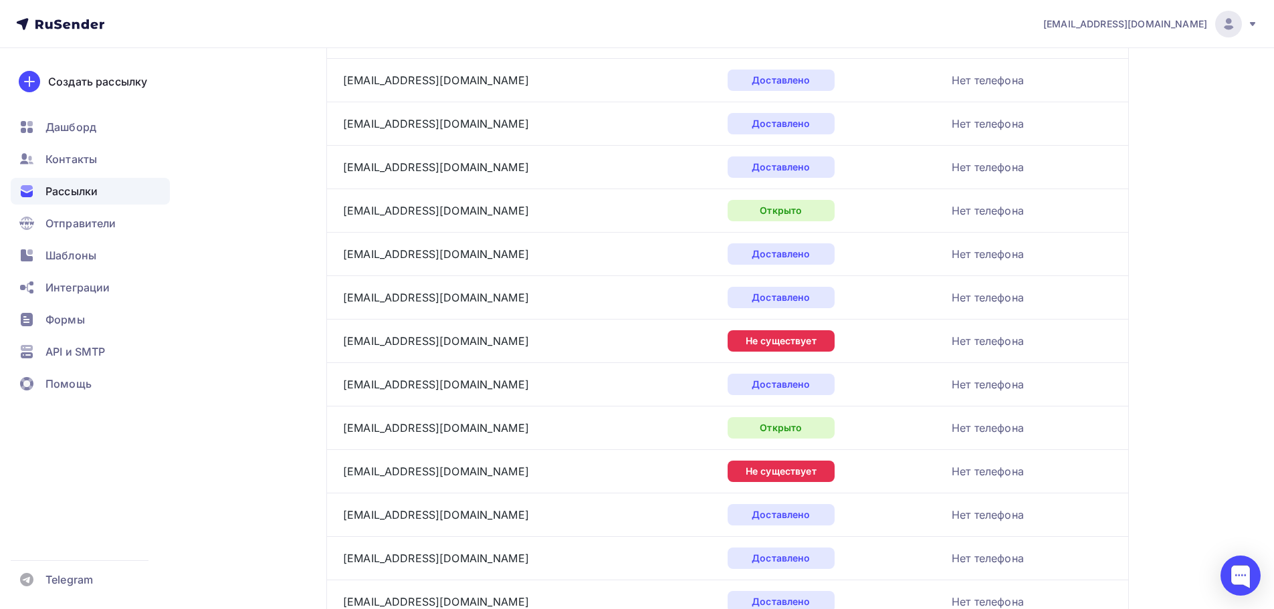
scroll to position [977, 0]
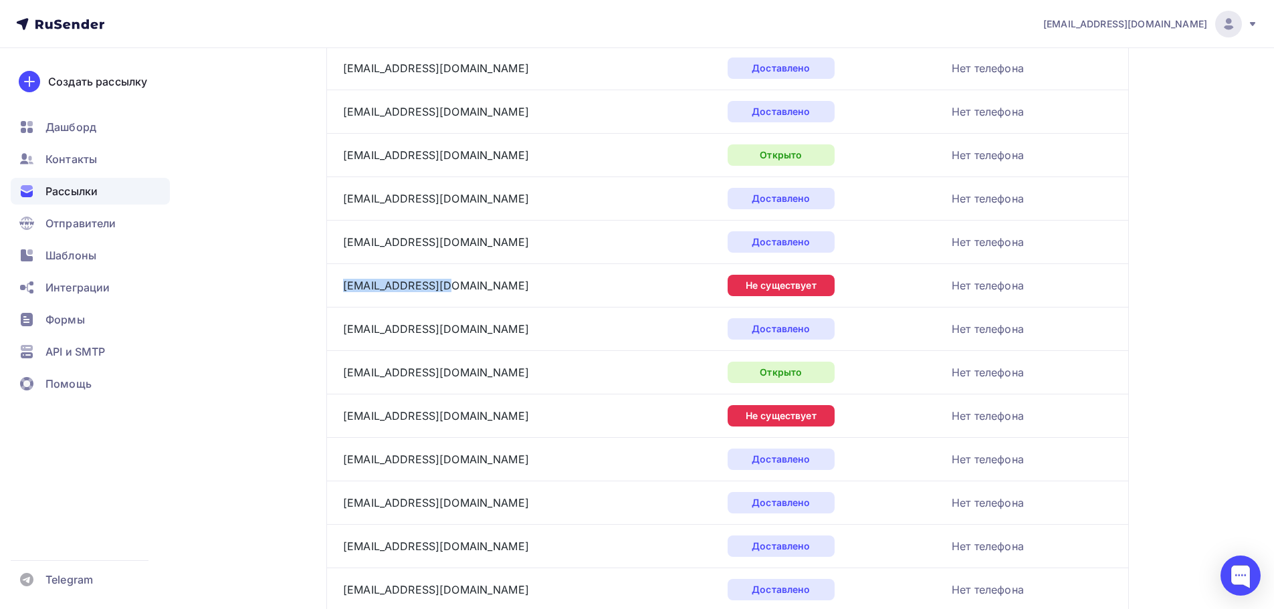
drag, startPoint x: 452, startPoint y: 285, endPoint x: 342, endPoint y: 289, distance: 109.8
click at [342, 289] on td "ik13bux@gmail.com" at bounding box center [524, 285] width 396 height 43
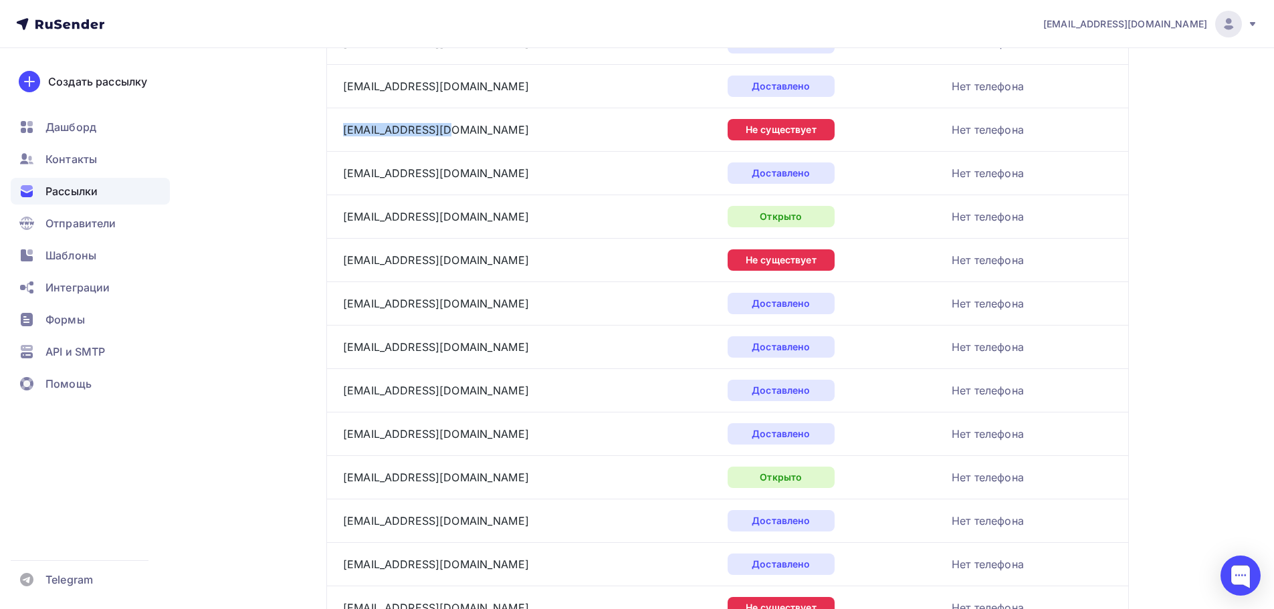
scroll to position [1177, 0]
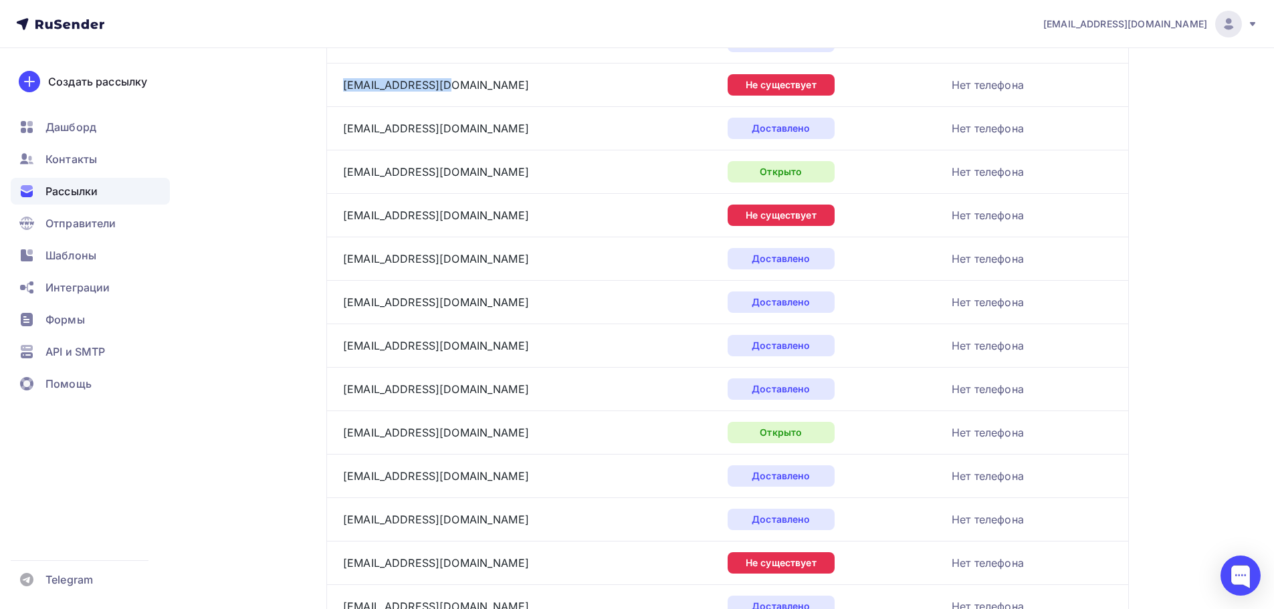
drag, startPoint x: 504, startPoint y: 215, endPoint x: 337, endPoint y: 201, distance: 167.2
click at [337, 201] on td "fbuik1ufsinrossiipokbr@mail.ru" at bounding box center [524, 214] width 396 height 43
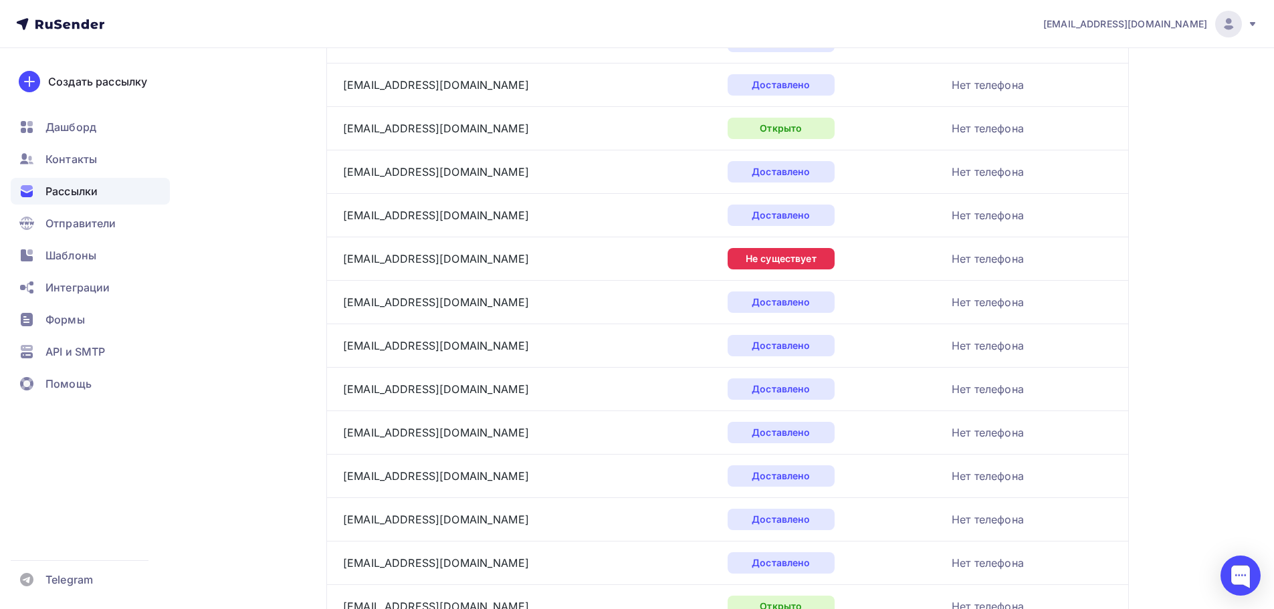
scroll to position [1579, 0]
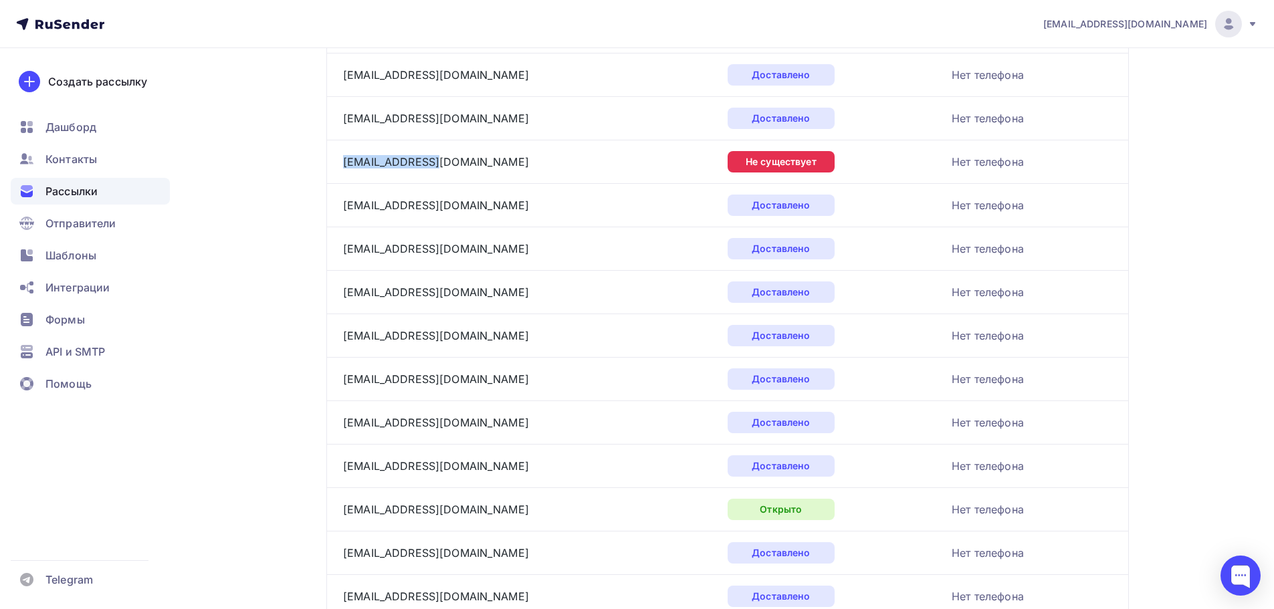
drag, startPoint x: 439, startPoint y: 161, endPoint x: 328, endPoint y: 165, distance: 110.4
click at [328, 165] on td "ik-6@37.fsin.ru" at bounding box center [524, 161] width 396 height 43
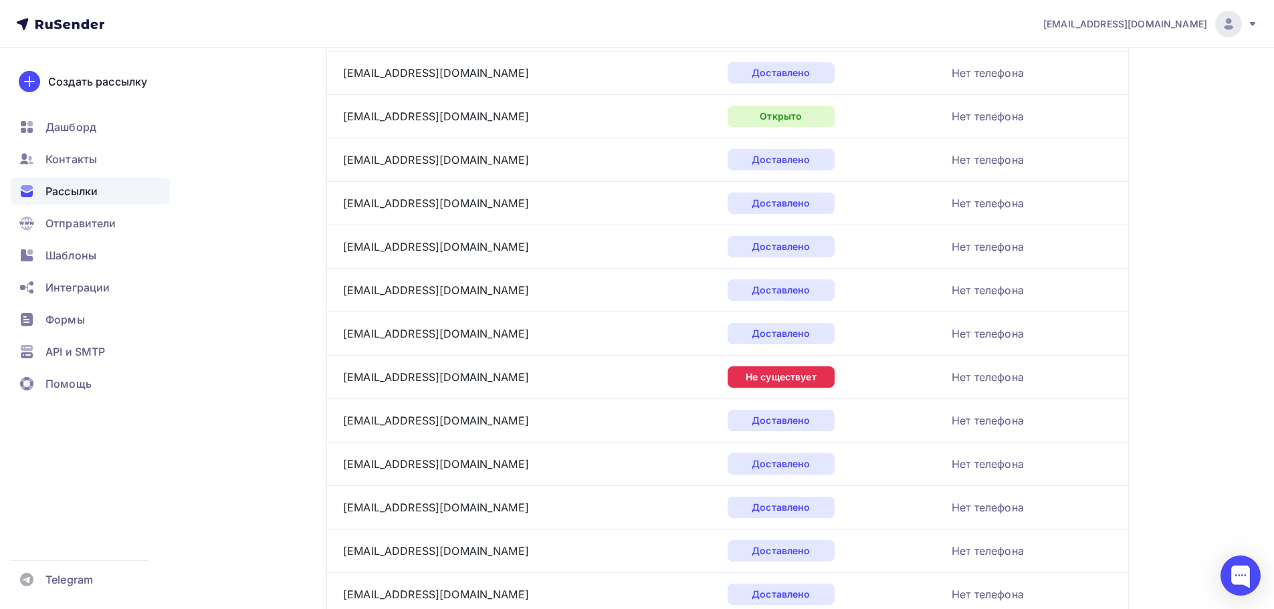
scroll to position [2181, 0]
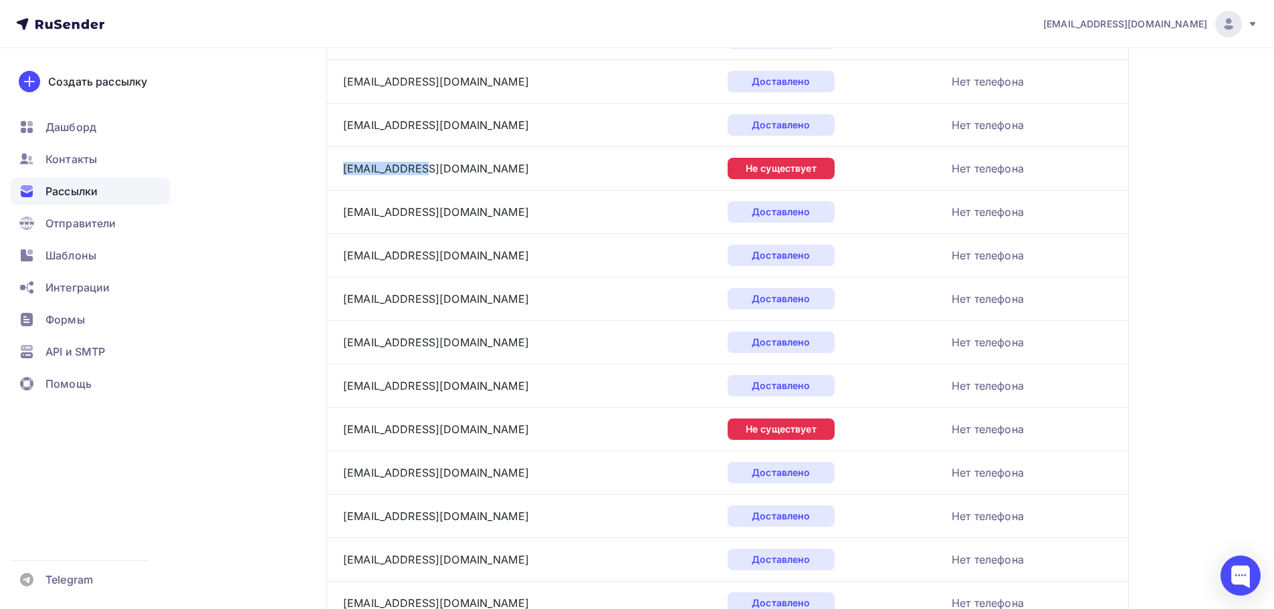
drag, startPoint x: 413, startPoint y: 168, endPoint x: 337, endPoint y: 171, distance: 75.6
click at [337, 171] on td "ik9i82@mai.ru" at bounding box center [524, 167] width 396 height 43
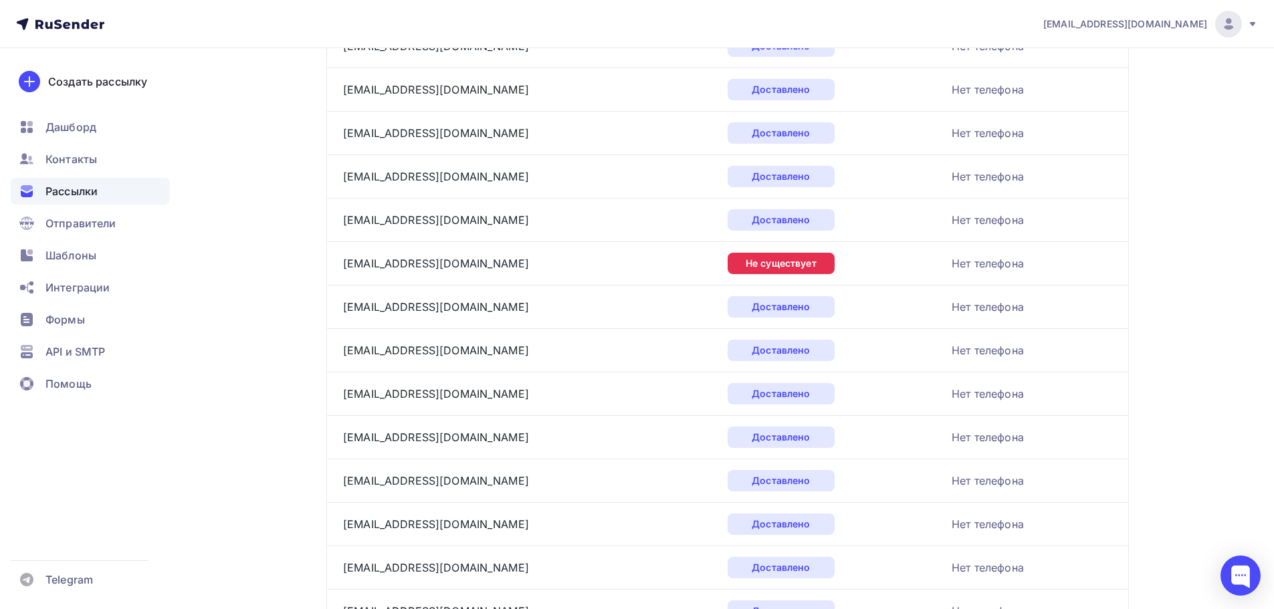
scroll to position [2381, 0]
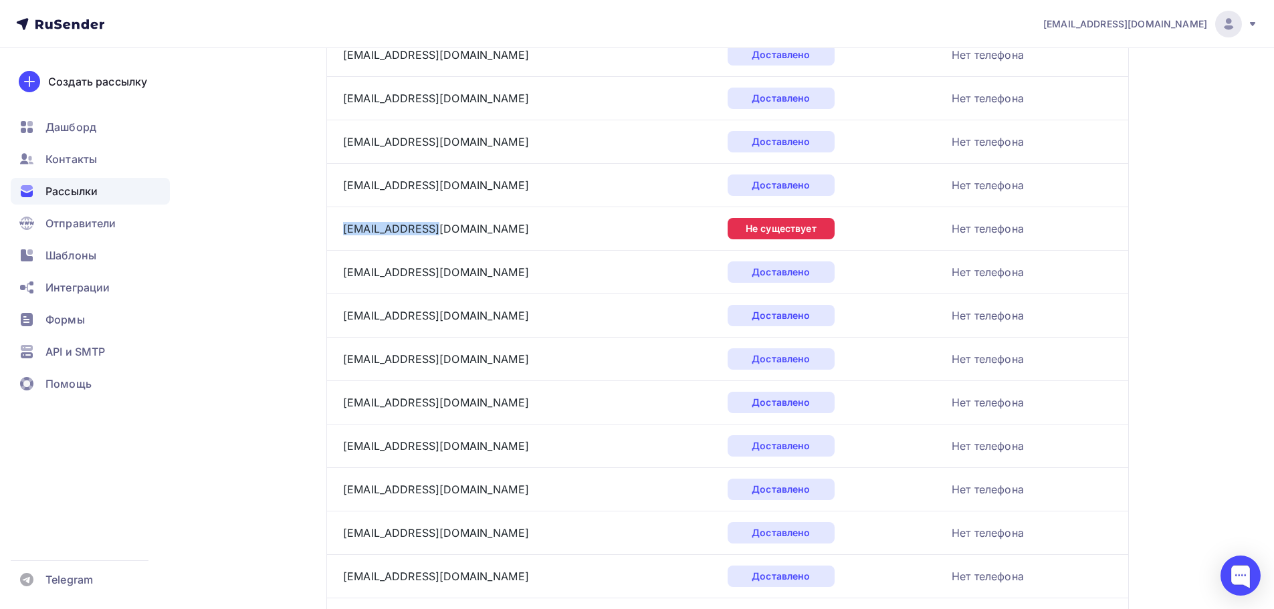
drag, startPoint x: 439, startPoint y: 229, endPoint x: 338, endPoint y: 221, distance: 100.7
click at [338, 221] on td "ik-2@35.fsin.su" at bounding box center [524, 228] width 396 height 43
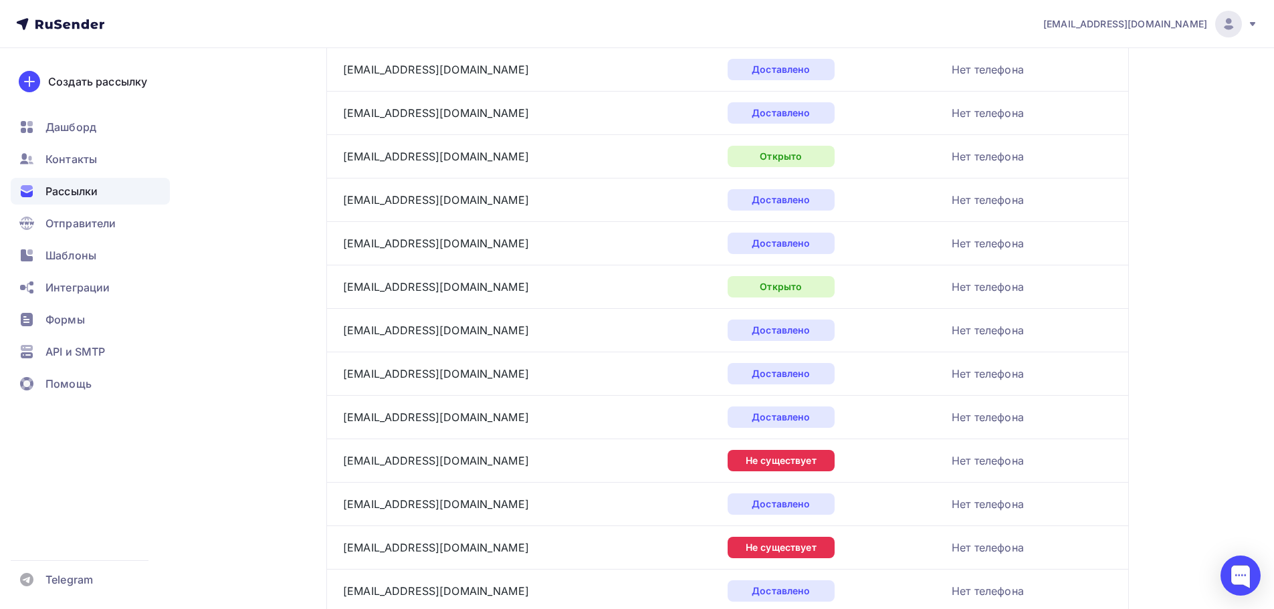
scroll to position [3251, 0]
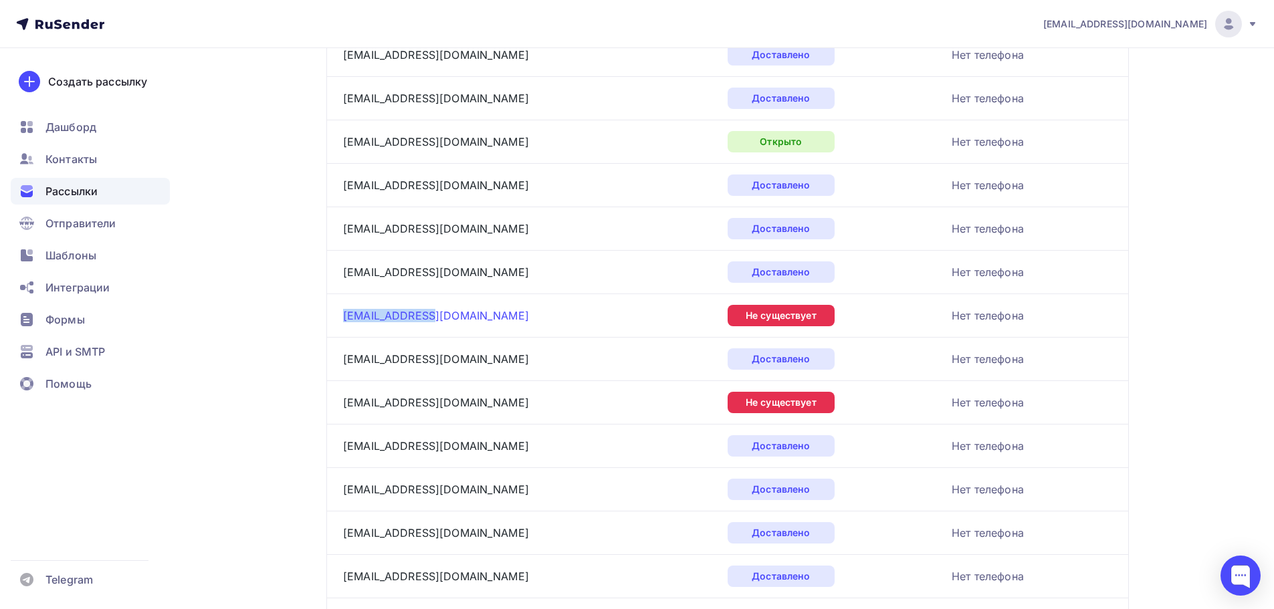
drag, startPoint x: 423, startPoint y: 314, endPoint x: 351, endPoint y: 316, distance: 72.9
click at [338, 319] on td "ik1@ufsin32.ru" at bounding box center [524, 315] width 396 height 43
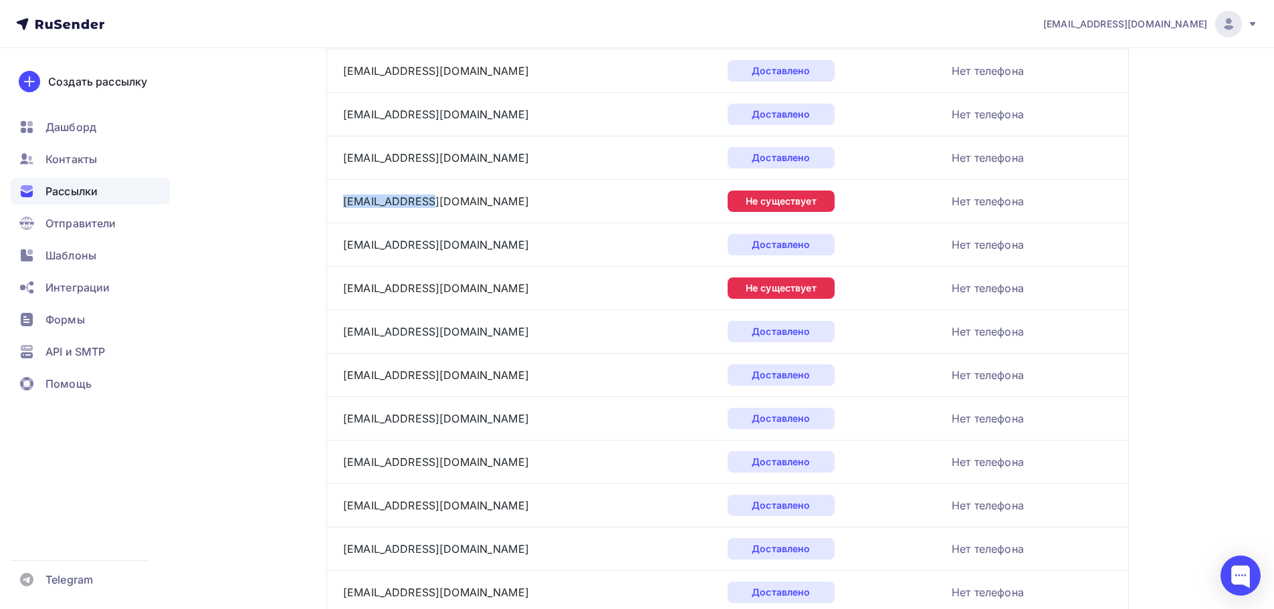
scroll to position [3385, 0]
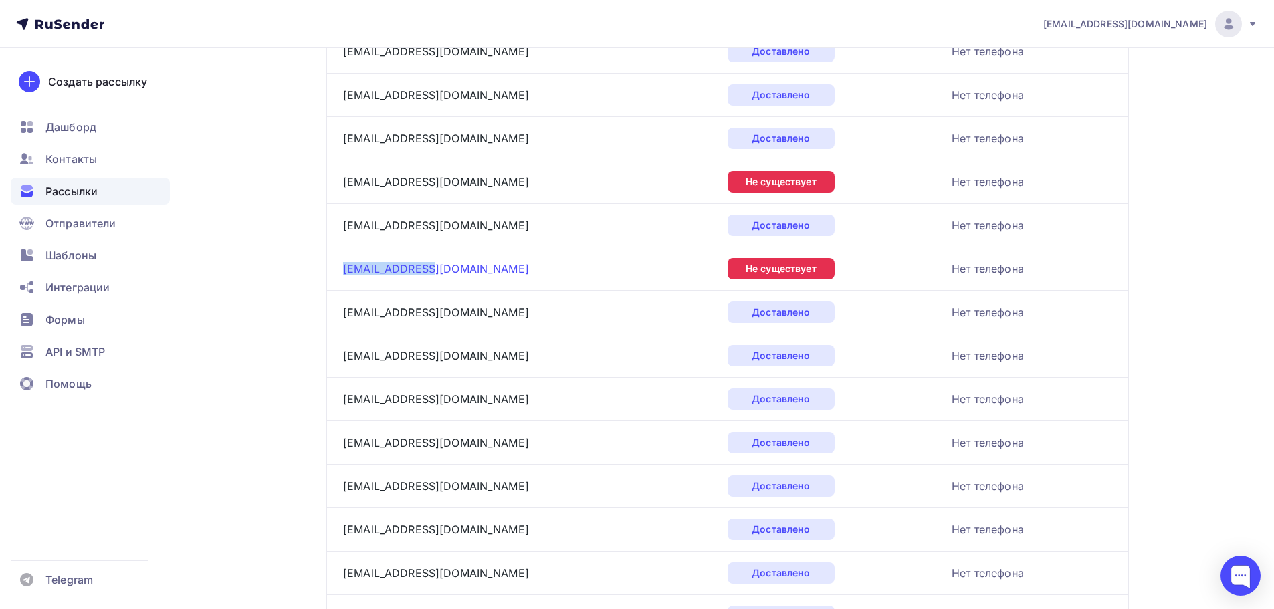
drag, startPoint x: 428, startPoint y: 268, endPoint x: 343, endPoint y: 275, distance: 85.3
click at [343, 275] on div "fgu_ik-4@bk.ru" at bounding box center [510, 268] width 334 height 21
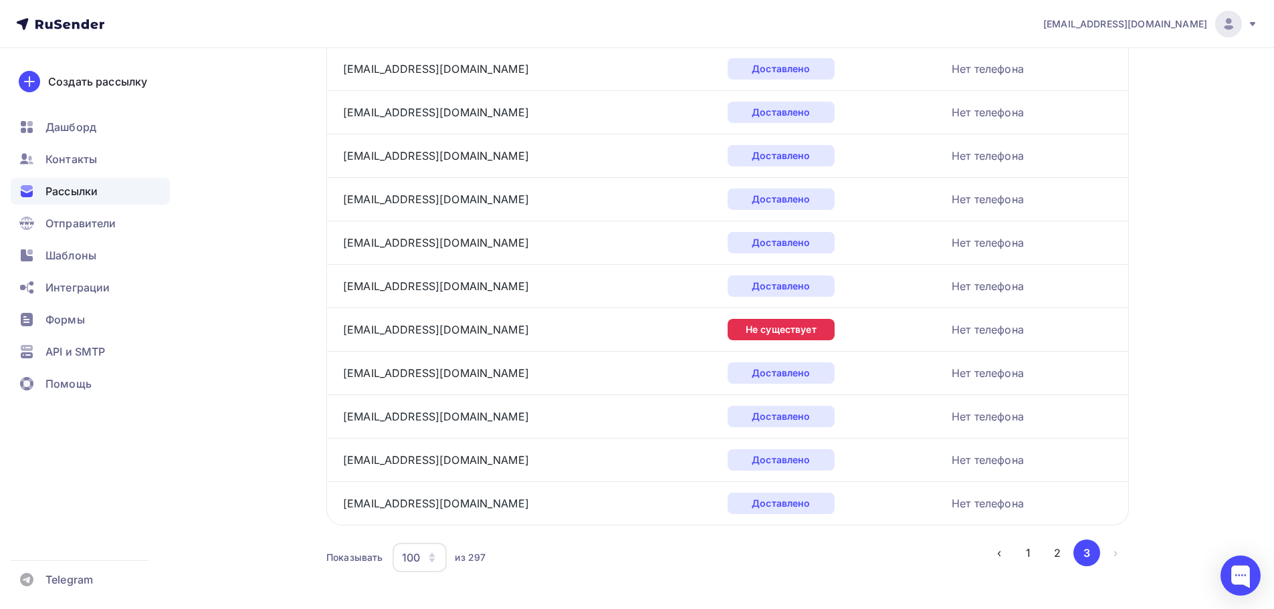
scroll to position [3996, 0]
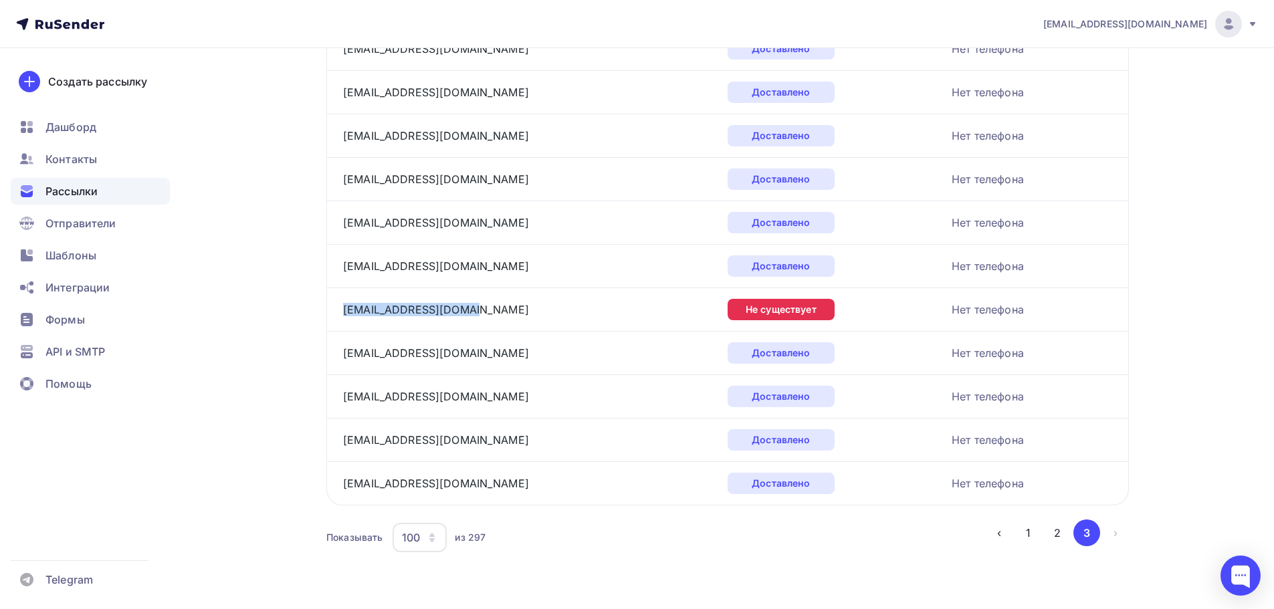
drag, startPoint x: 454, startPoint y: 313, endPoint x: 340, endPoint y: 313, distance: 113.1
click at [340, 313] on td "fku_ik-3ufsin@mail.ru" at bounding box center [524, 309] width 396 height 43
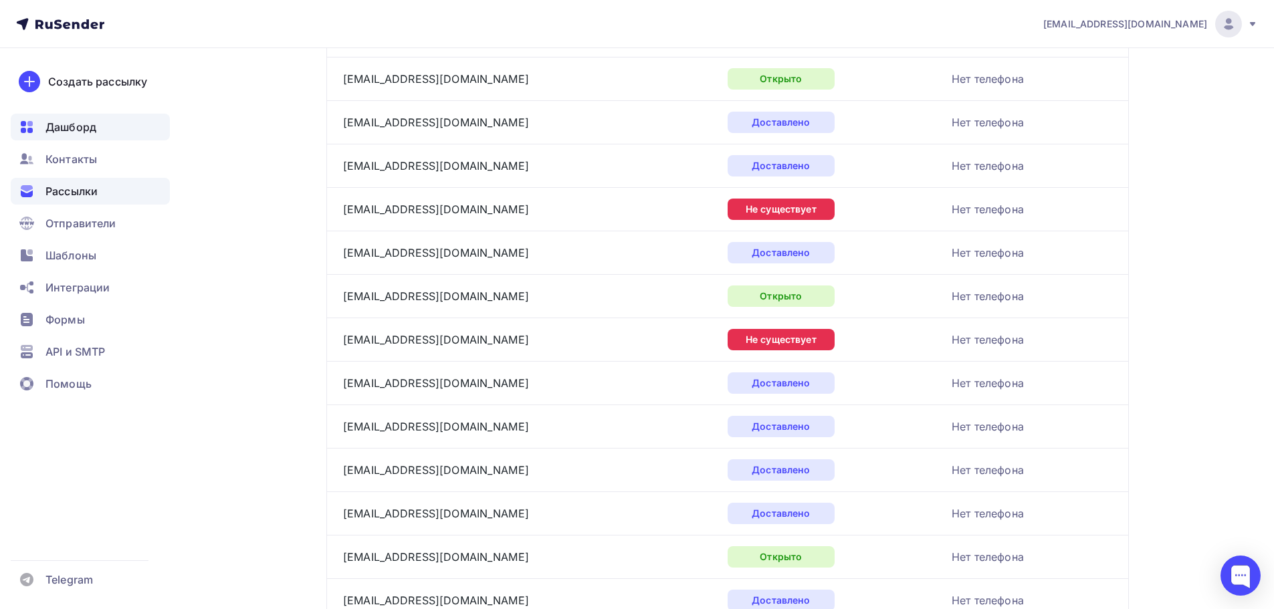
scroll to position [518, 0]
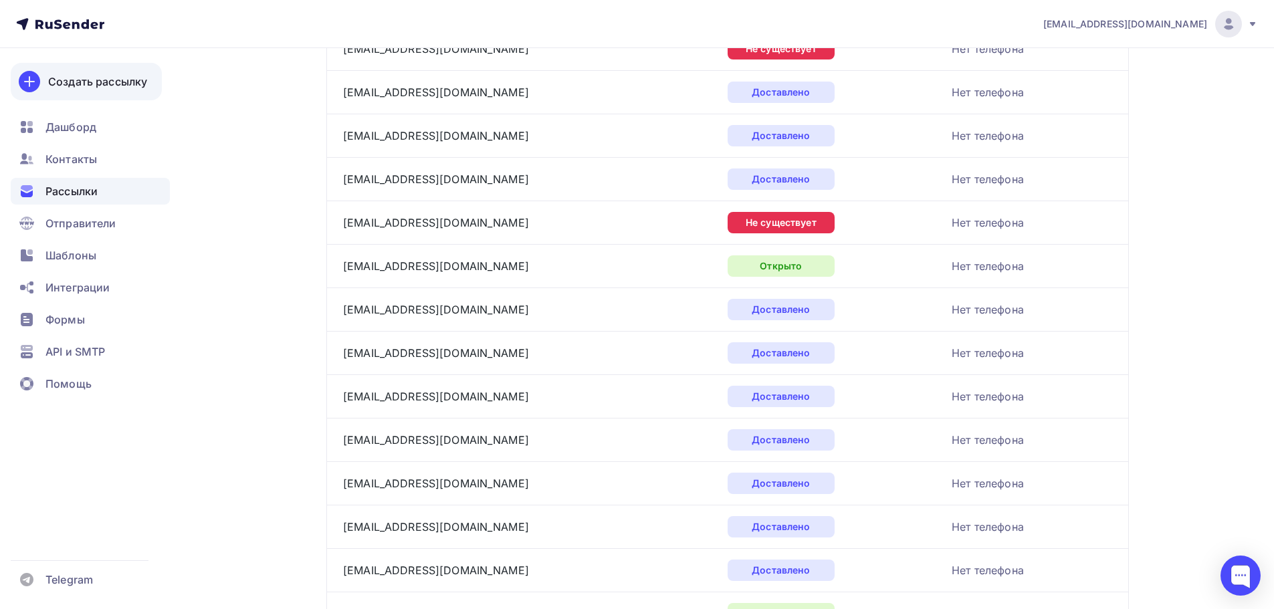
click at [106, 80] on div "Создать рассылку" at bounding box center [97, 82] width 99 height 16
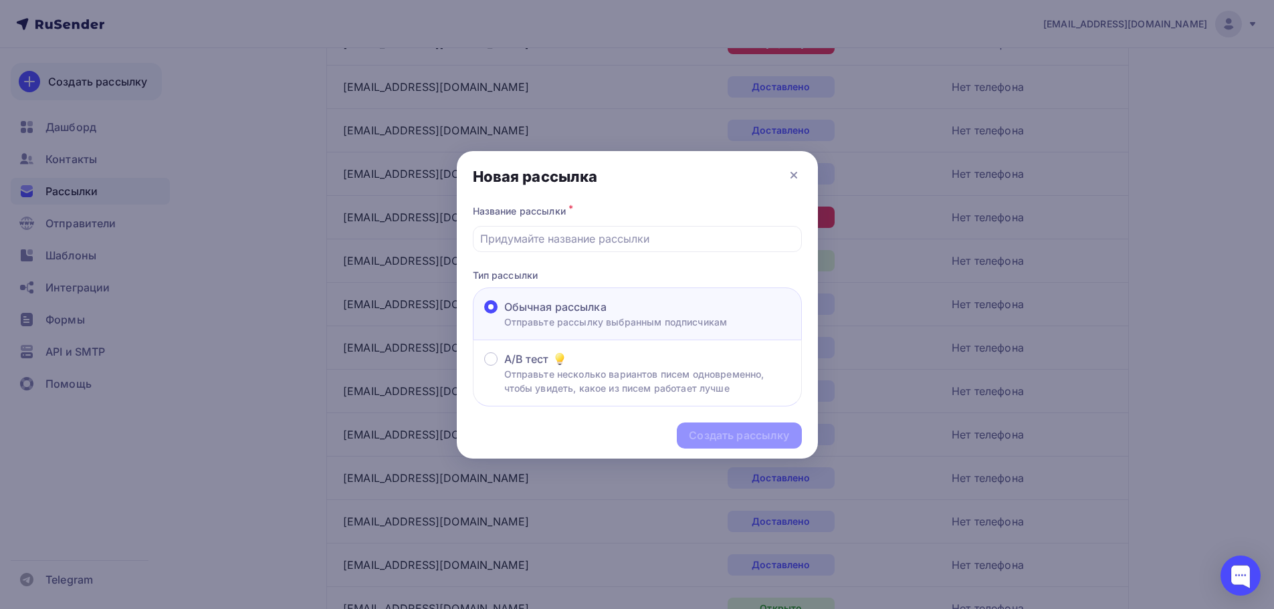
scroll to position [512, 0]
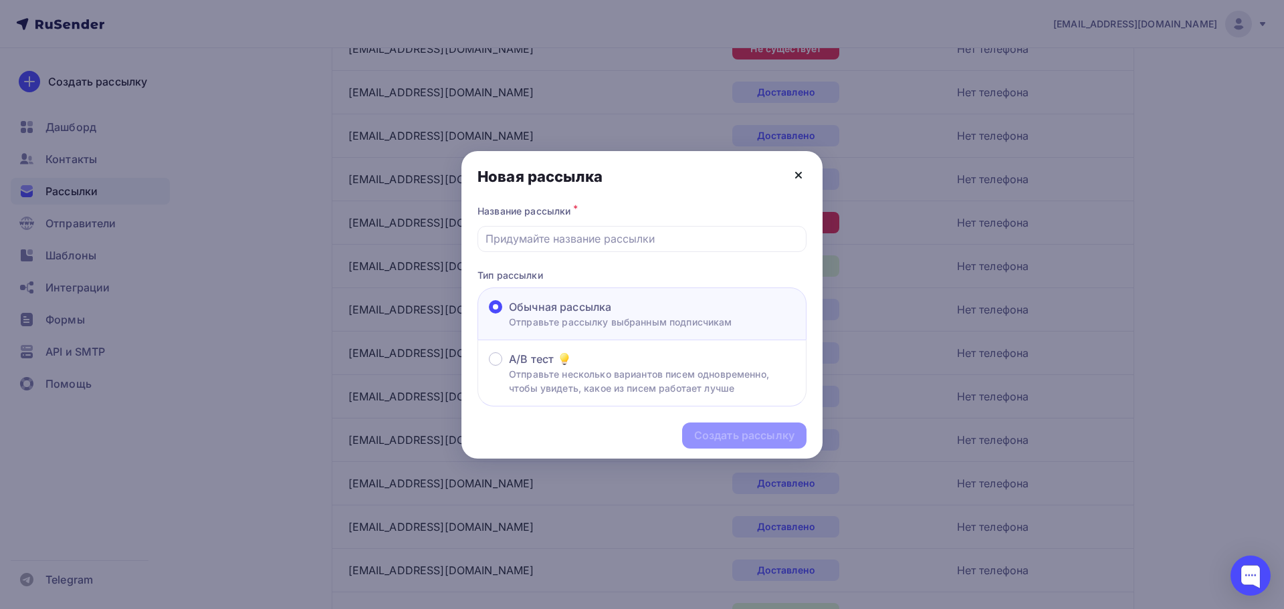
click at [802, 173] on icon at bounding box center [799, 175] width 16 height 16
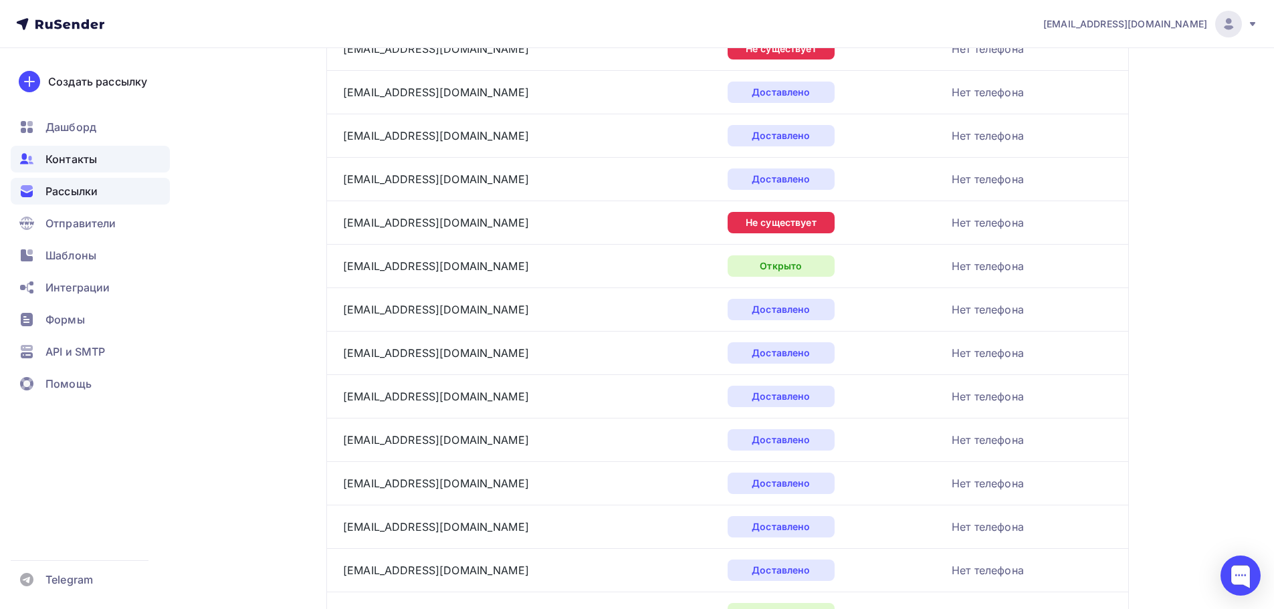
click at [63, 161] on span "Контакты" at bounding box center [71, 159] width 52 height 16
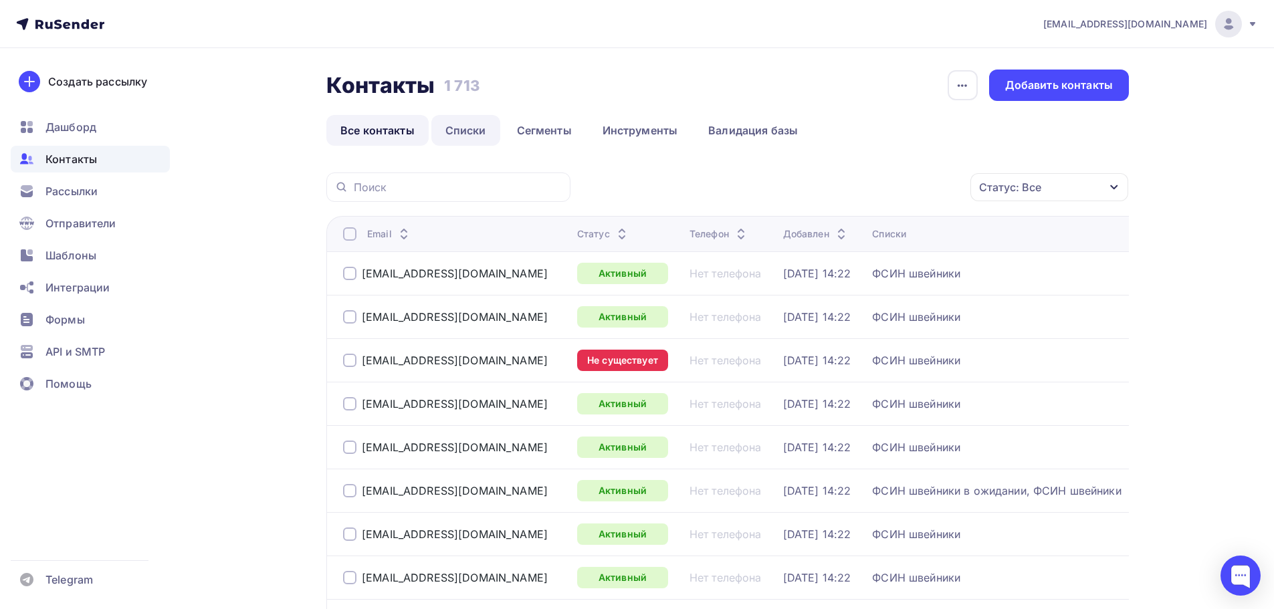
click at [478, 128] on link "Списки" at bounding box center [465, 130] width 69 height 31
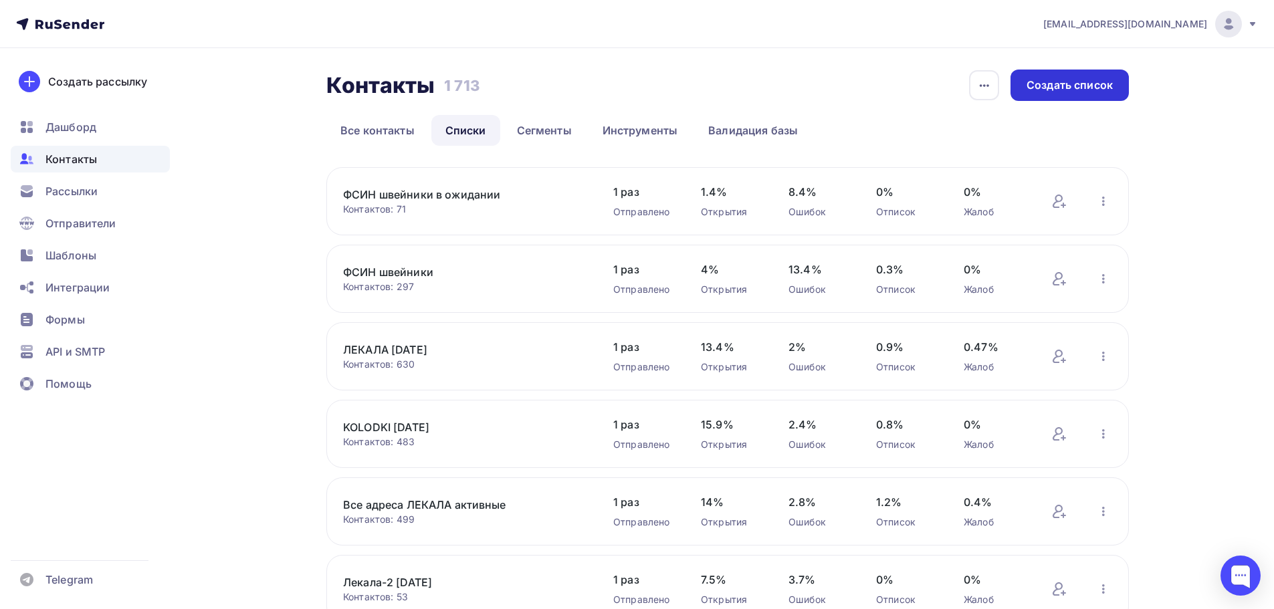
click at [1092, 84] on div "Создать список" at bounding box center [1070, 85] width 86 height 15
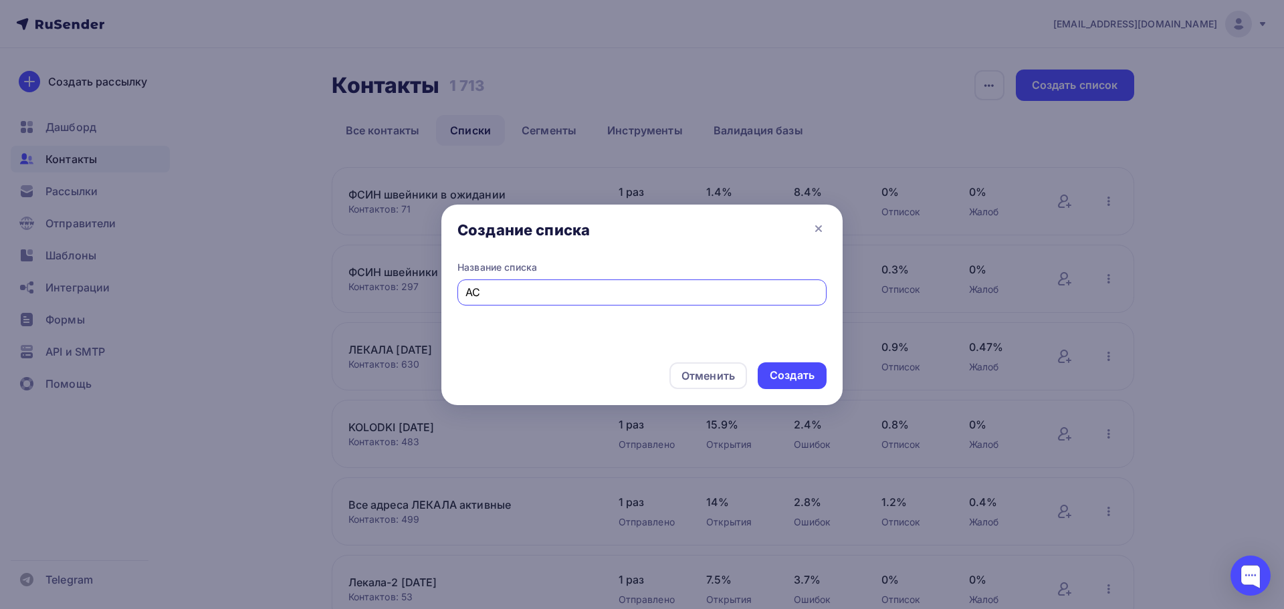
type input "A"
type input "ФСИН швейники2"
click at [793, 377] on div "Создать" at bounding box center [792, 375] width 45 height 15
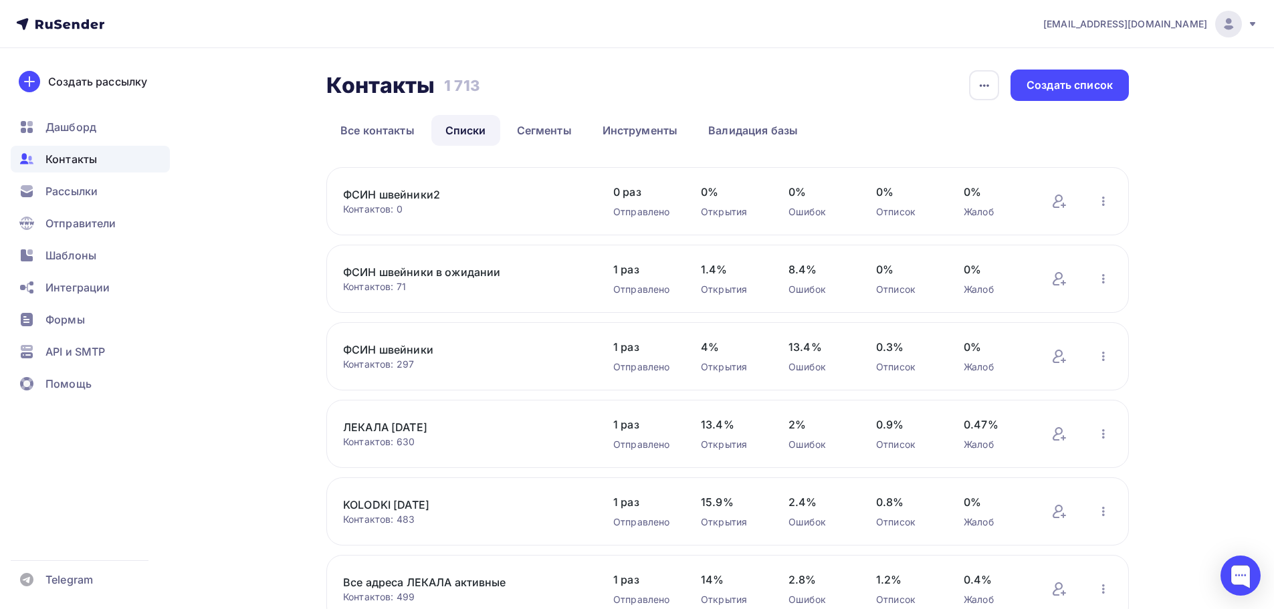
drag, startPoint x: 1084, startPoint y: 90, endPoint x: 1150, endPoint y: 215, distance: 141.8
click at [1197, 161] on div "kolodkishoes@yandex.ru Аккаунт Тарифы Выйти Создать рассылку Дашборд Контакты Р…" at bounding box center [637, 557] width 1274 height 1115
click at [255, 264] on div "Контакты Контакты 1 713 1 713 История импорта Создать список Все контакты Списк…" at bounding box center [637, 581] width 1096 height 1067
click at [74, 86] on div "Создать рассылку" at bounding box center [97, 82] width 99 height 16
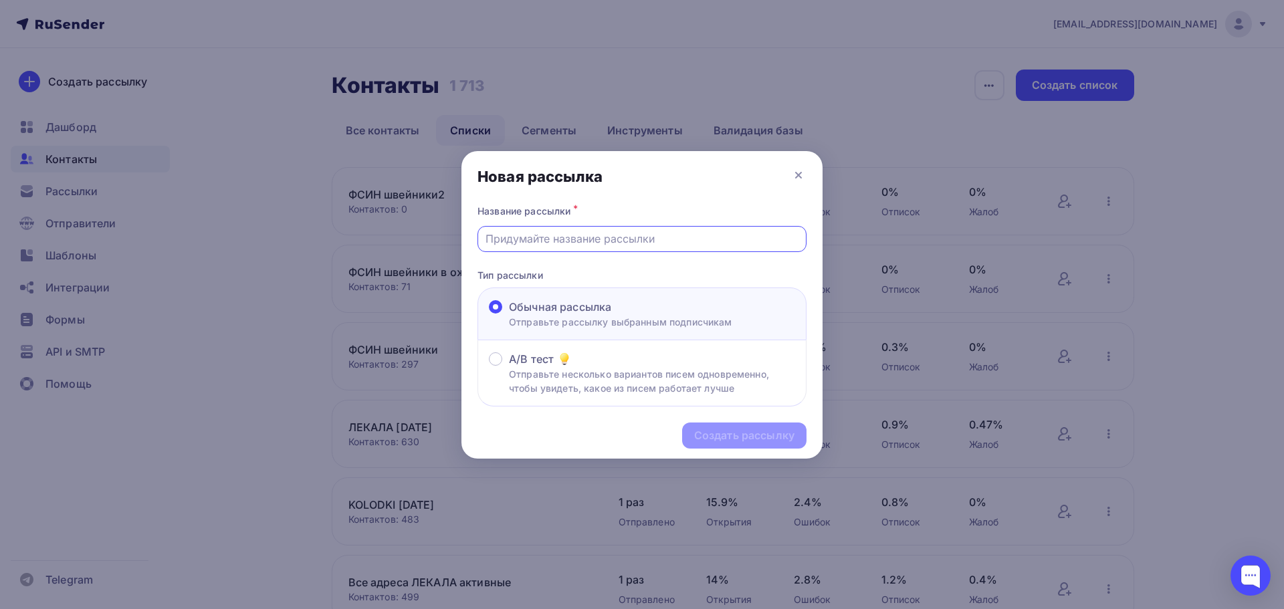
click at [569, 242] on input "text" at bounding box center [643, 239] width 314 height 16
click at [569, 241] on input "text" at bounding box center [643, 239] width 314 height 16
click at [617, 243] on input "text" at bounding box center [643, 239] width 314 height 16
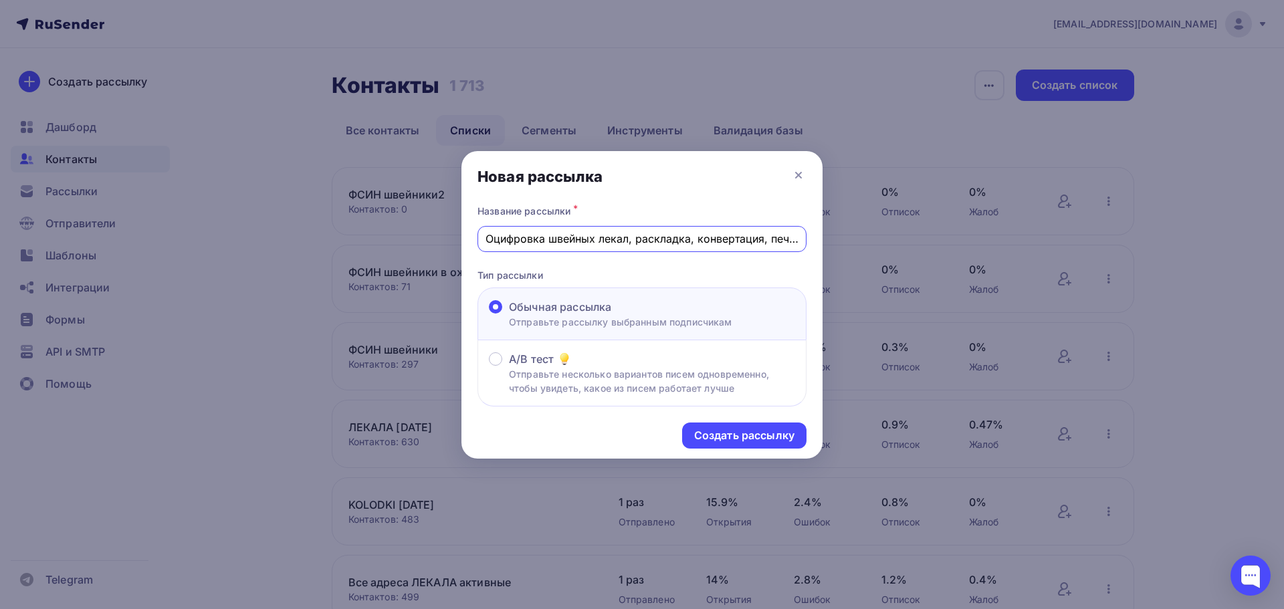
scroll to position [0, 78]
drag, startPoint x: 485, startPoint y: 239, endPoint x: 1141, endPoint y: 250, distance: 655.6
click at [1143, 250] on div "Новая рассылка Название рассылки * Оцифровка швейных лекал, раскладка, конверта…" at bounding box center [642, 304] width 1284 height 609
type input "Оцифровка швейных лекал, раскладка, конвертация, печать, резка лекал."
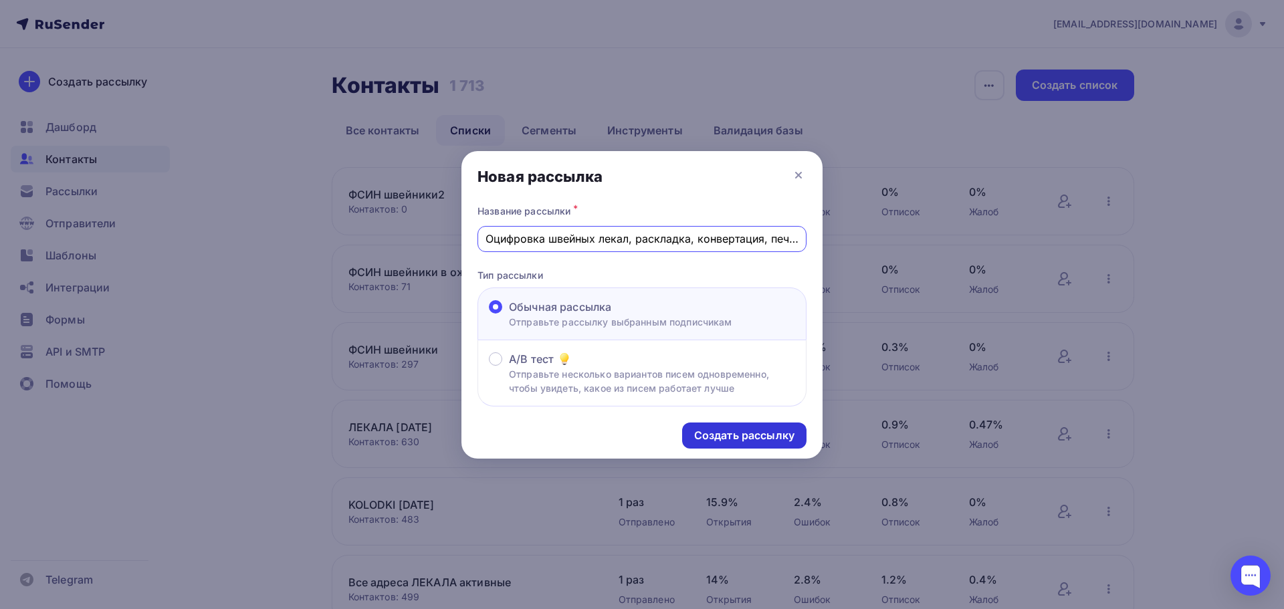
click at [747, 438] on div "Создать рассылку" at bounding box center [744, 435] width 100 height 15
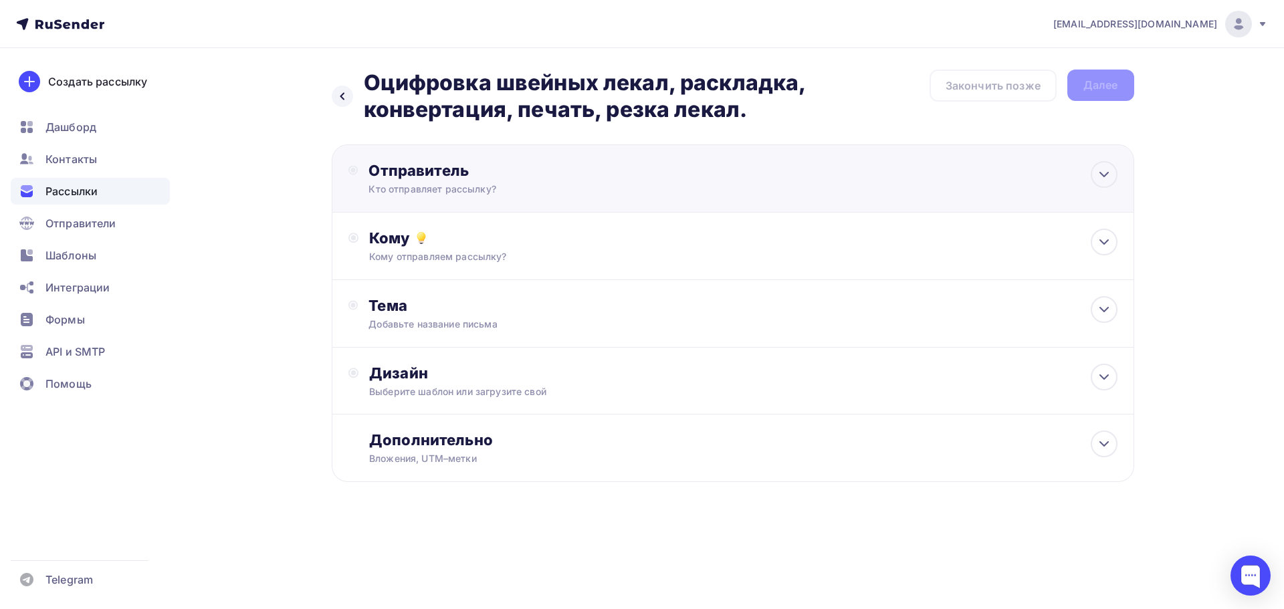
click at [444, 182] on div "Отправитель Кто отправляет рассылку? Email * kolodkishoes@yandex.ru info@kolodk…" at bounding box center [514, 178] width 290 height 35
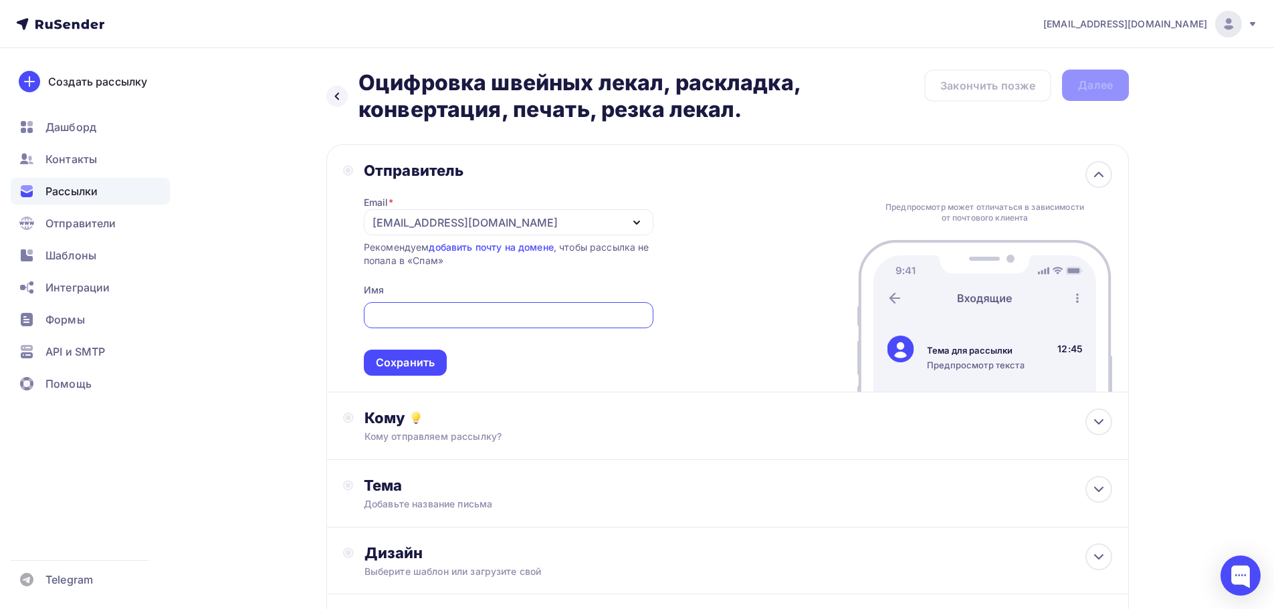
click at [472, 223] on div "[EMAIL_ADDRESS][DOMAIN_NAME]" at bounding box center [465, 223] width 185 height 16
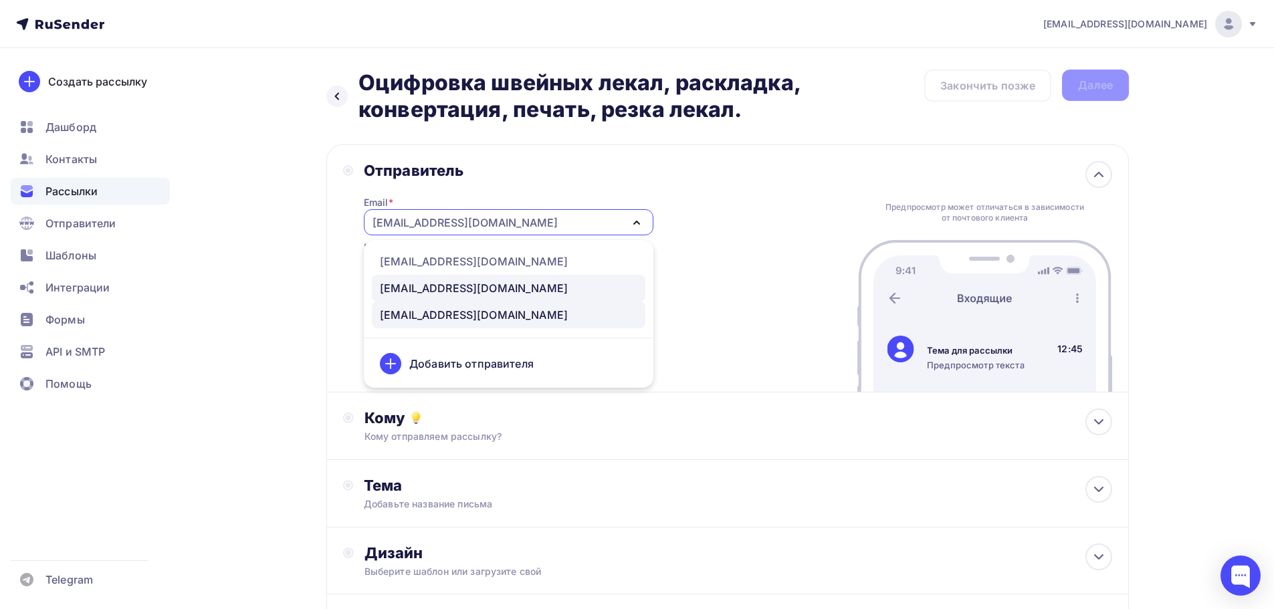
click at [446, 286] on div "info@lekalas.ru" at bounding box center [474, 288] width 188 height 16
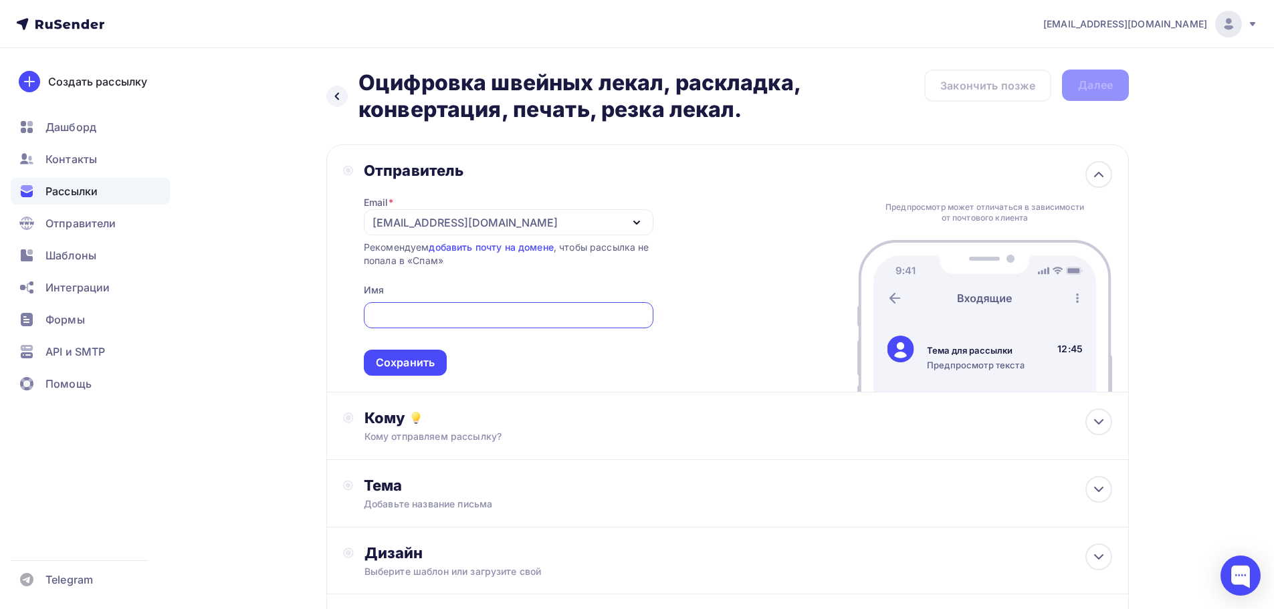
click at [432, 314] on input "text" at bounding box center [508, 316] width 274 height 16
type input "ЛЕКАЛА СЕРВИС"
click at [387, 365] on div "Сохранить" at bounding box center [405, 362] width 59 height 15
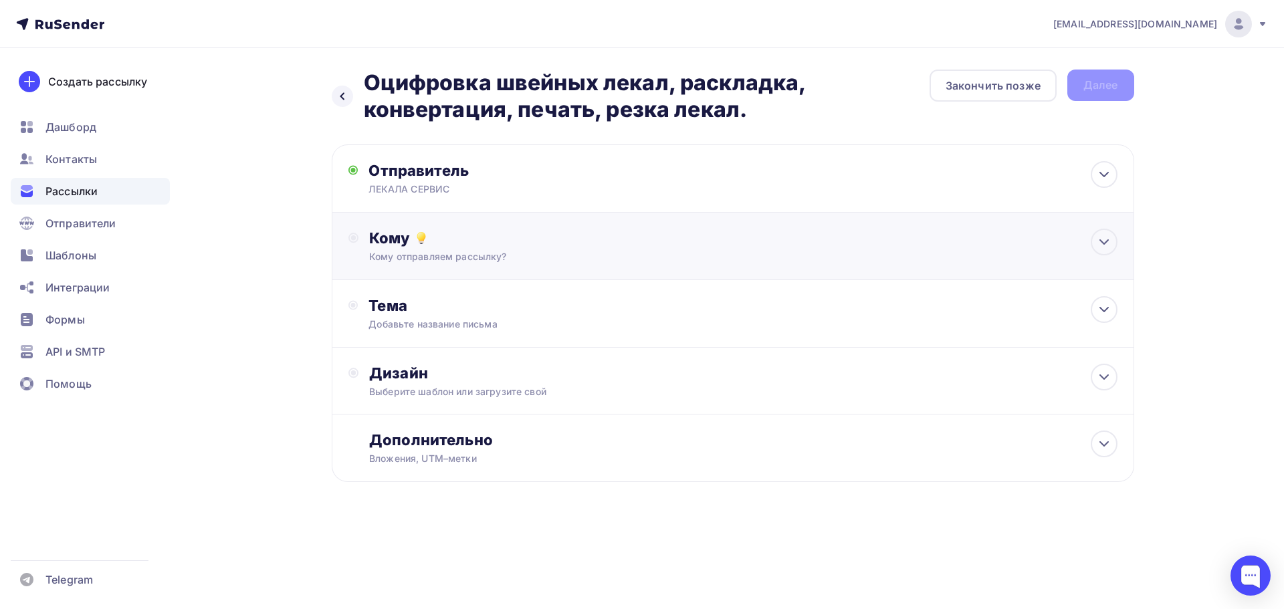
click at [435, 258] on div "Кому отправляем рассылку?" at bounding box center [706, 256] width 674 height 13
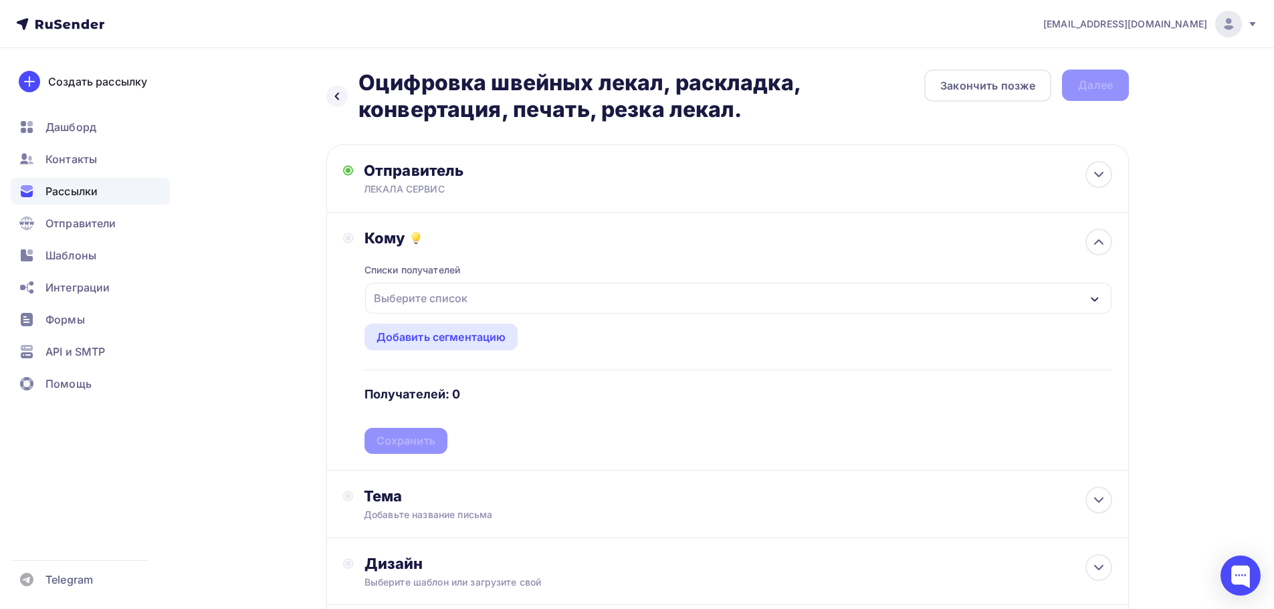
click at [448, 299] on div "Выберите список" at bounding box center [421, 298] width 104 height 24
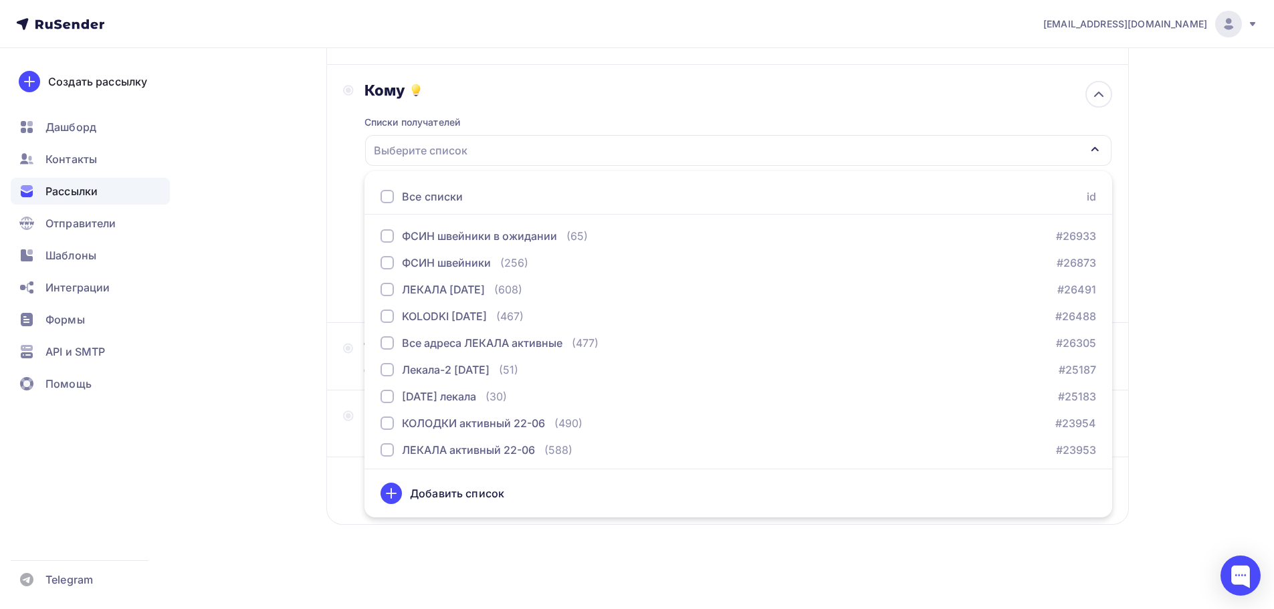
scroll to position [150, 0]
drag, startPoint x: 633, startPoint y: 23, endPoint x: 597, endPoint y: 17, distance: 36.6
click at [632, 24] on nav "kolodkishoes@yandex.ru Аккаунт Тарифы Выйти Создать рассылку Дашборд Контакты Р…" at bounding box center [637, 24] width 1274 height 48
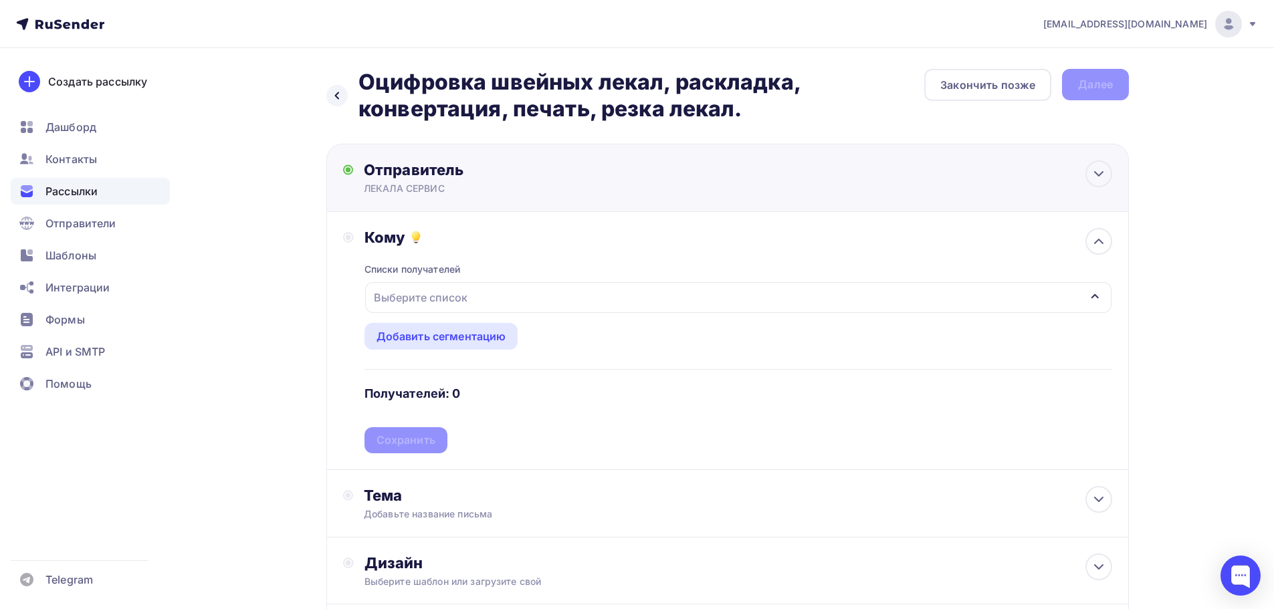
scroll to position [0, 0]
click at [1011, 88] on div "Закончить позже" at bounding box center [988, 86] width 95 height 16
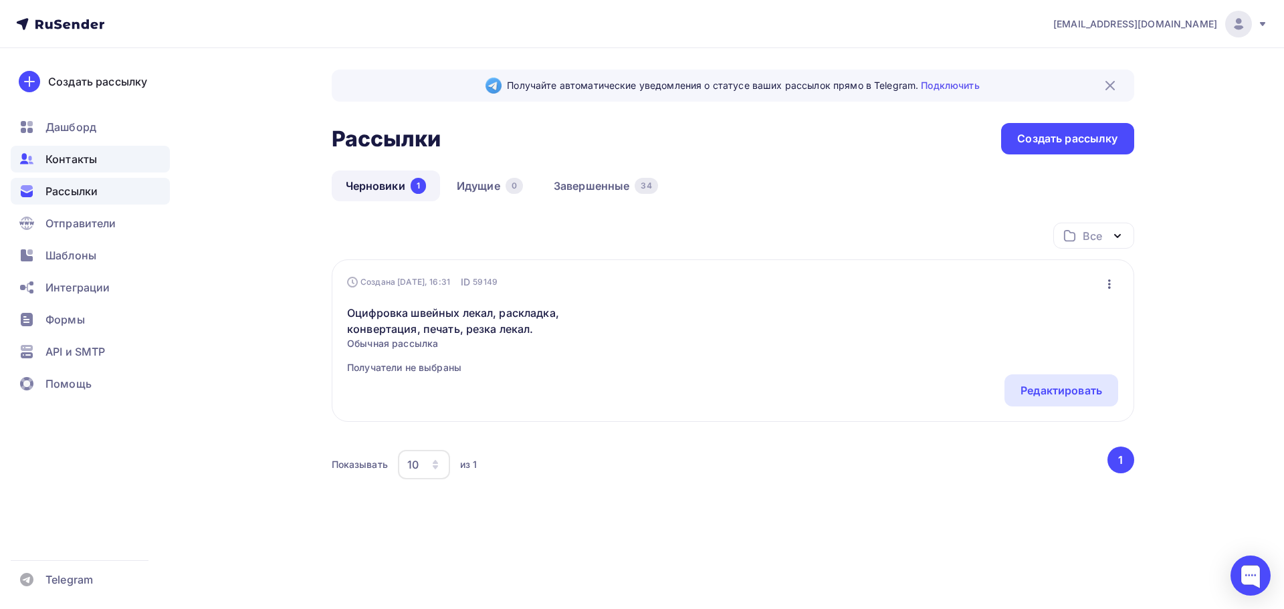
click at [61, 157] on span "Контакты" at bounding box center [71, 159] width 52 height 16
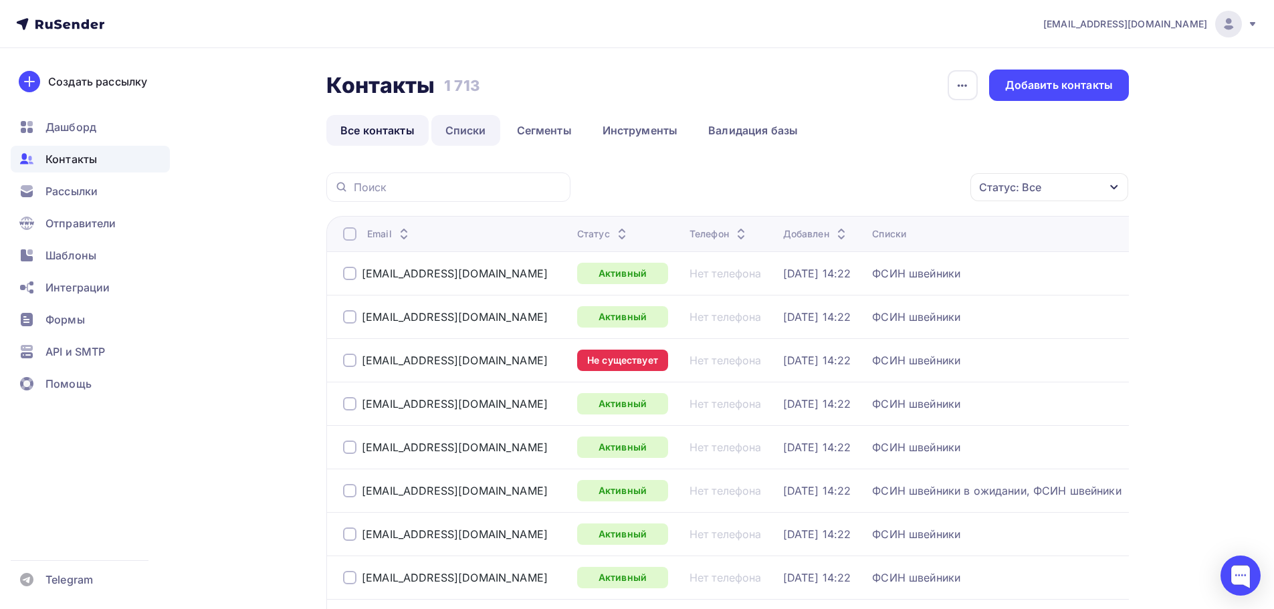
click at [460, 134] on link "Списки" at bounding box center [465, 130] width 69 height 31
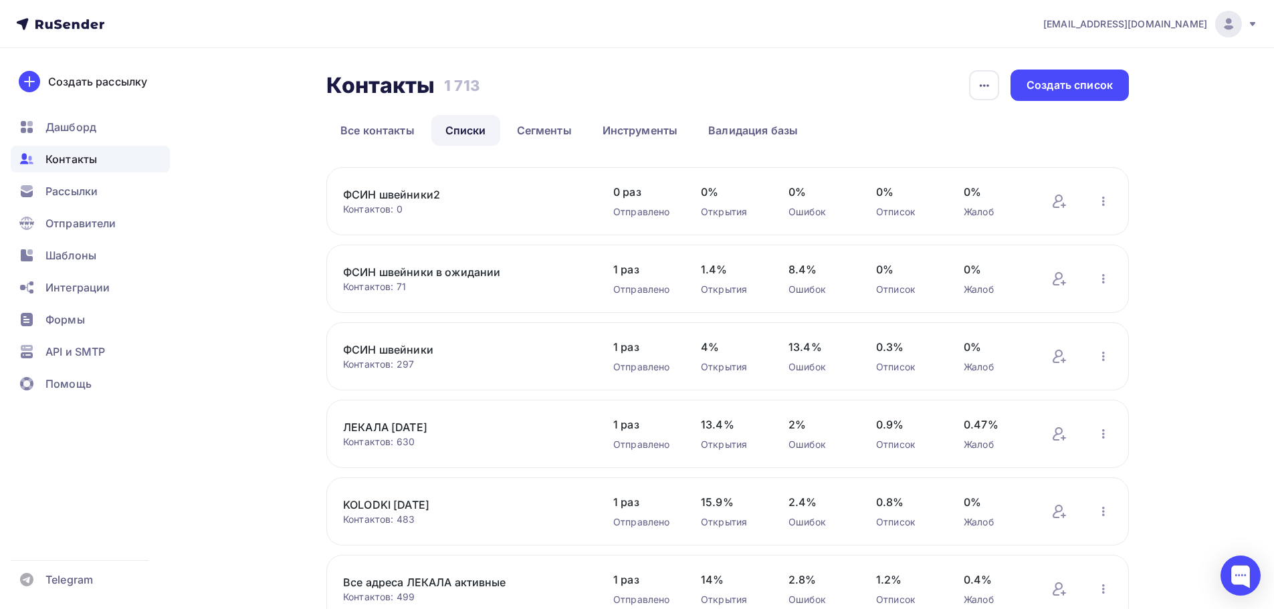
click at [397, 194] on link "ФСИН швейники2" at bounding box center [456, 195] width 227 height 16
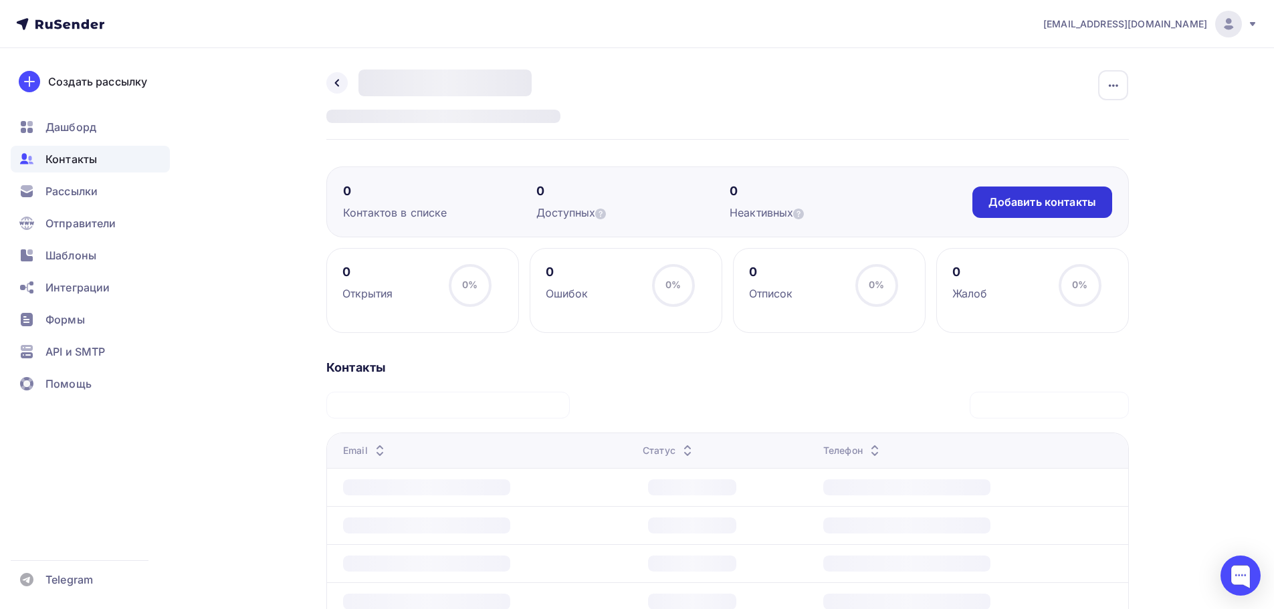
click at [1064, 199] on div "Добавить контакты" at bounding box center [1043, 202] width 108 height 15
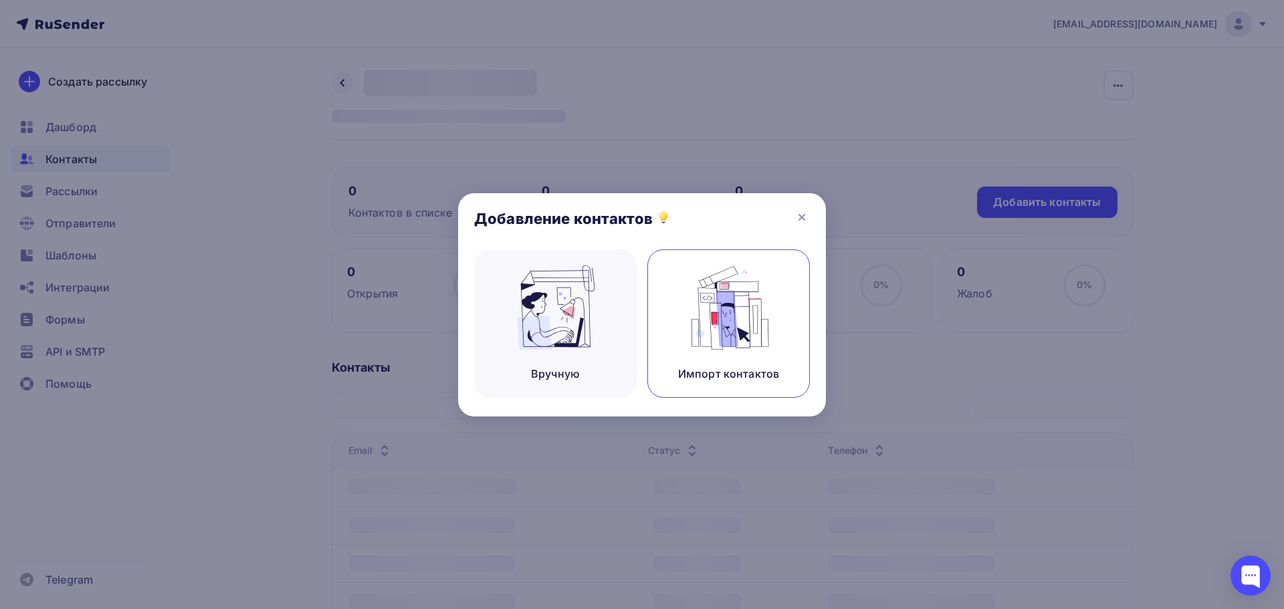
click at [741, 290] on img at bounding box center [729, 308] width 90 height 84
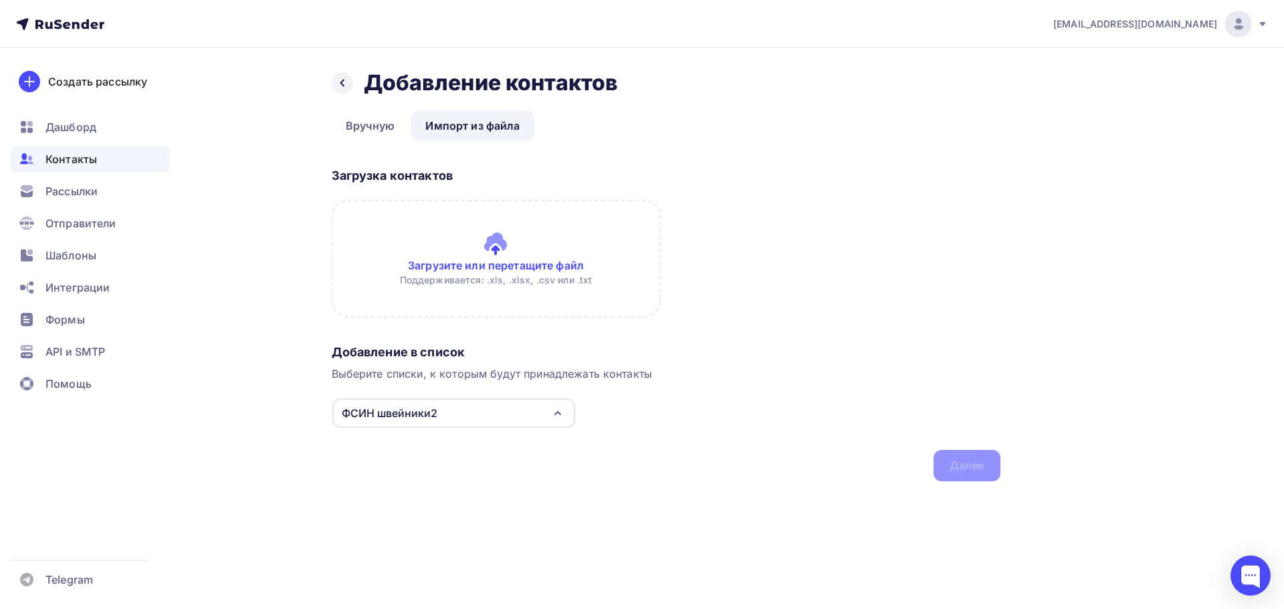
click at [494, 243] on input "file" at bounding box center [496, 259] width 329 height 118
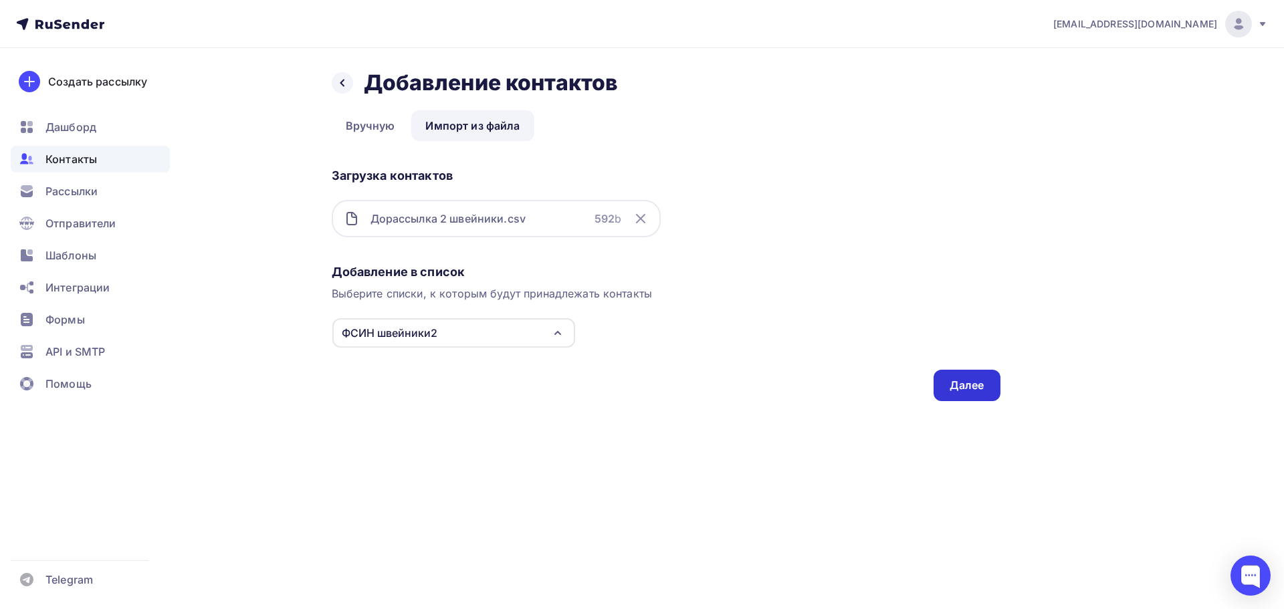
click at [975, 383] on div "Далее" at bounding box center [967, 385] width 35 height 15
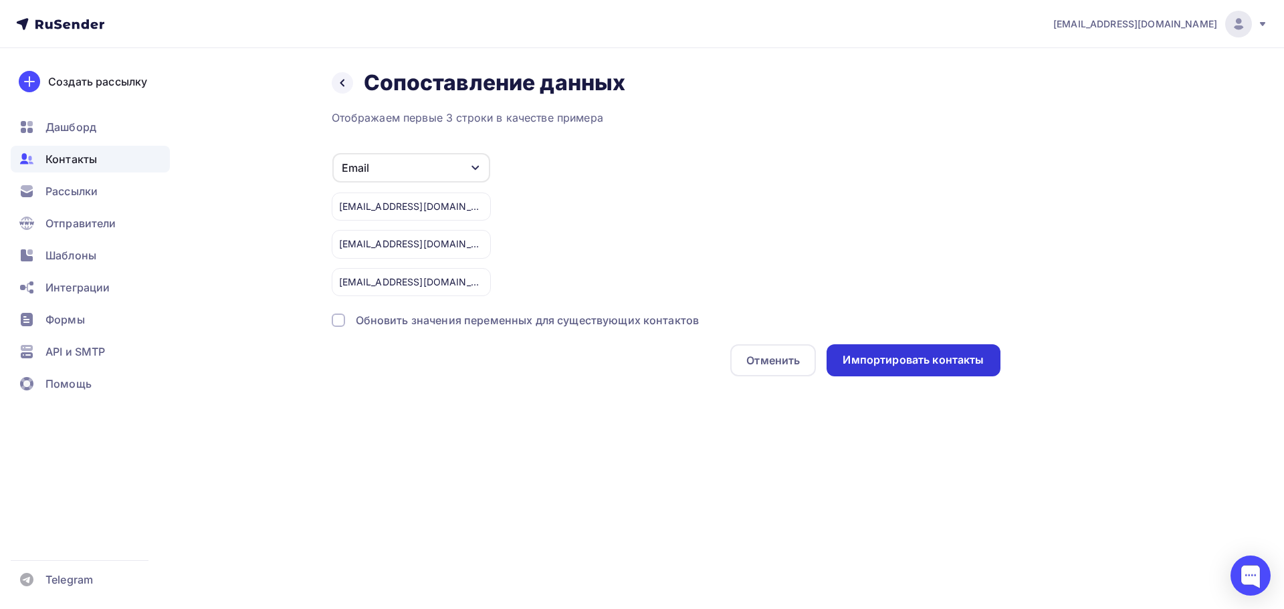
click at [922, 365] on div "Импортировать контакты" at bounding box center [913, 360] width 141 height 15
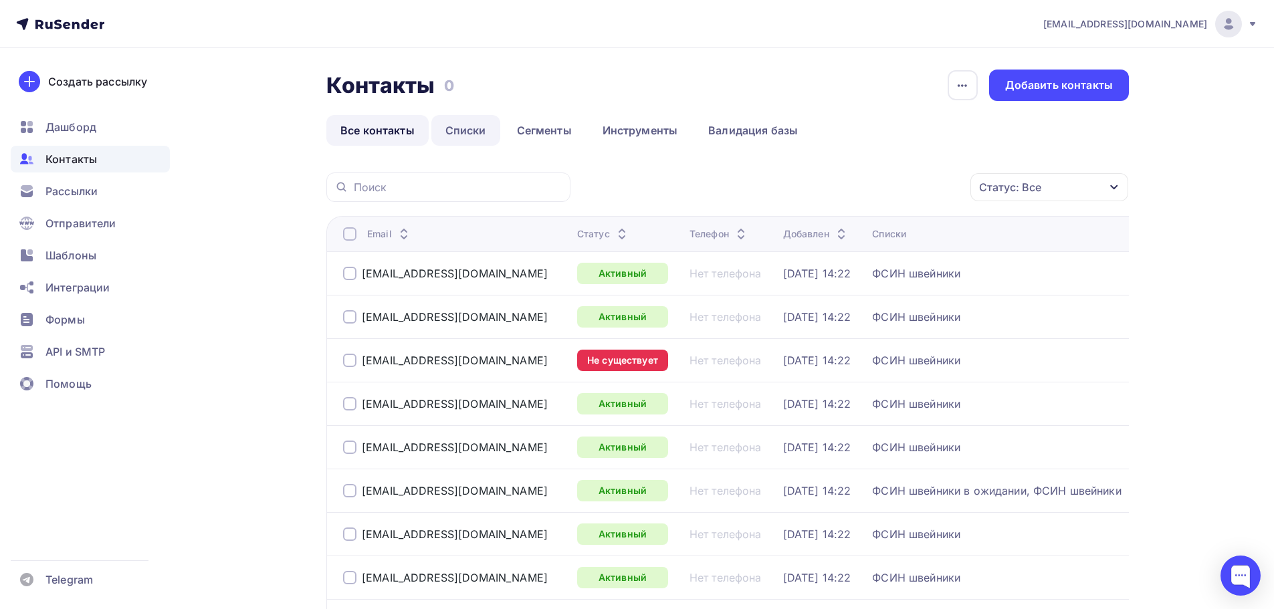
click at [474, 132] on link "Списки" at bounding box center [465, 130] width 69 height 31
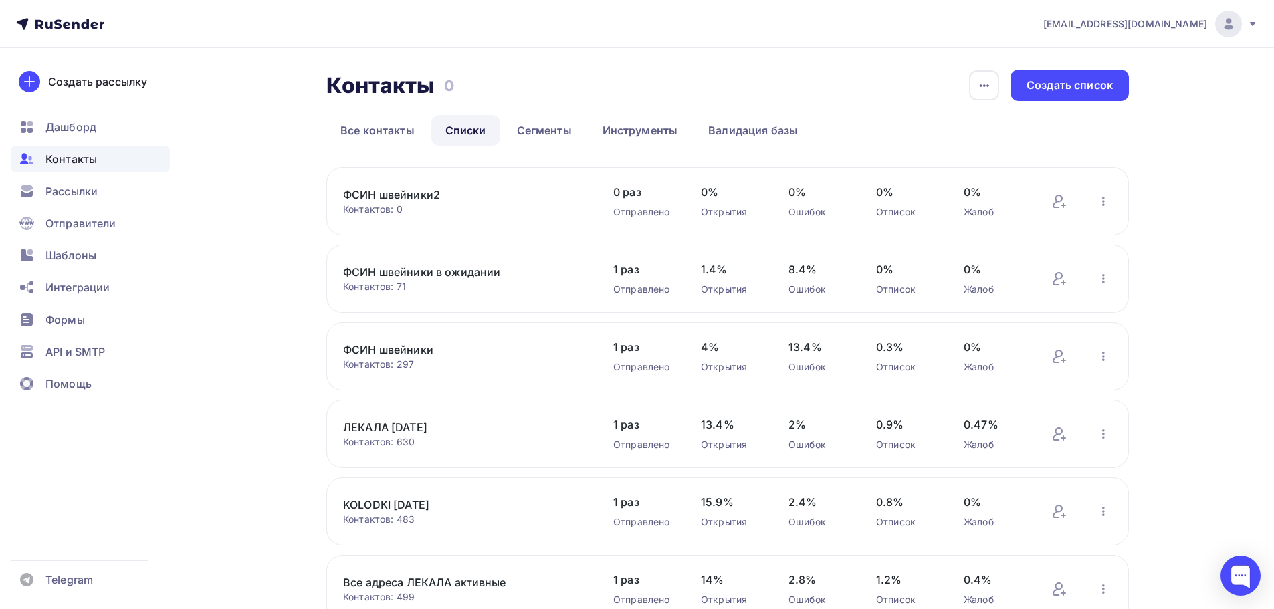
click at [397, 189] on link "ФСИН швейники2" at bounding box center [456, 195] width 227 height 16
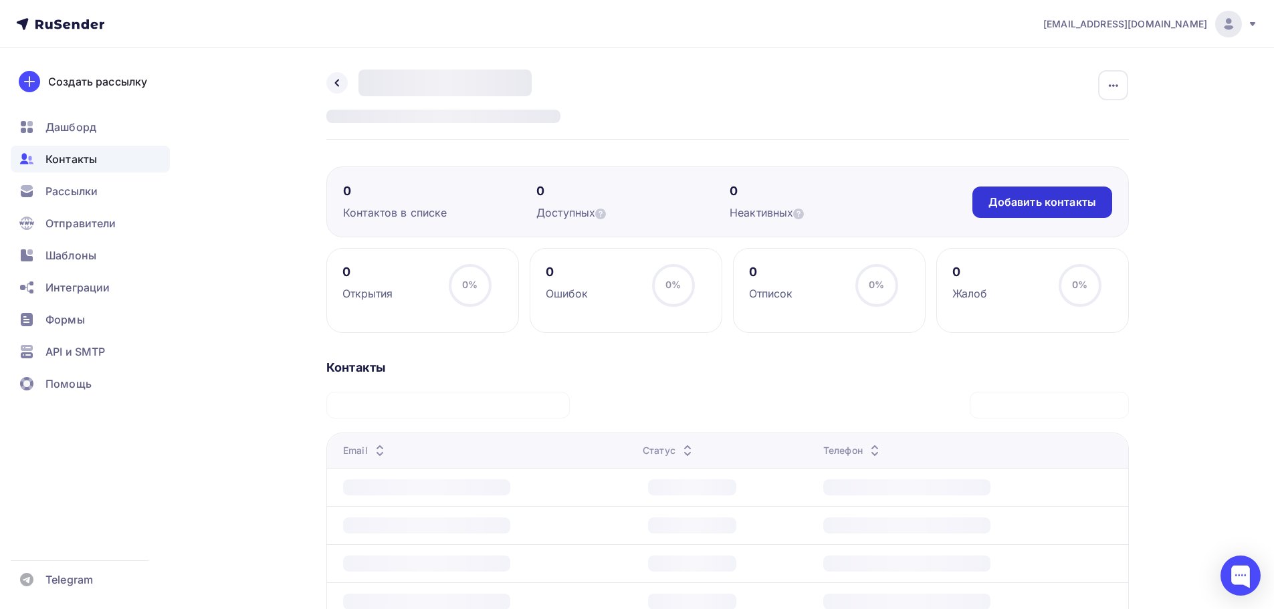
click at [1070, 208] on div "Добавить контакты" at bounding box center [1043, 202] width 108 height 15
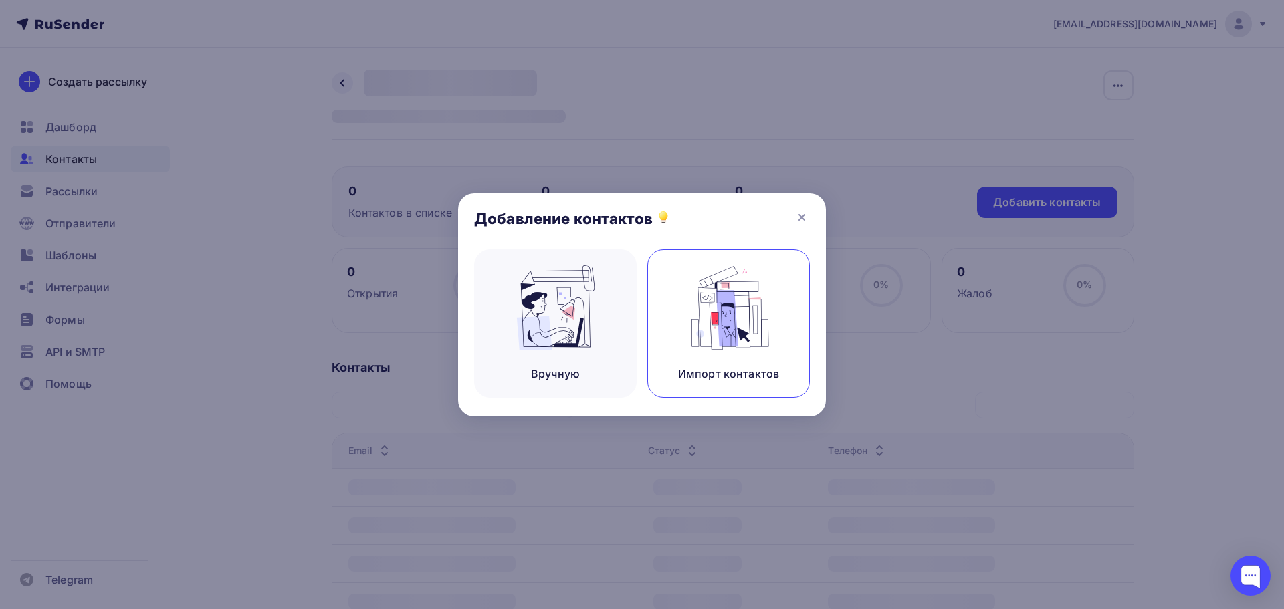
click at [750, 320] on img at bounding box center [729, 308] width 90 height 84
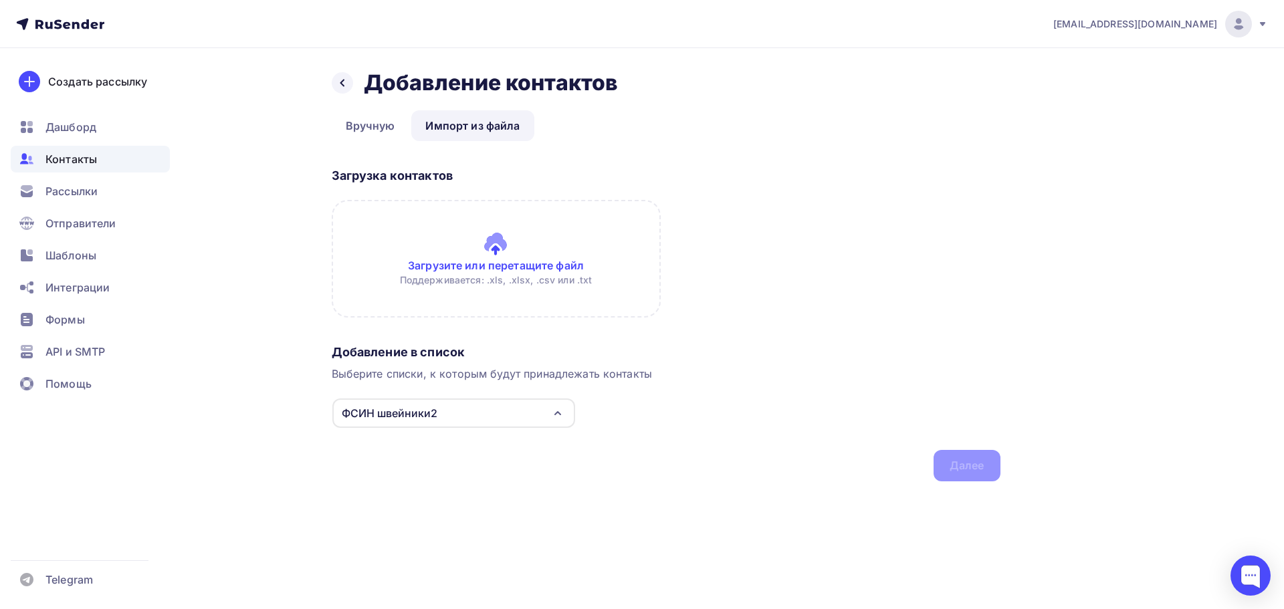
click at [514, 243] on input "file" at bounding box center [496, 259] width 329 height 118
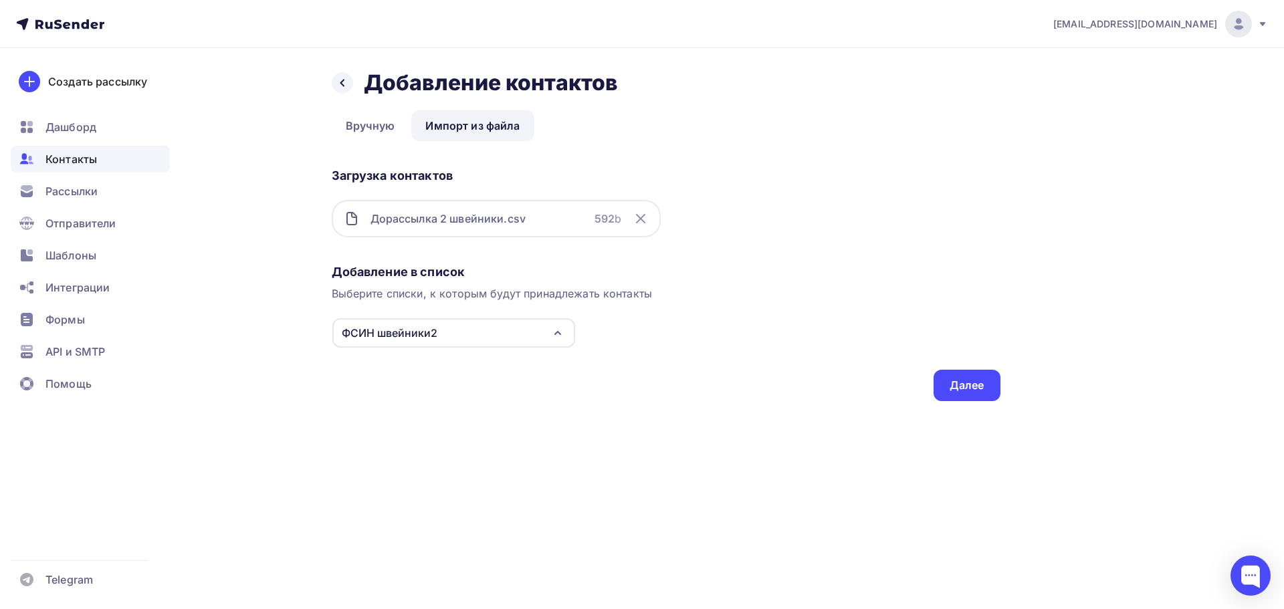
click at [777, 415] on div "Назад Добавление контактов Добавление контактов Вручную Импорт из файла Импорт …" at bounding box center [642, 251] width 1096 height 407
click at [975, 393] on div "Далее" at bounding box center [967, 385] width 35 height 15
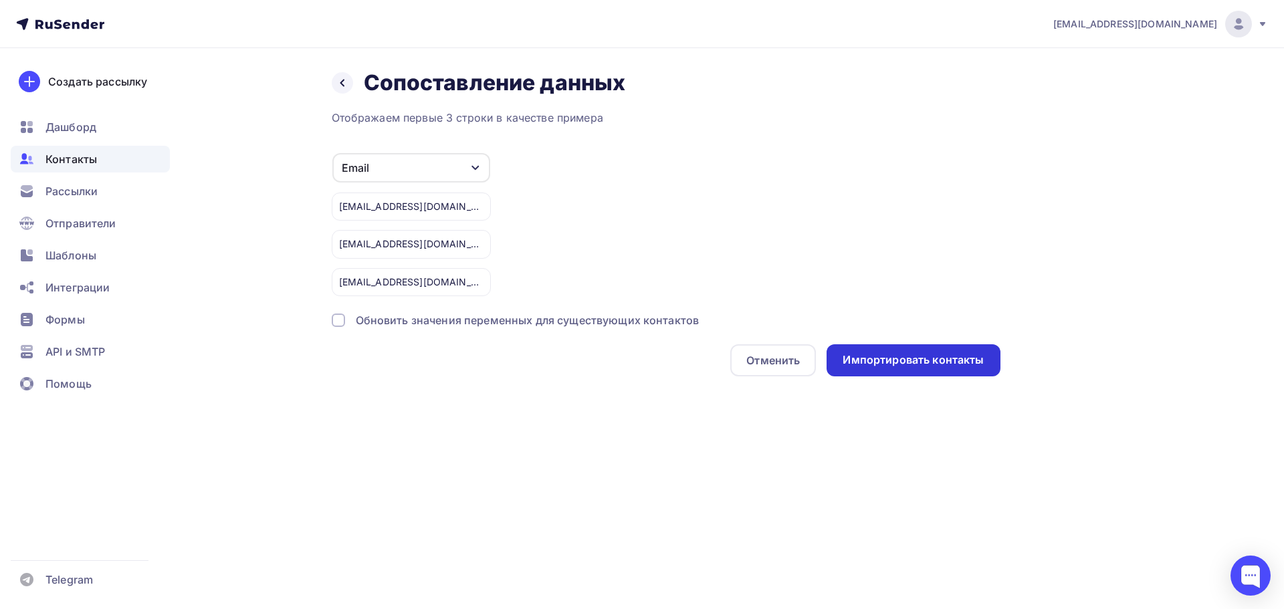
click at [924, 362] on div "Импортировать контакты" at bounding box center [913, 360] width 141 height 15
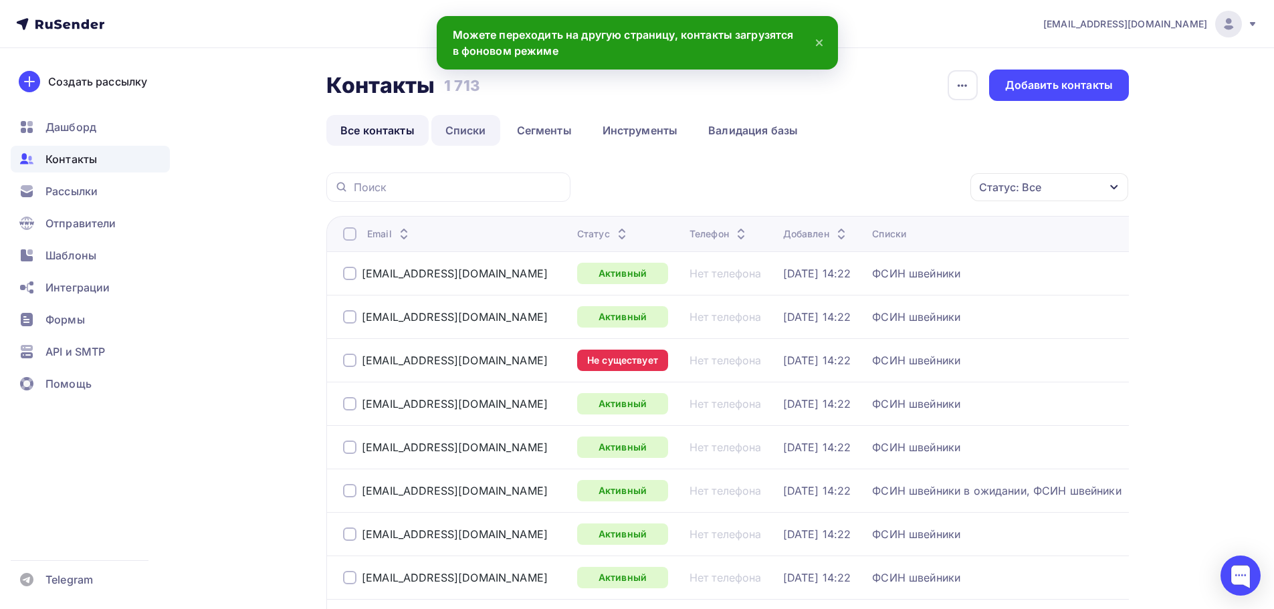
click at [478, 128] on link "Списки" at bounding box center [465, 130] width 69 height 31
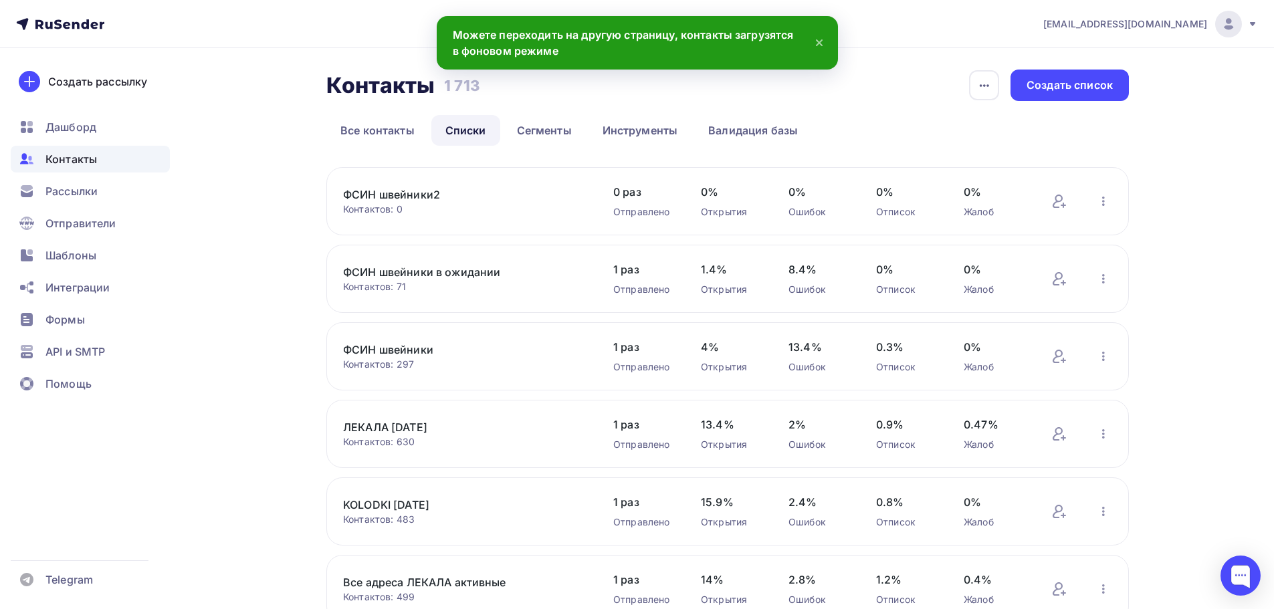
click at [399, 193] on link "ФСИН швейники2" at bounding box center [456, 195] width 227 height 16
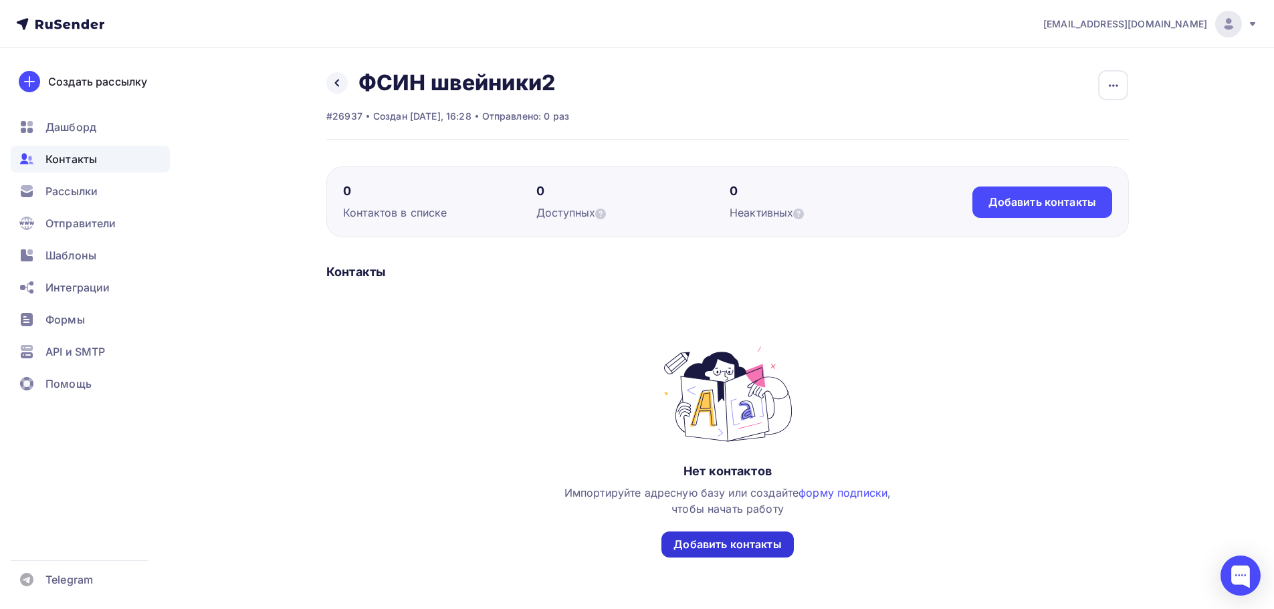
click at [720, 548] on div "Добавить контакты" at bounding box center [728, 544] width 108 height 15
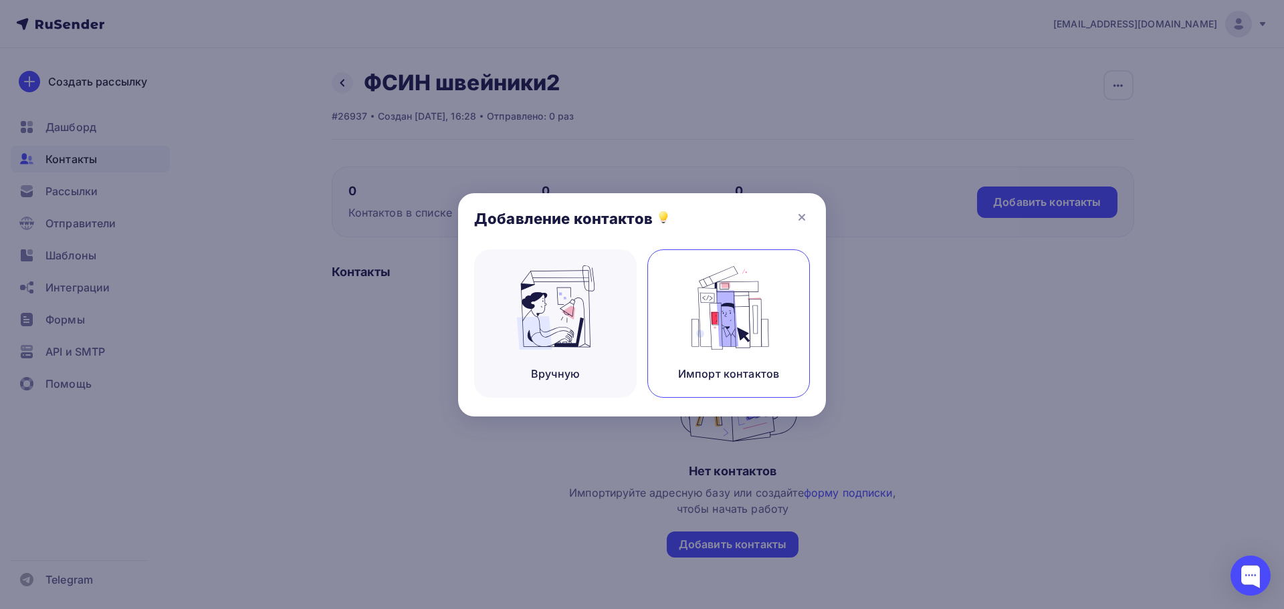
click at [752, 338] on img at bounding box center [729, 308] width 90 height 84
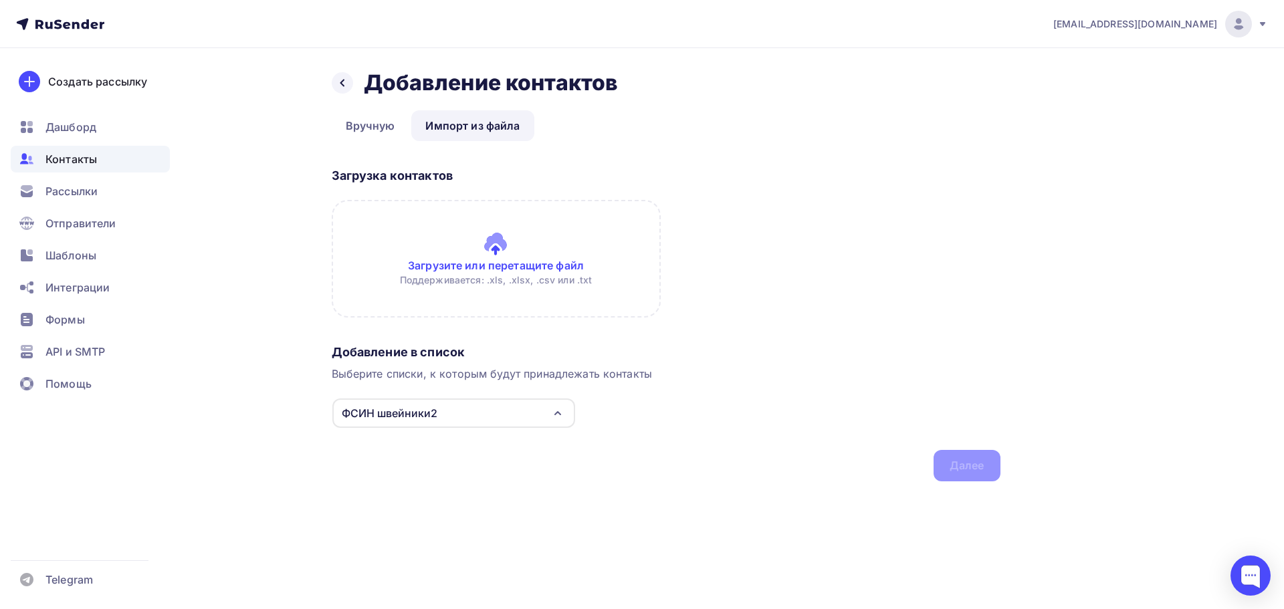
click at [479, 127] on link "Импорт из файла" at bounding box center [472, 125] width 122 height 31
click at [502, 243] on input "file" at bounding box center [496, 259] width 329 height 118
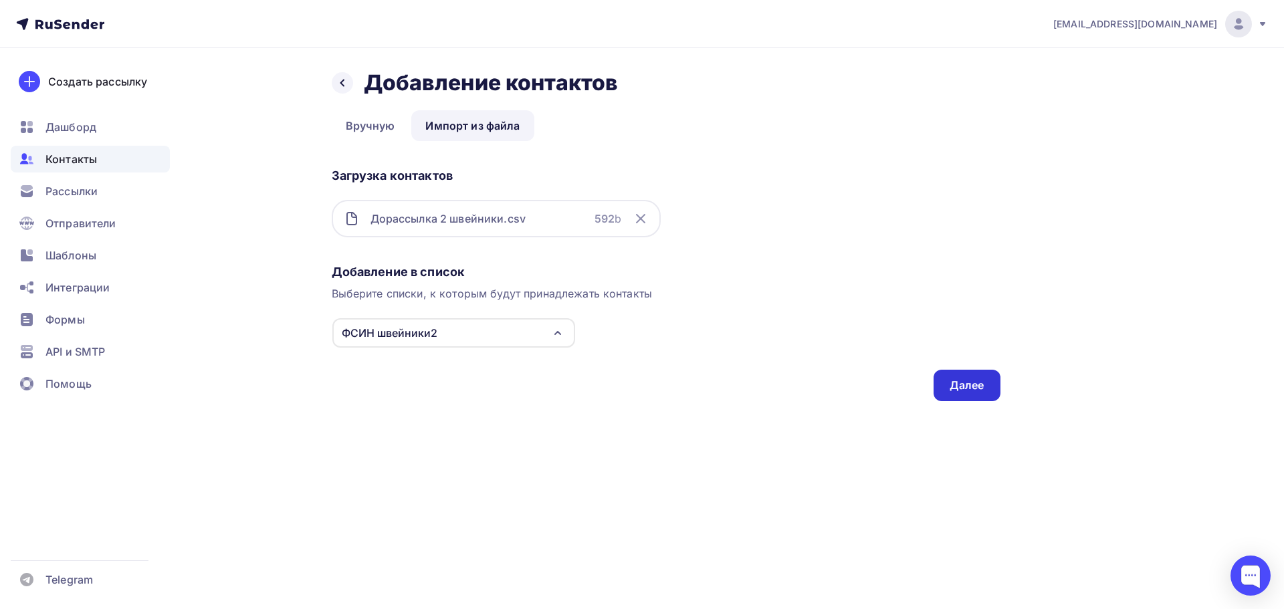
click at [971, 383] on div "Далее" at bounding box center [967, 385] width 35 height 15
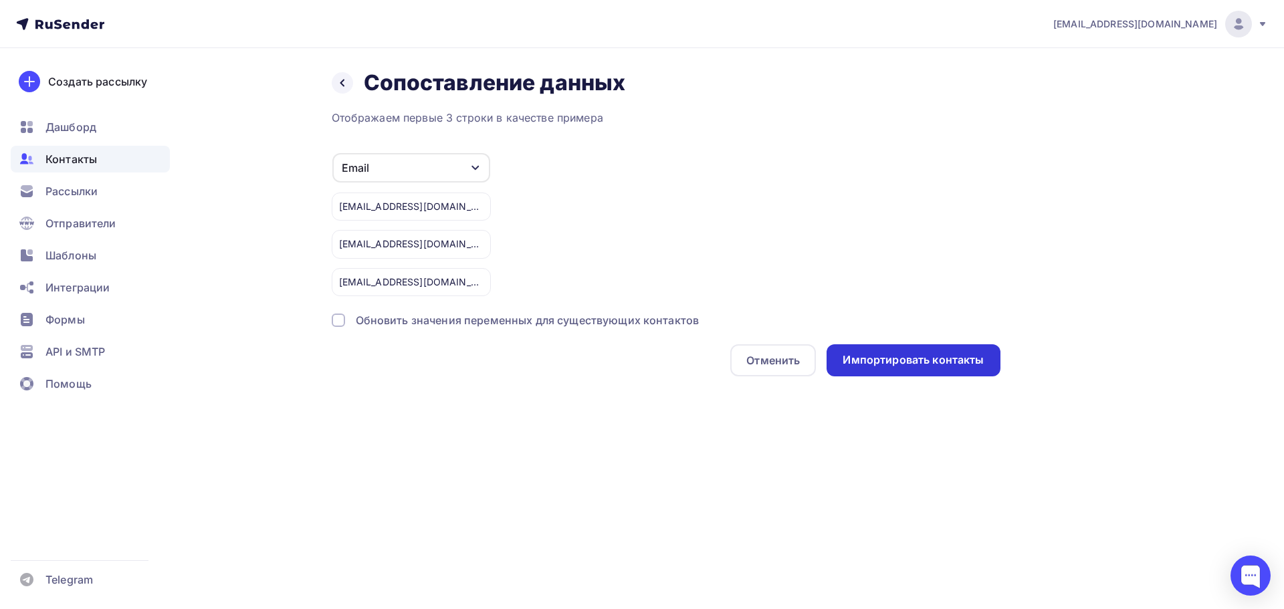
click at [919, 359] on div "Импортировать контакты" at bounding box center [913, 360] width 141 height 15
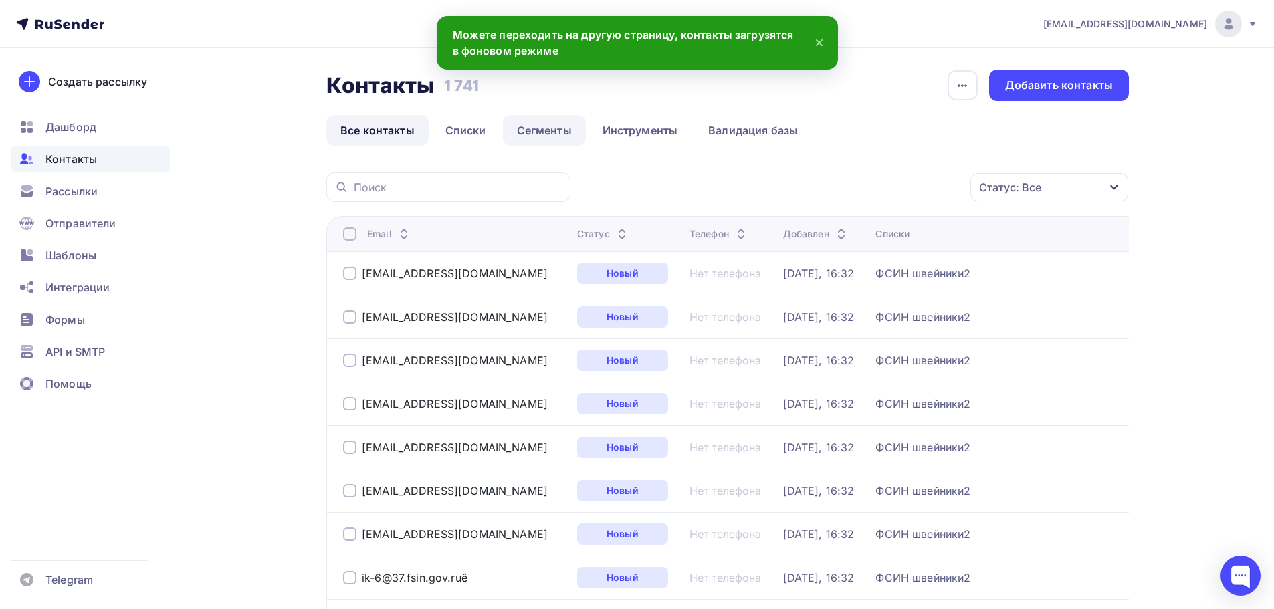
click at [558, 130] on link "Сегменты" at bounding box center [544, 130] width 83 height 31
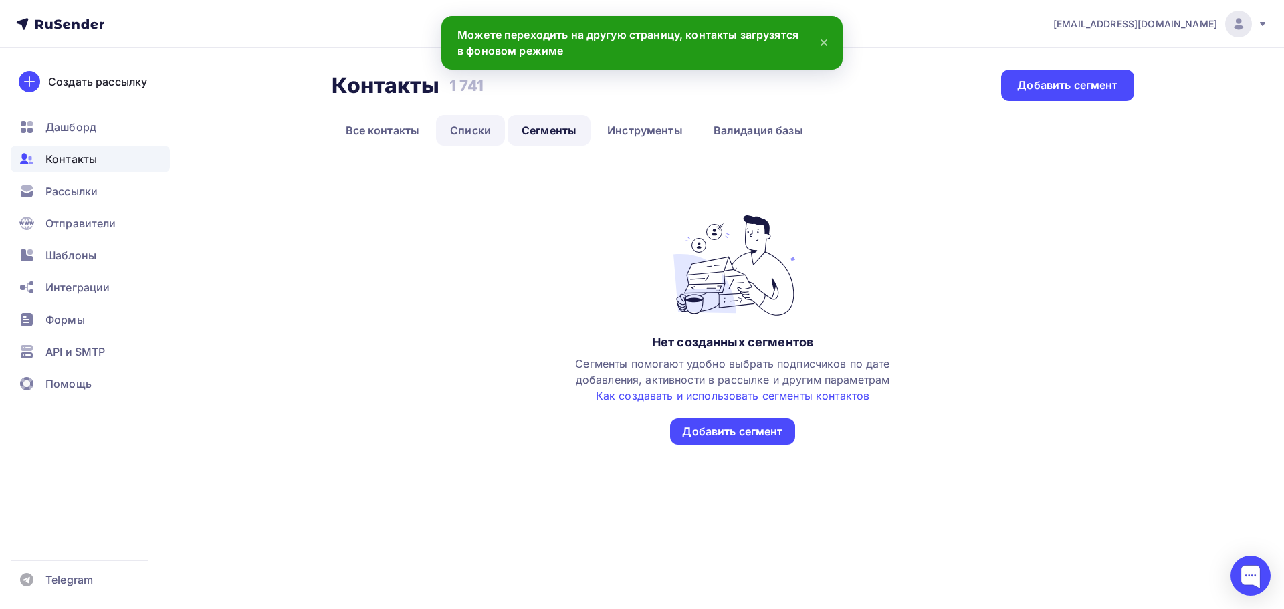
click at [472, 126] on link "Списки" at bounding box center [470, 130] width 69 height 31
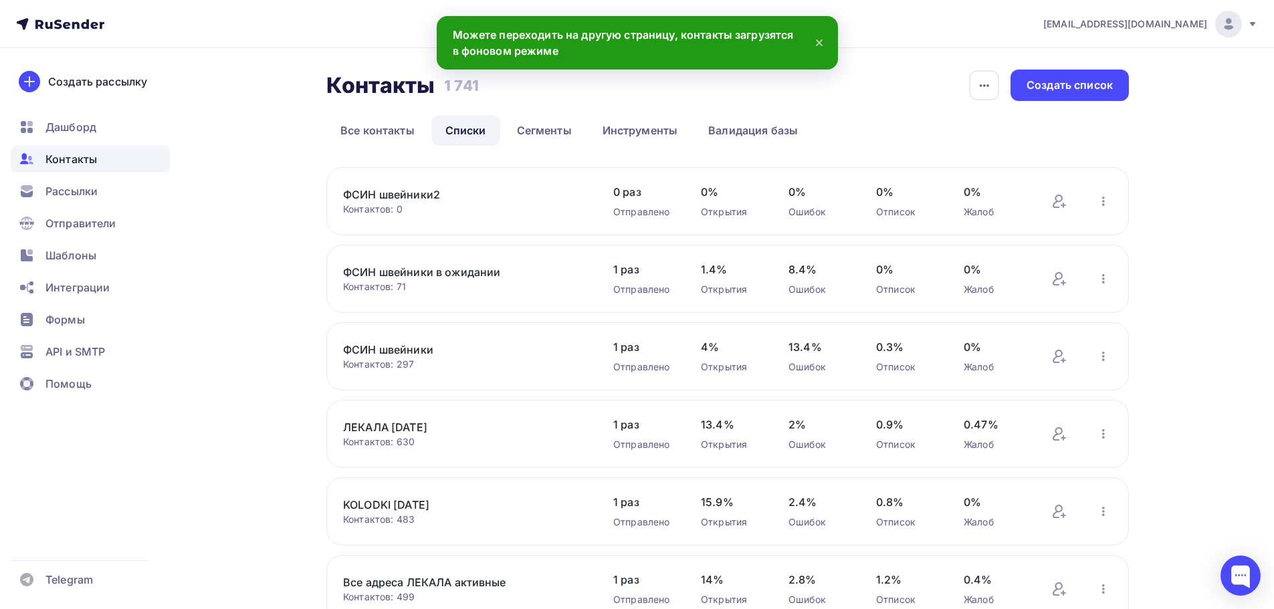
click at [406, 193] on link "ФСИН швейники2" at bounding box center [456, 195] width 227 height 16
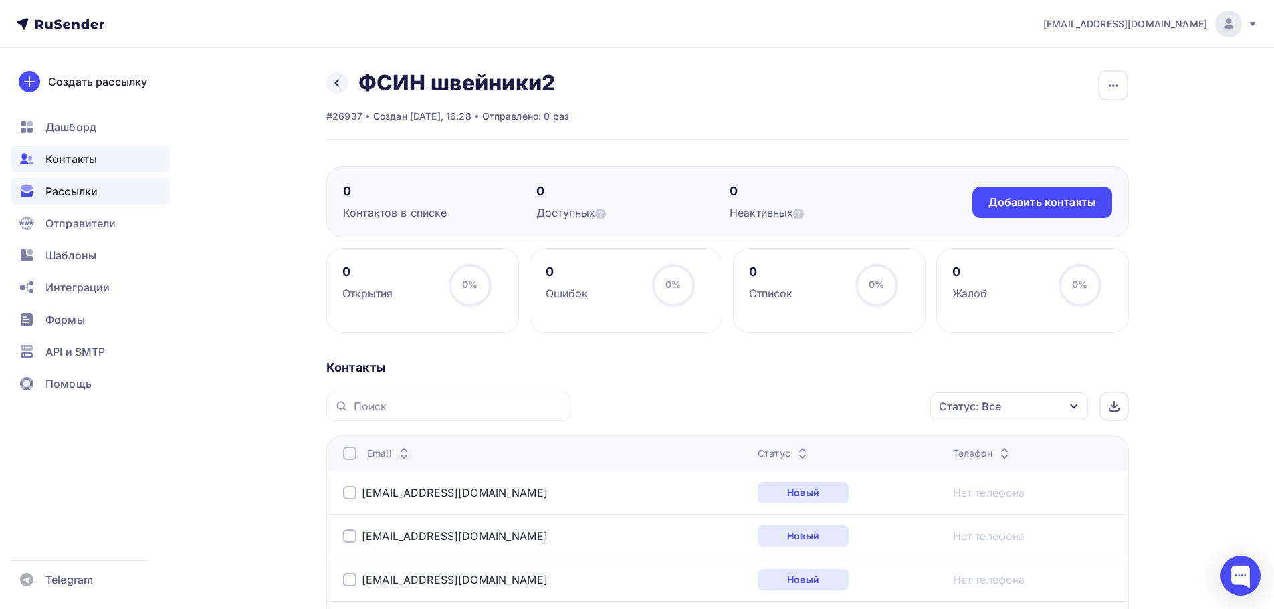
click at [62, 197] on span "Рассылки" at bounding box center [71, 191] width 52 height 16
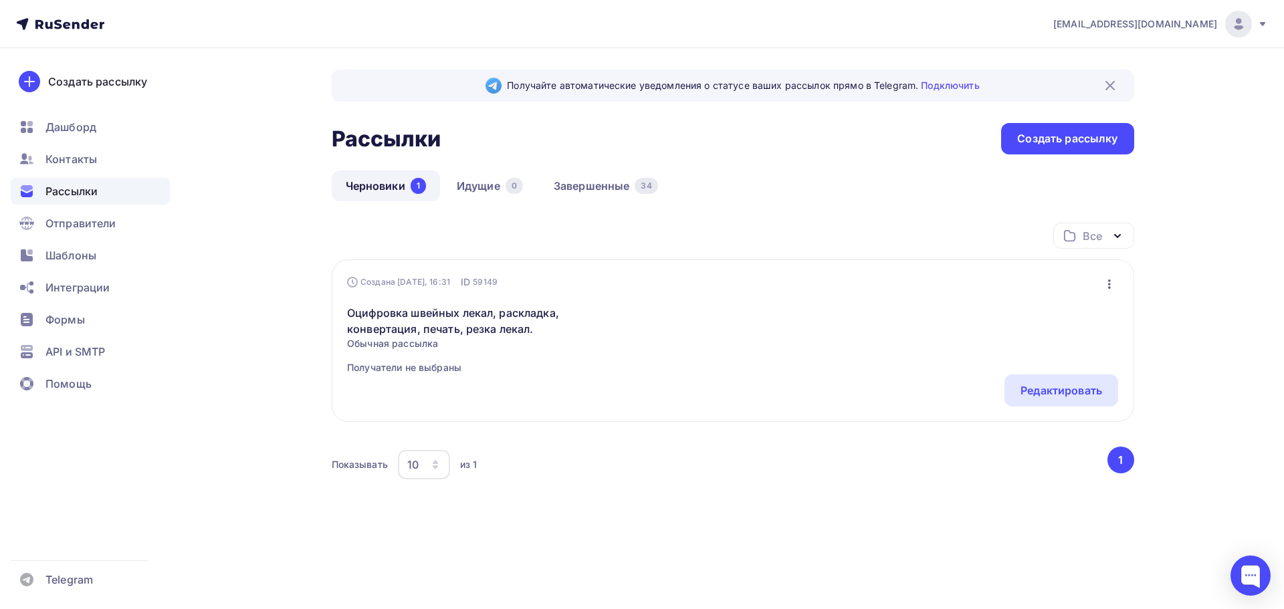
click at [369, 193] on link "Черновики 1" at bounding box center [386, 186] width 108 height 31
click at [385, 181] on link "Черновики 1" at bounding box center [386, 186] width 108 height 31
click at [1066, 390] on div "Редактировать" at bounding box center [1062, 391] width 82 height 16
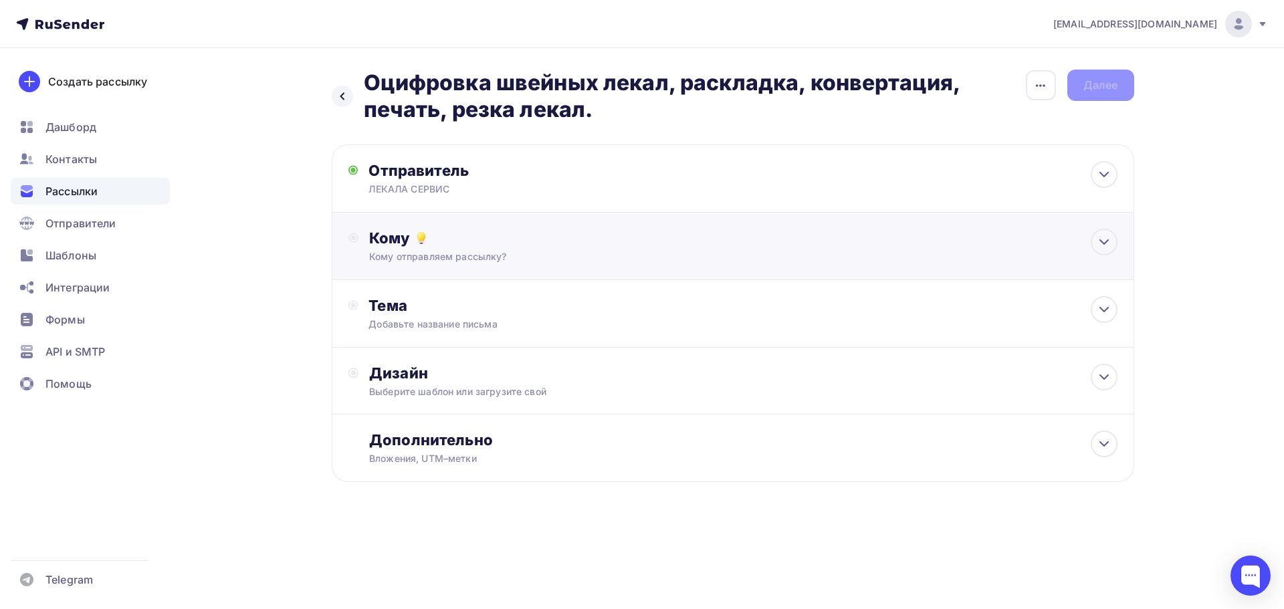
click at [389, 248] on div "Кому Кому отправляем рассылку? Списки получателей Выберите список Все списки id…" at bounding box center [743, 246] width 748 height 35
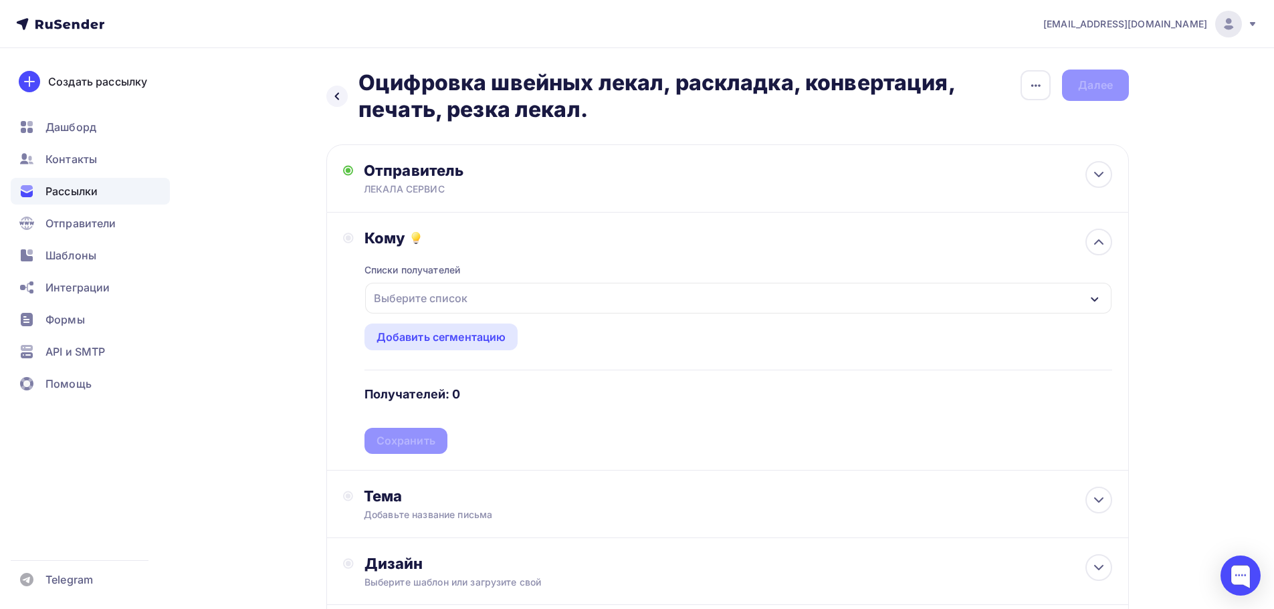
click at [415, 303] on div "Выберите список" at bounding box center [421, 298] width 104 height 24
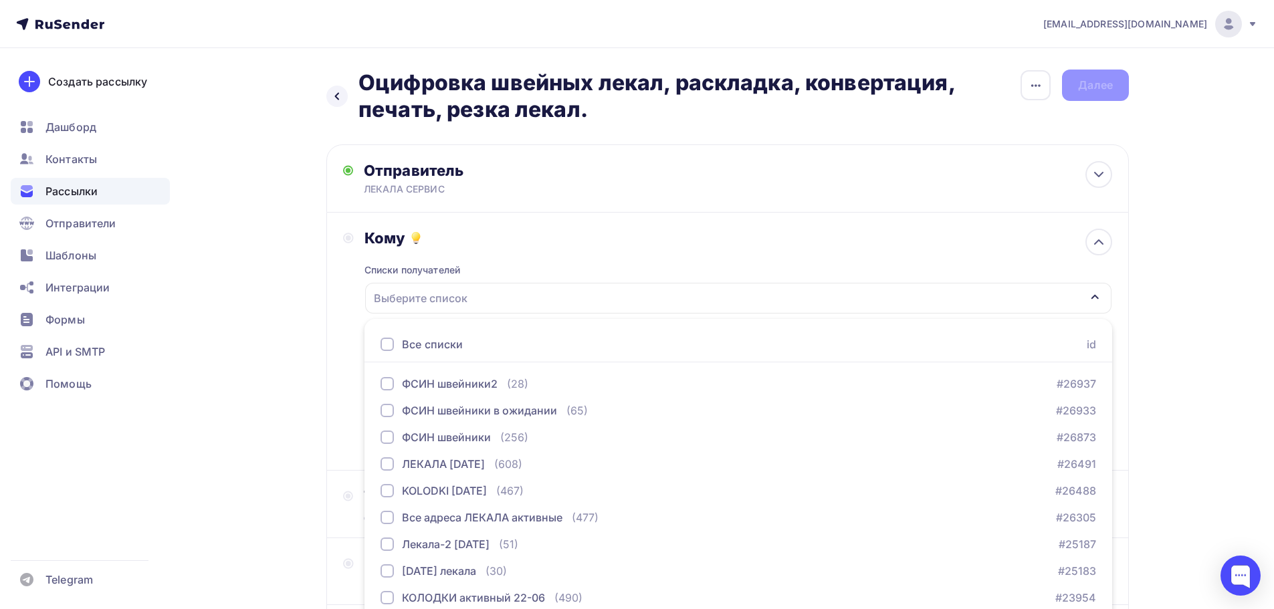
scroll to position [56, 0]
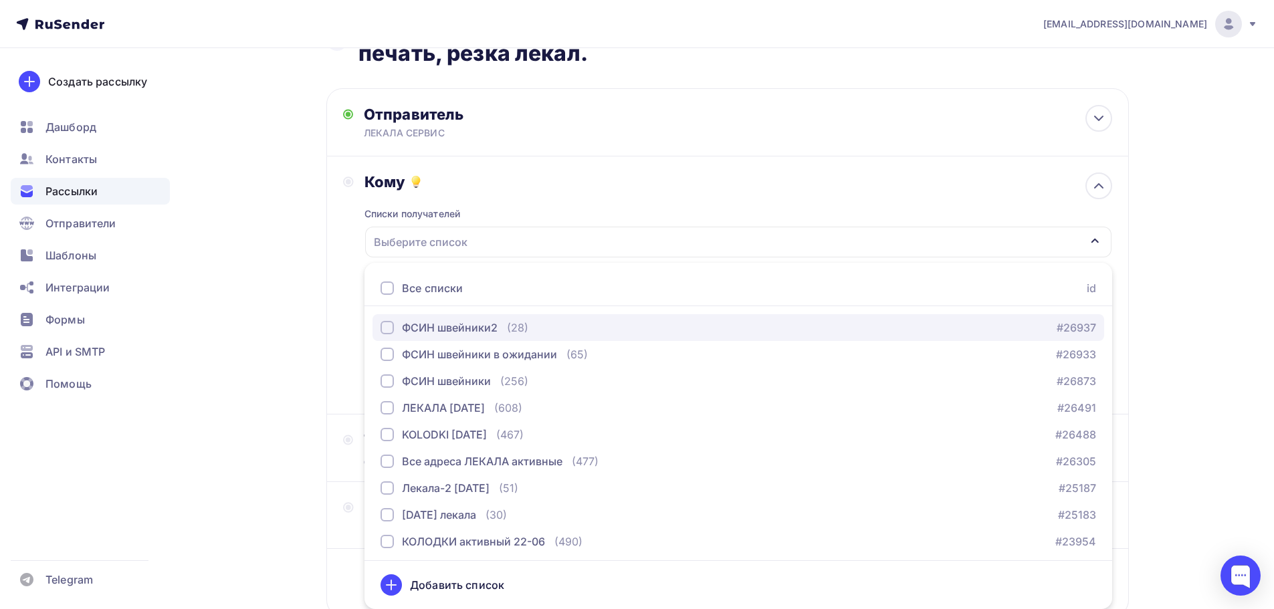
click at [387, 330] on div "button" at bounding box center [387, 327] width 13 height 13
click at [1225, 357] on div "kolodkishoes@yandex.ru Аккаунт Тарифы Выйти Создать рассылку Дашборд Контакты Р…" at bounding box center [637, 323] width 1274 height 759
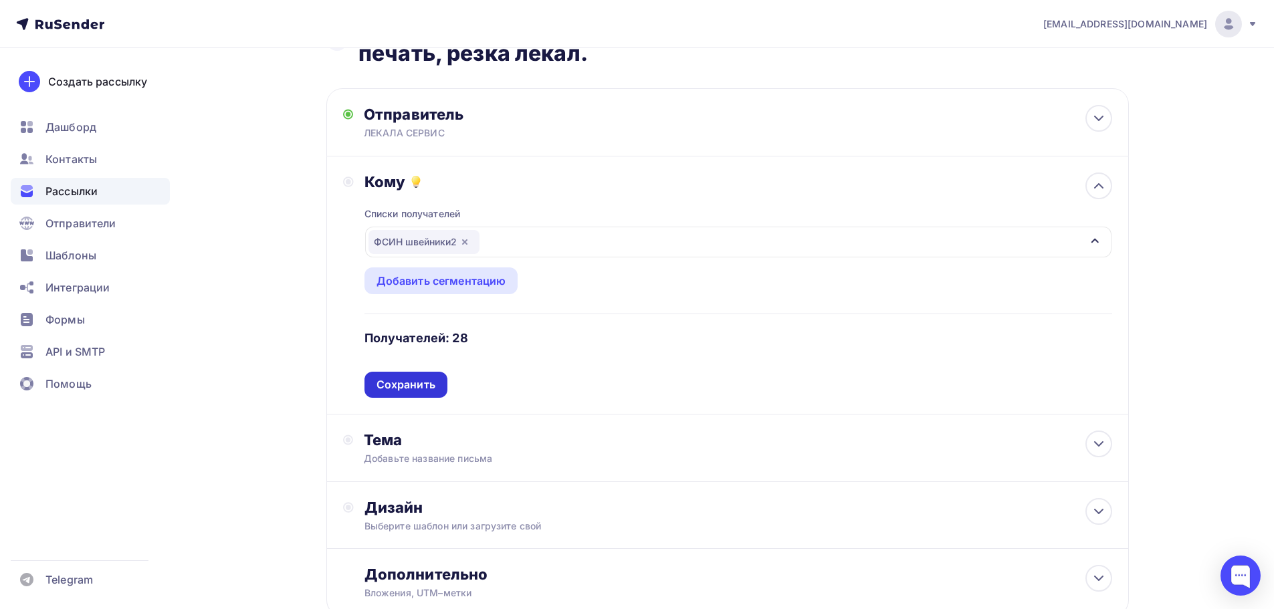
click at [393, 383] on div "Сохранить" at bounding box center [406, 384] width 59 height 15
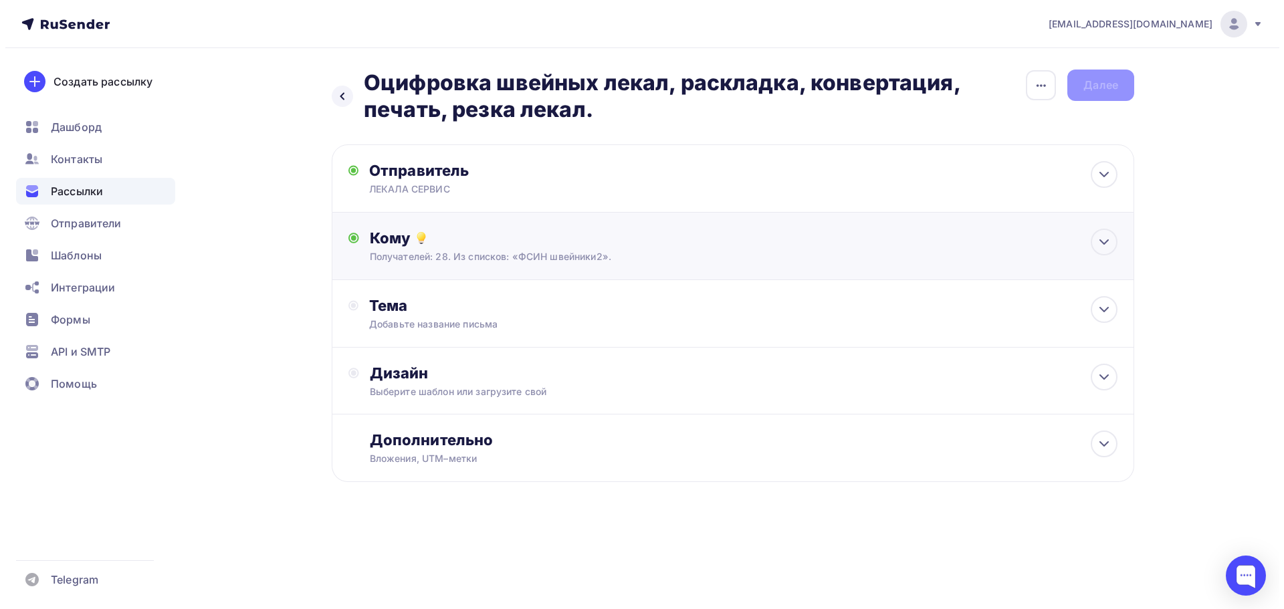
scroll to position [0, 0]
click at [413, 320] on div "Добавьте название письма" at bounding box center [488, 324] width 238 height 13
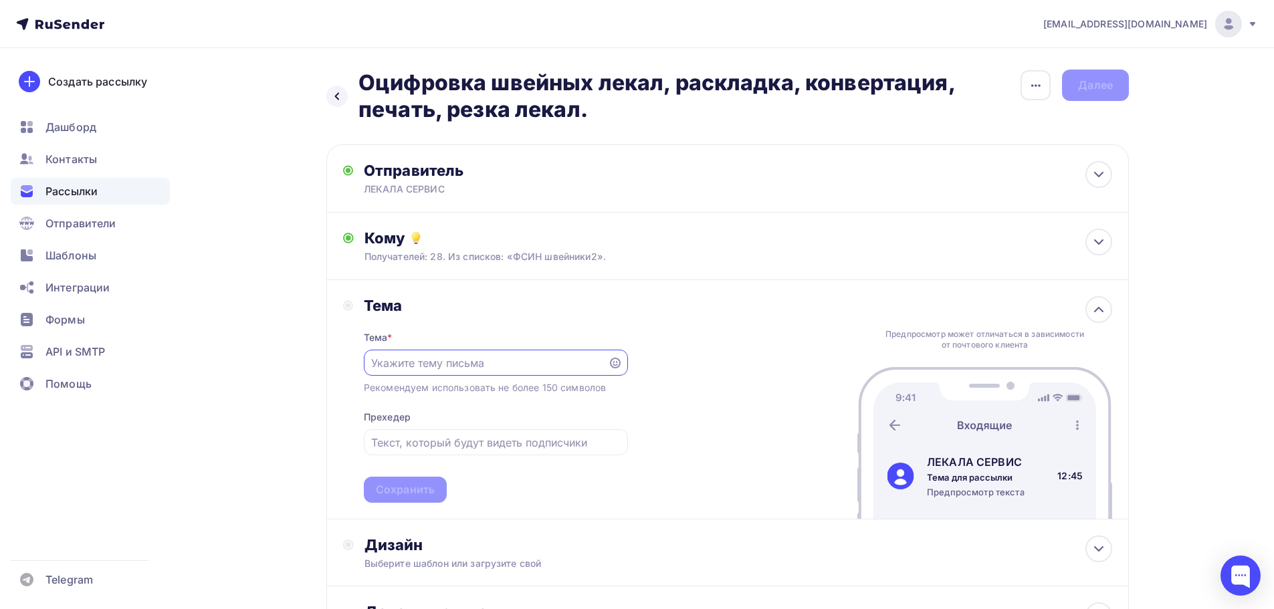
paste input "Оцифровка швейных лекал, раскладка, конвертация, печать, резка лекал."
type input "Оцифровка швейных лекал, раскладка, конвертация, печать, резка лекал."
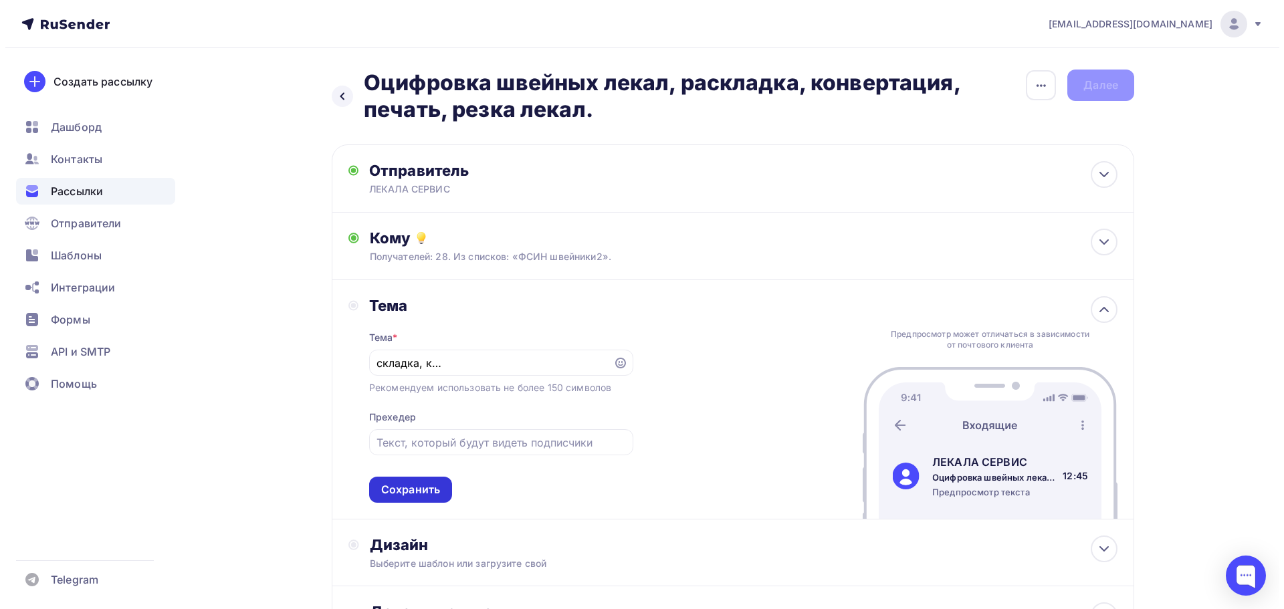
scroll to position [0, 0]
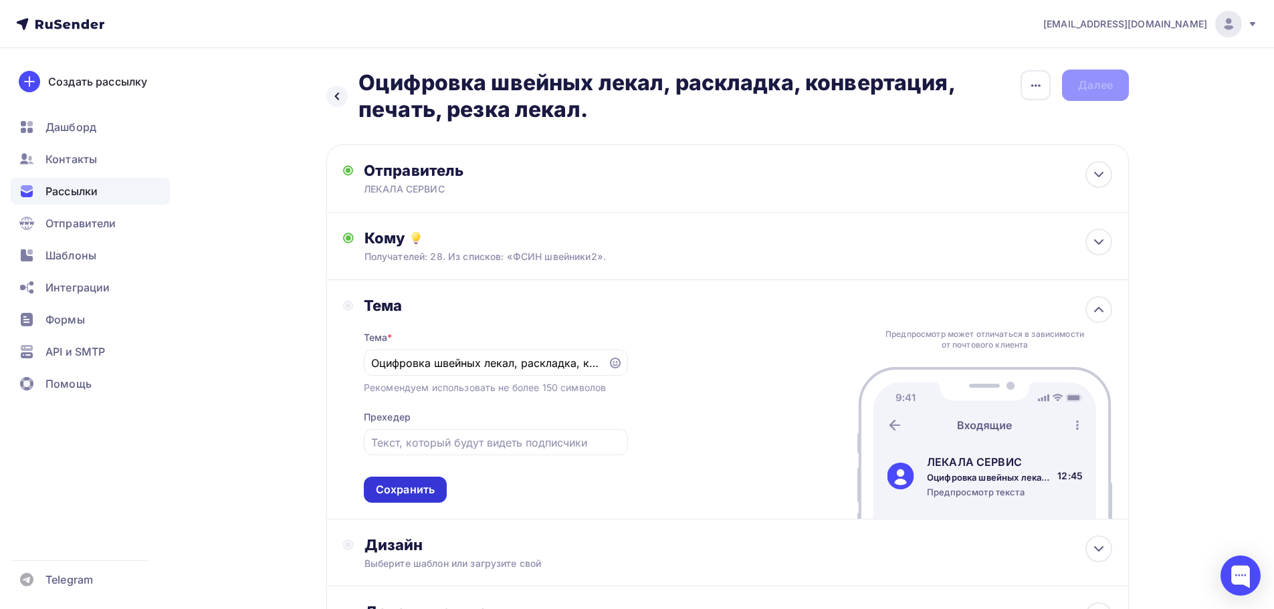
click at [417, 484] on div "Сохранить" at bounding box center [405, 489] width 59 height 15
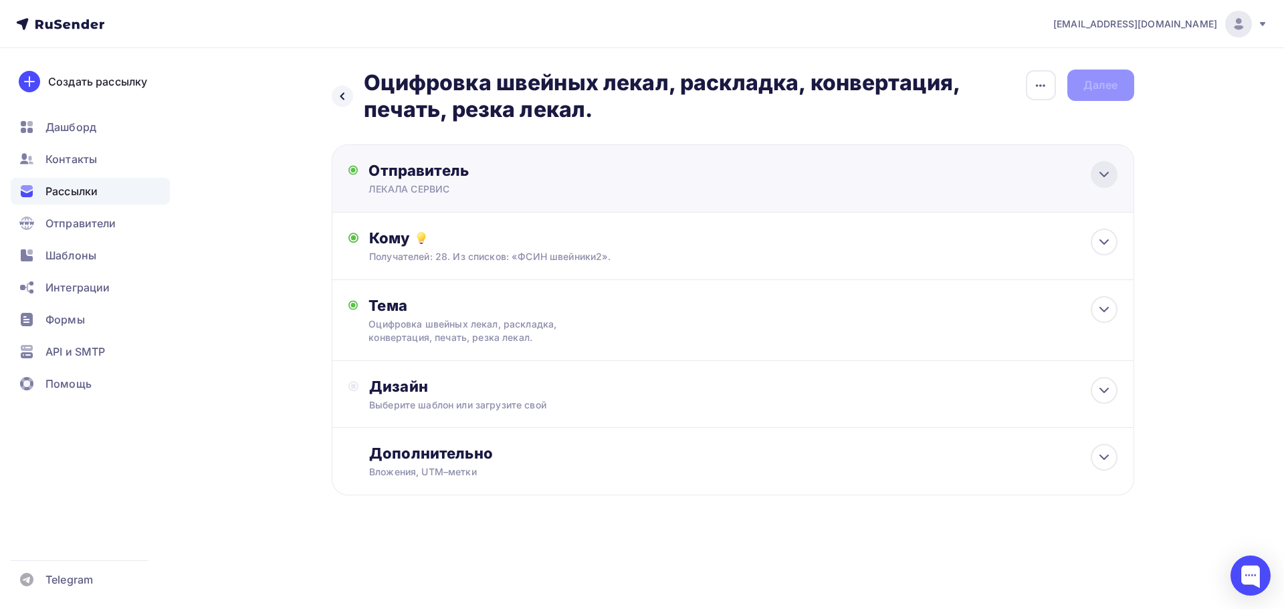
click at [1108, 179] on icon at bounding box center [1104, 175] width 16 height 16
type input "ЛЕКАЛА СЕРВИС"
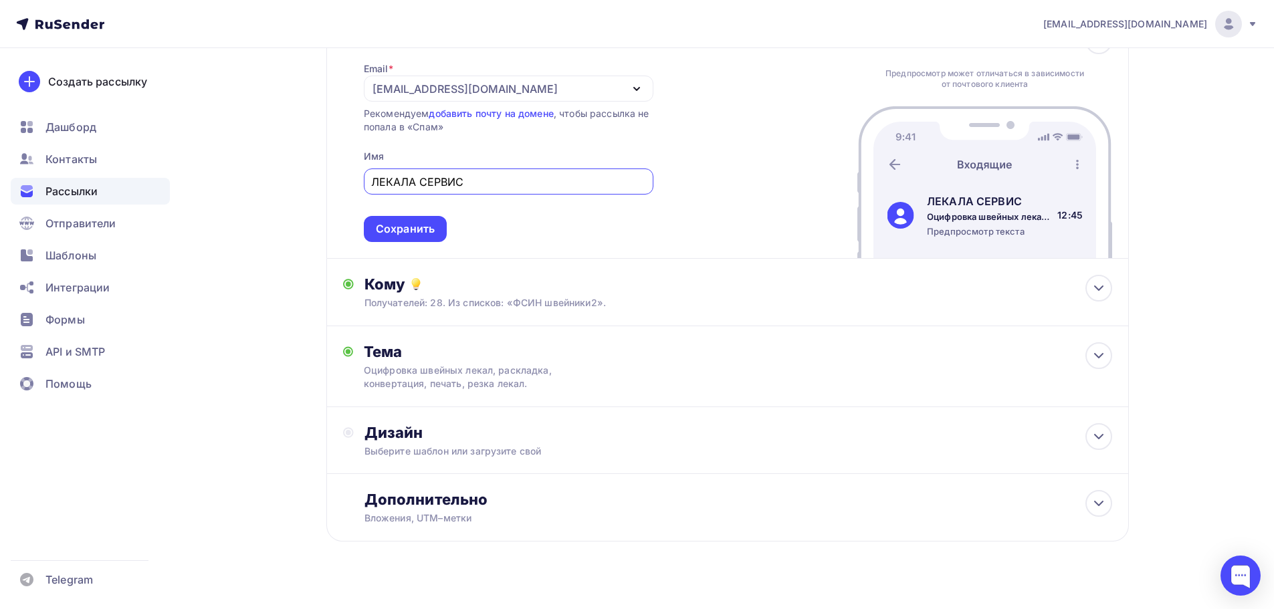
scroll to position [153, 0]
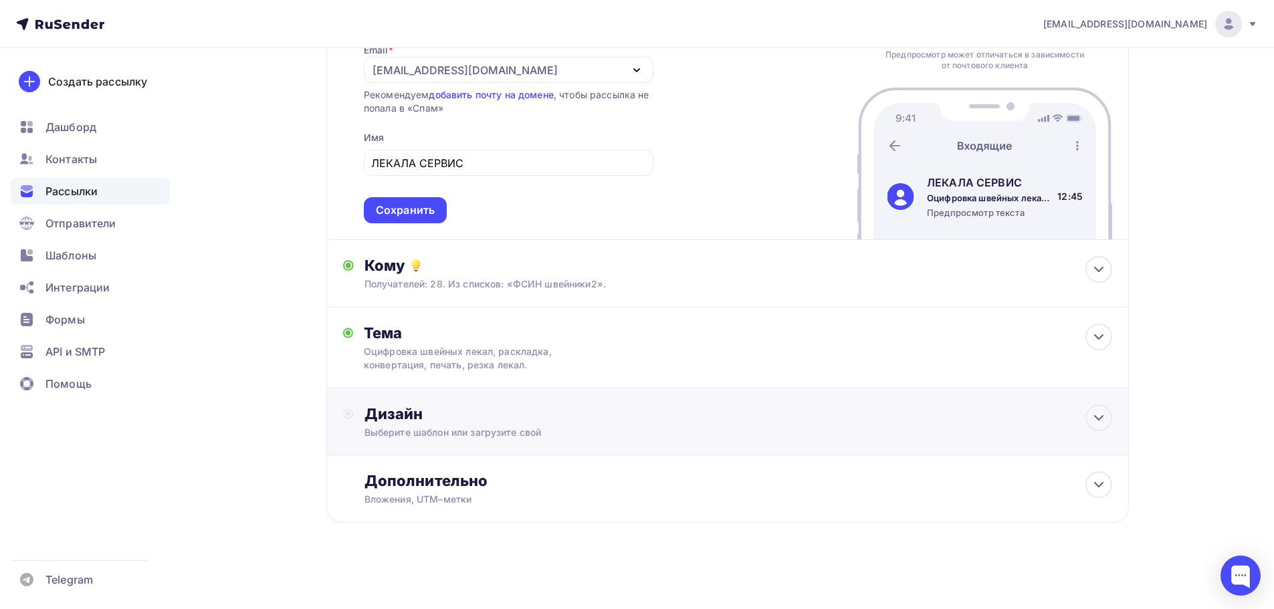
click at [394, 417] on div "Дизайн" at bounding box center [739, 414] width 748 height 19
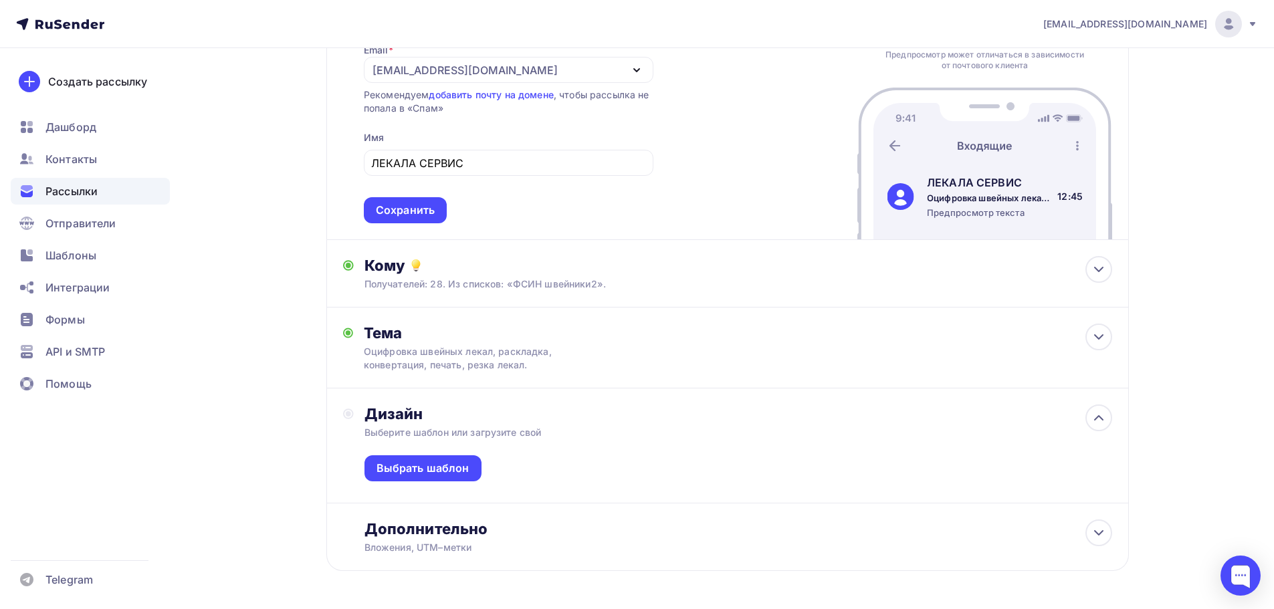
click at [439, 482] on div "Выбрать шаблон" at bounding box center [739, 471] width 748 height 64
click at [431, 467] on div "Выбрать шаблон" at bounding box center [423, 468] width 93 height 15
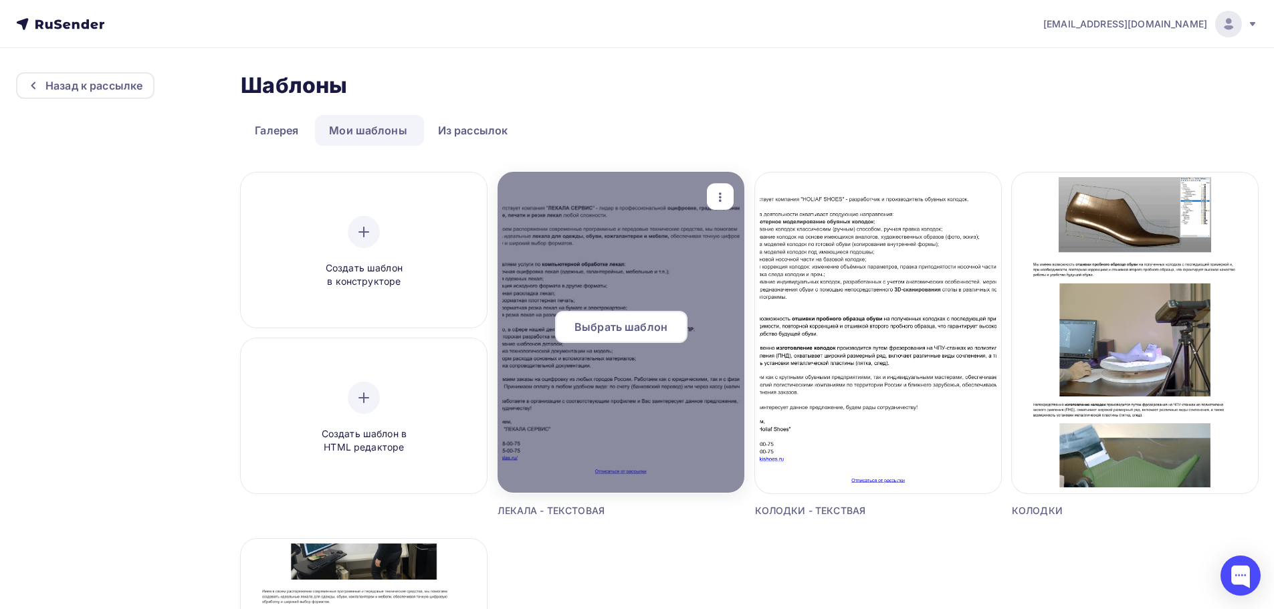
click at [625, 331] on span "Выбрать шаблон" at bounding box center [621, 327] width 93 height 16
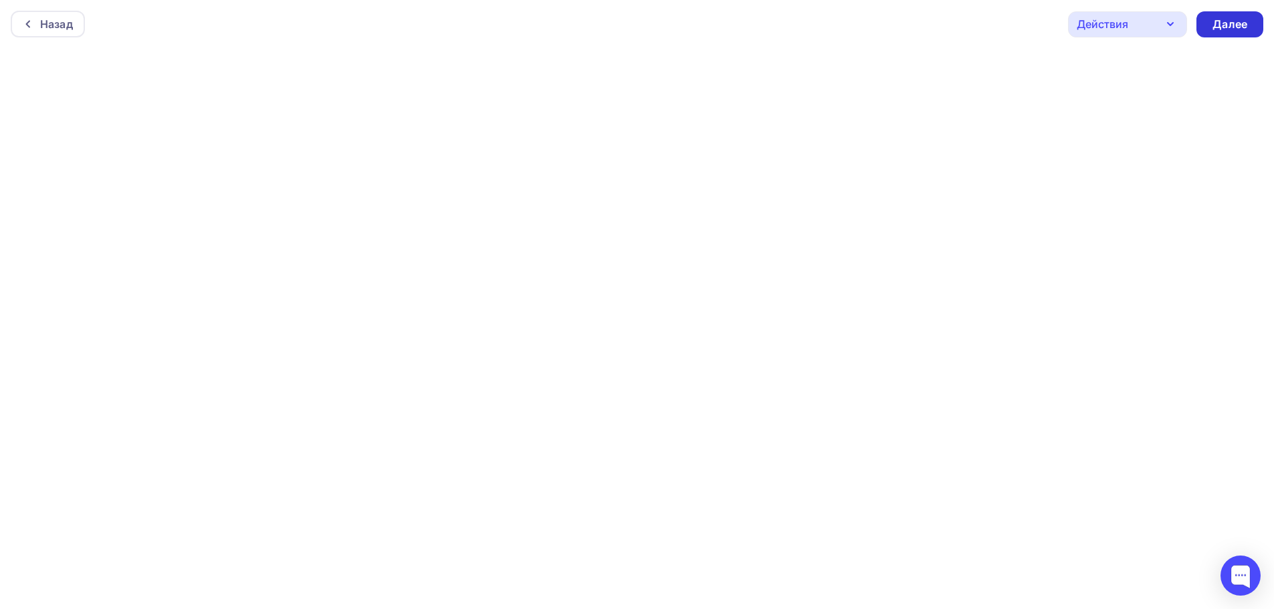
click at [1225, 20] on div "Далее" at bounding box center [1230, 24] width 35 height 15
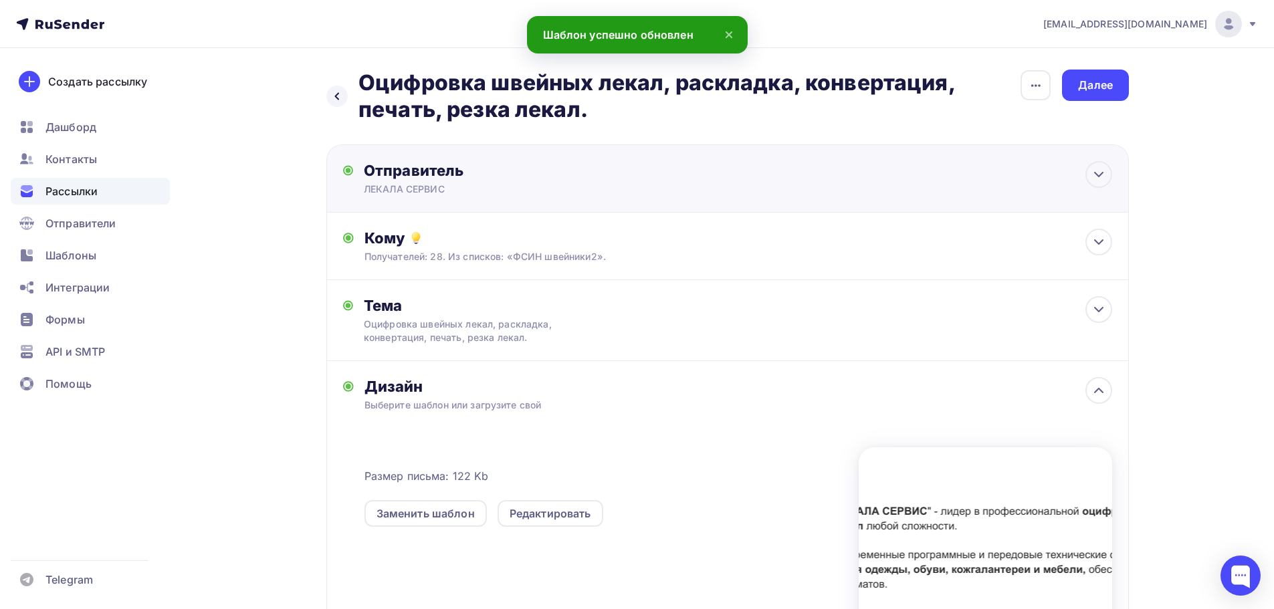
click at [425, 184] on div "ЛЕКАЛА СЕРВИС" at bounding box center [494, 189] width 261 height 13
type input "ЛЕКАЛА СЕРВИС"
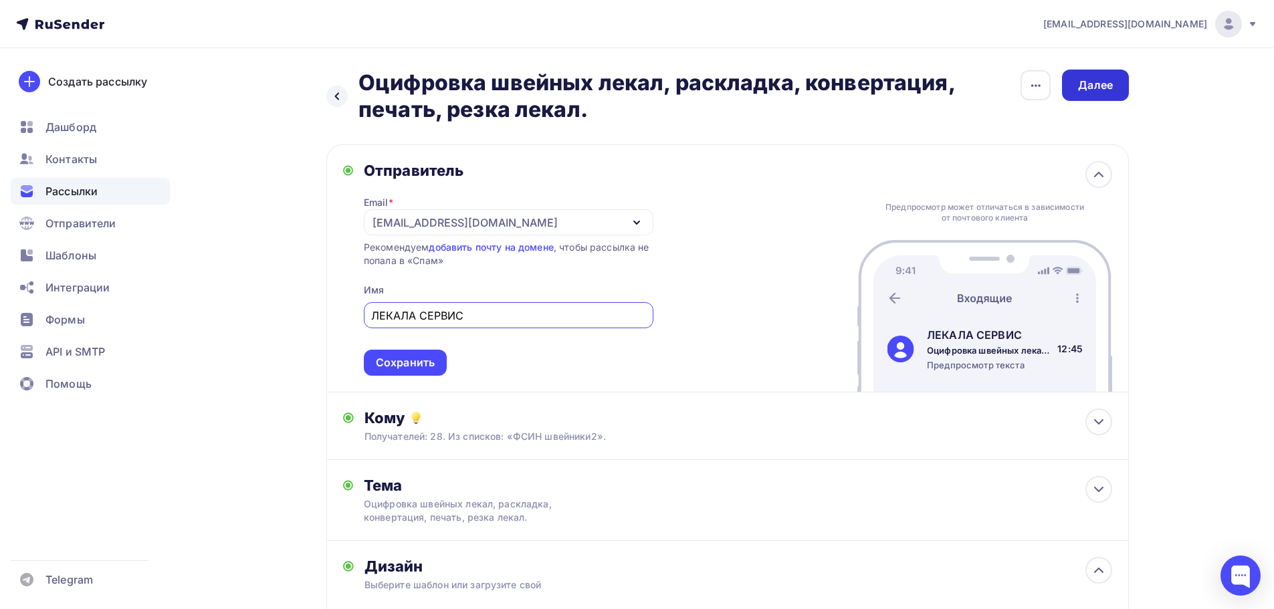
click at [1112, 90] on div "Далее" at bounding box center [1095, 85] width 35 height 15
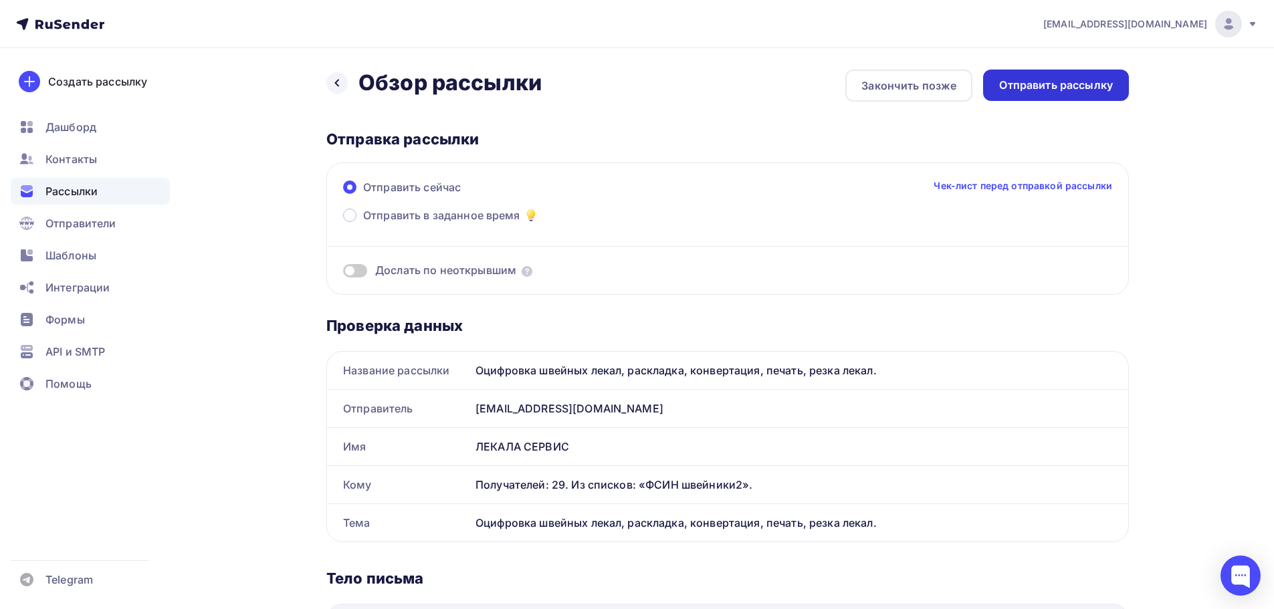
click at [1071, 83] on div "Отправить рассылку" at bounding box center [1056, 85] width 114 height 15
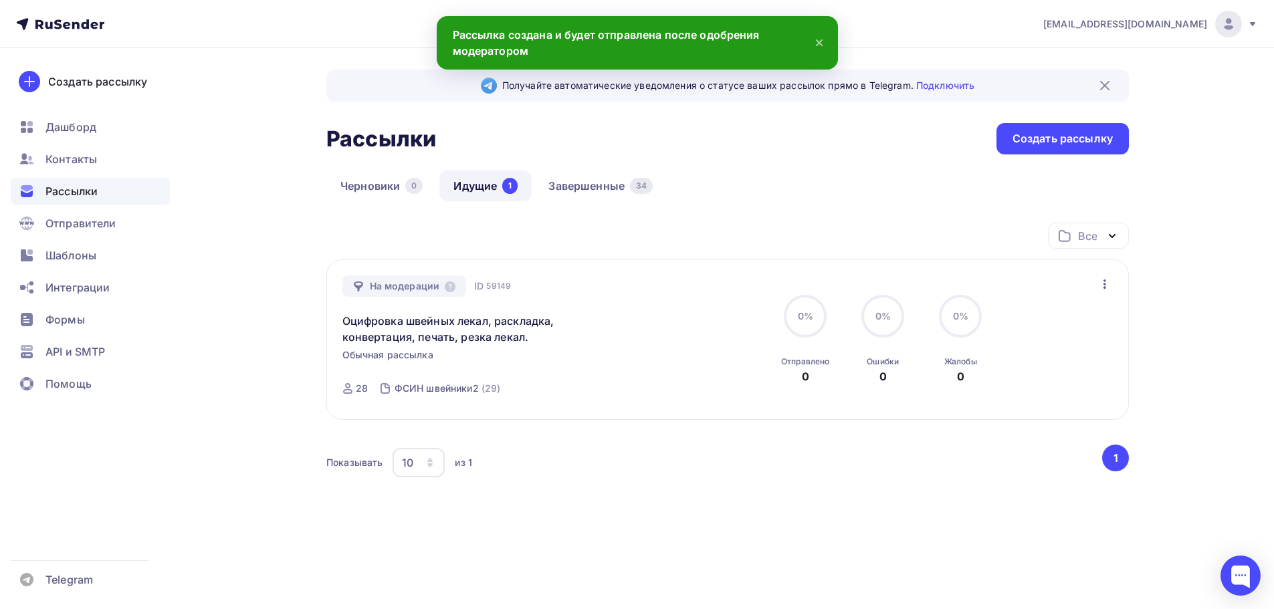
click at [479, 184] on link "Идущие 1" at bounding box center [485, 186] width 92 height 31
click at [575, 184] on link "Завершенные 34" at bounding box center [600, 186] width 132 height 31
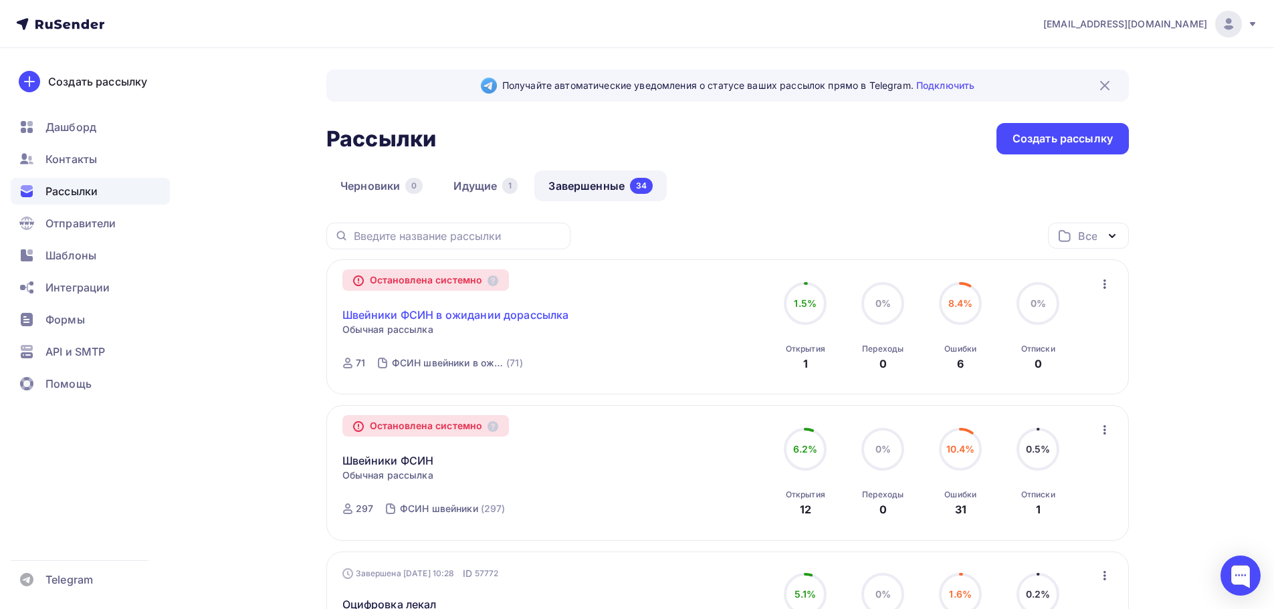
click at [451, 312] on link "Швейники ФСИН в ожидании дорассылка" at bounding box center [455, 315] width 227 height 16
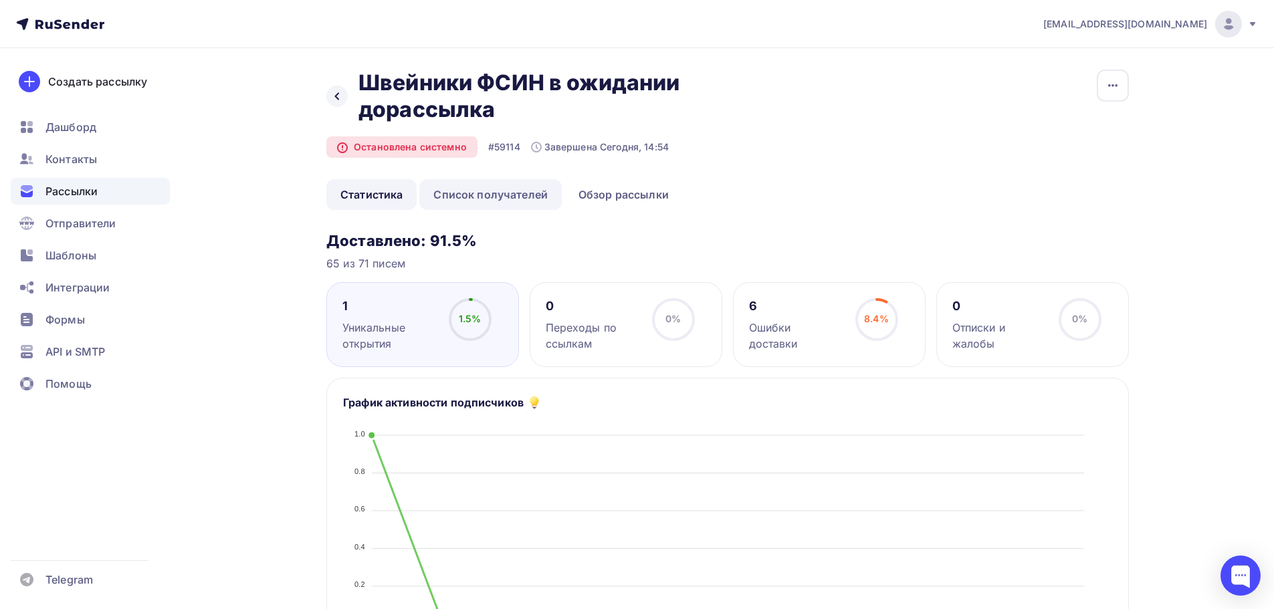
click at [512, 194] on link "Список получателей" at bounding box center [490, 194] width 142 height 31
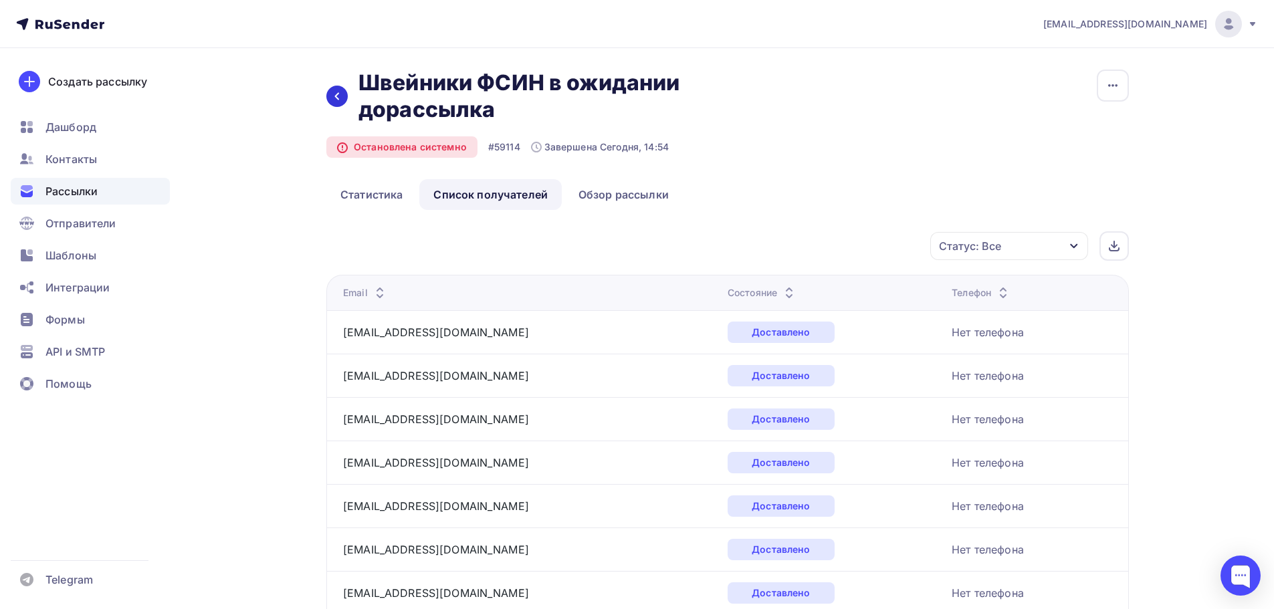
click at [338, 96] on icon at bounding box center [337, 96] width 11 height 11
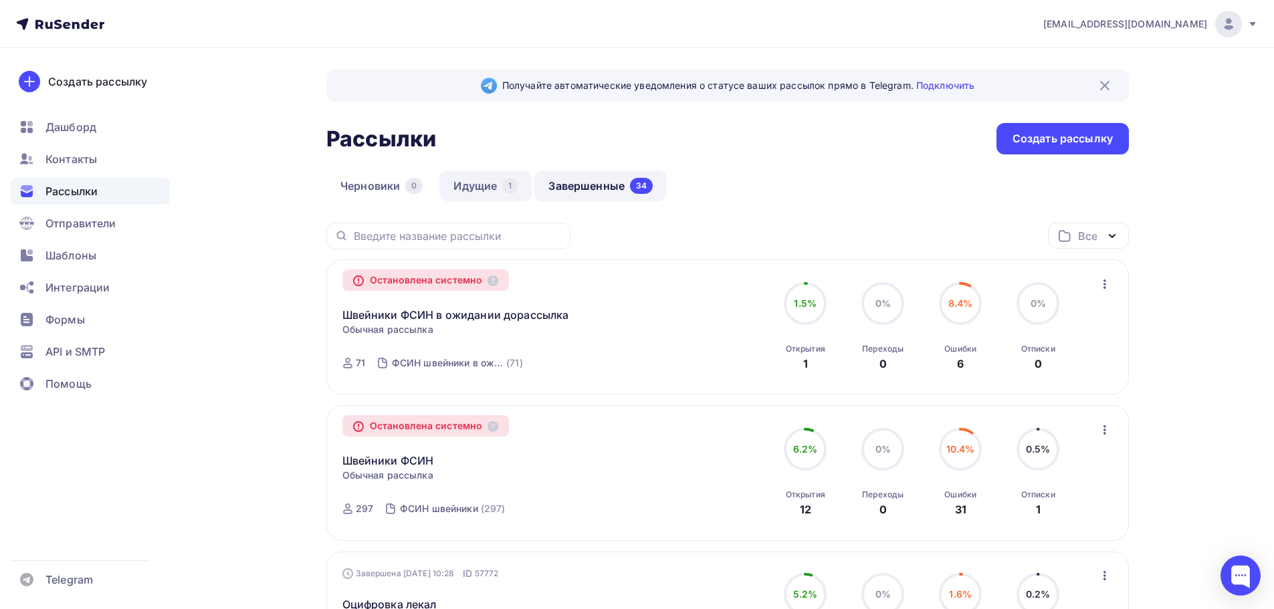
click at [472, 191] on link "Идущие 1" at bounding box center [485, 186] width 92 height 31
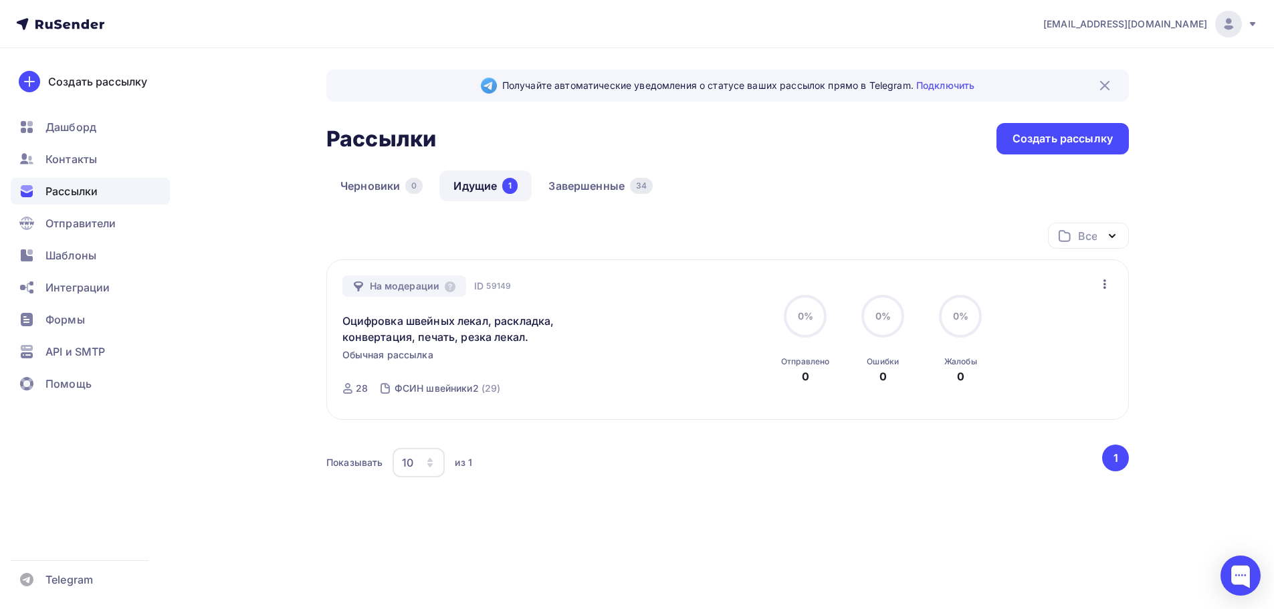
scroll to position [5, 0]
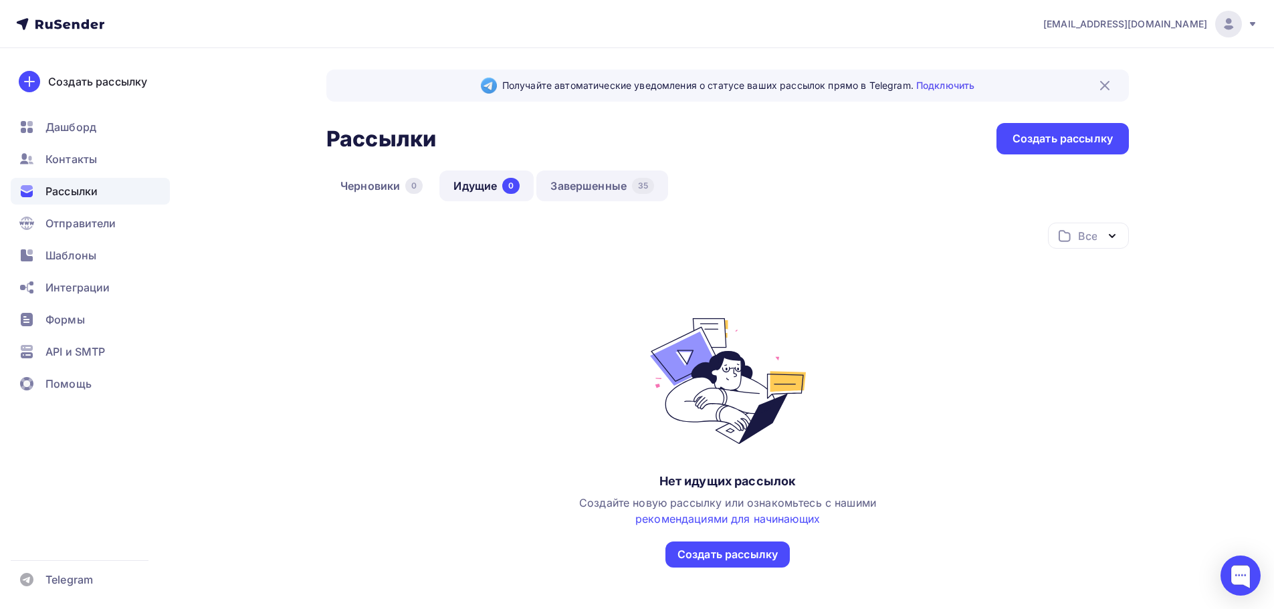
click at [609, 187] on link "Завершенные 35" at bounding box center [602, 186] width 132 height 31
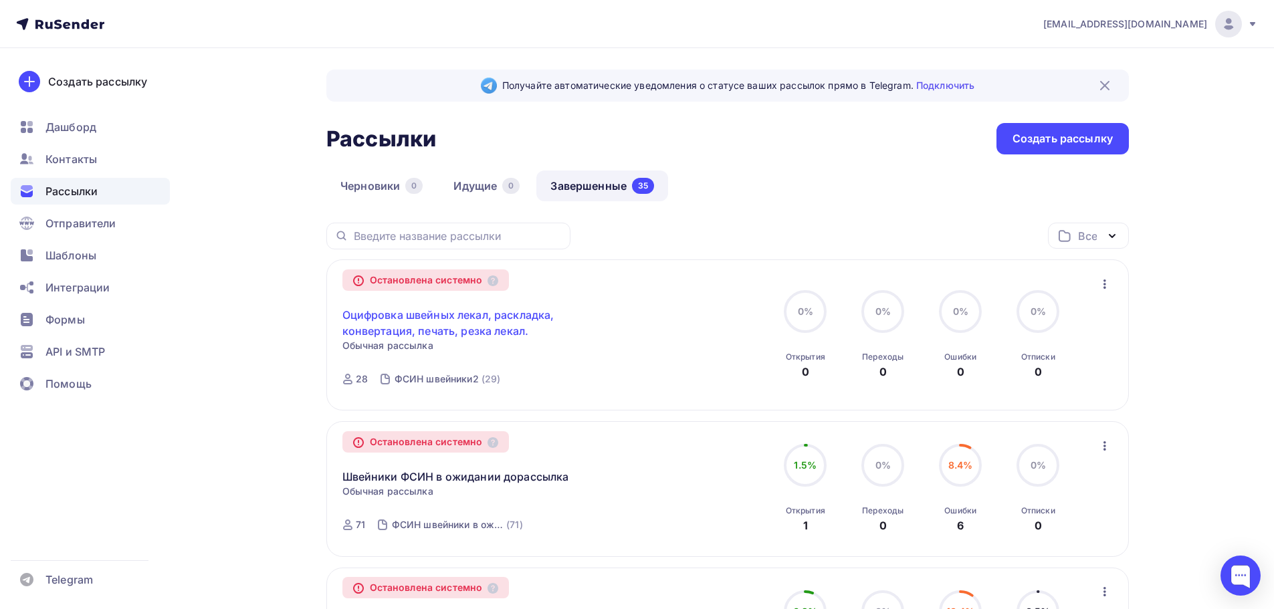
click at [415, 316] on link "Оцифровка швейных лекал, раскладка, конвертация, печать, резка лекал." at bounding box center [456, 323] width 229 height 32
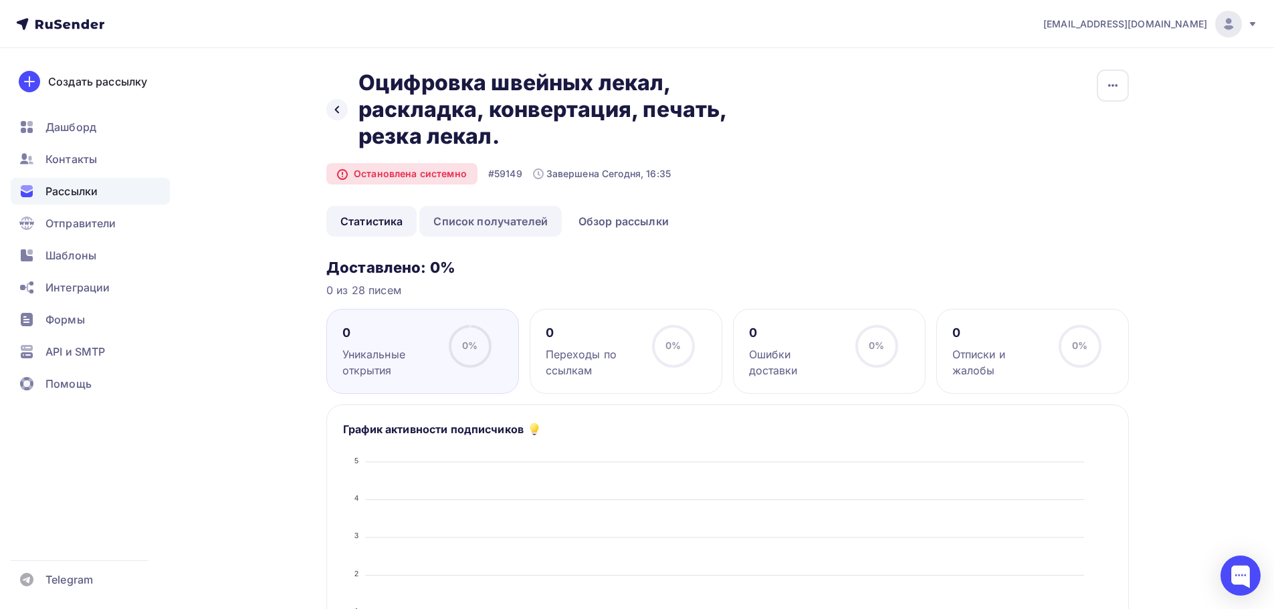
click at [502, 221] on link "Список получателей" at bounding box center [490, 221] width 142 height 31
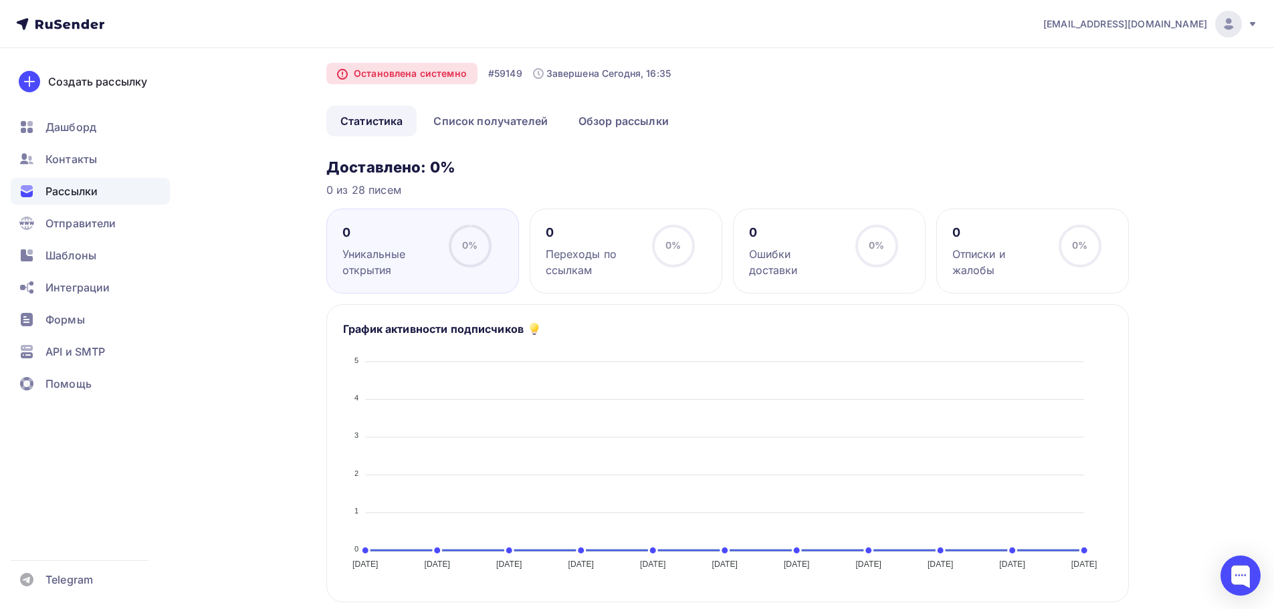
scroll to position [134, 0]
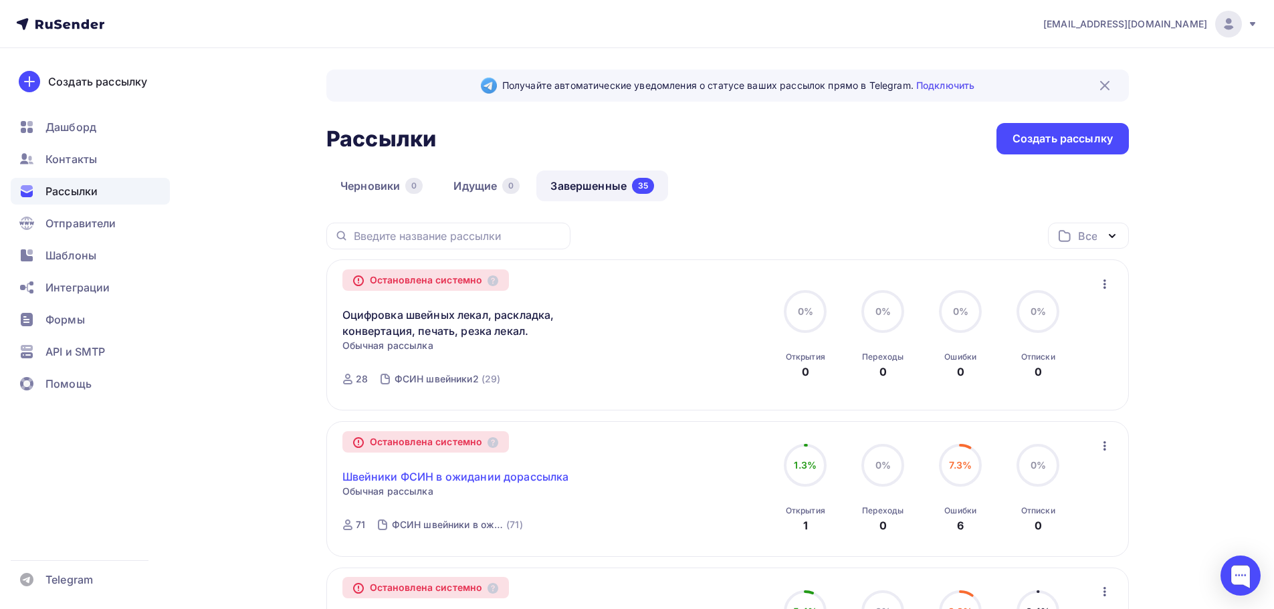
click at [479, 478] on link "Швейники ФСИН в ожидании дорассылка" at bounding box center [455, 477] width 227 height 16
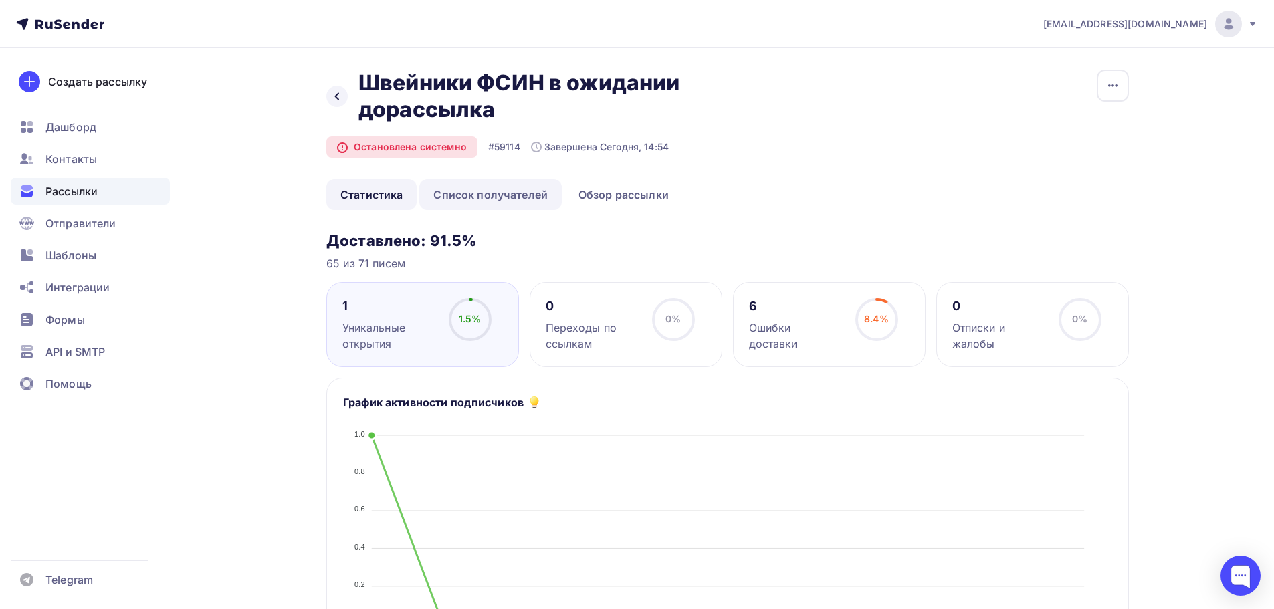
click at [512, 197] on link "Список получателей" at bounding box center [490, 194] width 142 height 31
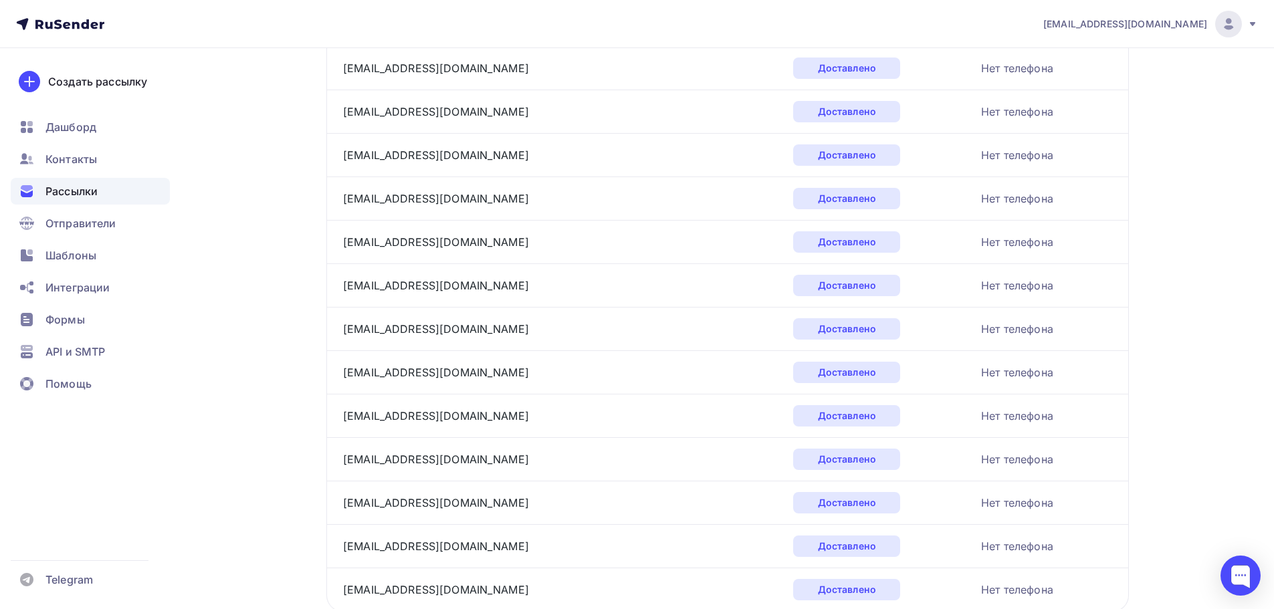
scroll to position [1979, 0]
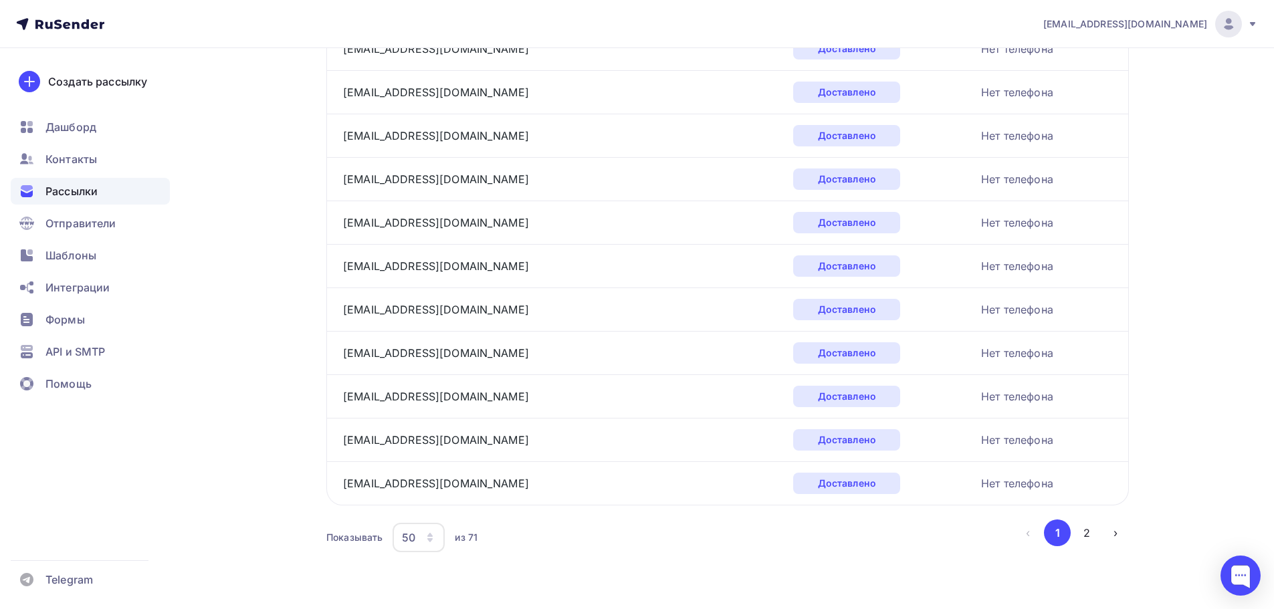
click at [433, 535] on icon "button" at bounding box center [430, 537] width 11 height 11
click at [413, 488] on link "100" at bounding box center [472, 496] width 144 height 27
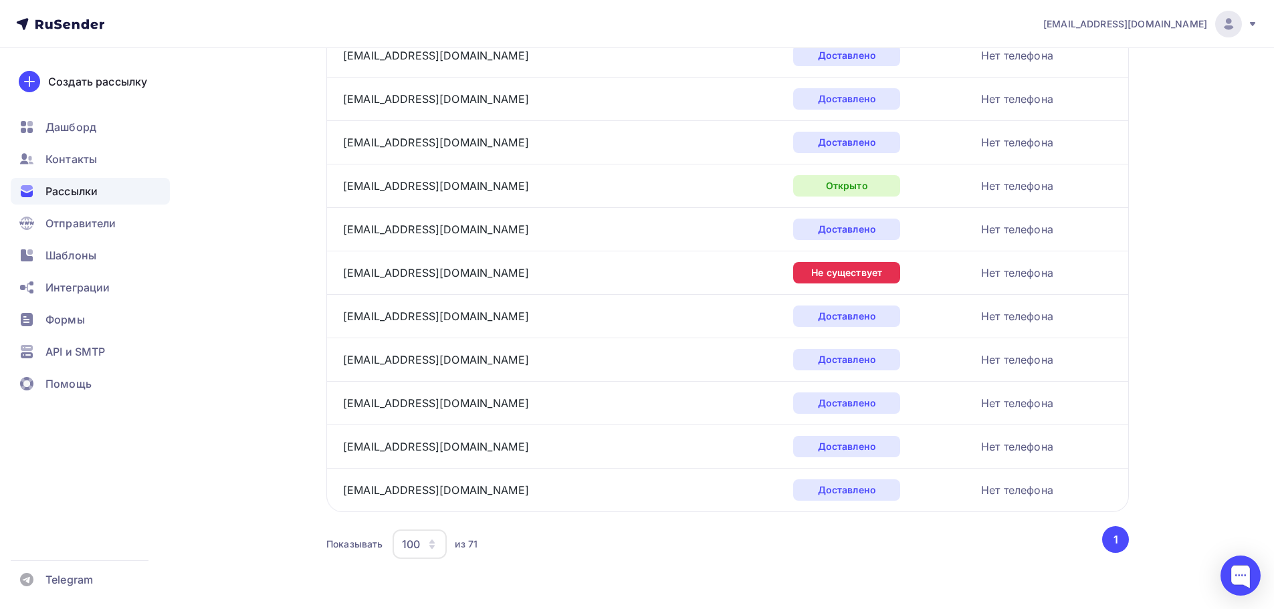
scroll to position [2893, 0]
